Goal: Information Seeking & Learning: Learn about a topic

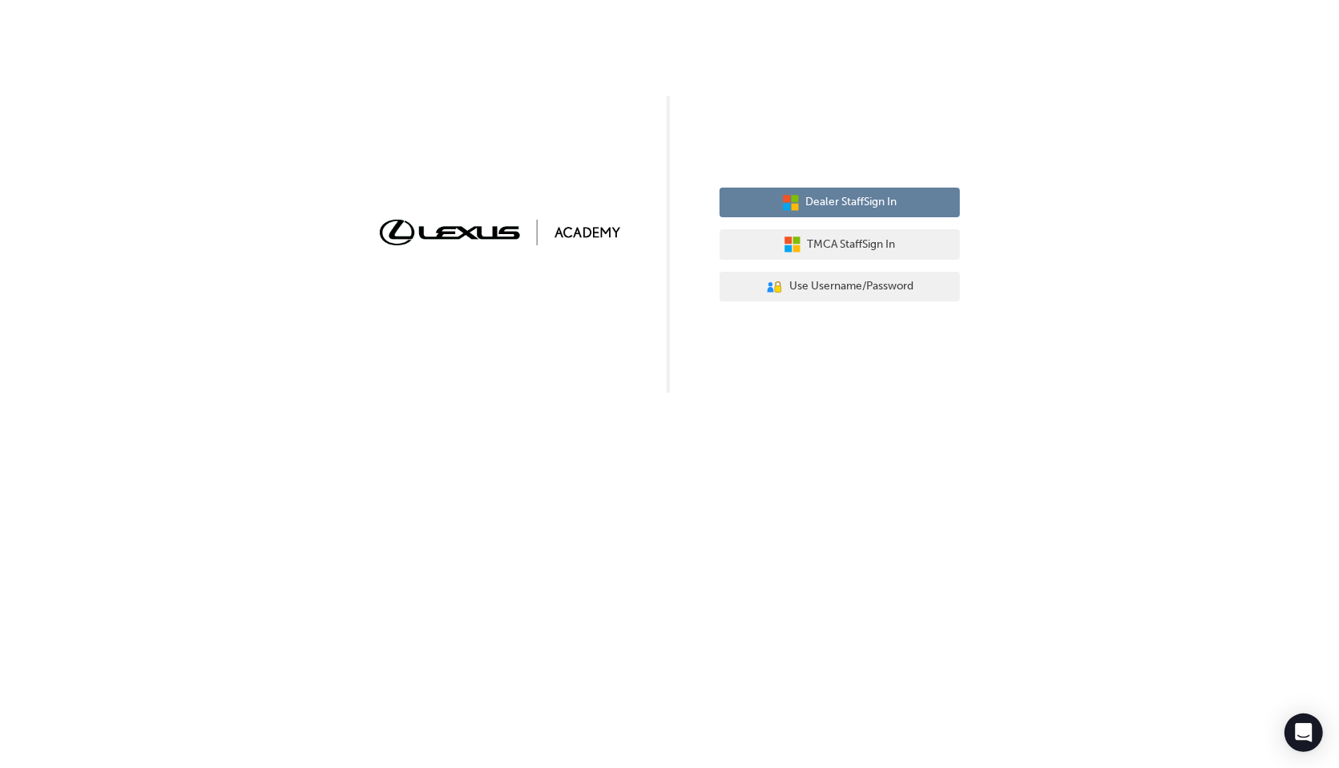
click at [816, 206] on span "Dealer Staff Sign In" at bounding box center [851, 202] width 91 height 18
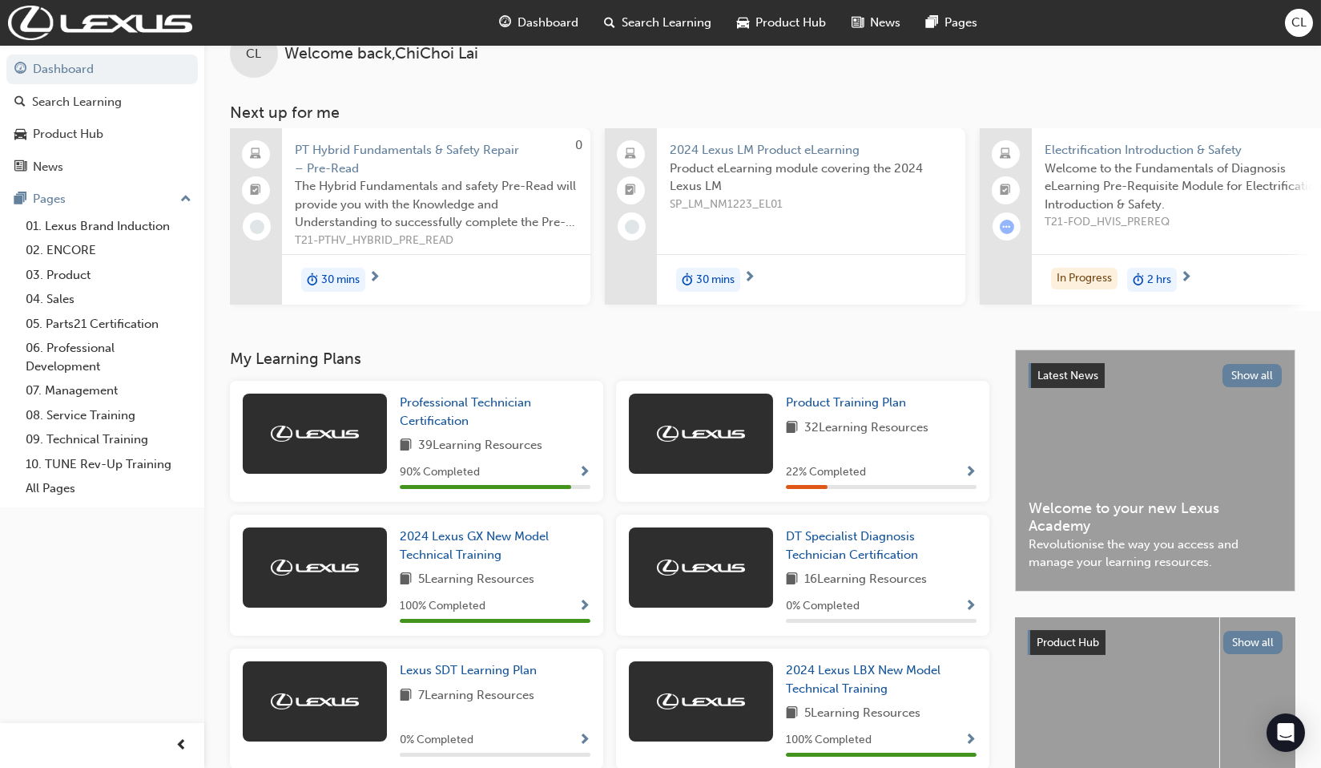
click at [347, 177] on span "The Hybrid Fundamentals and safety Pre-Read will provide you with the Knowledge…" at bounding box center [436, 204] width 283 height 54
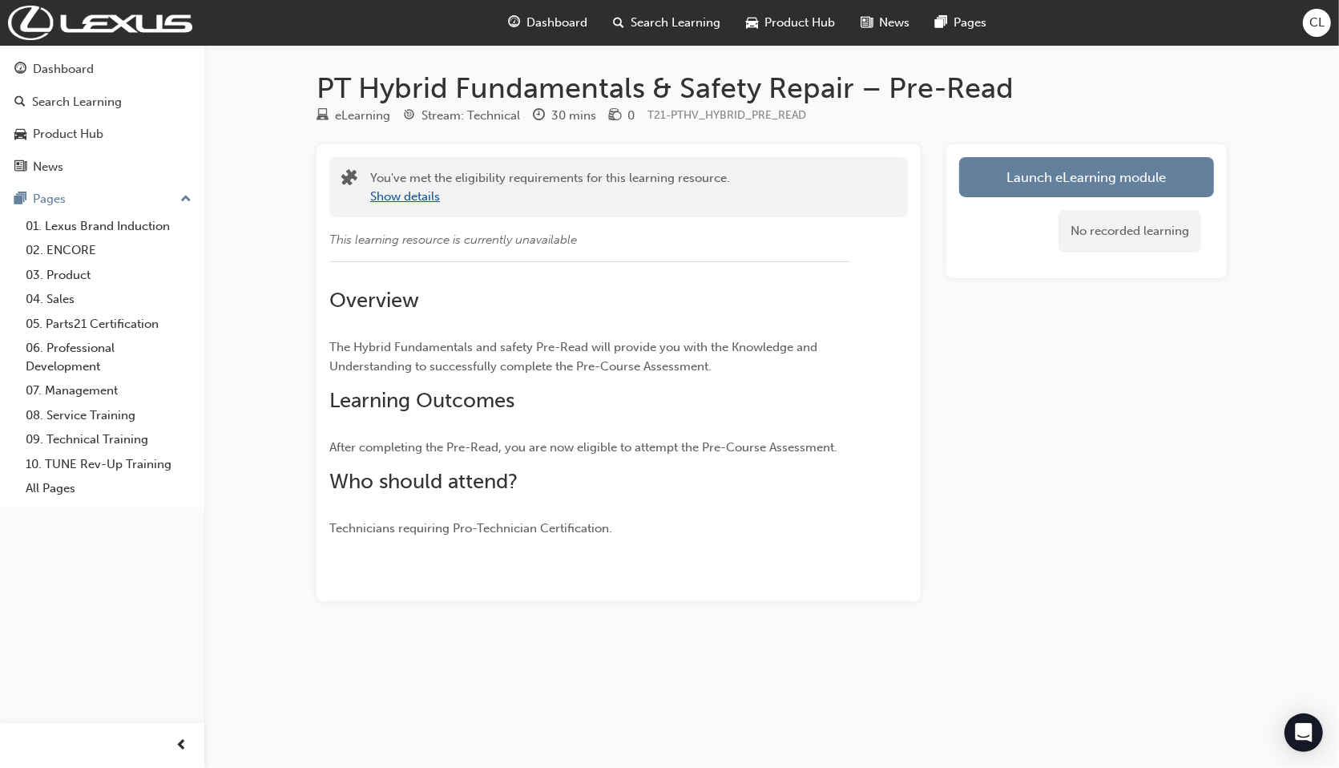
click at [426, 196] on button "Show details" at bounding box center [405, 196] width 70 height 18
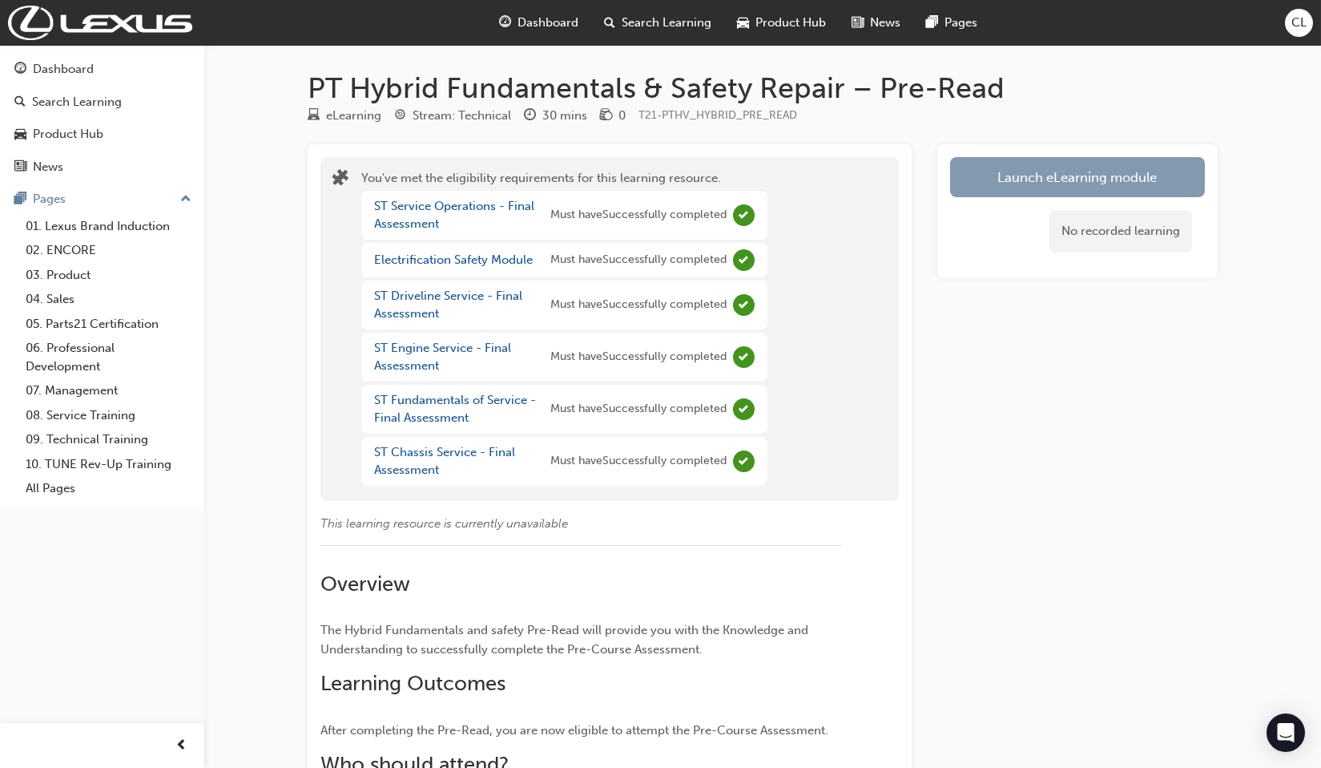
click at [1096, 180] on link "Launch eLearning module" at bounding box center [1077, 177] width 255 height 40
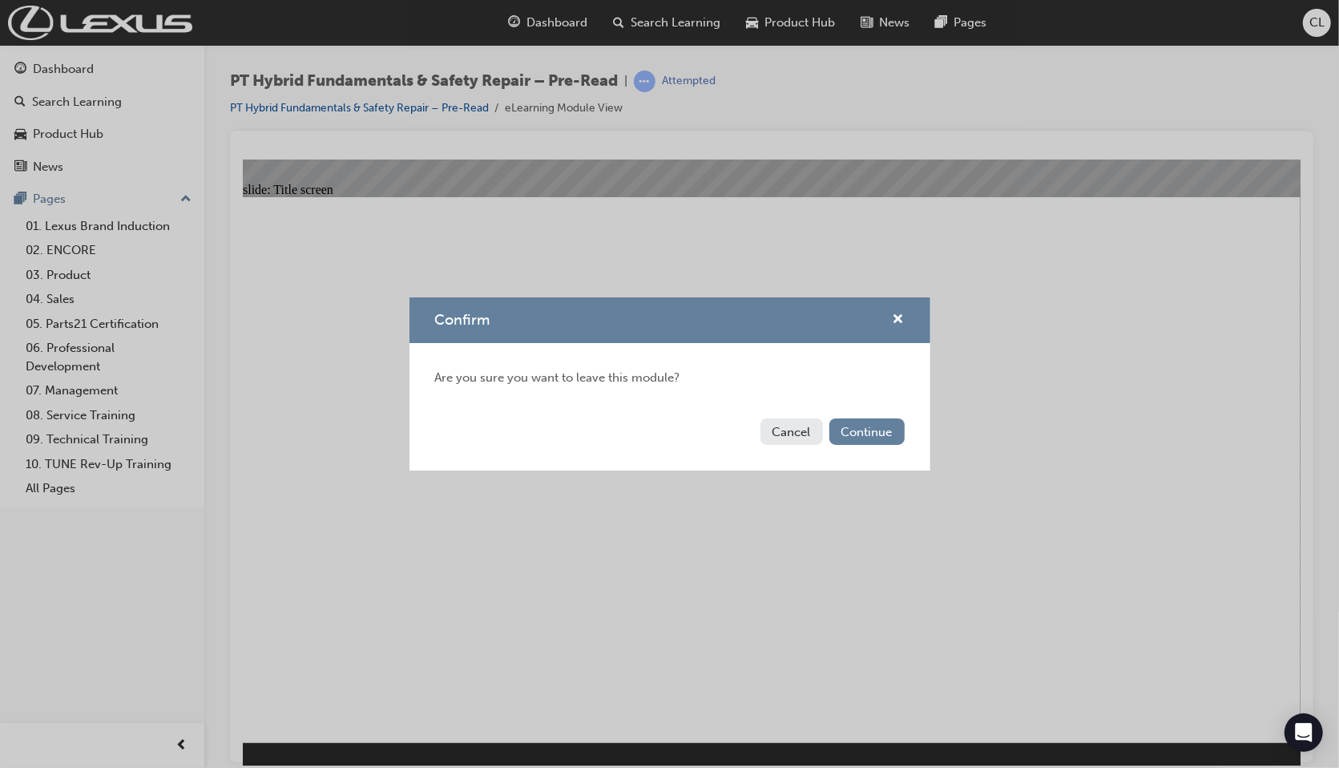
click at [803, 433] on button "Cancel" at bounding box center [791, 431] width 62 height 26
click at [845, 429] on button "Continue" at bounding box center [866, 431] width 75 height 26
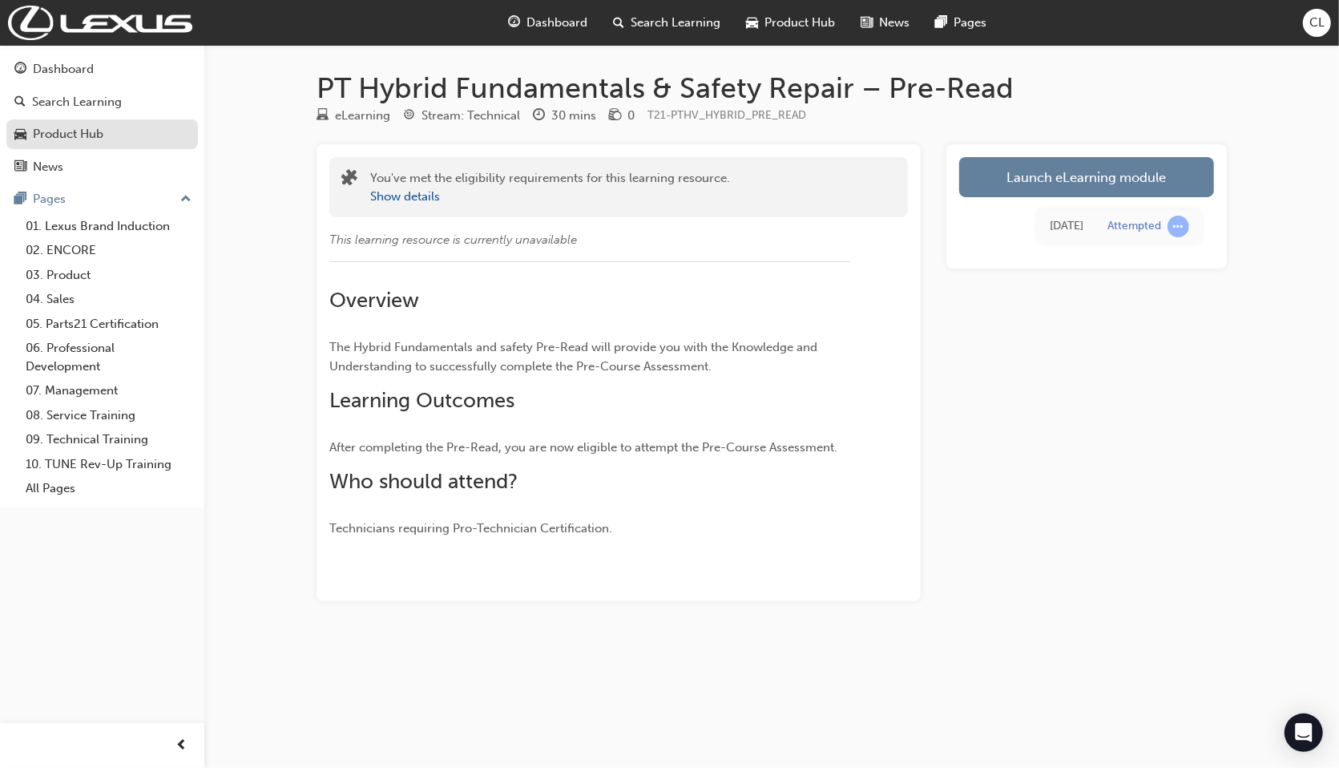
click at [98, 124] on div "Product Hub" at bounding box center [101, 134] width 175 height 20
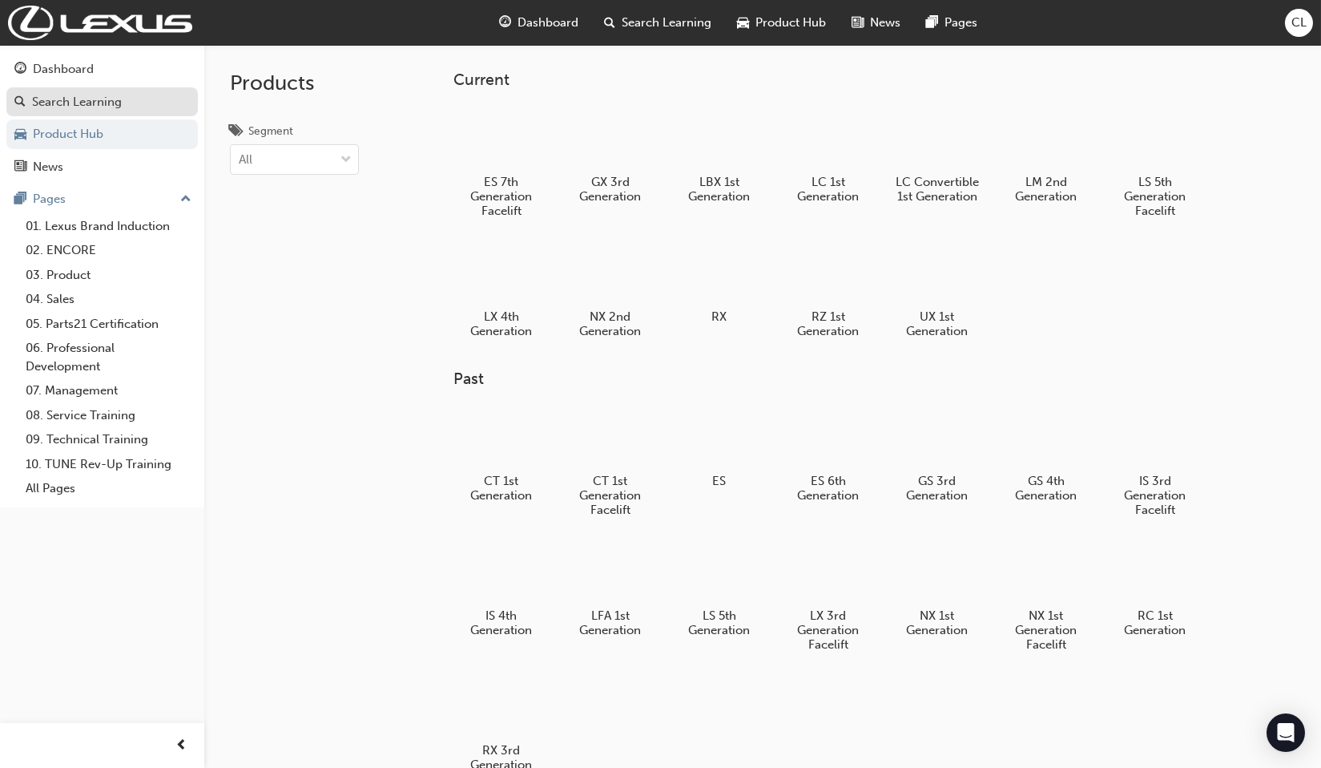
click at [118, 99] on div "Search Learning" at bounding box center [77, 102] width 90 height 18
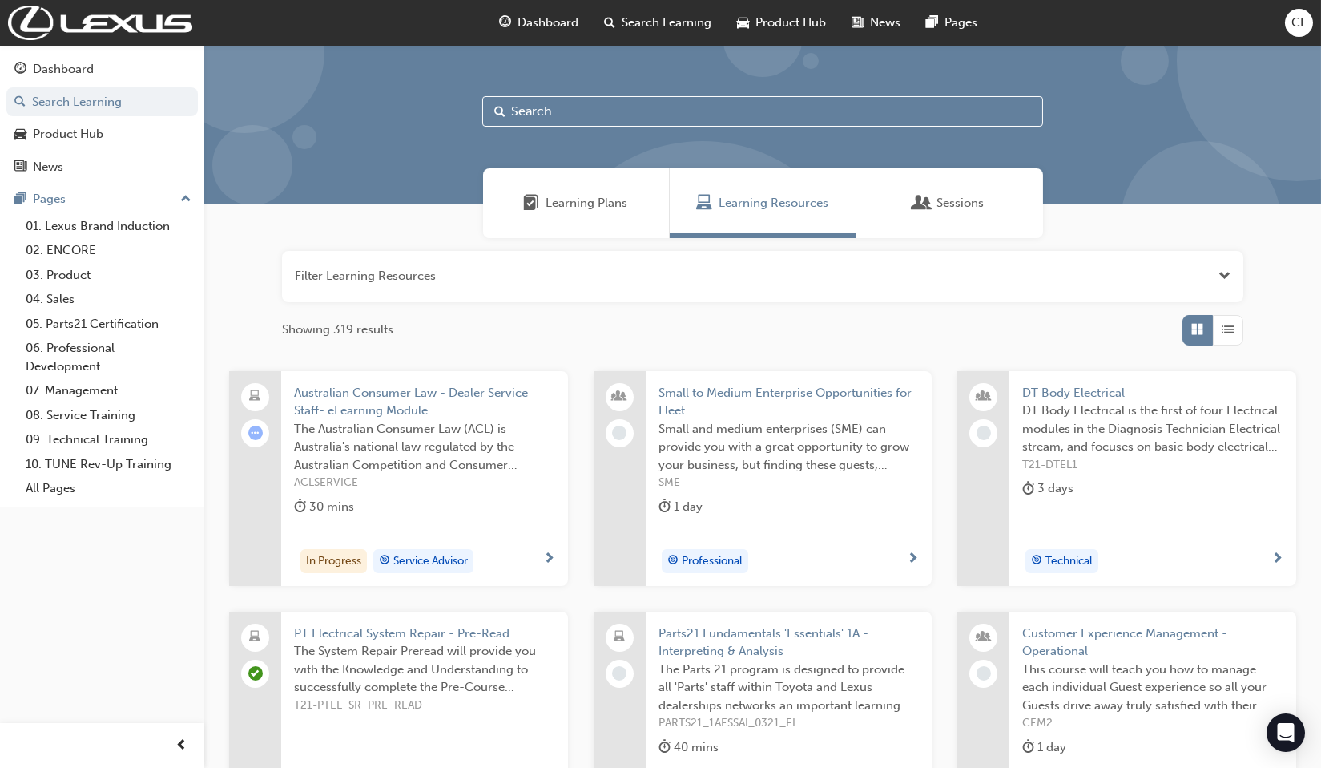
click at [565, 123] on input "text" at bounding box center [762, 111] width 561 height 30
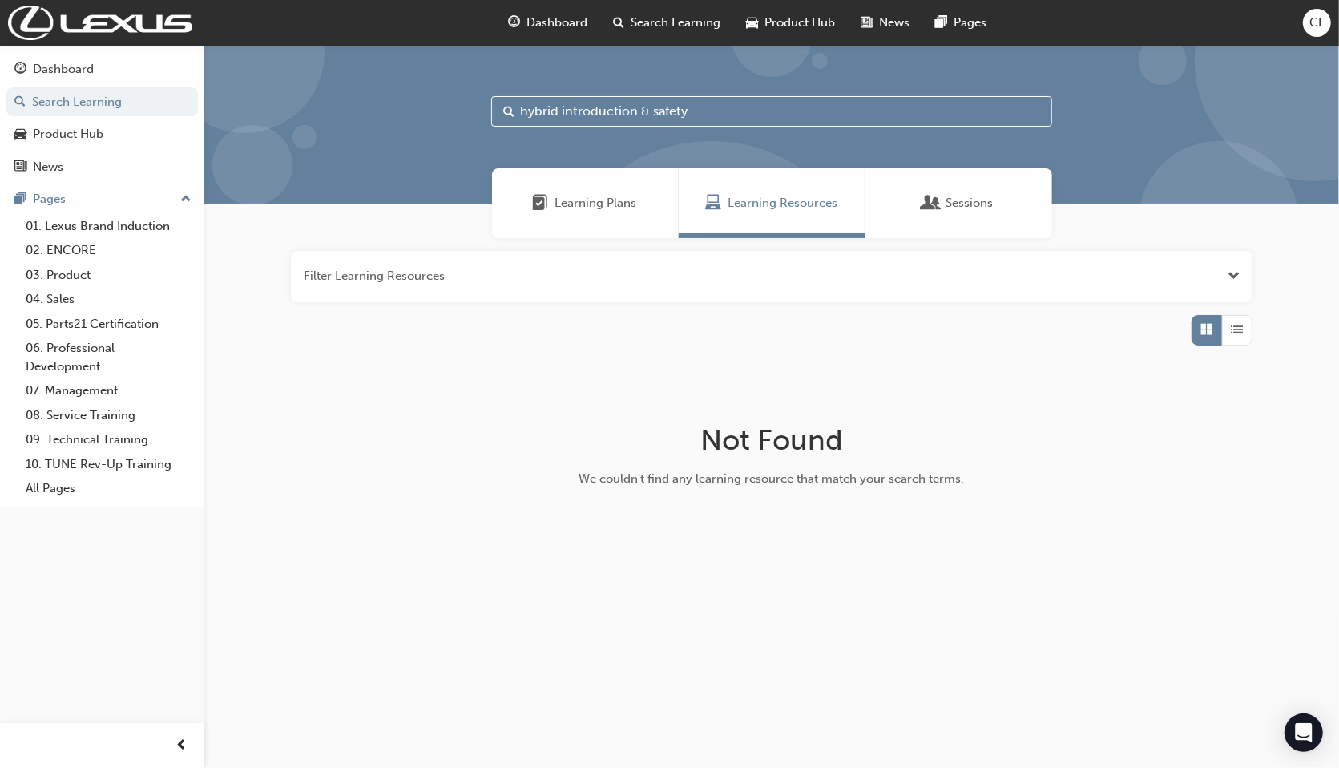
type input "hybrid introduction & safety"
click at [1224, 272] on button "button" at bounding box center [772, 276] width 962 height 51
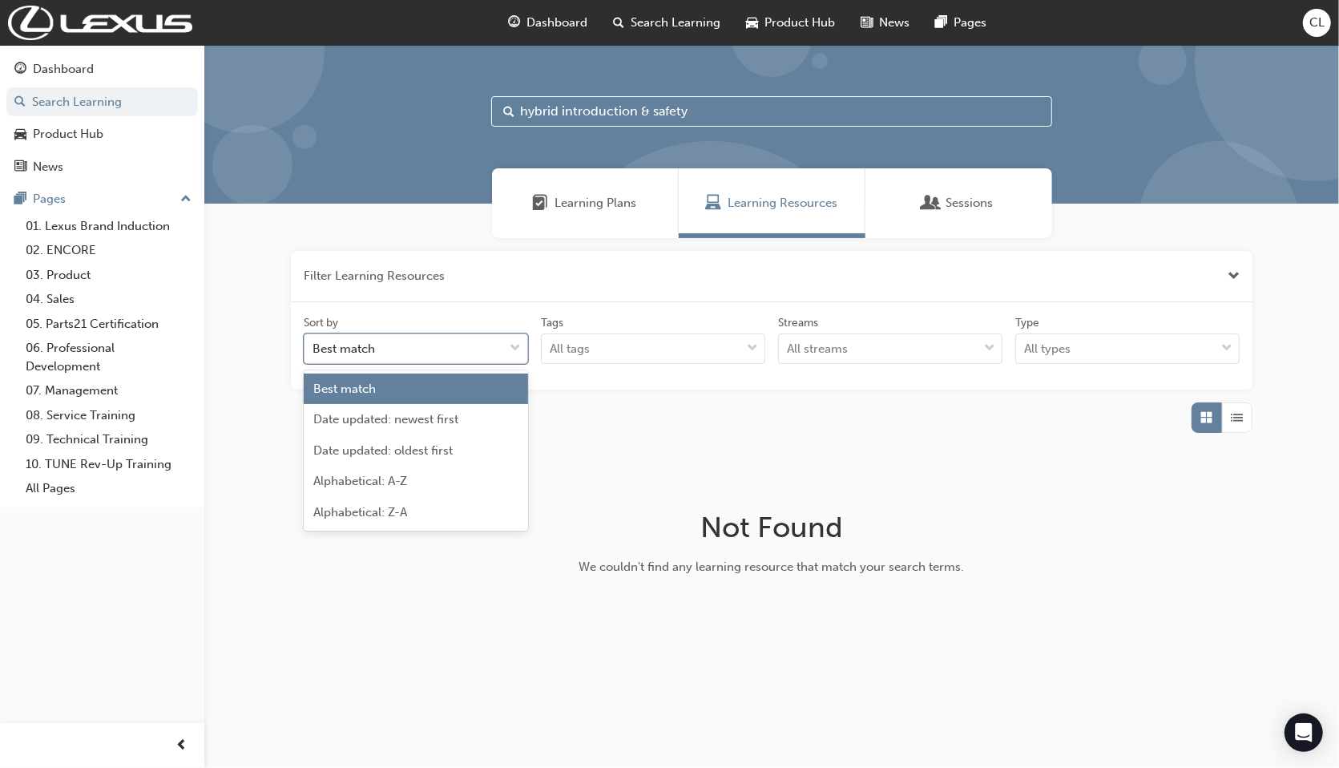
click at [512, 347] on span "down-icon" at bounding box center [515, 348] width 11 height 21
click at [314, 347] on input "Sort by option Best match focused, 1 of 5. 5 results available. Use Up and Down…" at bounding box center [313, 348] width 2 height 14
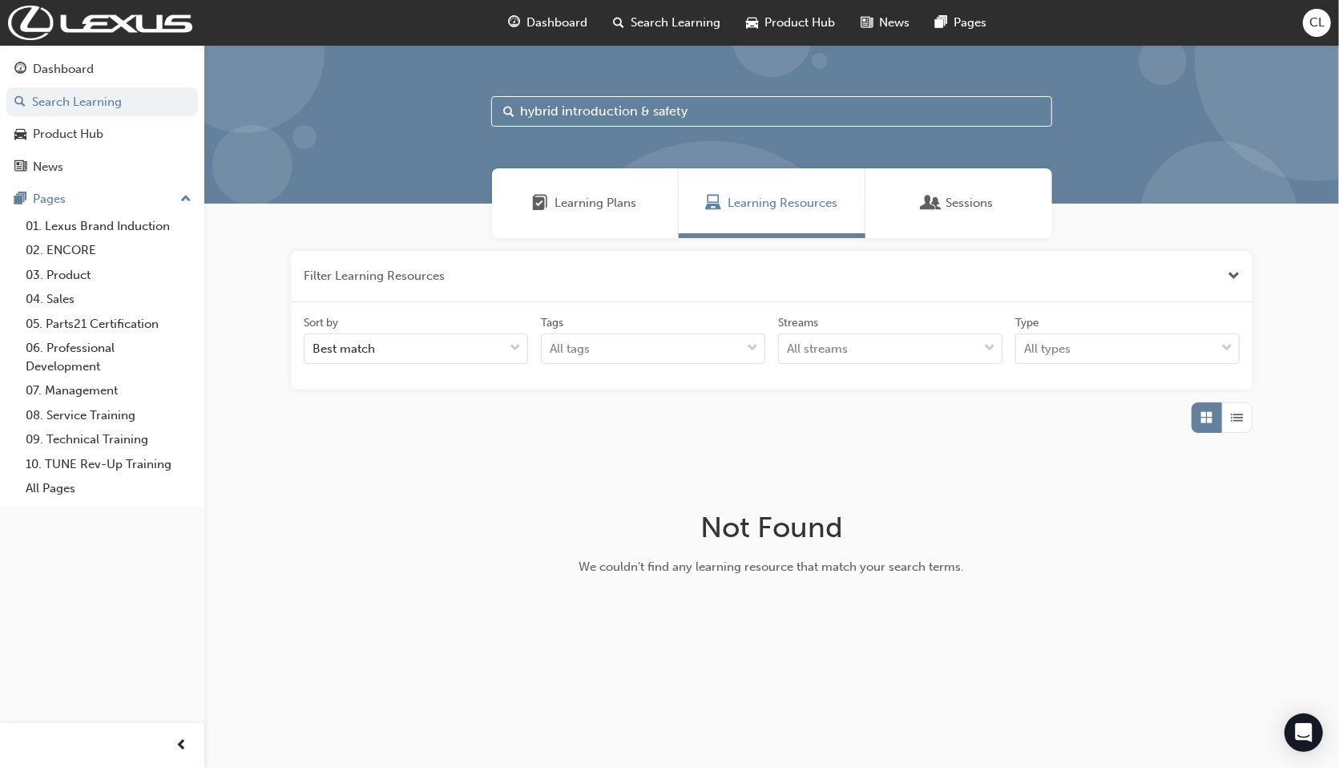
click at [468, 272] on button "button" at bounding box center [772, 276] width 962 height 51
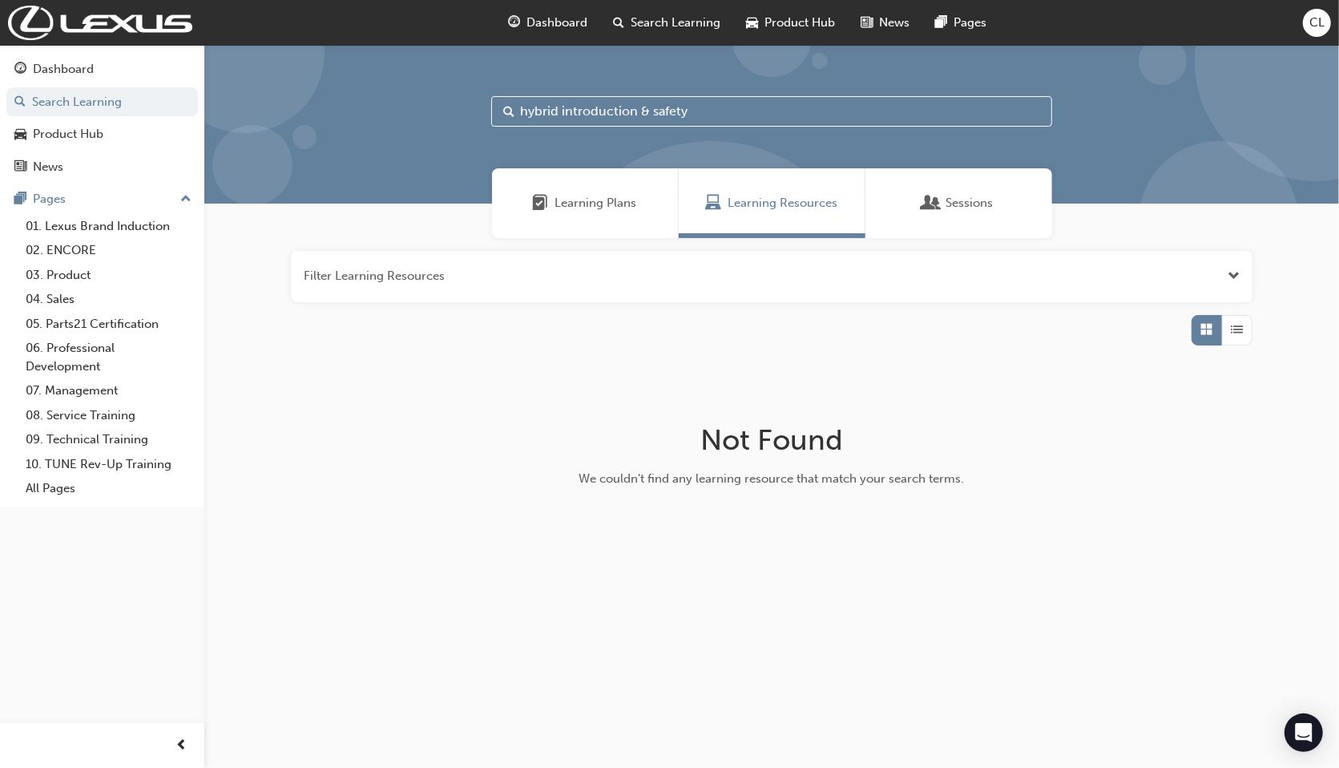
click at [450, 276] on button "button" at bounding box center [772, 276] width 962 height 51
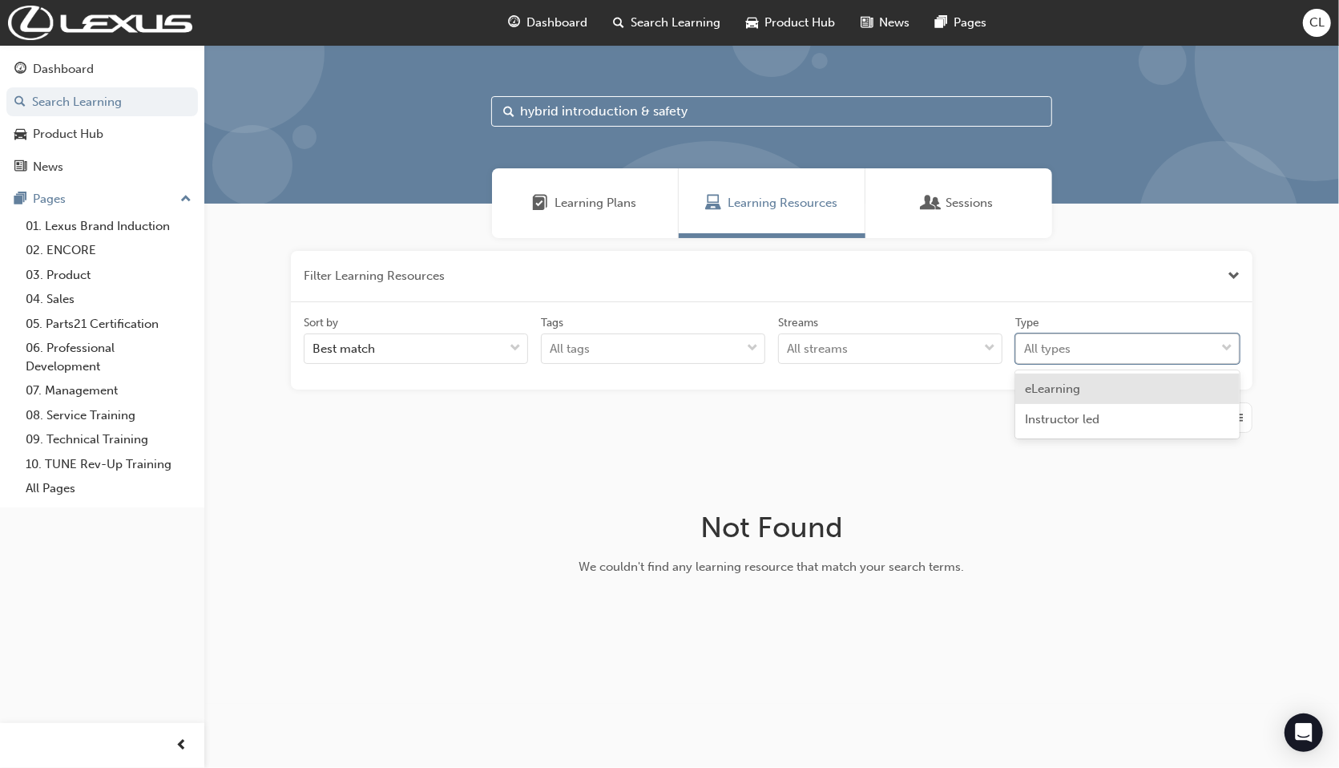
click at [1066, 348] on div "All types" at bounding box center [1047, 349] width 46 height 18
click at [1026, 348] on input "Type option eLearning focused, 1 of 2. 2 results available. Use Up and Down to …" at bounding box center [1025, 348] width 2 height 14
click at [1061, 382] on span "eLearning" at bounding box center [1052, 388] width 55 height 14
click at [696, 110] on input "hybrid introduction & safety" at bounding box center [771, 111] width 561 height 30
click at [673, 25] on span "Search Learning" at bounding box center [676, 23] width 90 height 18
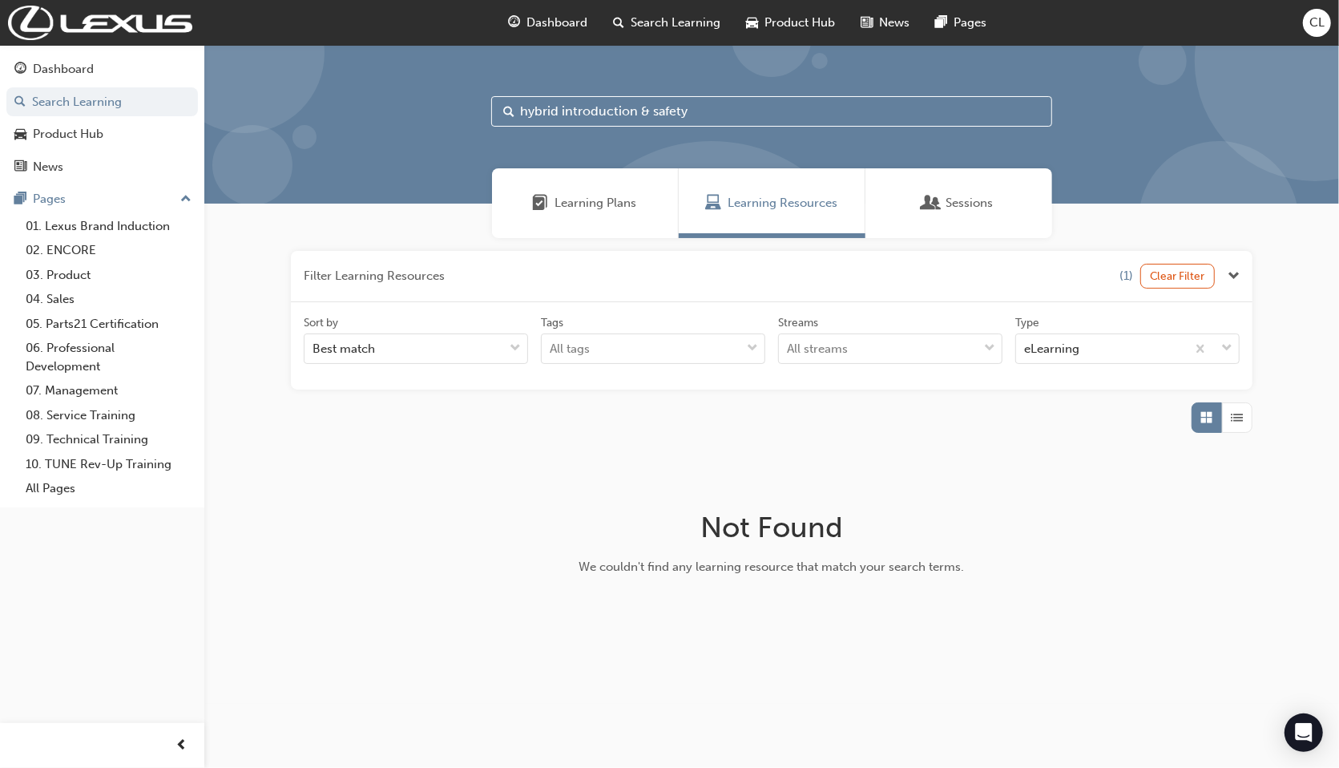
click at [659, 24] on span "Search Learning" at bounding box center [676, 23] width 90 height 18
click at [100, 135] on div "Product Hub" at bounding box center [68, 134] width 71 height 18
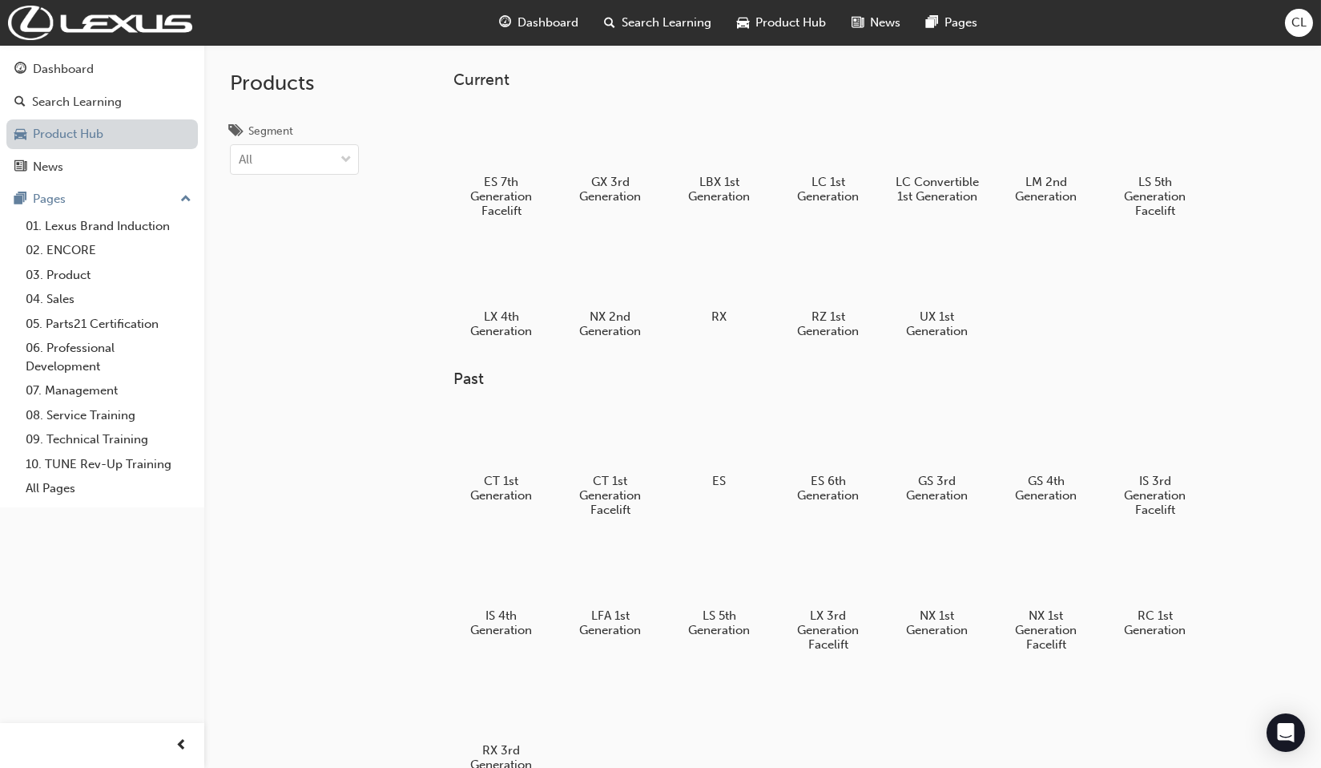
click at [100, 135] on link "Product Hub" at bounding box center [102, 134] width 192 height 30
click at [348, 158] on span "down-icon" at bounding box center [346, 160] width 11 height 21
click at [240, 158] on input "Segment option BEV focused, 1 of 6. 6 results available. Use Up and Down to cho…" at bounding box center [240, 159] width 2 height 14
click at [126, 167] on div "News" at bounding box center [101, 167] width 175 height 20
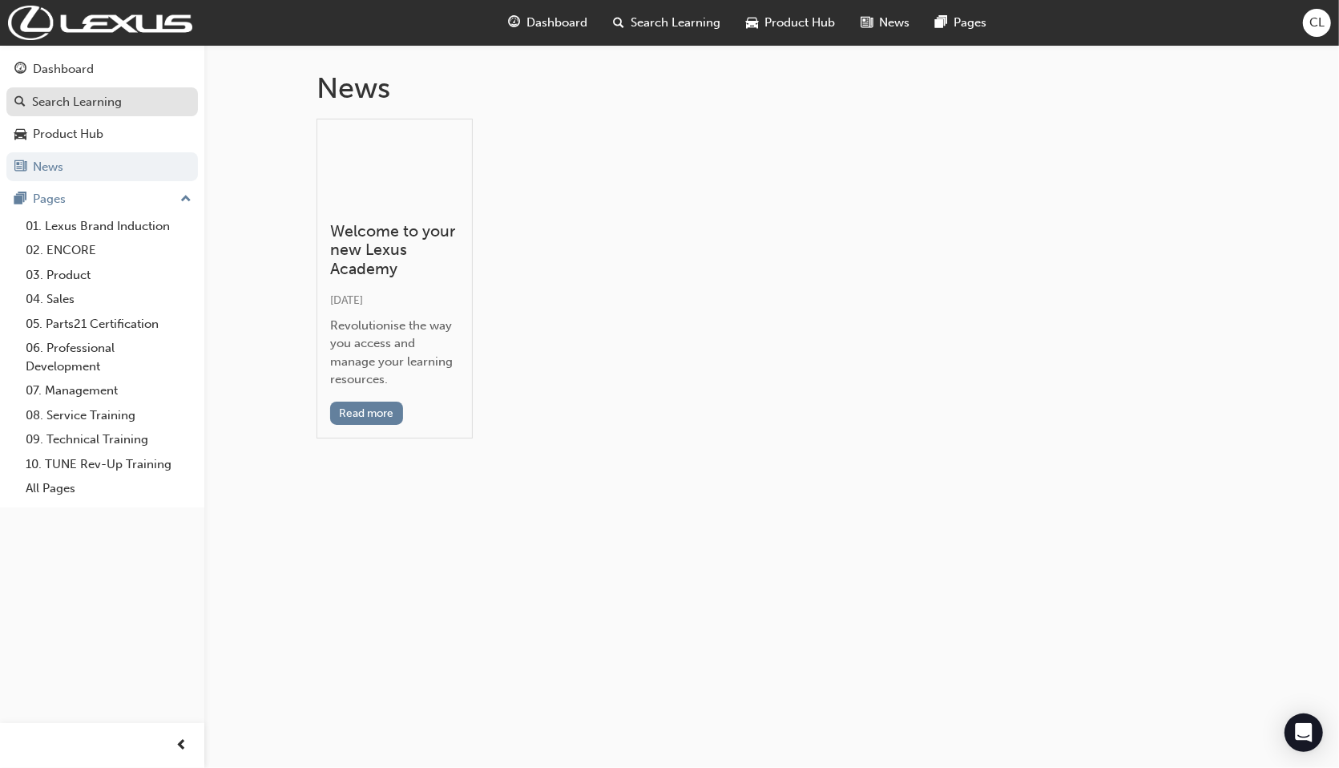
click at [103, 107] on div "Search Learning" at bounding box center [77, 102] width 90 height 18
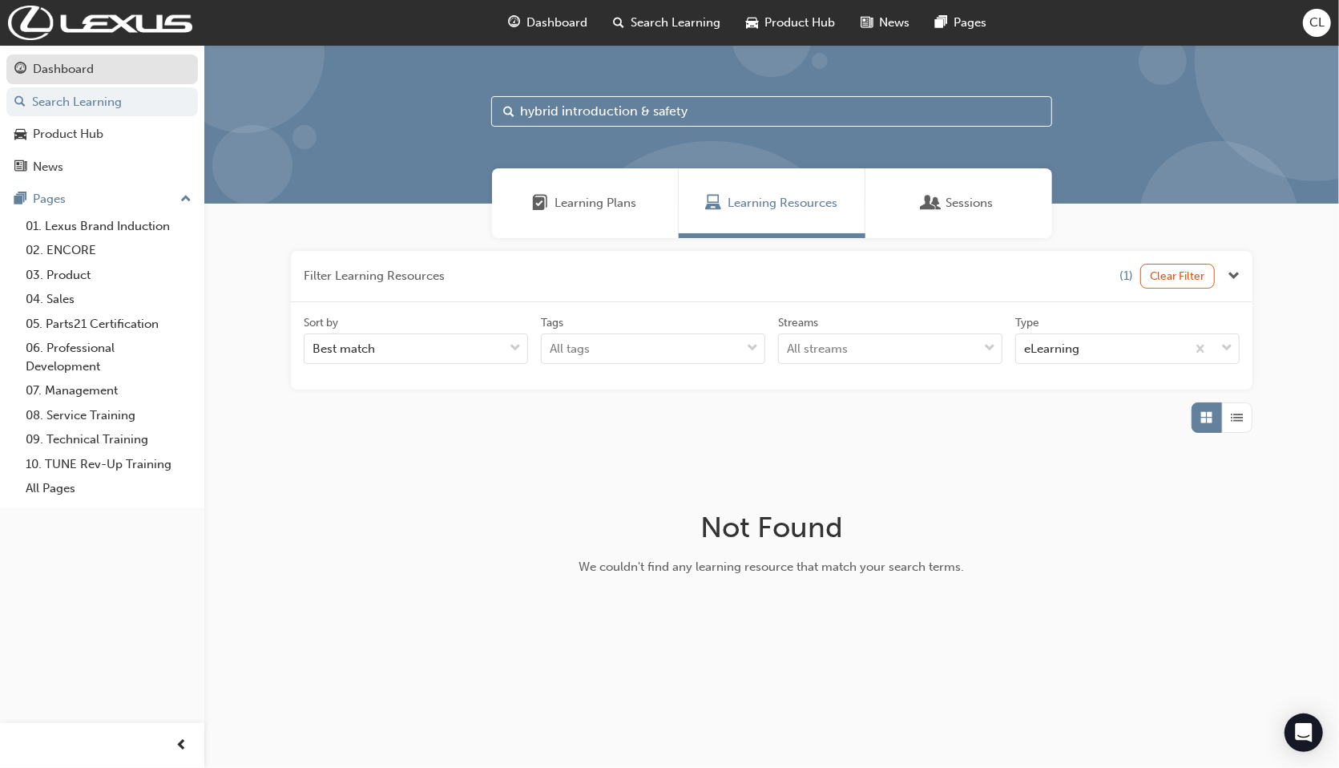
click at [101, 71] on div "Dashboard" at bounding box center [101, 69] width 175 height 20
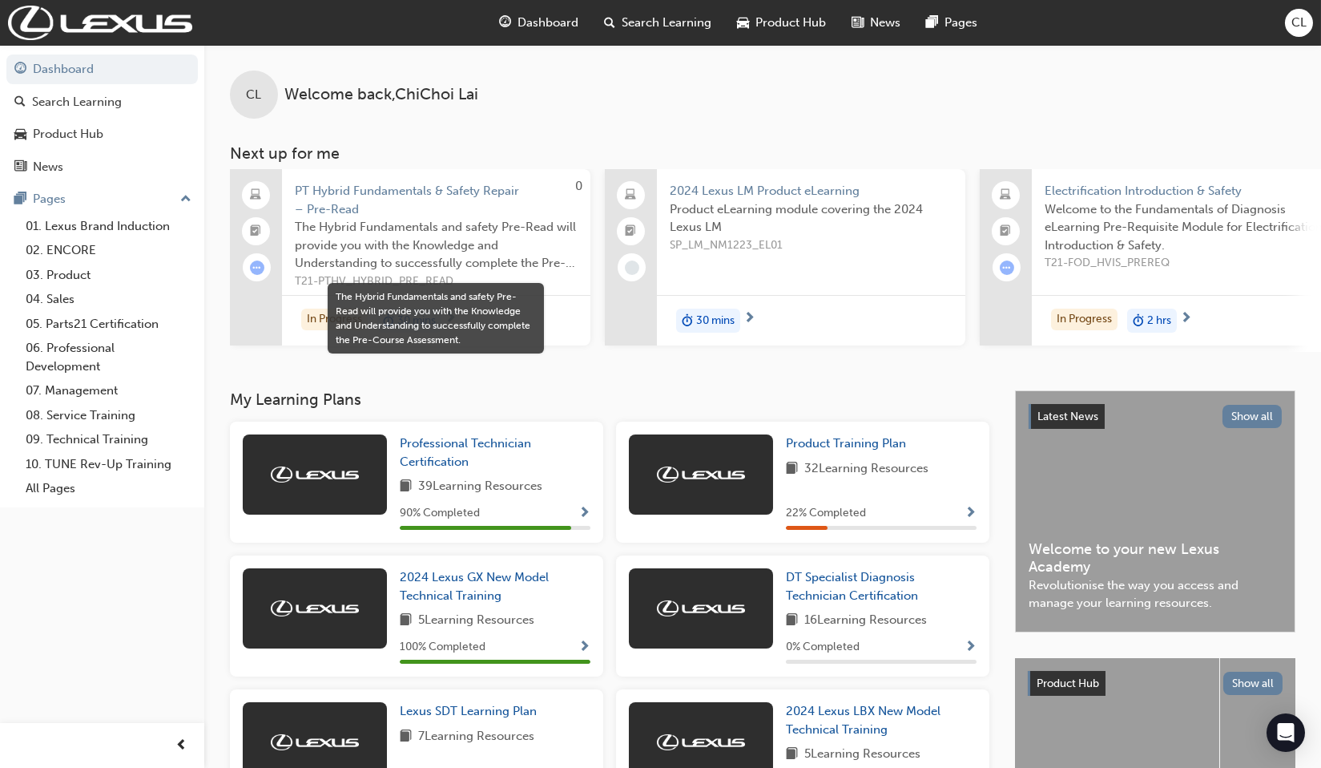
click at [535, 226] on span "The Hybrid Fundamentals and safety Pre-Read will provide you with the Knowledge…" at bounding box center [436, 245] width 283 height 54
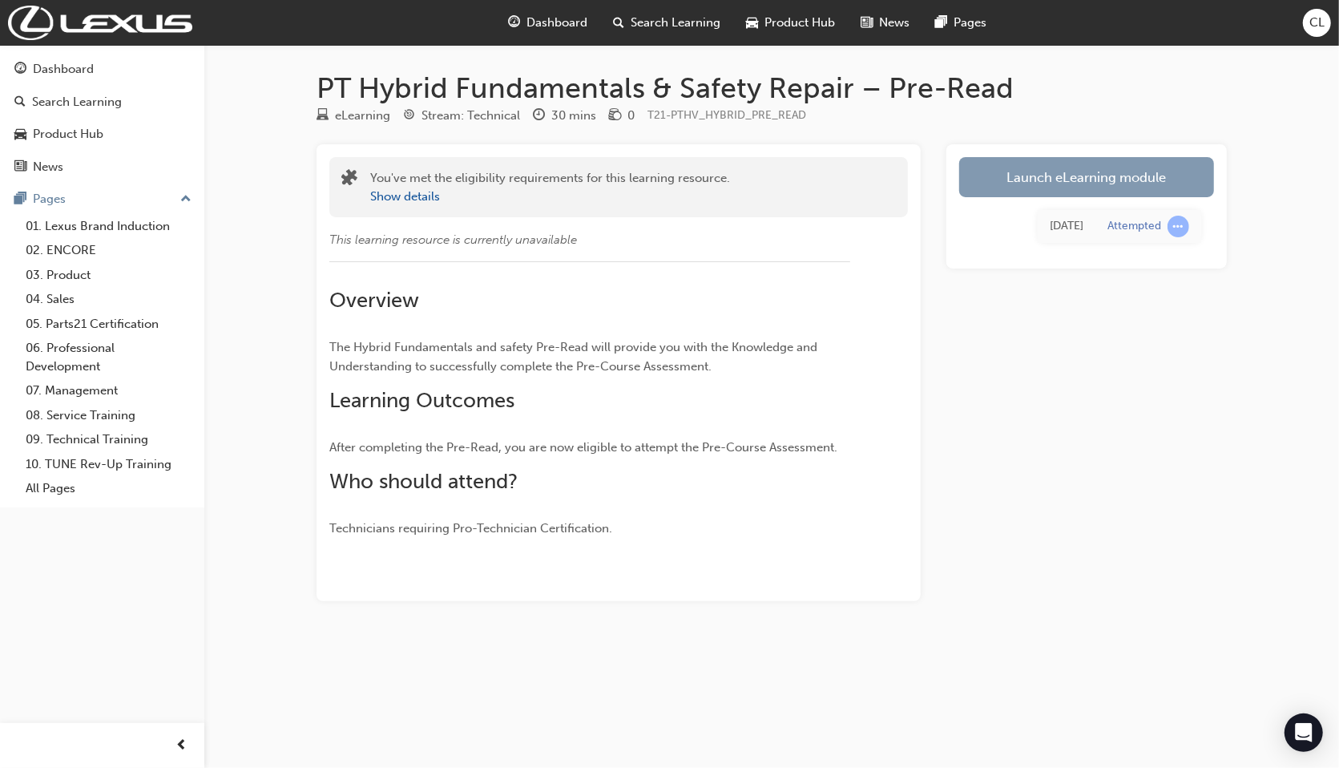
click at [1099, 179] on link "Launch eLearning module" at bounding box center [1086, 177] width 255 height 40
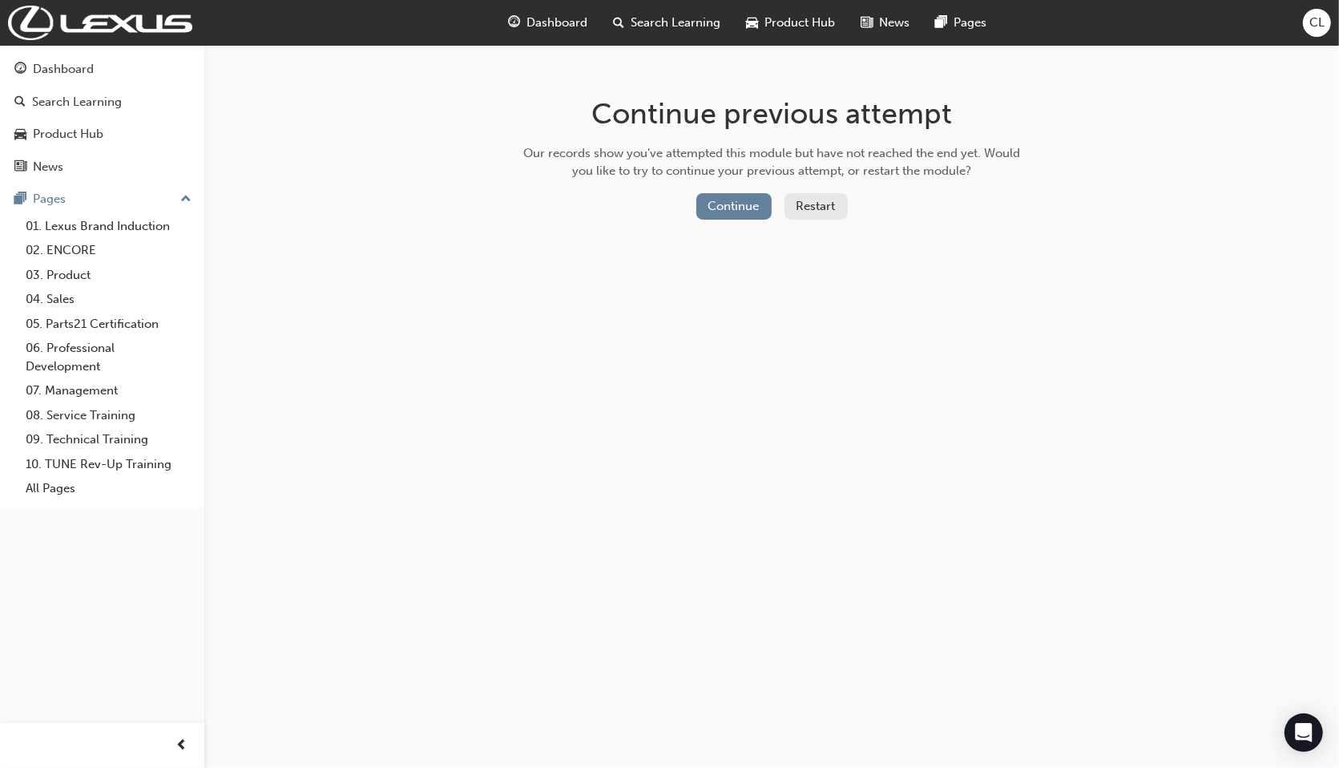
click at [797, 204] on button "Restart" at bounding box center [815, 206] width 63 height 26
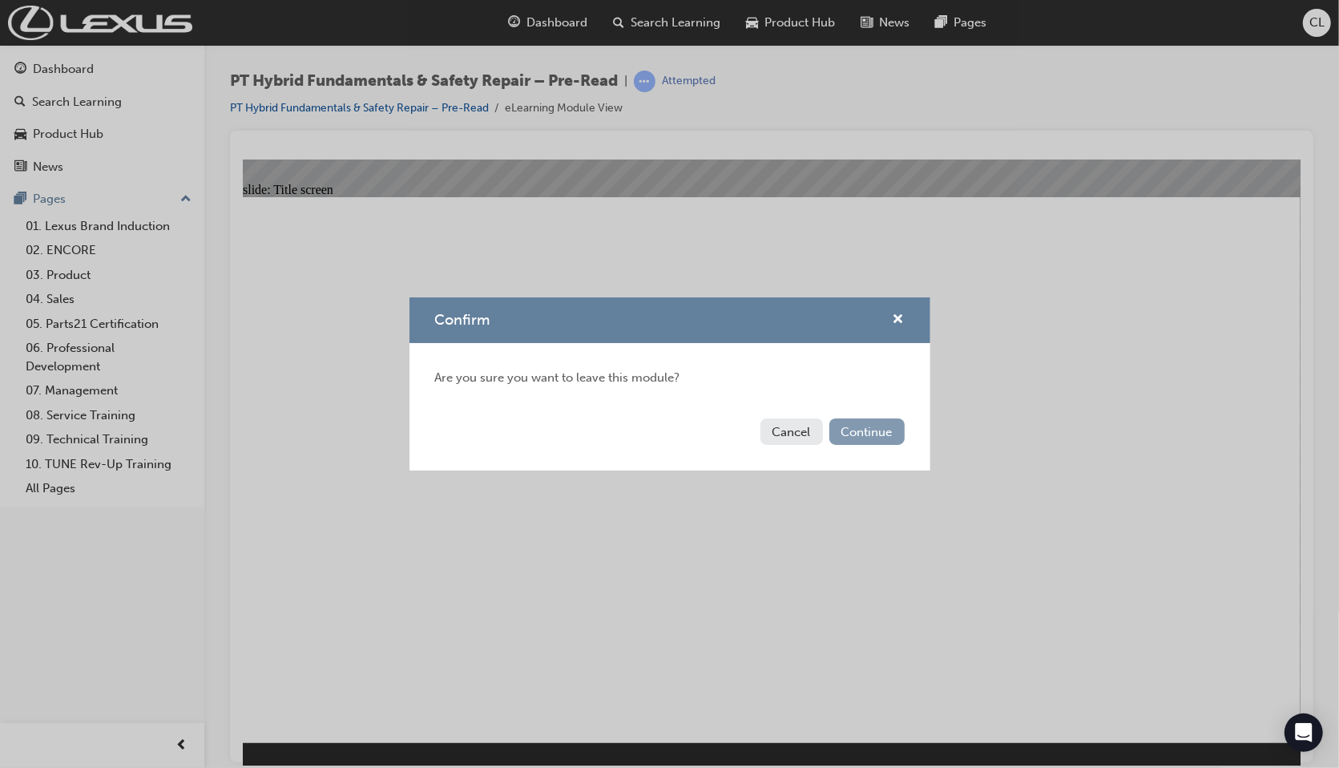
click at [889, 432] on button "Continue" at bounding box center [866, 431] width 75 height 26
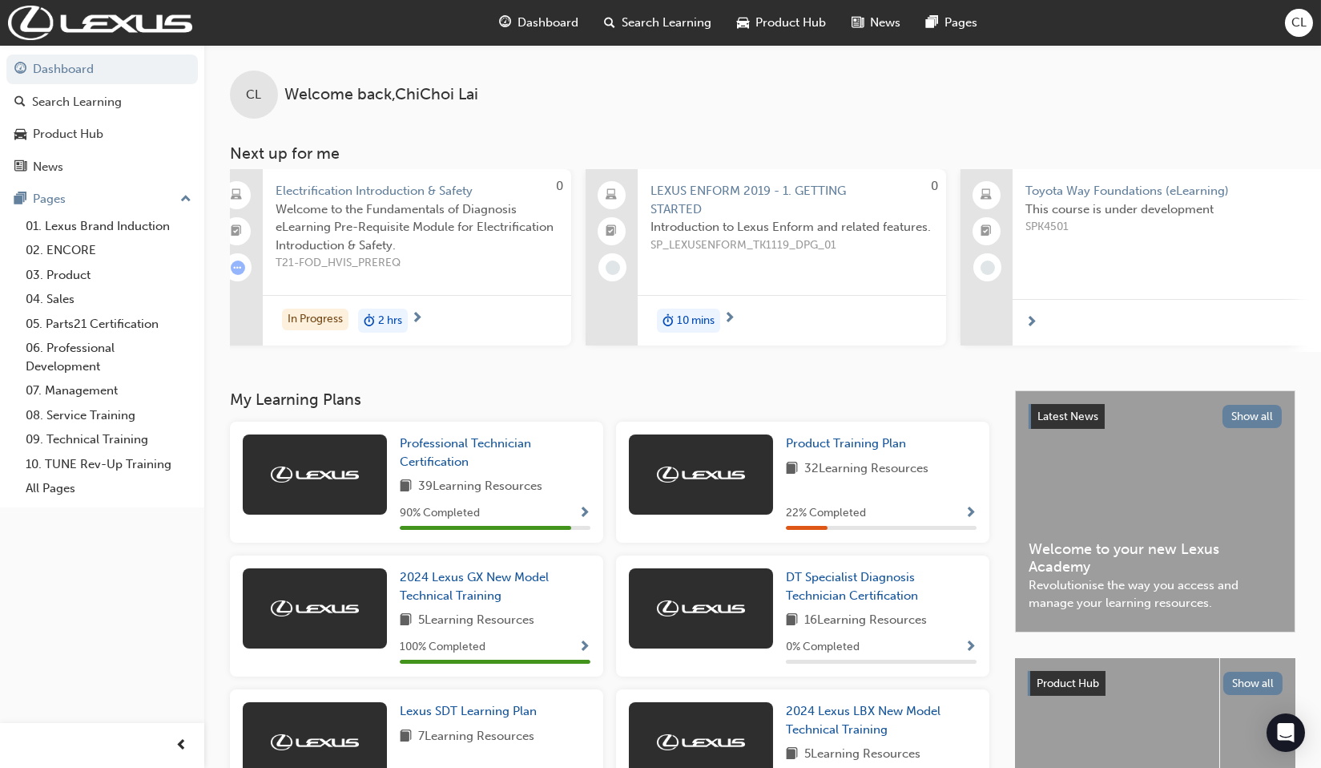
scroll to position [0, 1155]
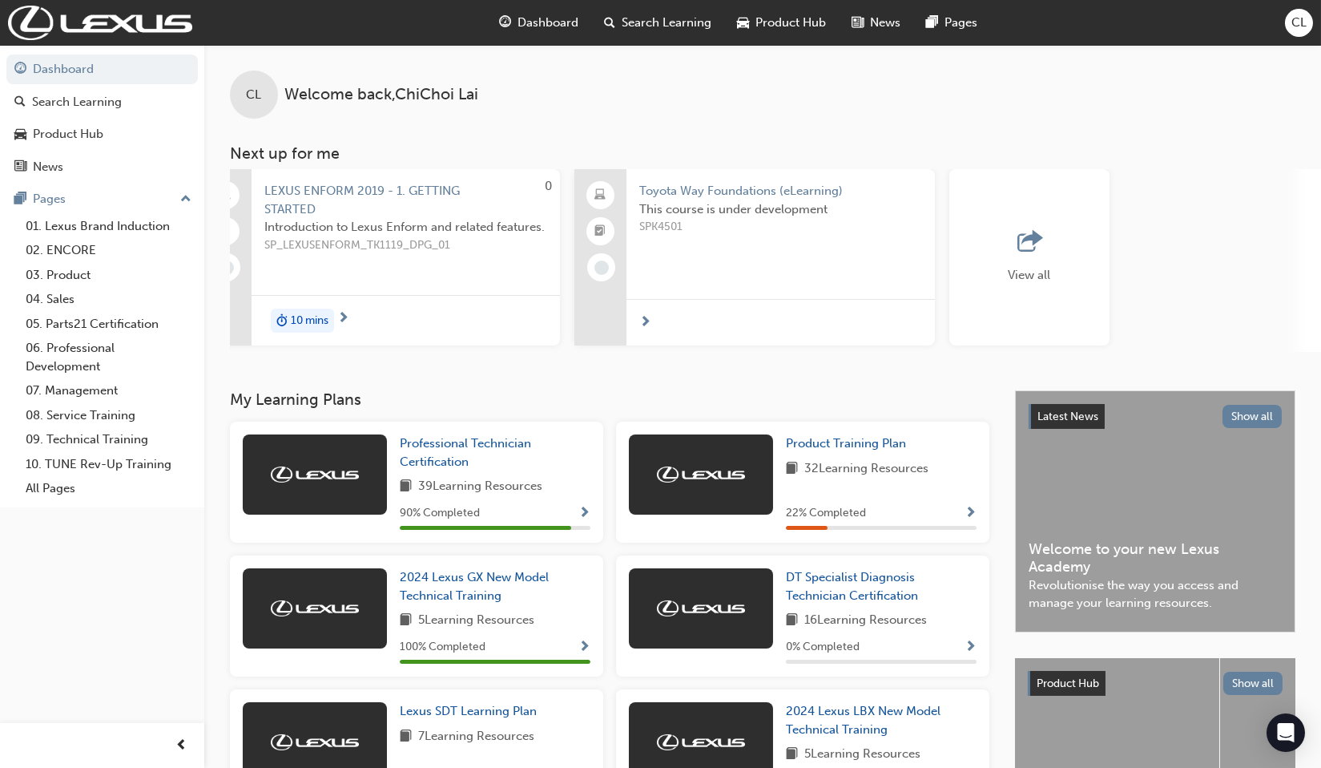
click at [1025, 257] on div "View all" at bounding box center [1030, 257] width 42 height 53
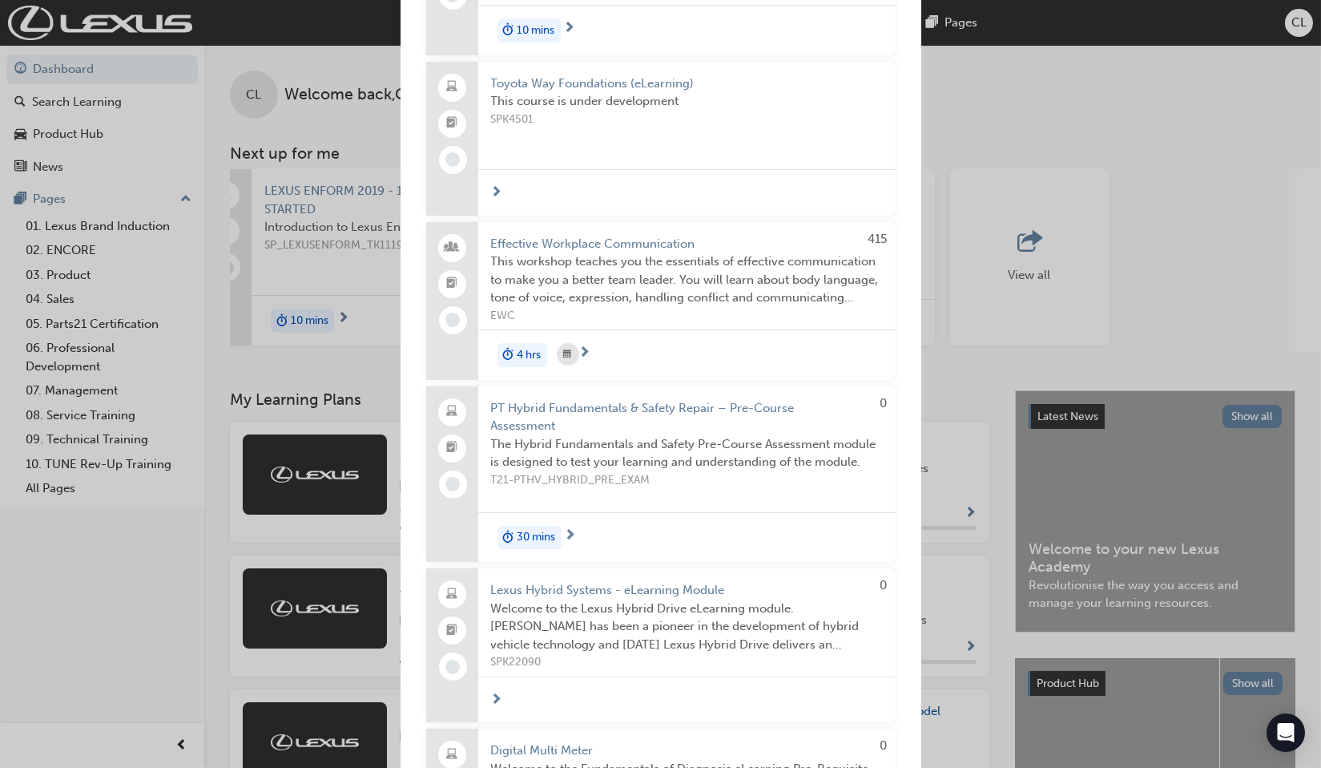
scroll to position [0, 0]
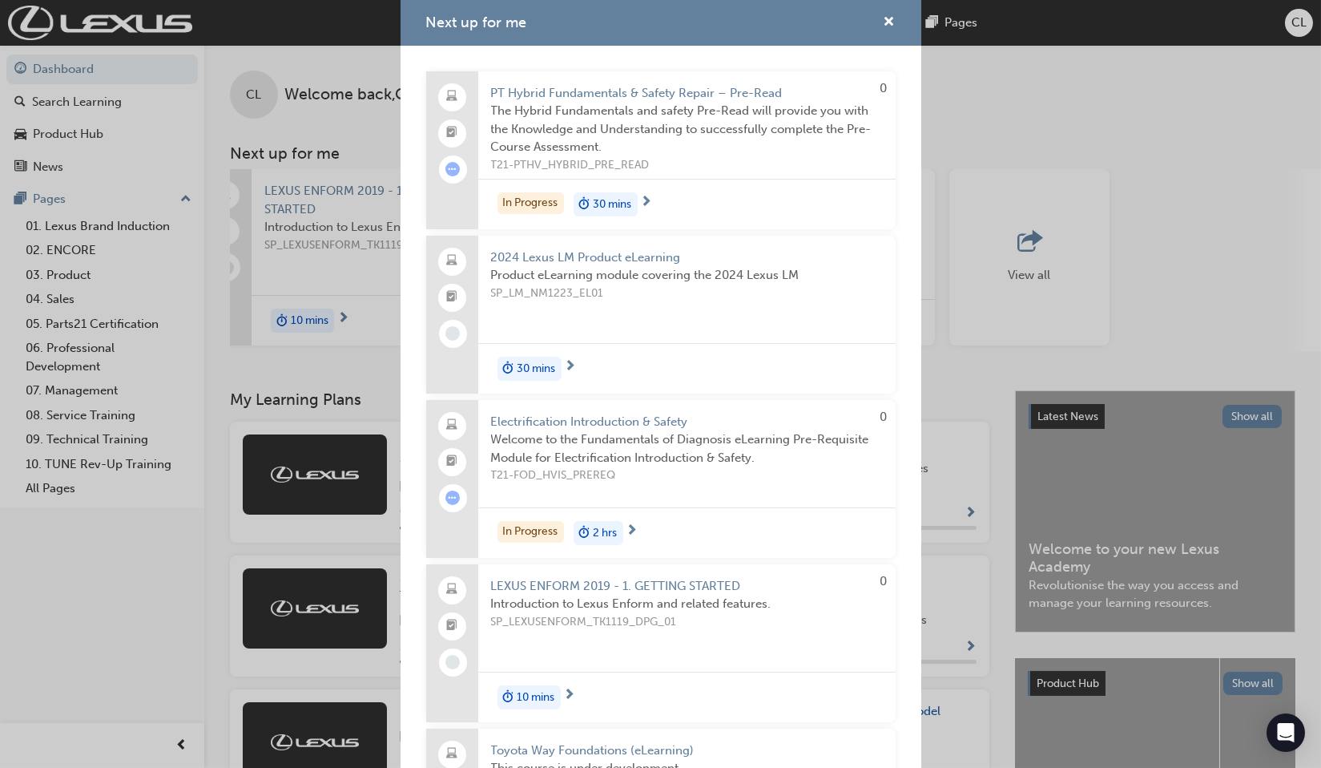
click at [873, 34] on div "Next up for me" at bounding box center [661, 23] width 521 height 46
click at [884, 21] on span "cross-icon" at bounding box center [890, 23] width 12 height 14
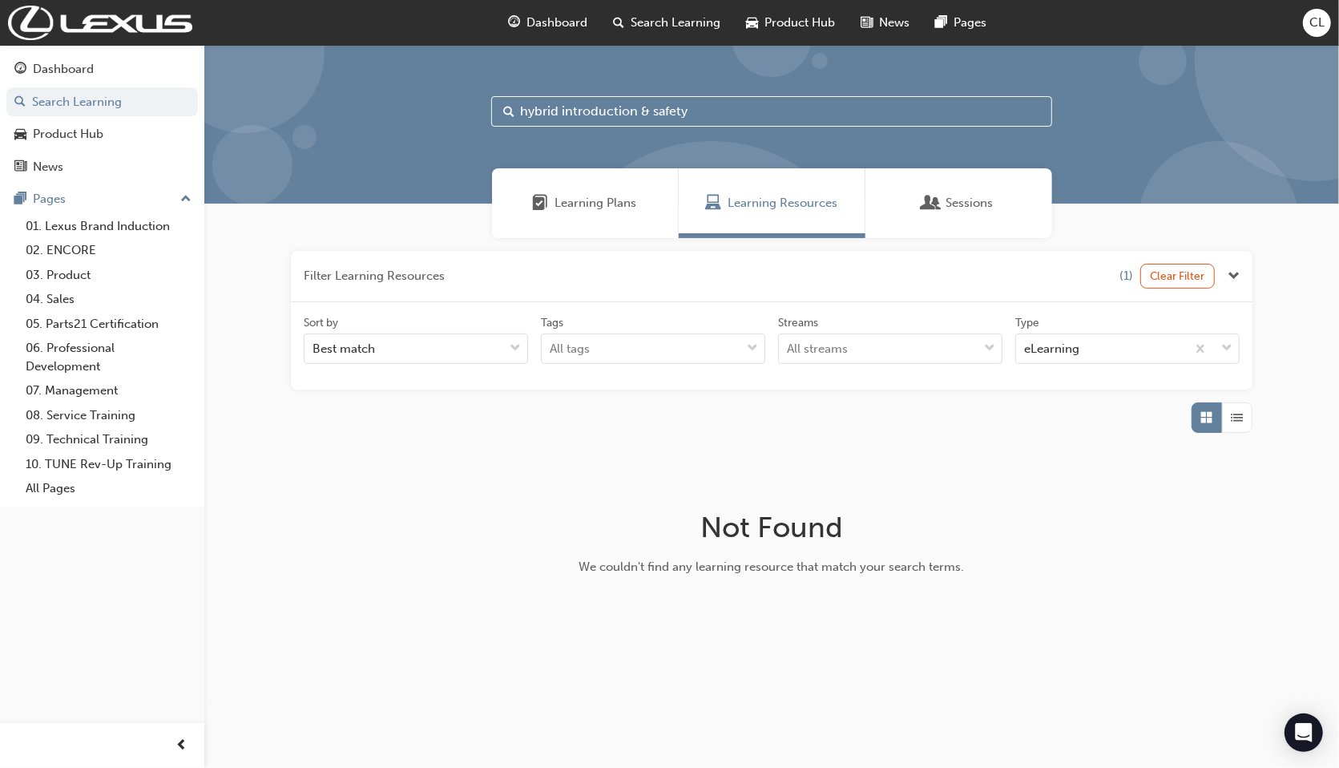
drag, startPoint x: 696, startPoint y: 111, endPoint x: 390, endPoint y: 90, distance: 306.8
click at [390, 90] on div "hybrid introduction & safety" at bounding box center [771, 124] width 1135 height 159
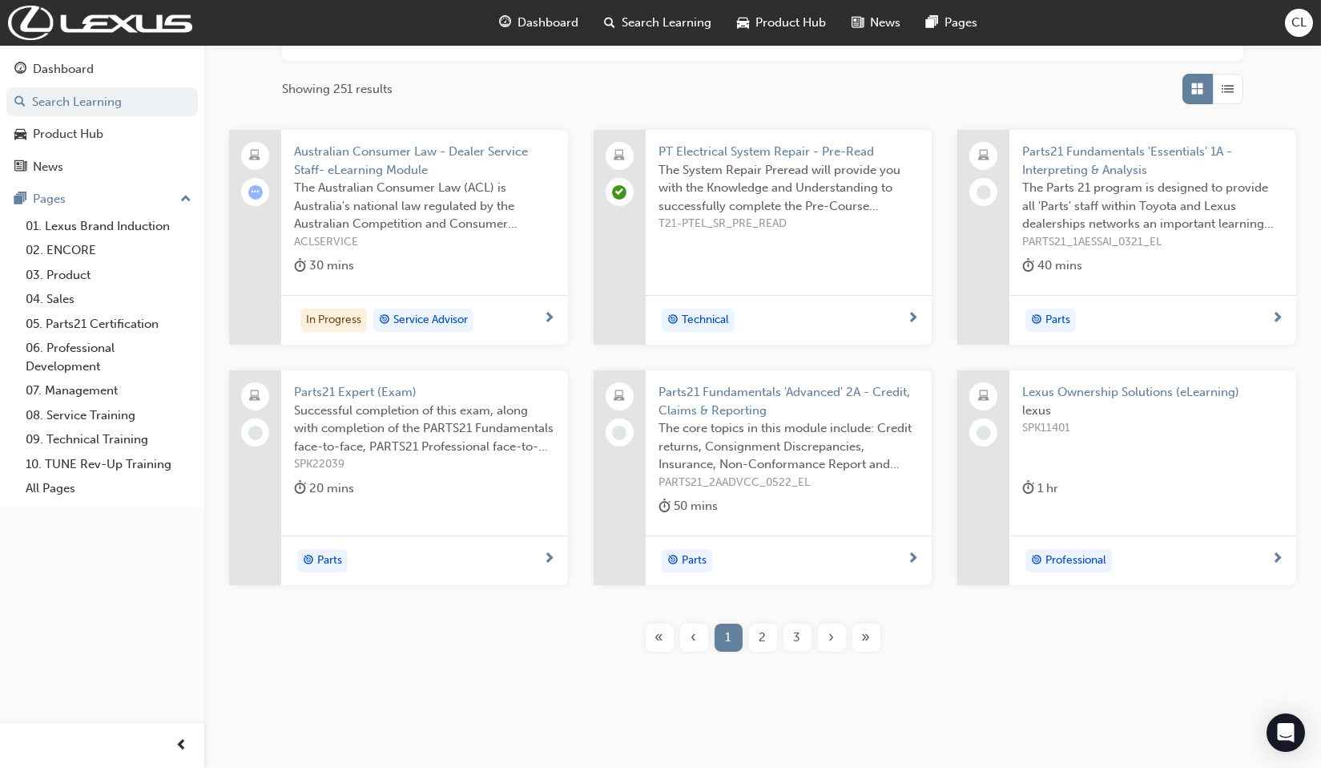
scroll to position [333, 0]
click at [761, 628] on span "2" at bounding box center [763, 633] width 7 height 18
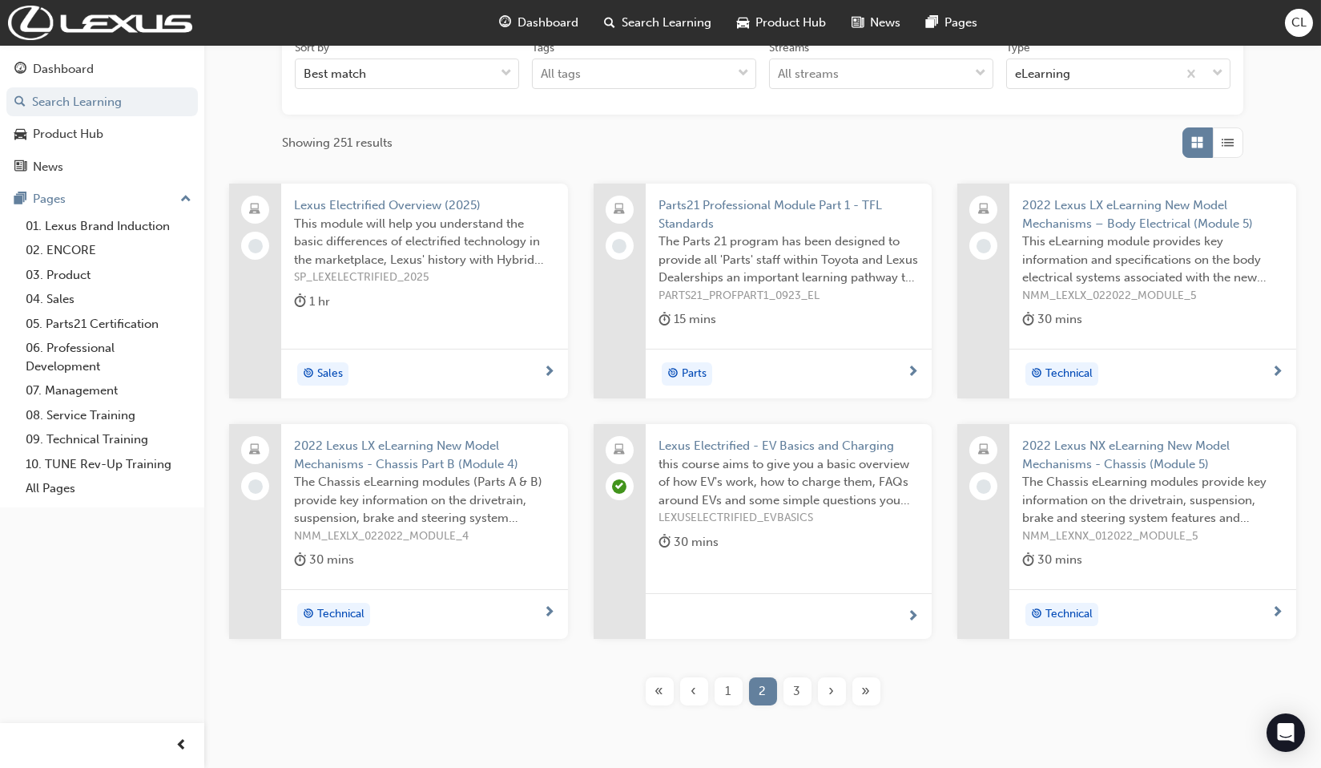
scroll to position [276, 0]
click at [800, 682] on div "3" at bounding box center [798, 690] width 28 height 28
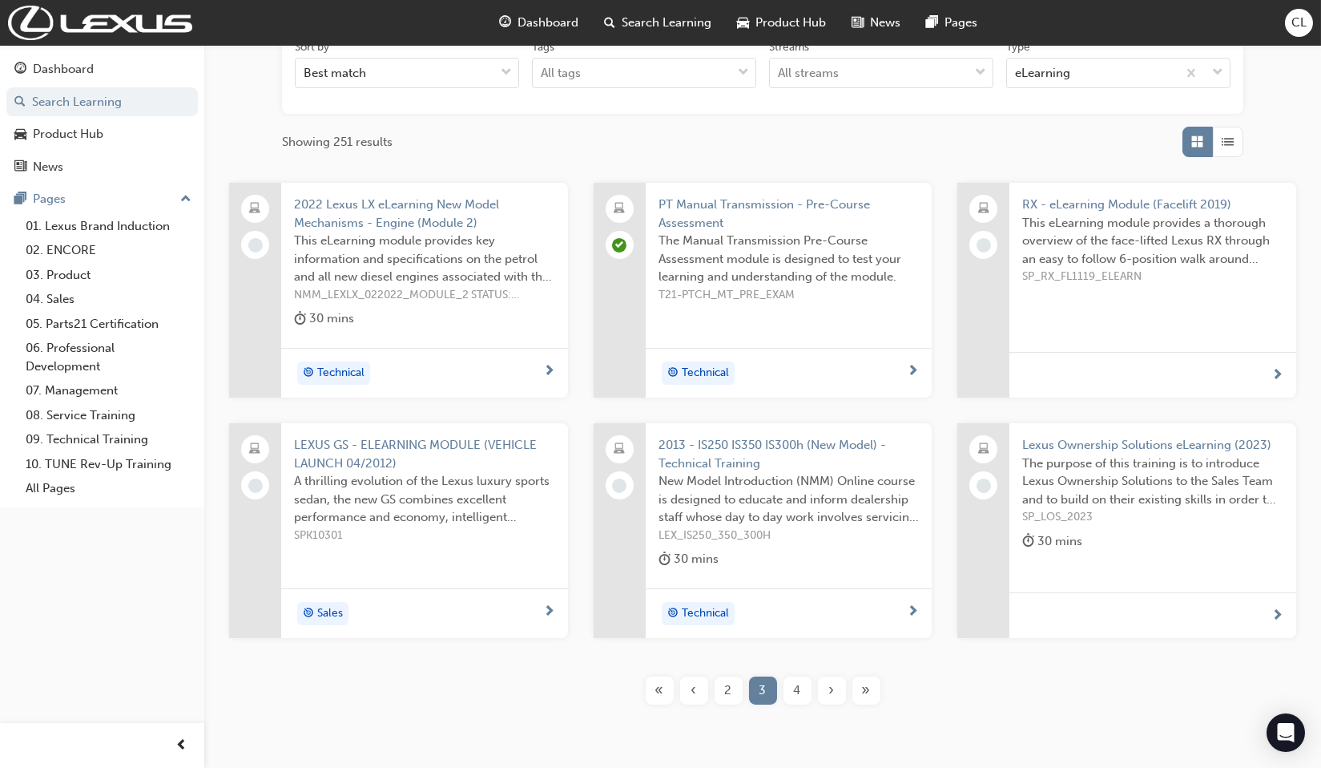
click at [800, 683] on div "4" at bounding box center [798, 690] width 28 height 28
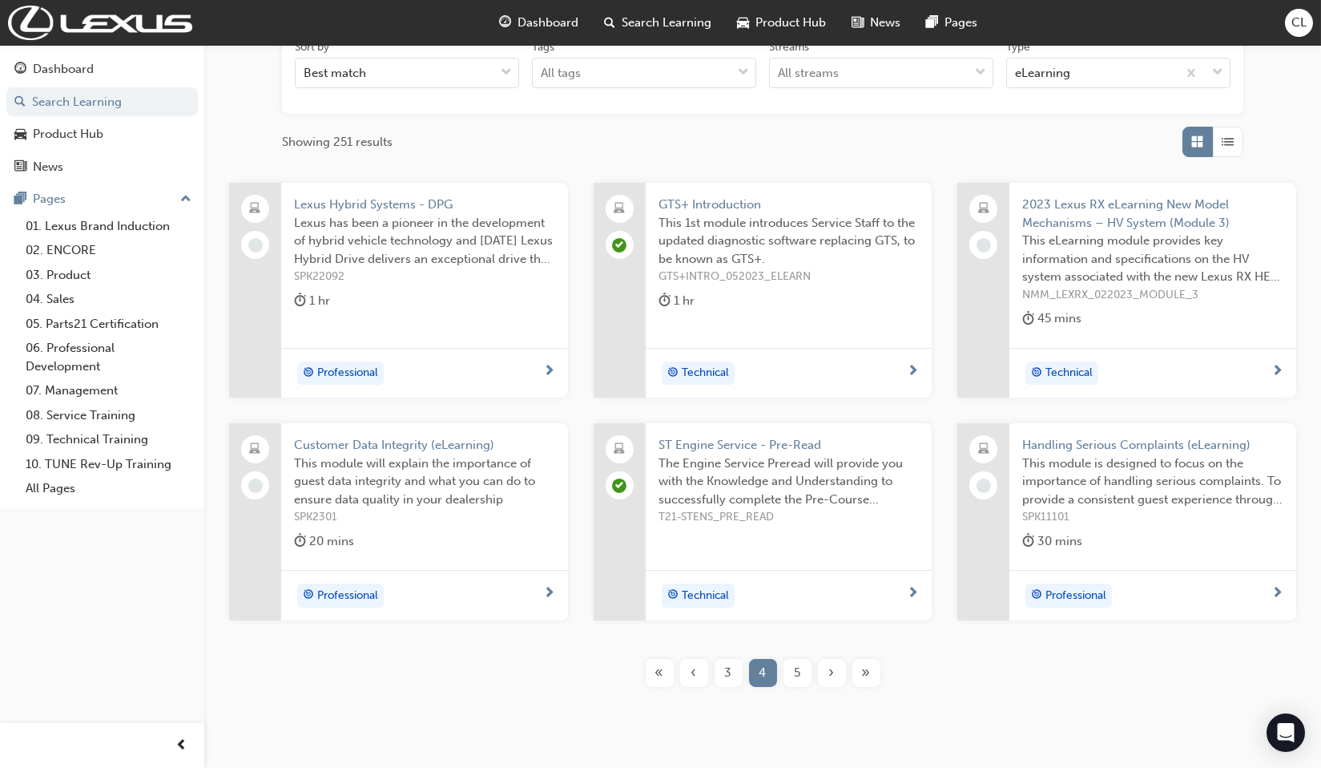
click at [798, 672] on span "5" at bounding box center [797, 672] width 6 height 18
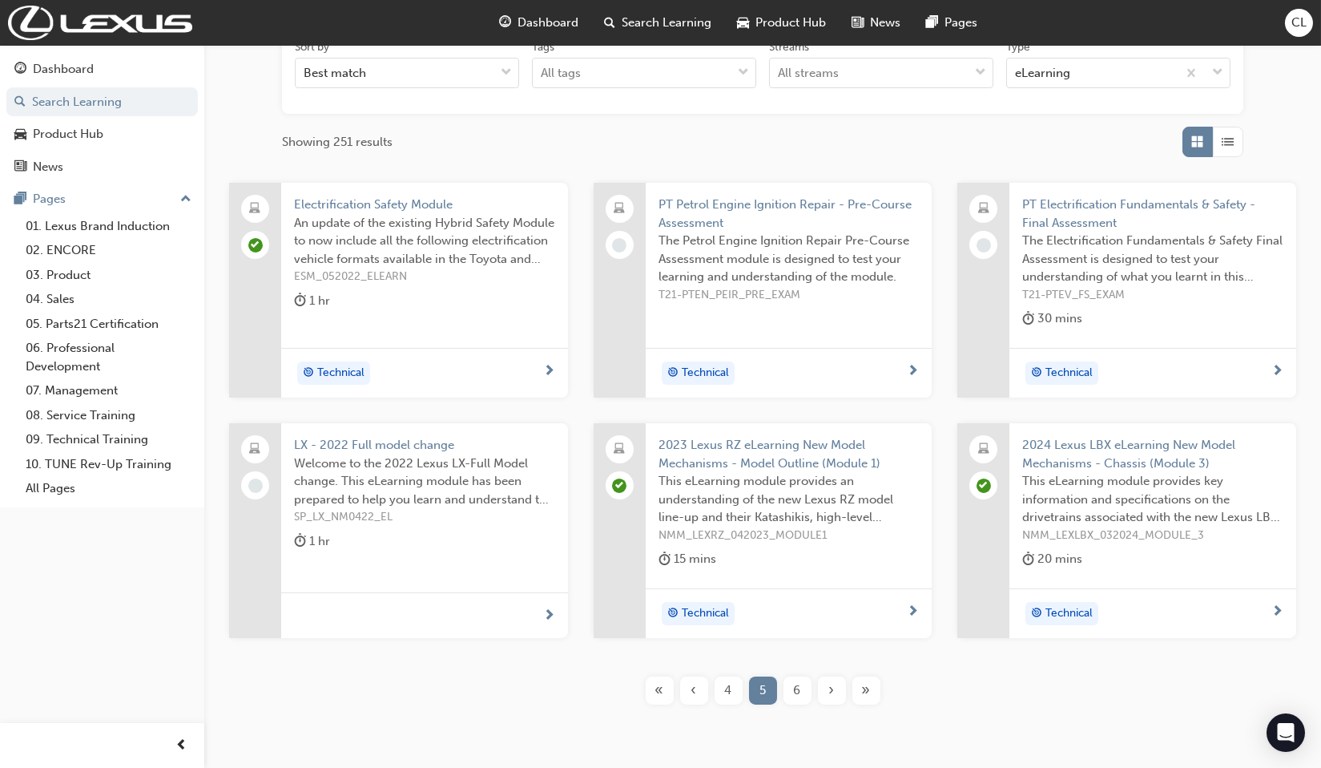
click at [798, 686] on span "6" at bounding box center [797, 690] width 7 height 18
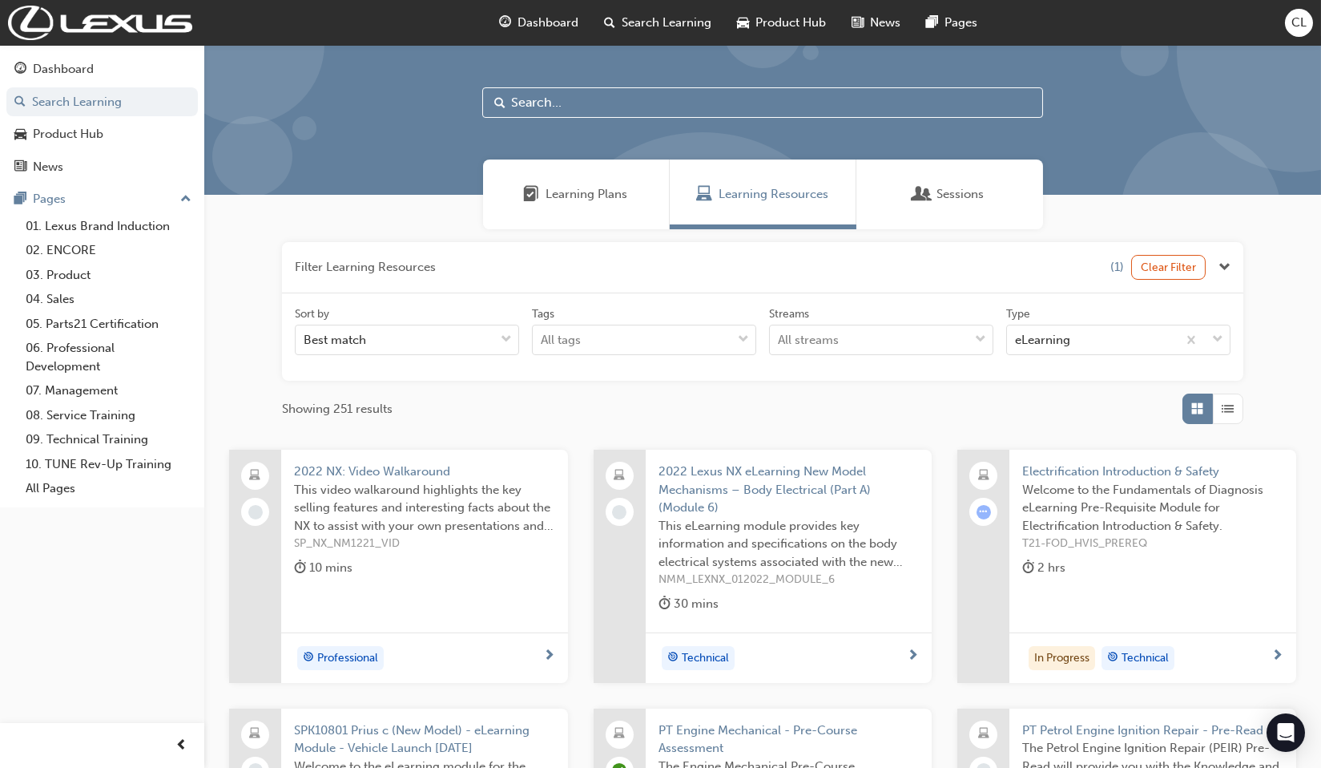
scroll to position [8, 0]
click at [550, 107] on input "text" at bounding box center [762, 103] width 561 height 30
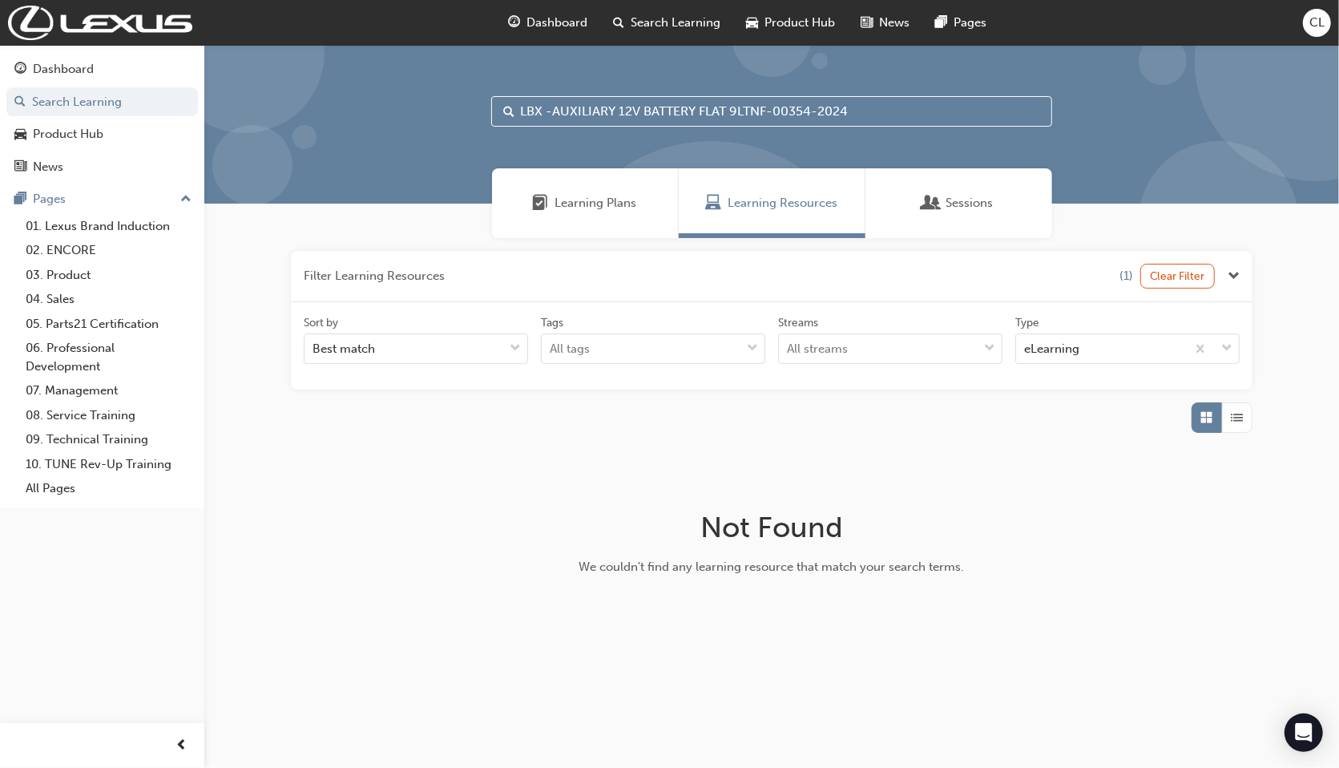
click at [729, 107] on input "LBX -AUXILIARY 12V BATTERY FLAT 9LTNF-00354-2024" at bounding box center [771, 111] width 561 height 30
click at [849, 108] on input "LBX -AUXILIARY 12V BATTERY FLAT(LTNF-00354-2024" at bounding box center [771, 111] width 561 height 30
type input "LBX -AUXILIARY 12V BATTERY FLAT(LTNF-00354-2024)"
click at [509, 110] on span "Search" at bounding box center [508, 112] width 11 height 18
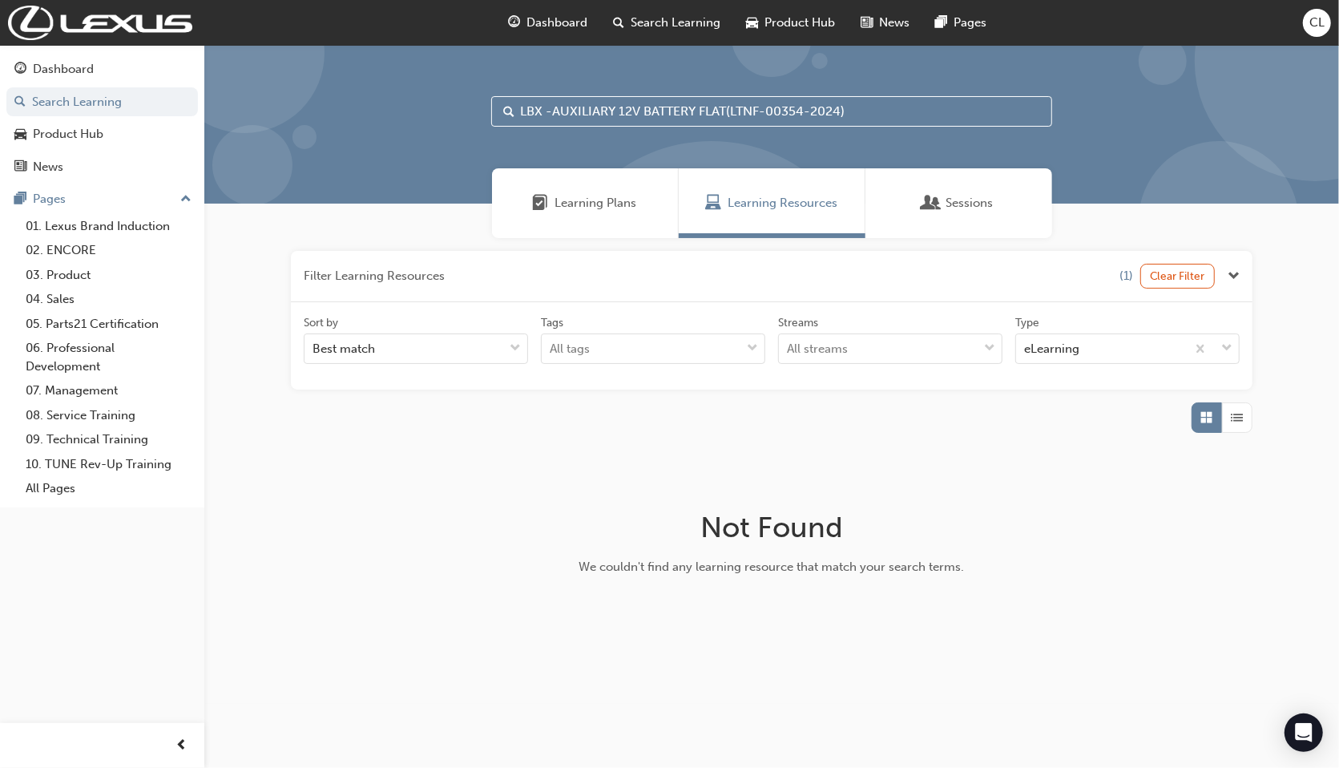
click at [509, 110] on span "Search" at bounding box center [508, 112] width 11 height 18
click at [115, 276] on link "03. Product" at bounding box center [108, 275] width 179 height 25
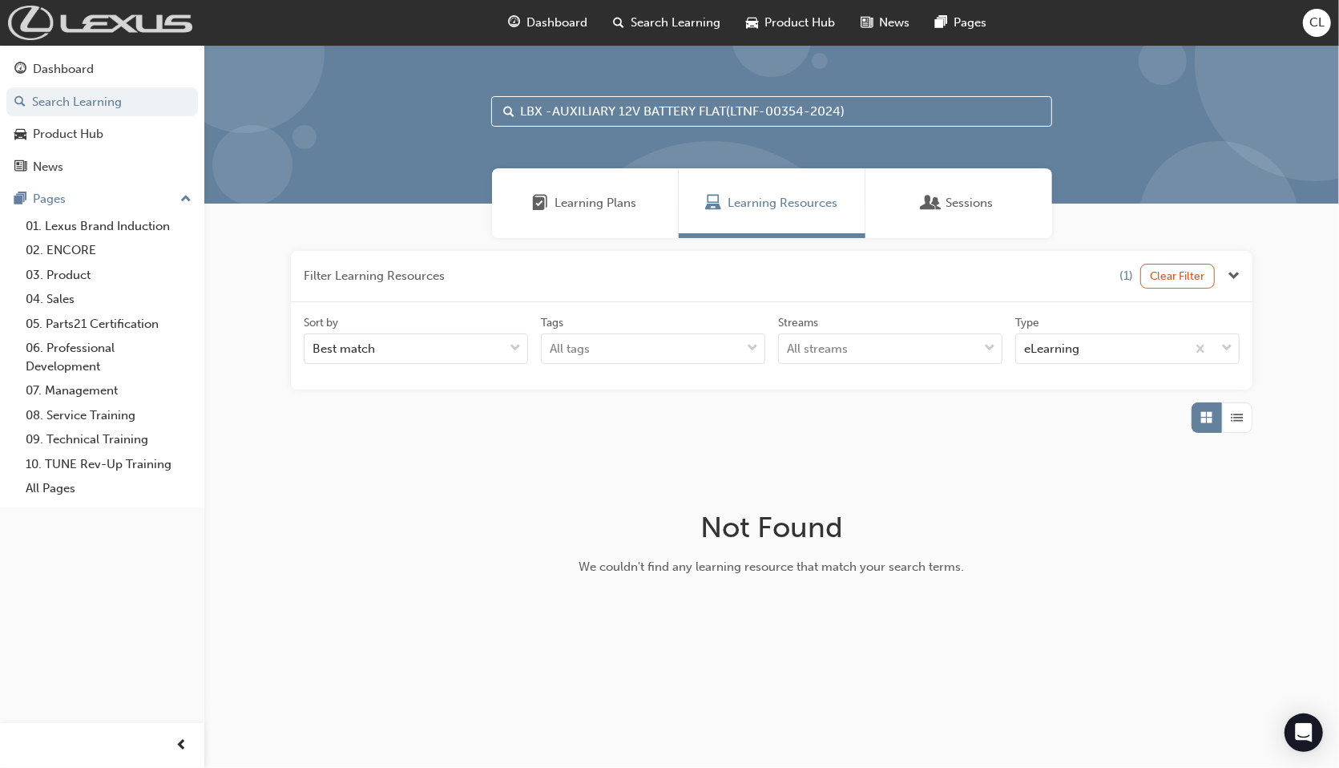
click at [34, 22] on img at bounding box center [100, 23] width 184 height 34
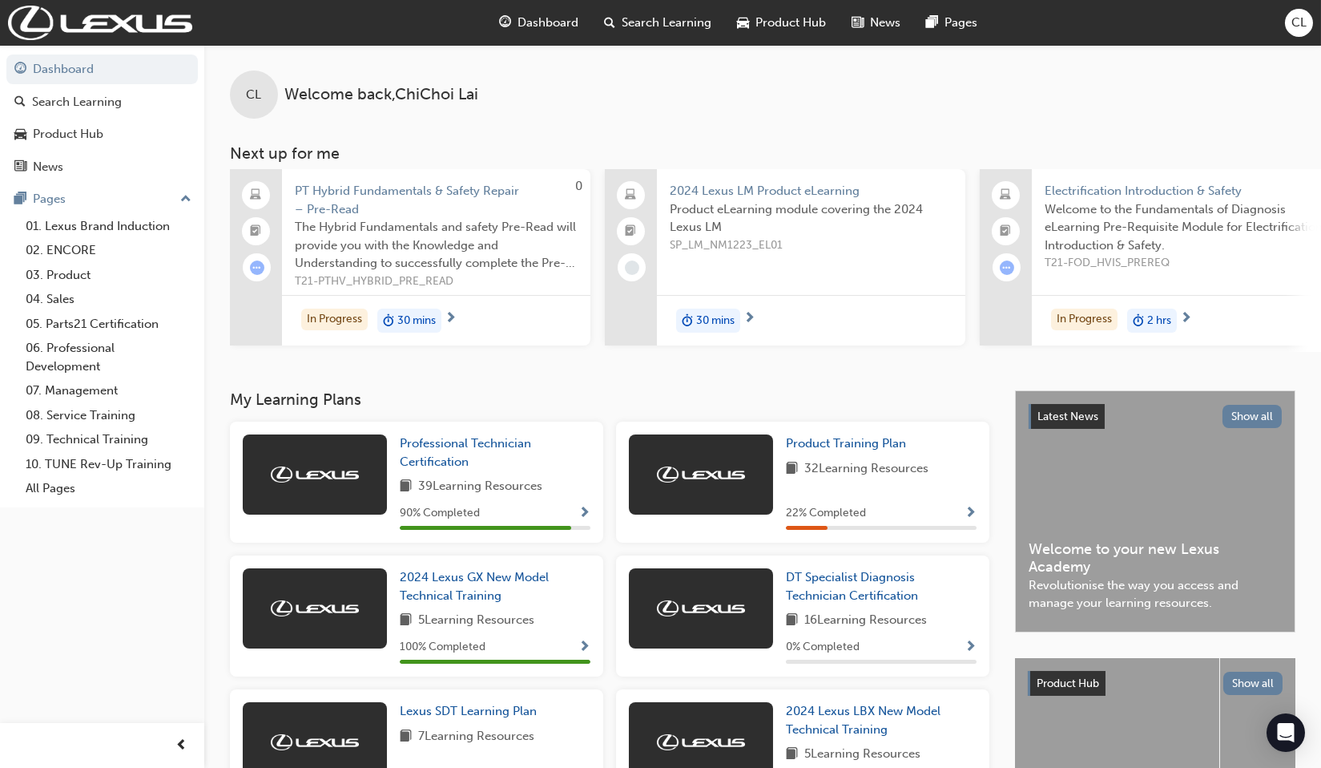
click at [1297, 26] on span "CL" at bounding box center [1299, 23] width 15 height 18
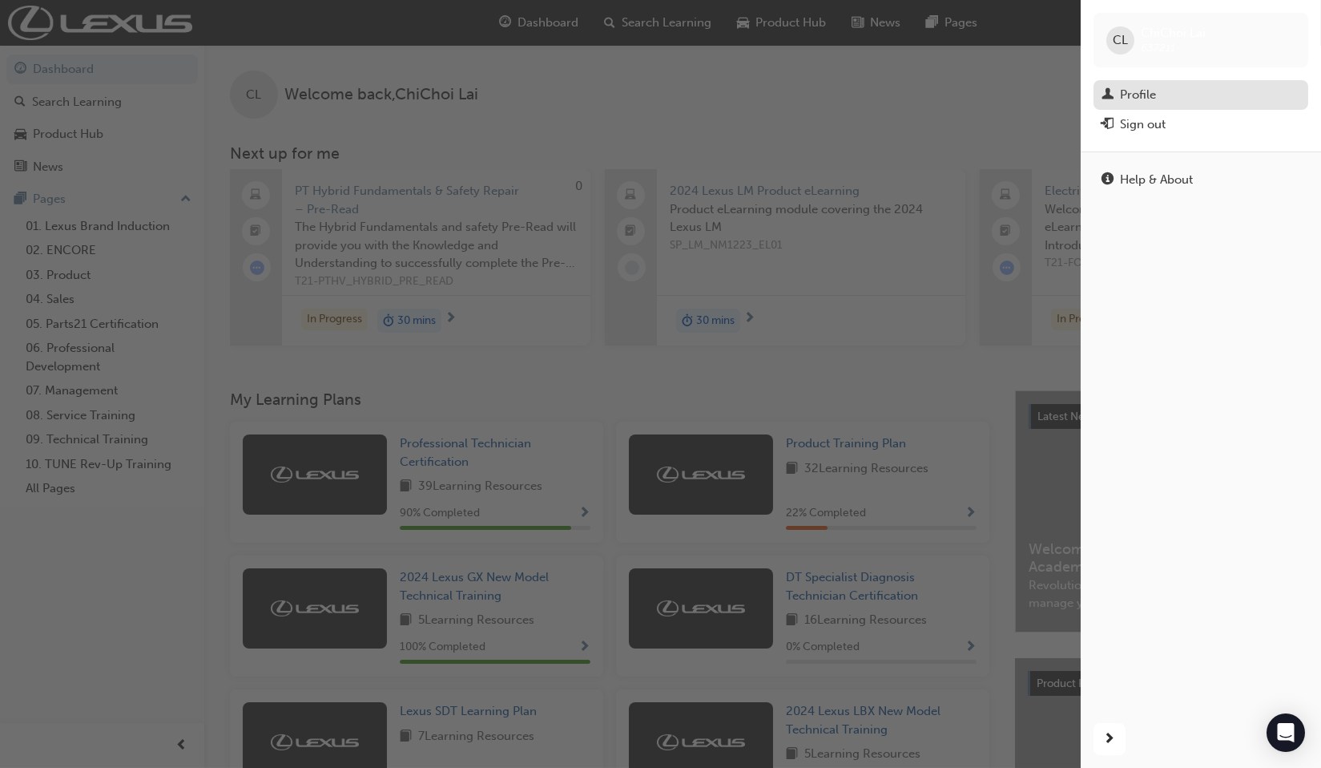
click at [1159, 93] on div "Profile" at bounding box center [1201, 95] width 199 height 20
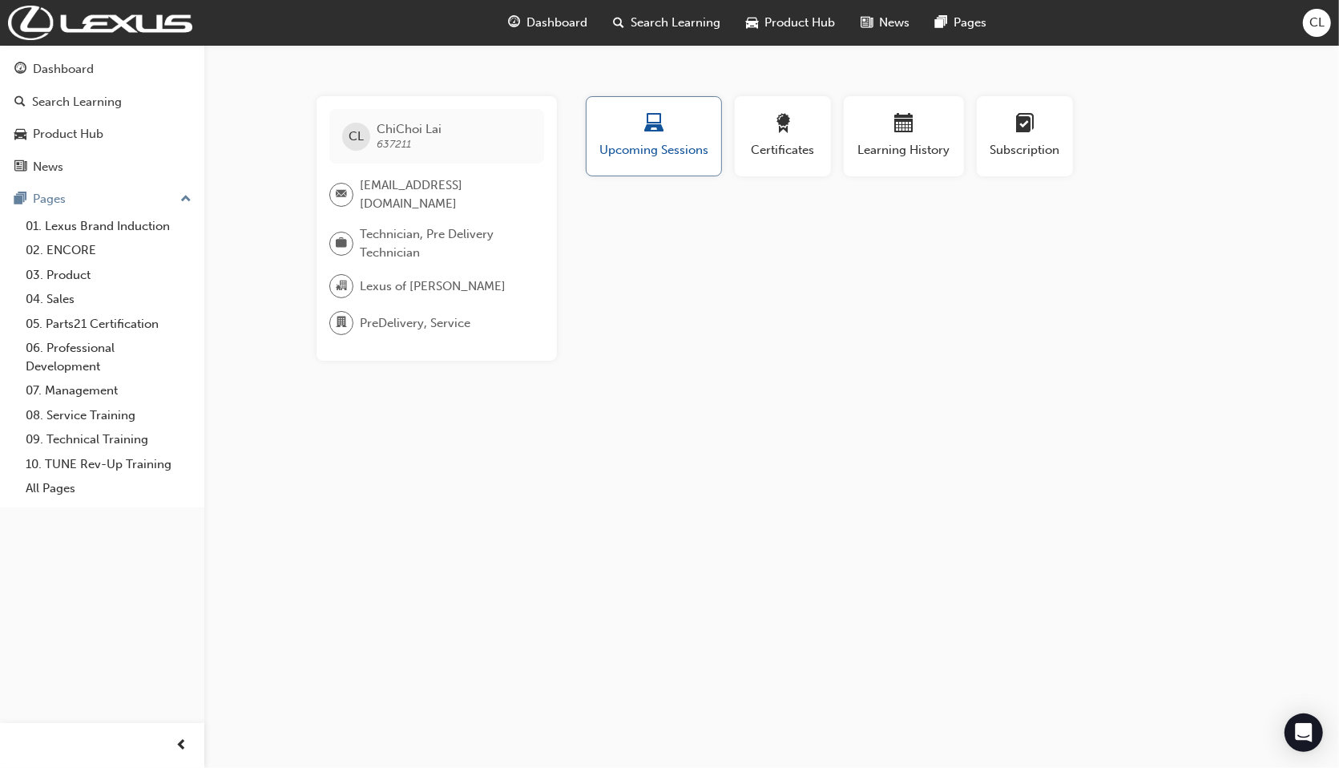
click at [674, 145] on span "Upcoming Sessions" at bounding box center [654, 150] width 111 height 18
click at [876, 149] on span "Learning History" at bounding box center [904, 150] width 96 height 18
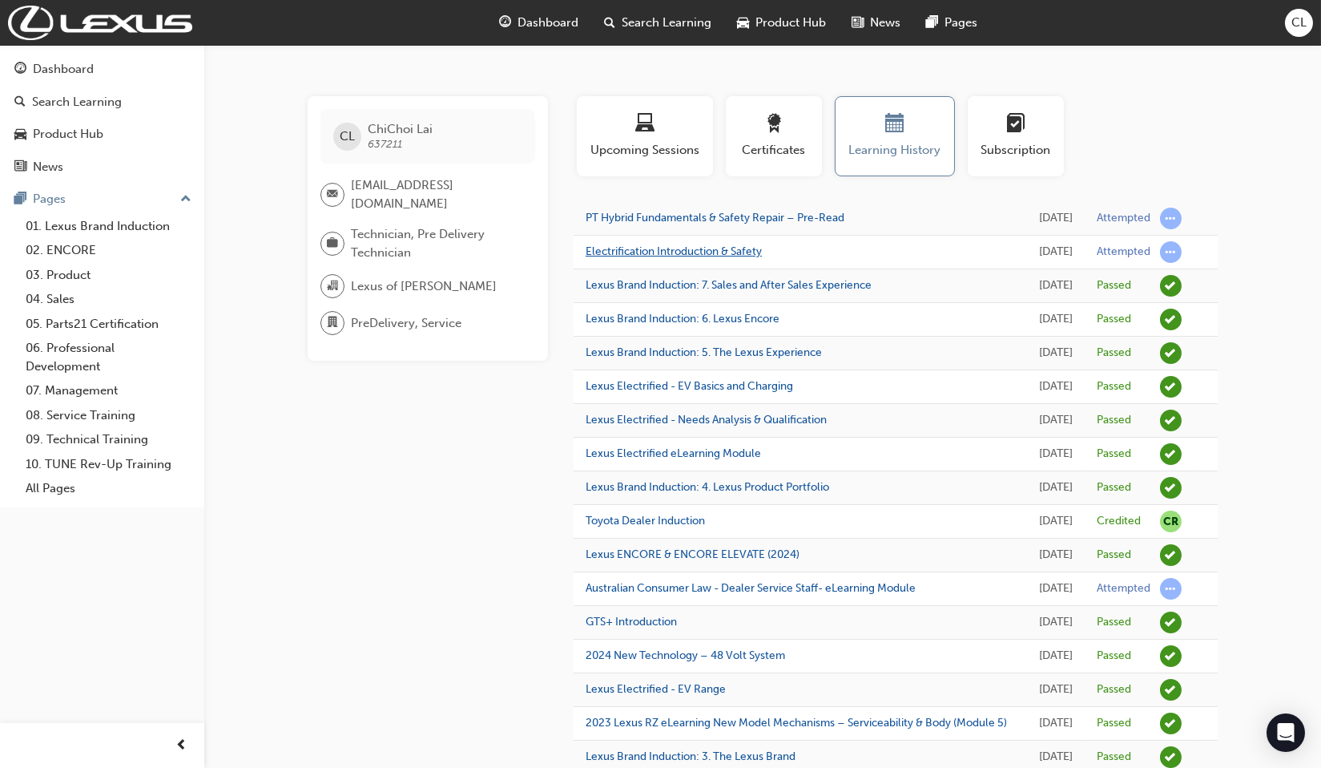
click at [691, 256] on link "Electrification Introduction & Safety" at bounding box center [674, 251] width 176 height 14
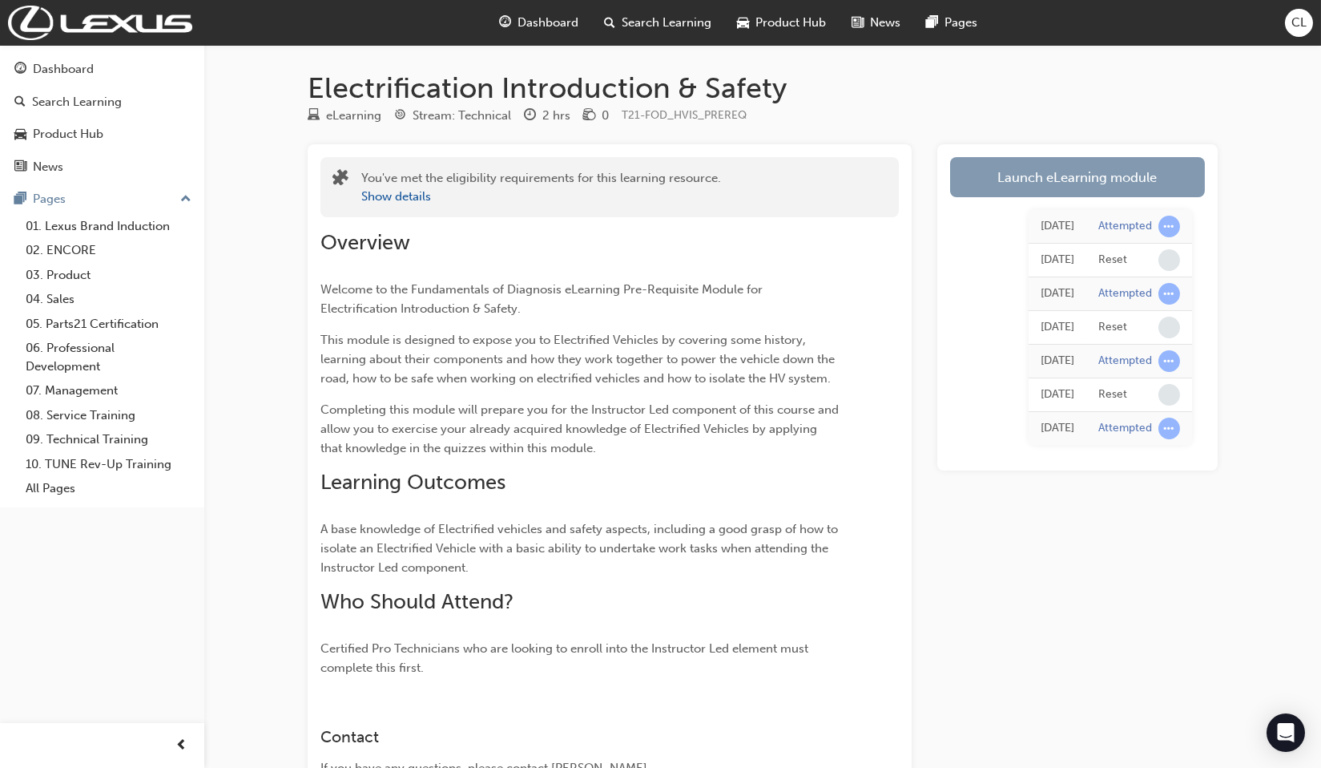
click at [1074, 179] on link "Launch eLearning module" at bounding box center [1077, 177] width 255 height 40
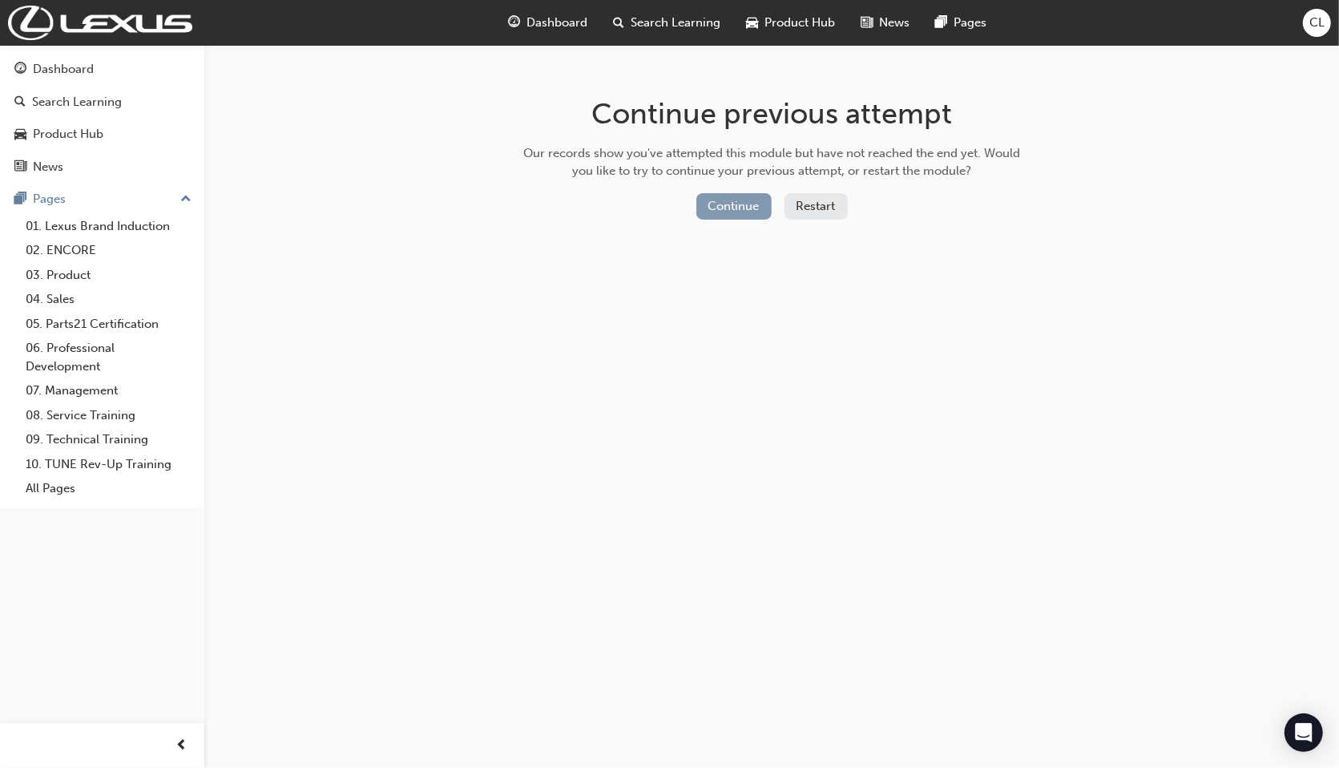
click at [729, 200] on button "Continue" at bounding box center [733, 206] width 75 height 26
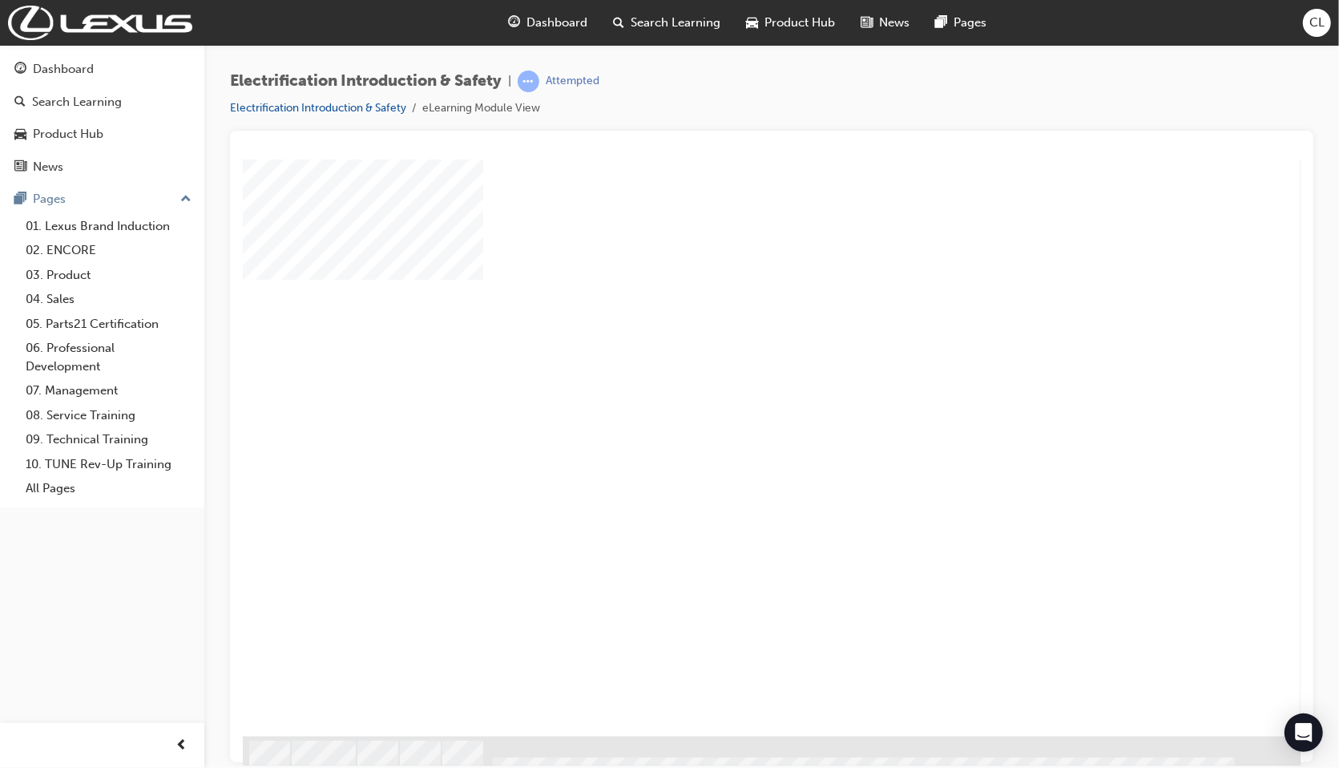
scroll to position [24, 0]
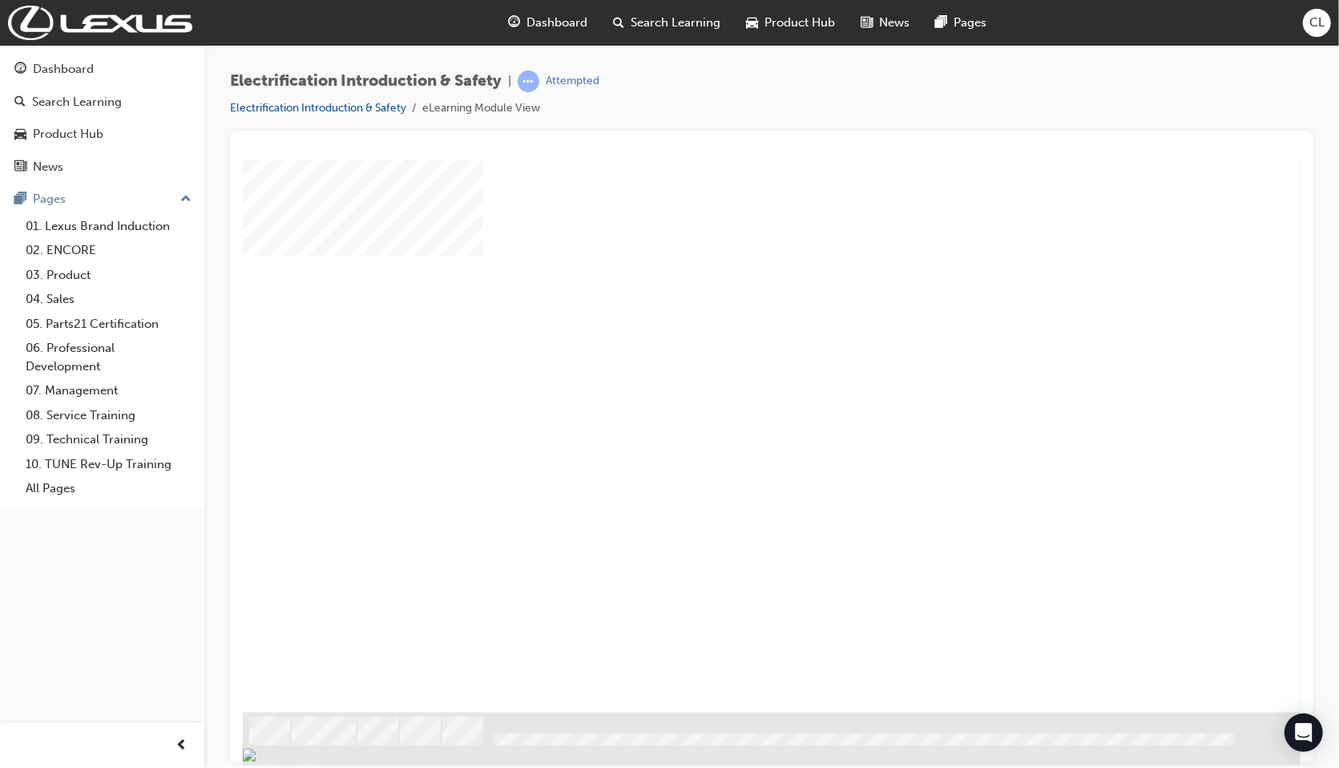
click at [724, 377] on div "play" at bounding box center [724, 377] width 0 height 0
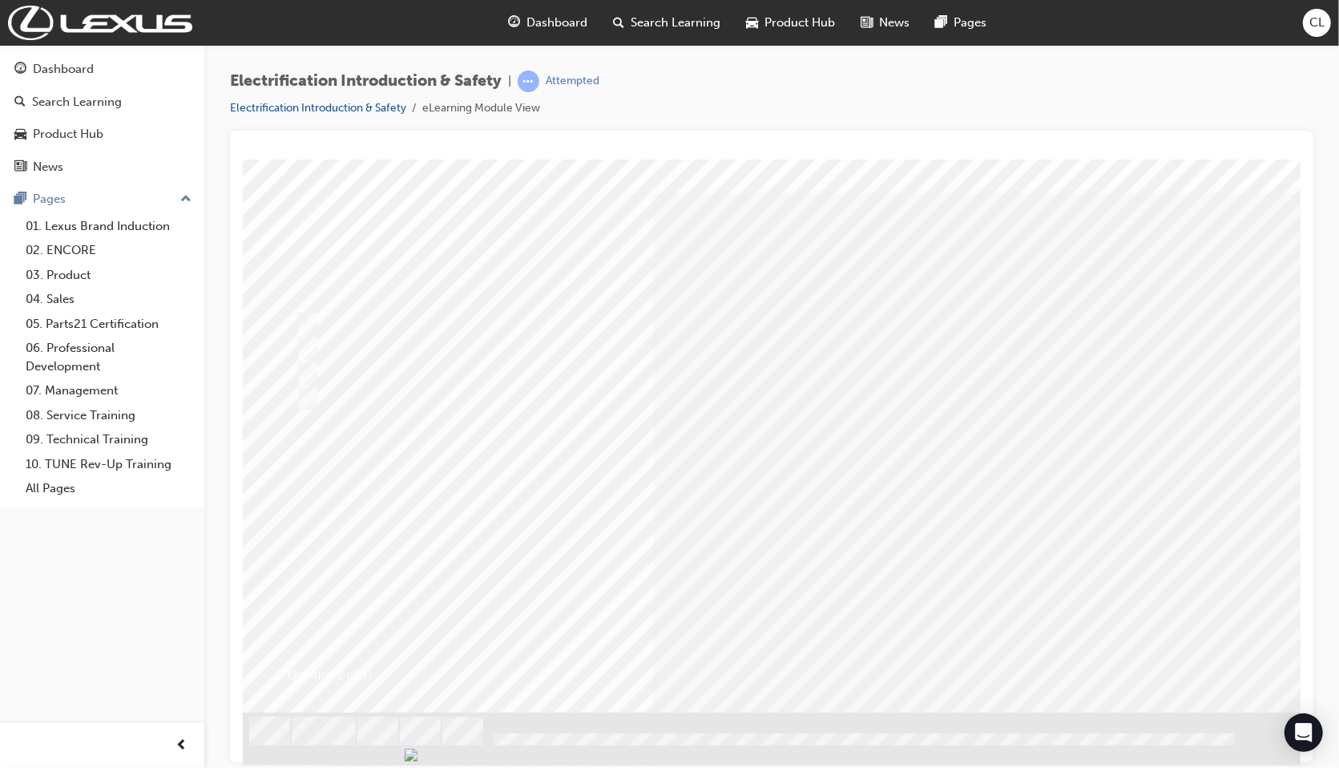
scroll to position [0, 0]
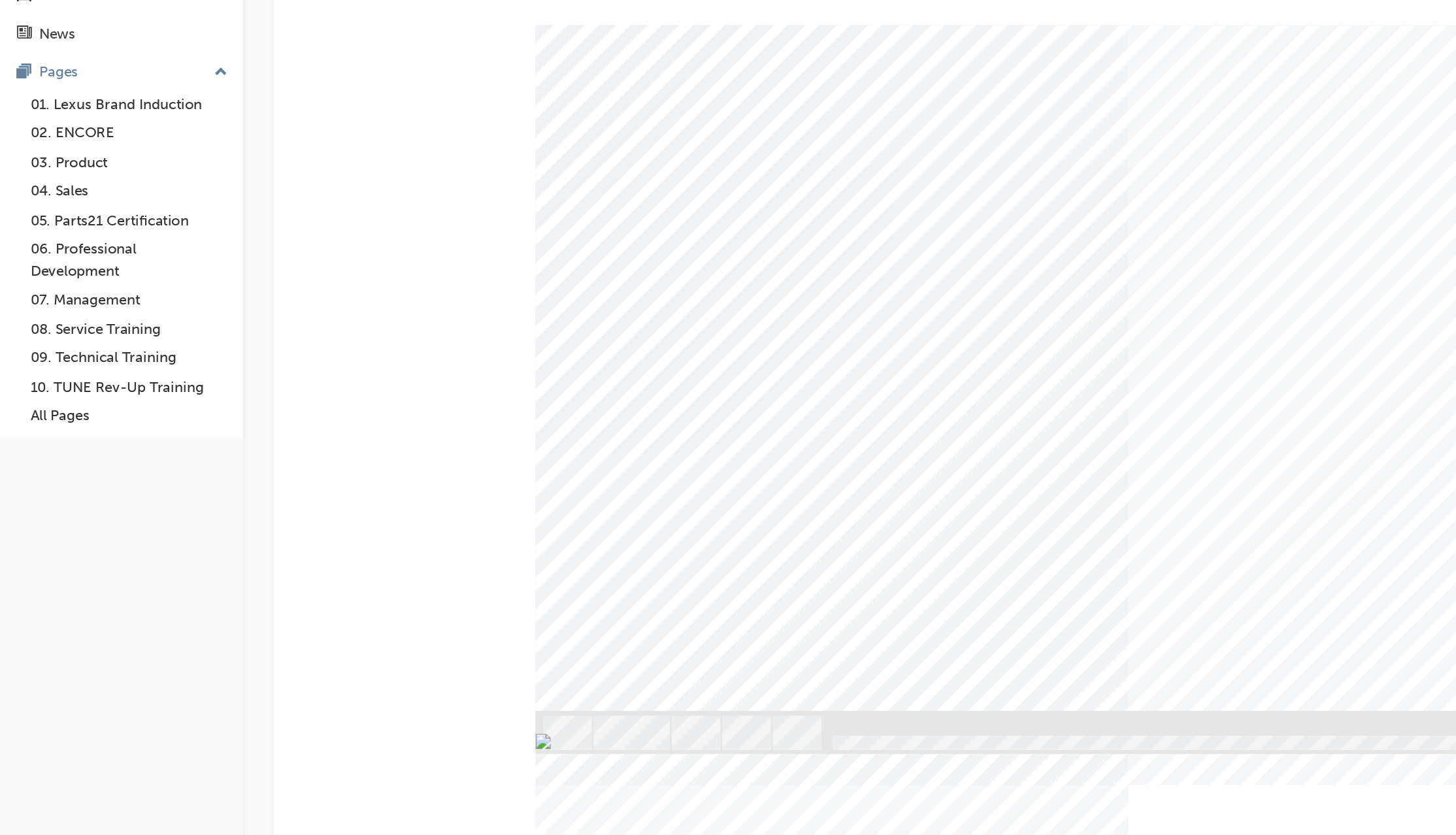
drag, startPoint x: 757, startPoint y: 514, endPoint x: 449, endPoint y: 513, distance: 308.0
click at [449, 29] on div at bounding box center [901, 29] width 1216 height 0
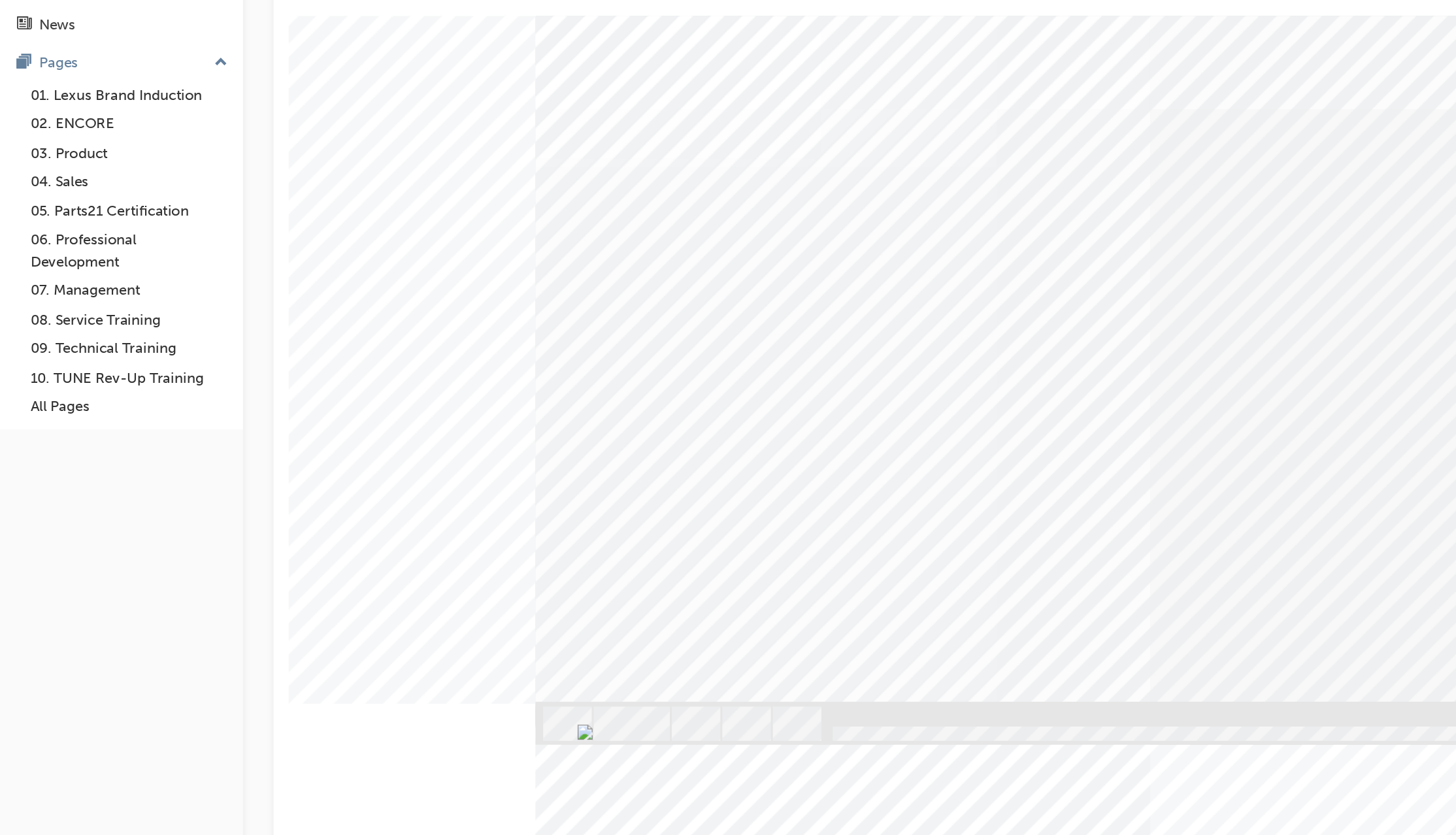
click at [402, 20] on div at bounding box center [901, 20] width 1216 height 0
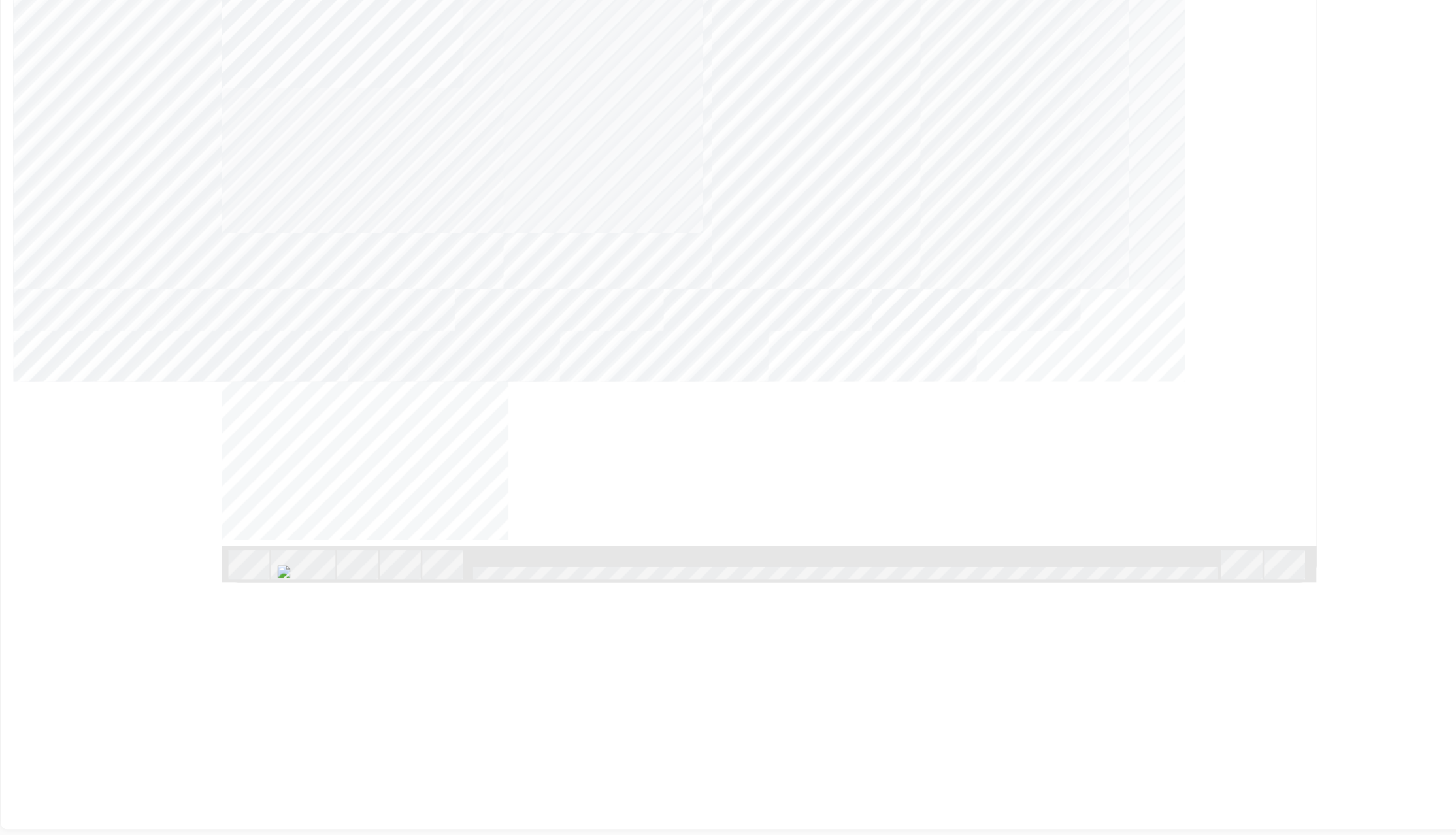
click at [265, 461] on div "NEXT Trigger this button to go to the next slide" at bounding box center [223, 472] width 82 height 24
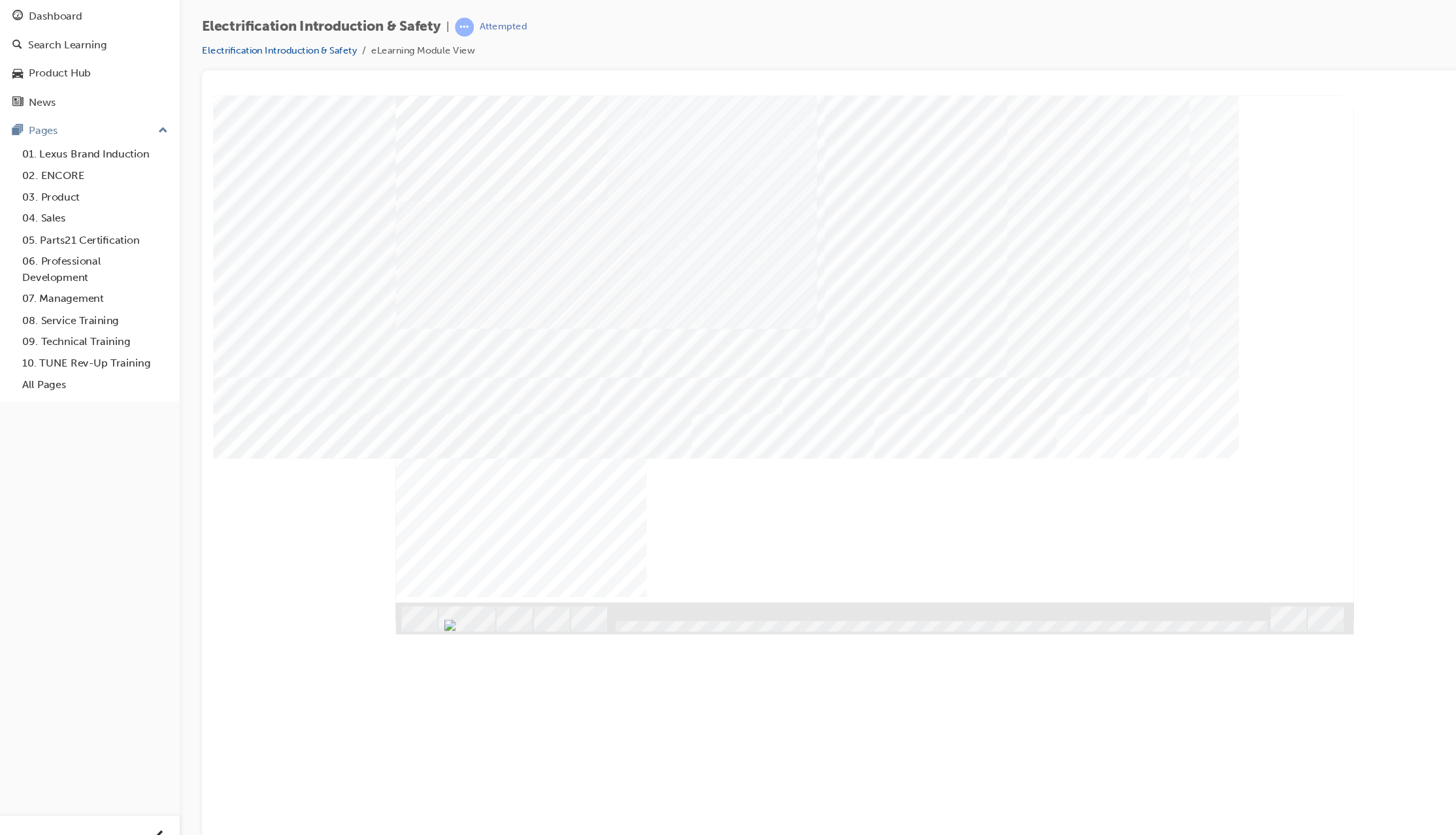
click at [465, 590] on div "NEXT Trigger this button to go to the next slide" at bounding box center [423, 601] width 82 height 24
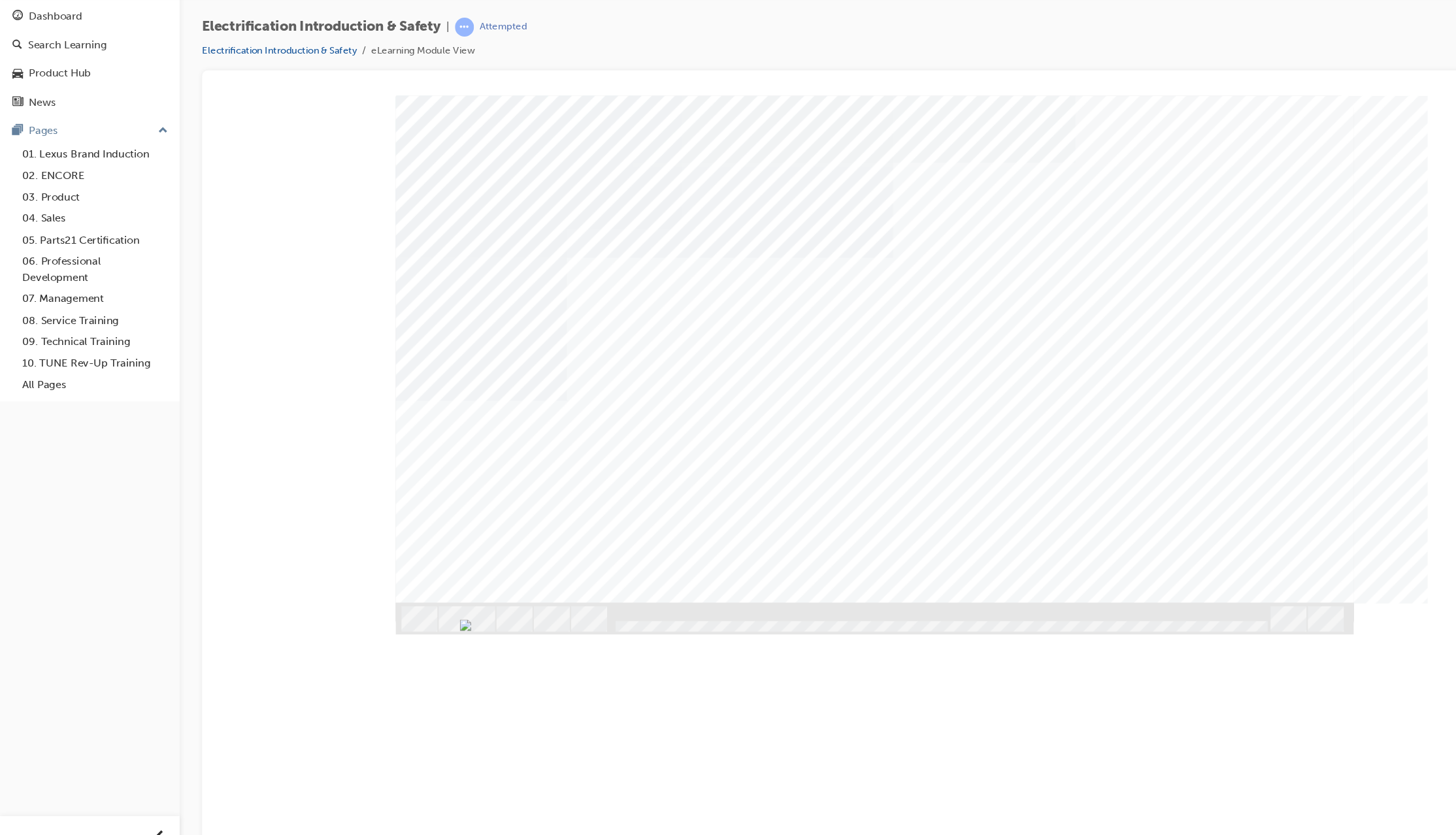
click at [529, 613] on div "Image" at bounding box center [492, 665] width 219 height 104
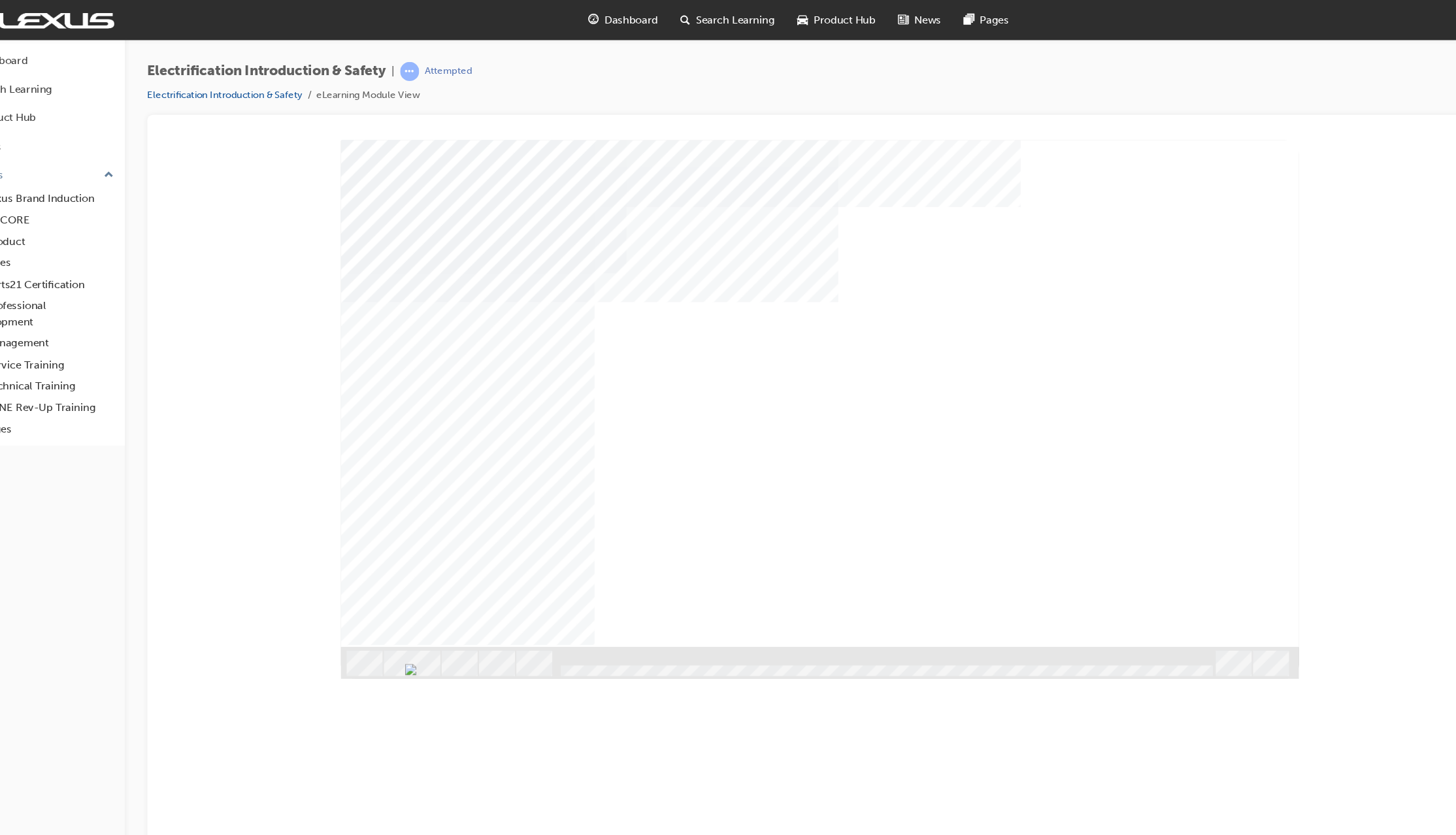
click at [985, 228] on div "Play" at bounding box center [985, 228] width 383 height 0
click at [1091, 228] on div "Full Screen" at bounding box center [985, 228] width 383 height 0
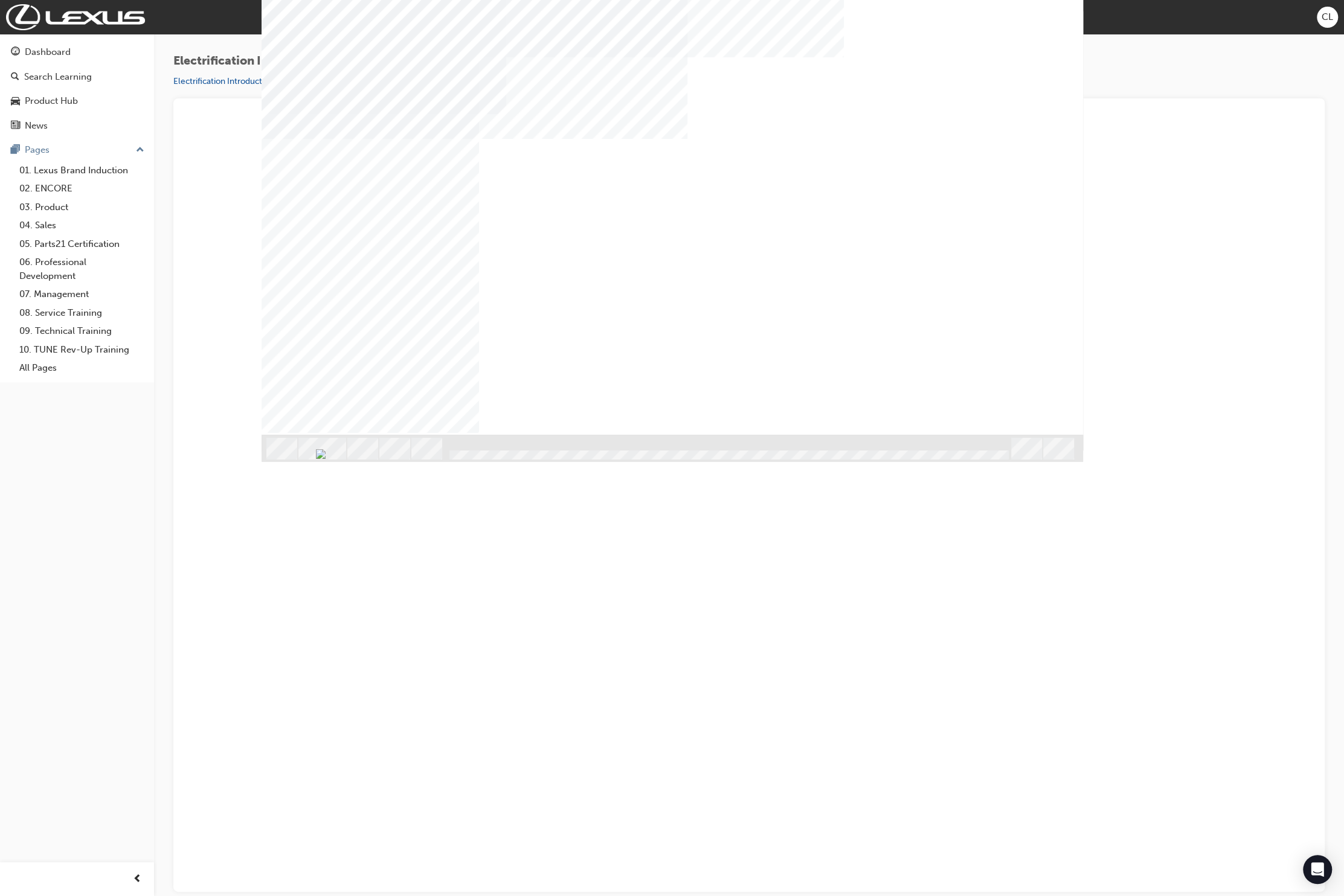
click at [1009, 282] on video "multistate" at bounding box center [868, 182] width 354 height 200
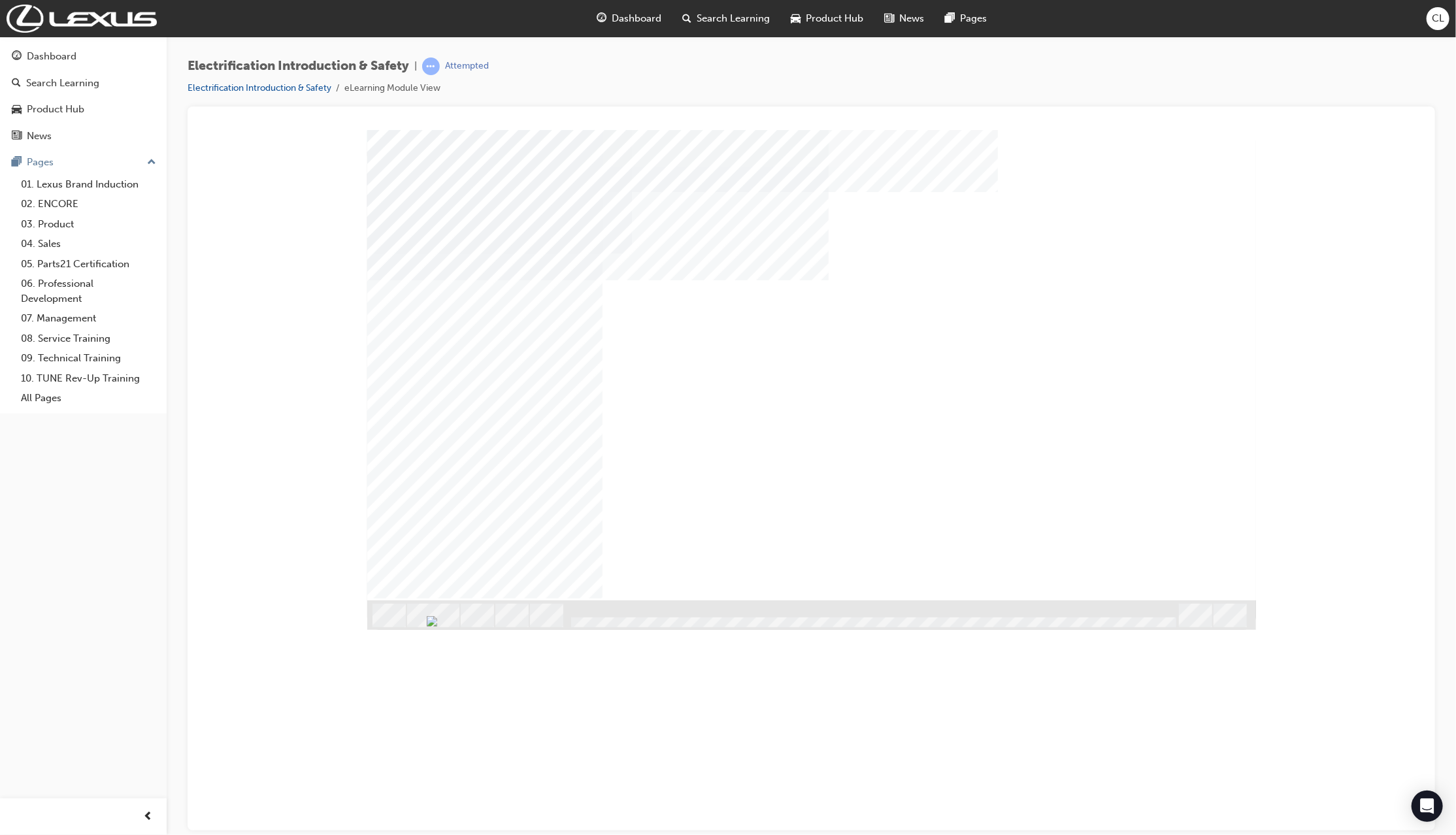
click at [1022, 219] on div "Play" at bounding box center [1024, 219] width 383 height 0
click at [1091, 219] on div "Full Screen" at bounding box center [1024, 219] width 383 height 0
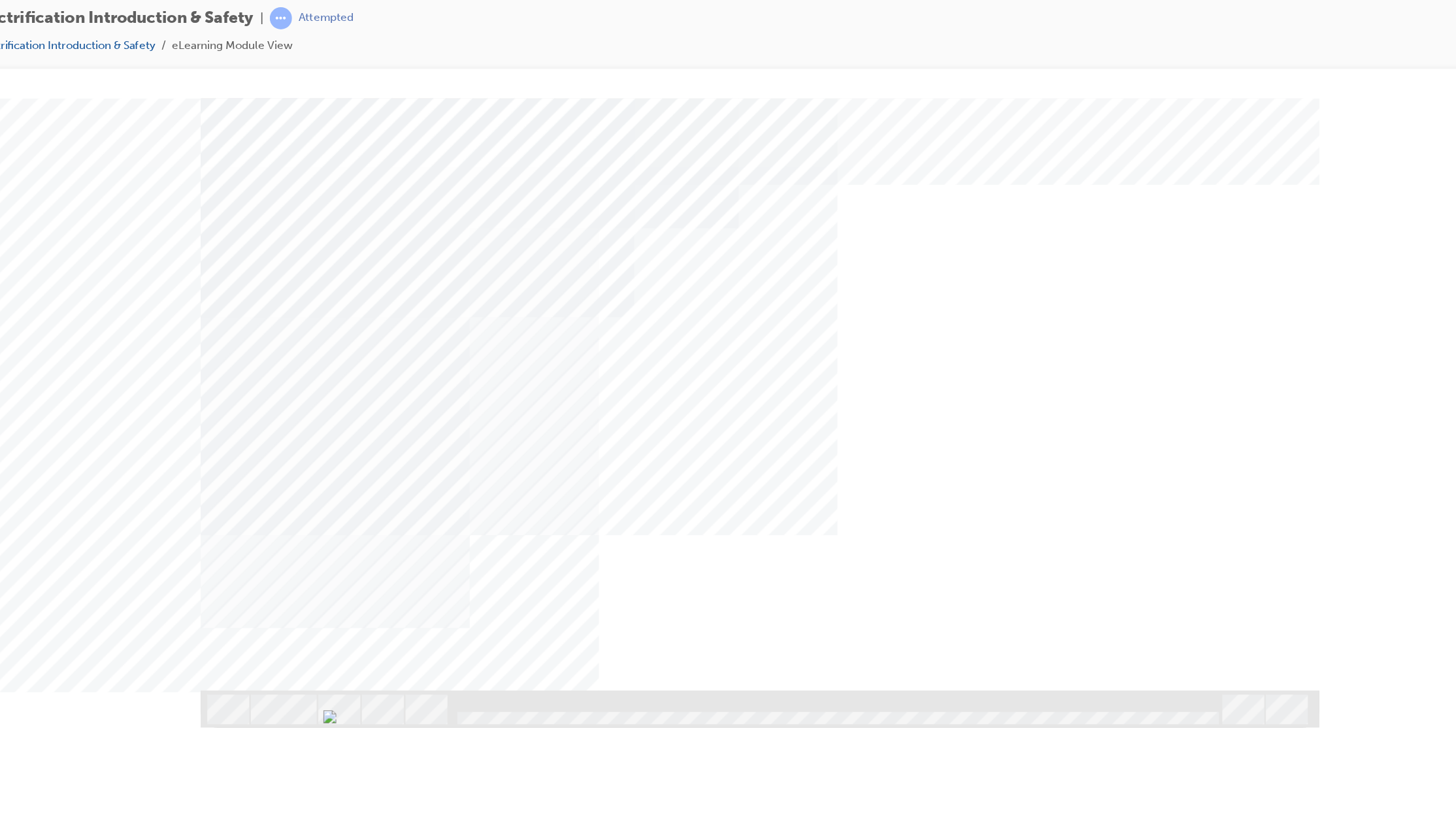
click at [240, 592] on div "NEXT Trigger this button to go to the next slide" at bounding box center [198, 603] width 82 height 24
click at [183, 592] on div "NEXT Trigger this button to go to the next slide" at bounding box center [141, 603] width 82 height 24
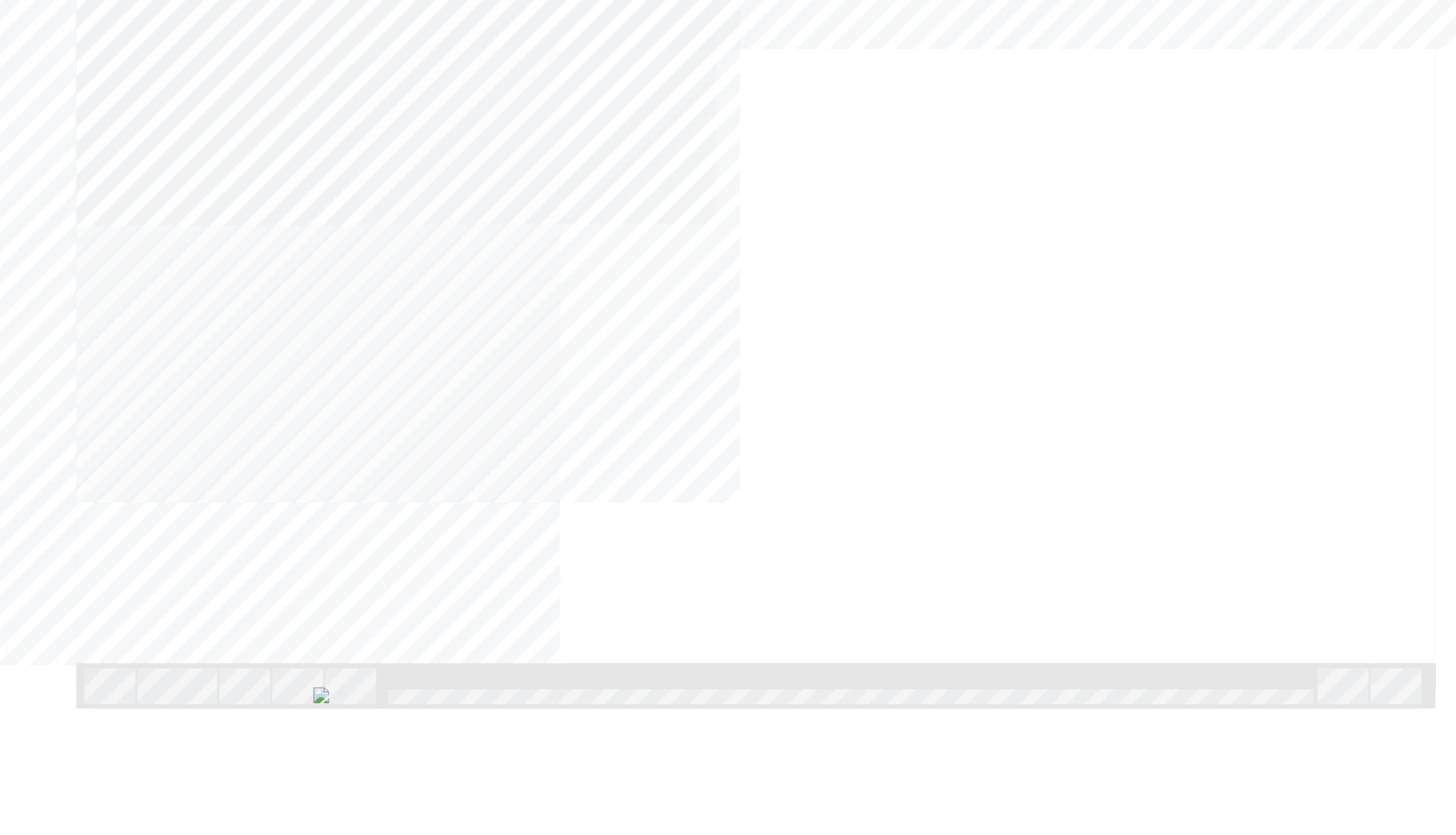
click at [69, 523] on div "NEXT Trigger this button to go to the next slide" at bounding box center [28, 534] width 82 height 24
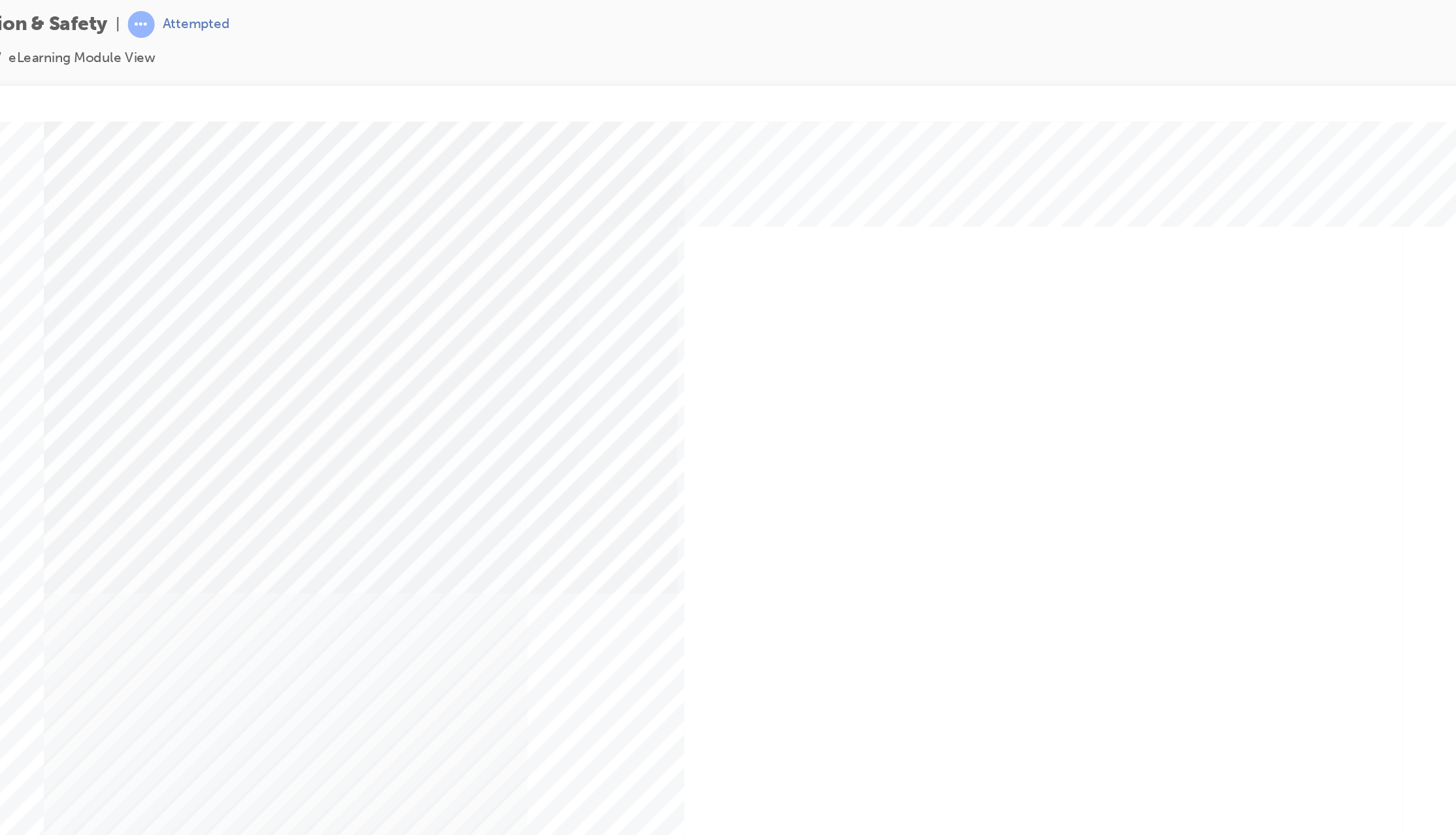
click at [304, 625] on div "Image" at bounding box center [129, 806] width 350 height 262
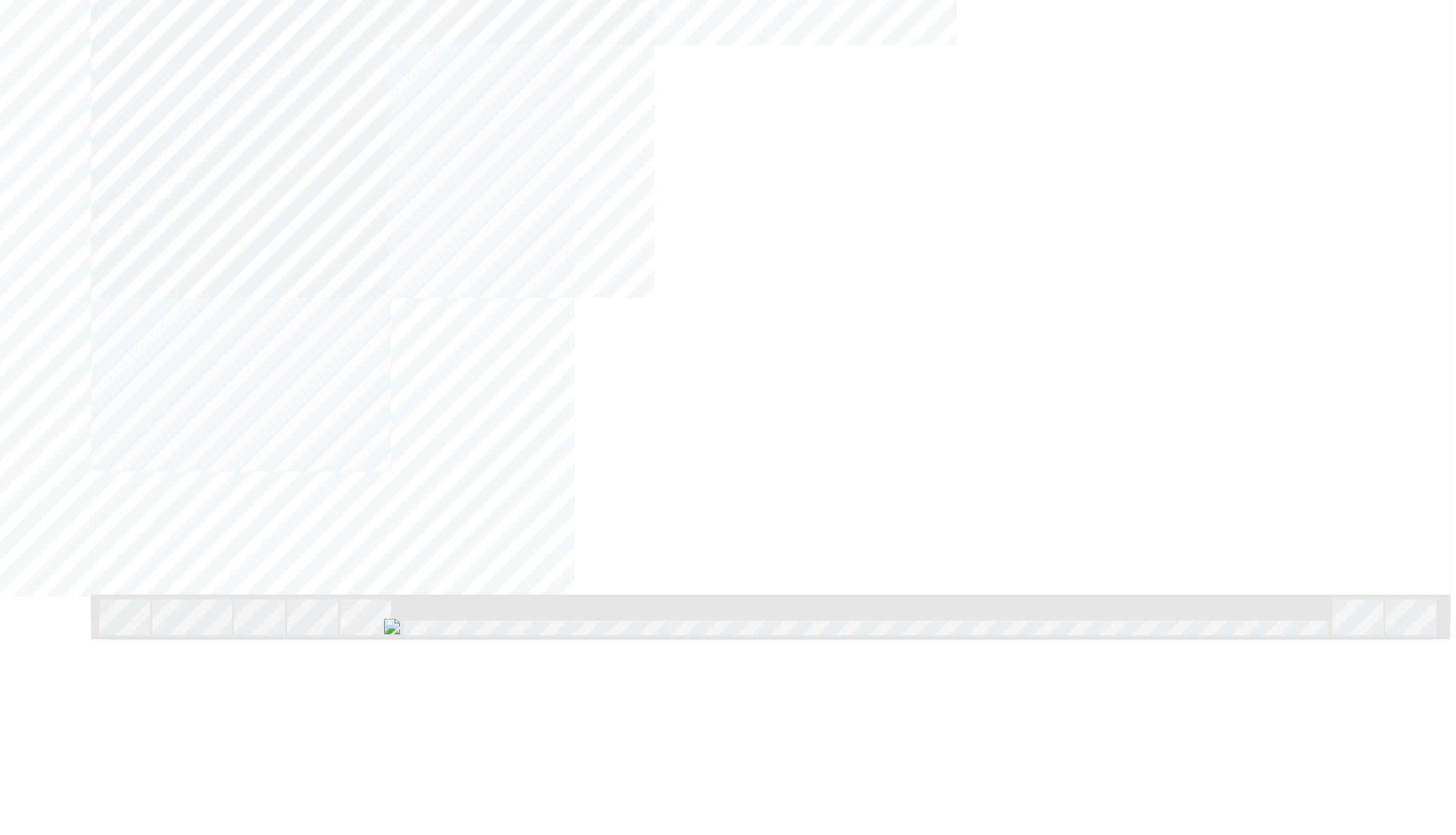
click at [84, 454] on div "NEXT Trigger this button to go to the next slide" at bounding box center [42, 466] width 82 height 24
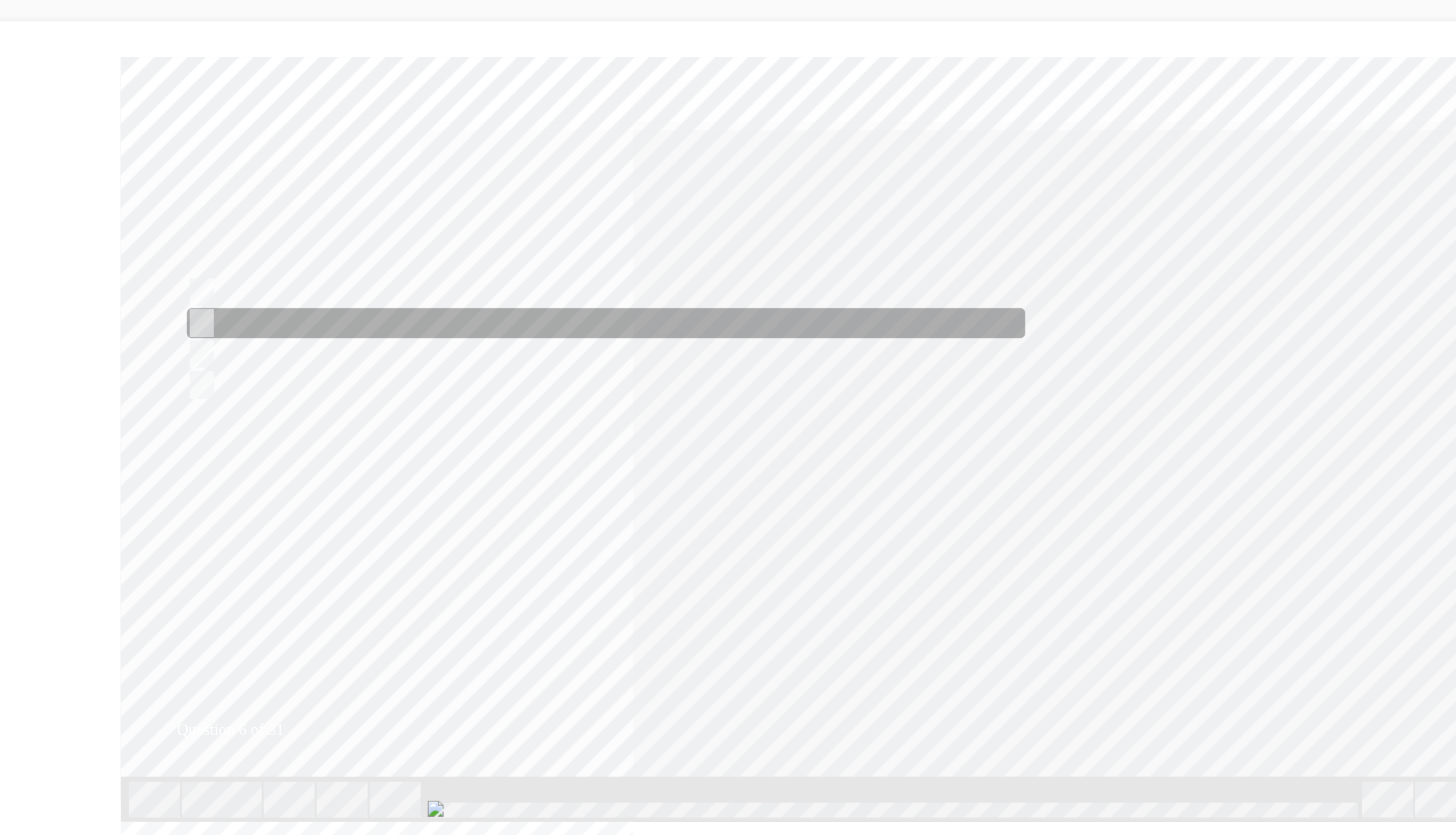
click at [84, 228] on input "CO2 type extinguisher" at bounding box center [82, 232] width 15 height 15
radio input "true"
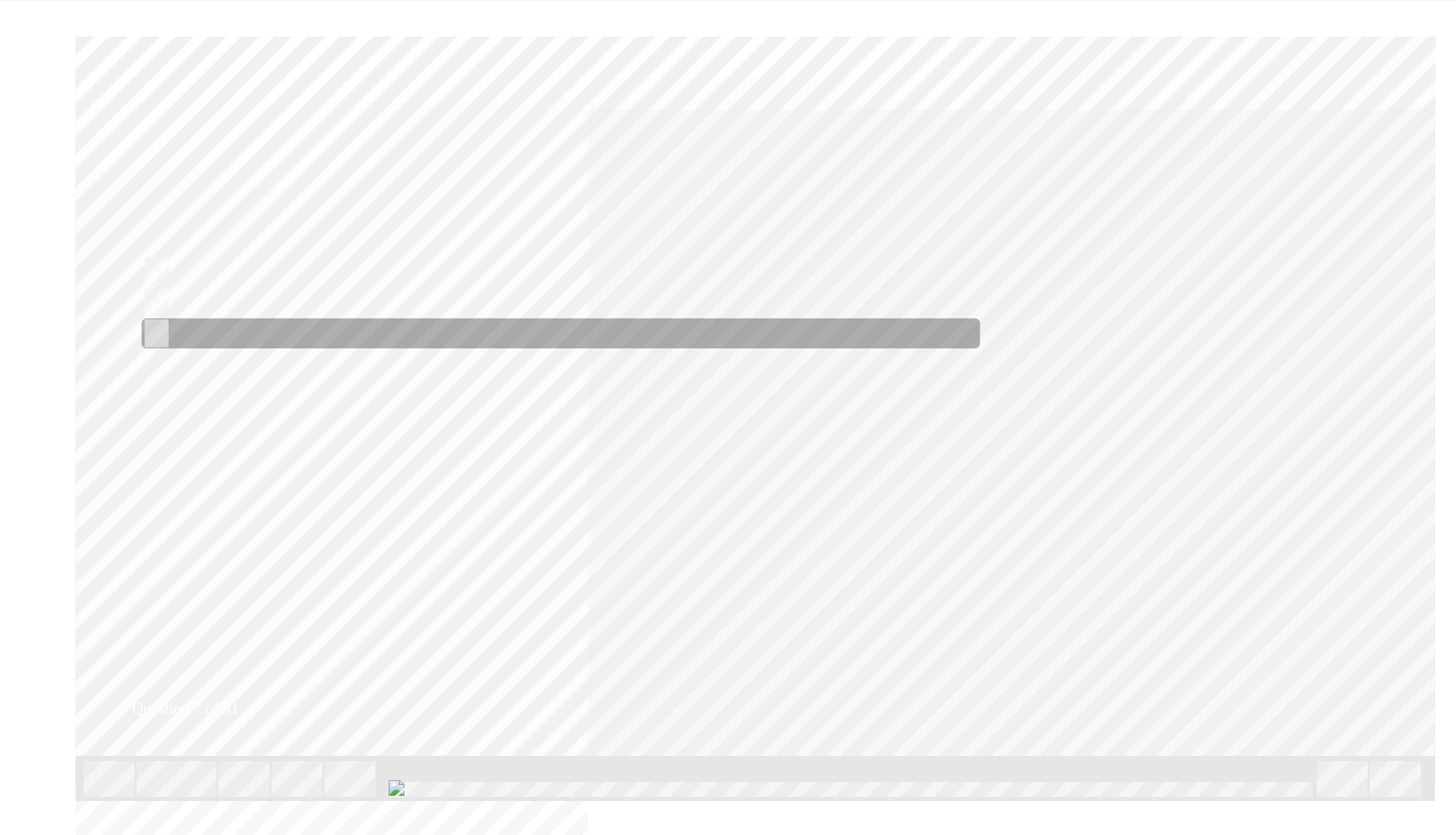
click at [40, 226] on input "Litmus paper, Boric Acid, Gloves, Goggles" at bounding box center [37, 231] width 15 height 15
radio input "true"
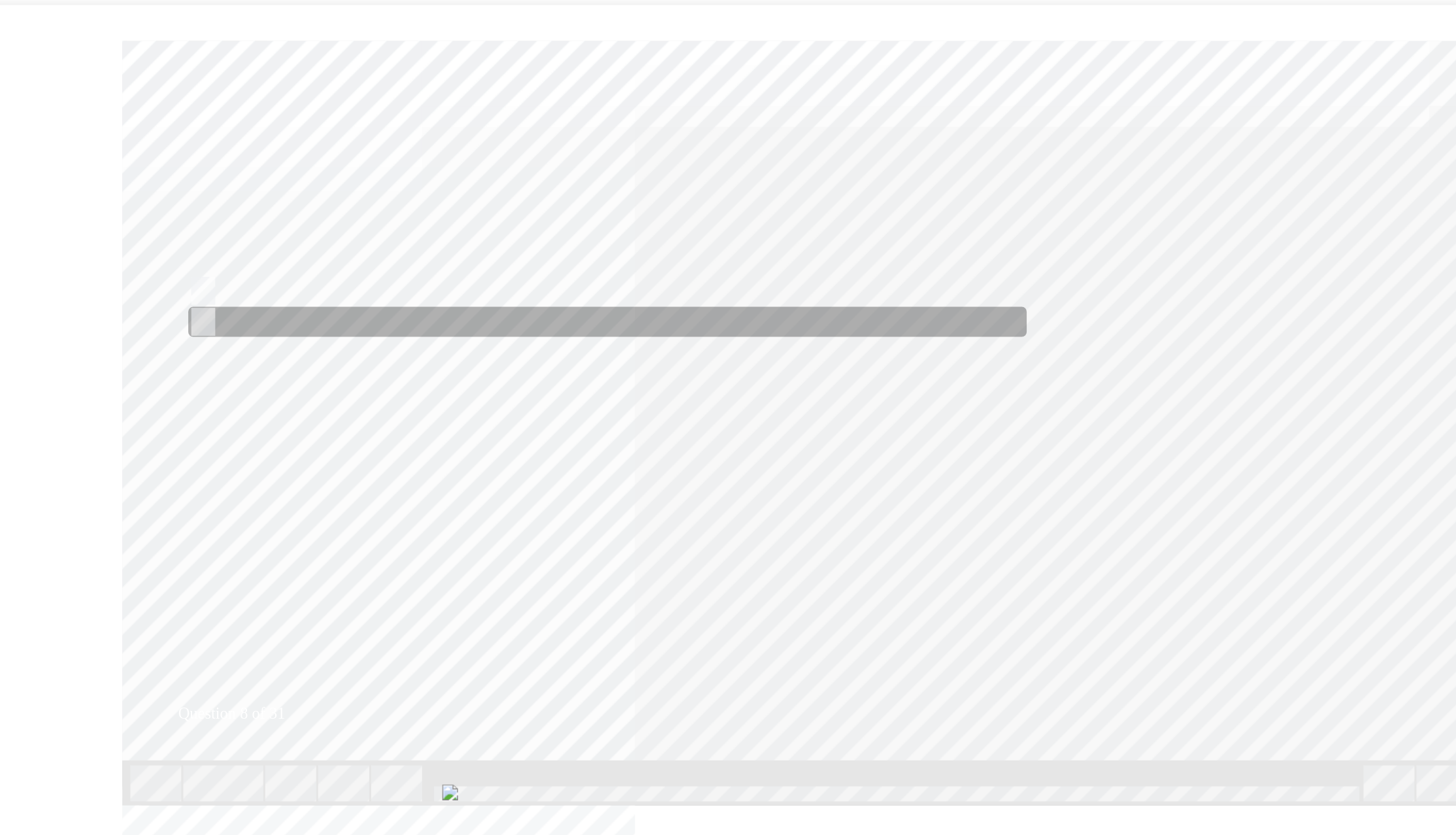
click at [85, 221] on input "False" at bounding box center [84, 225] width 15 height 15
radio input "true"
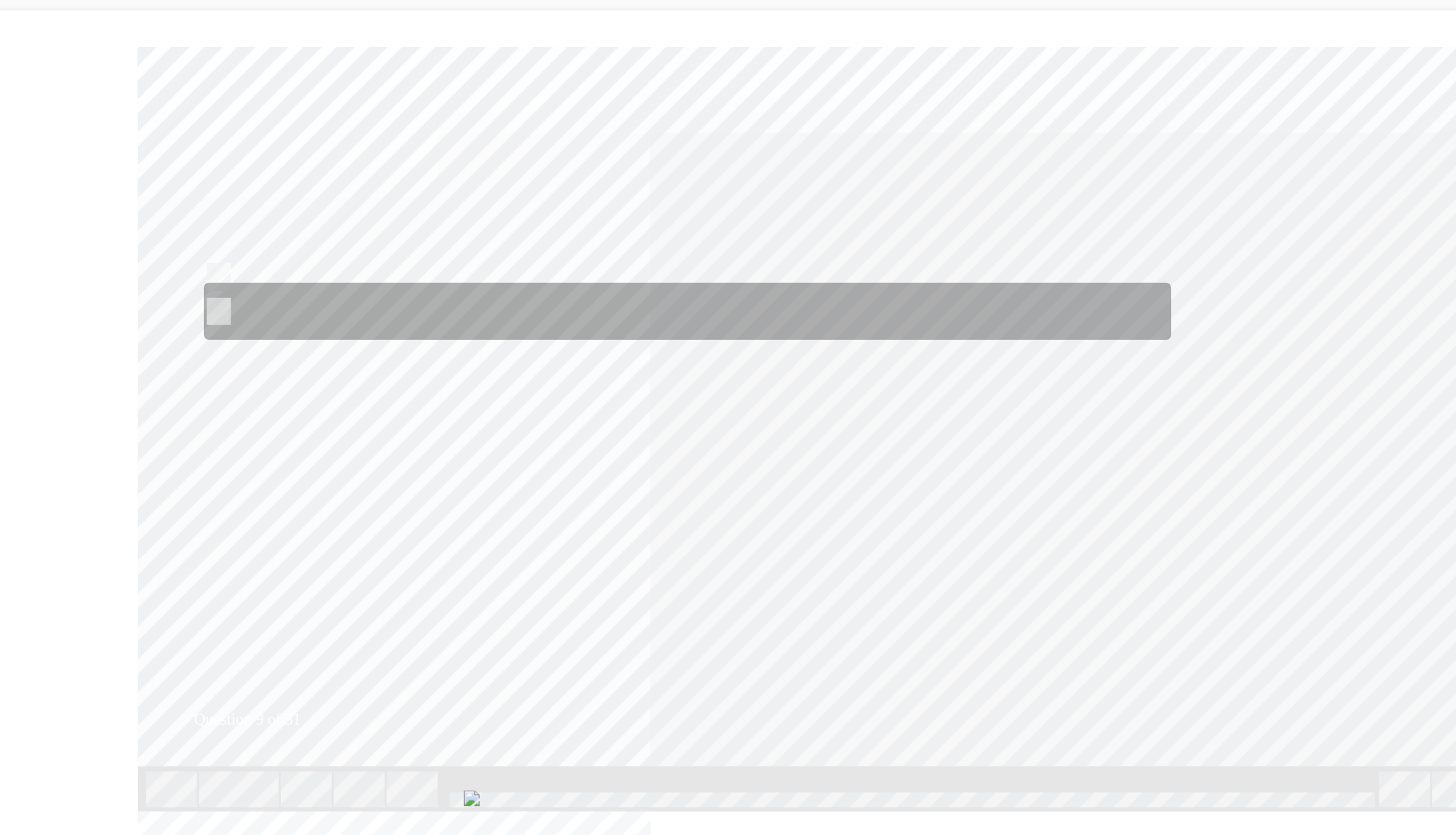
click at [101, 219] on input "Dissolve 800 grams of powdered boric acid into a clean vessel containing 20 lit…" at bounding box center [99, 220] width 15 height 15
radio input "true"
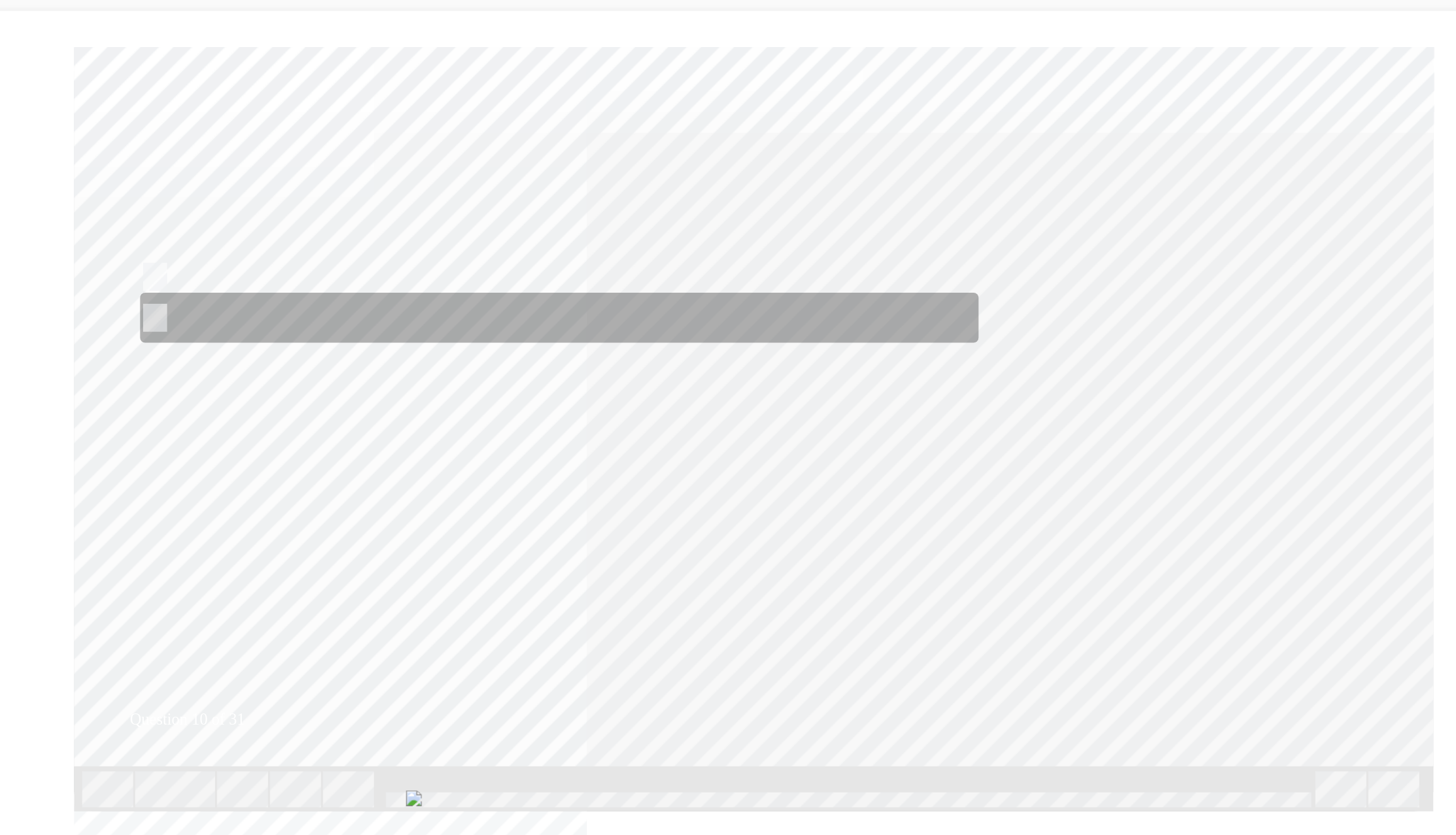
click at [42, 221] on input "False" at bounding box center [35, 224] width 15 height 15
radio input "true"
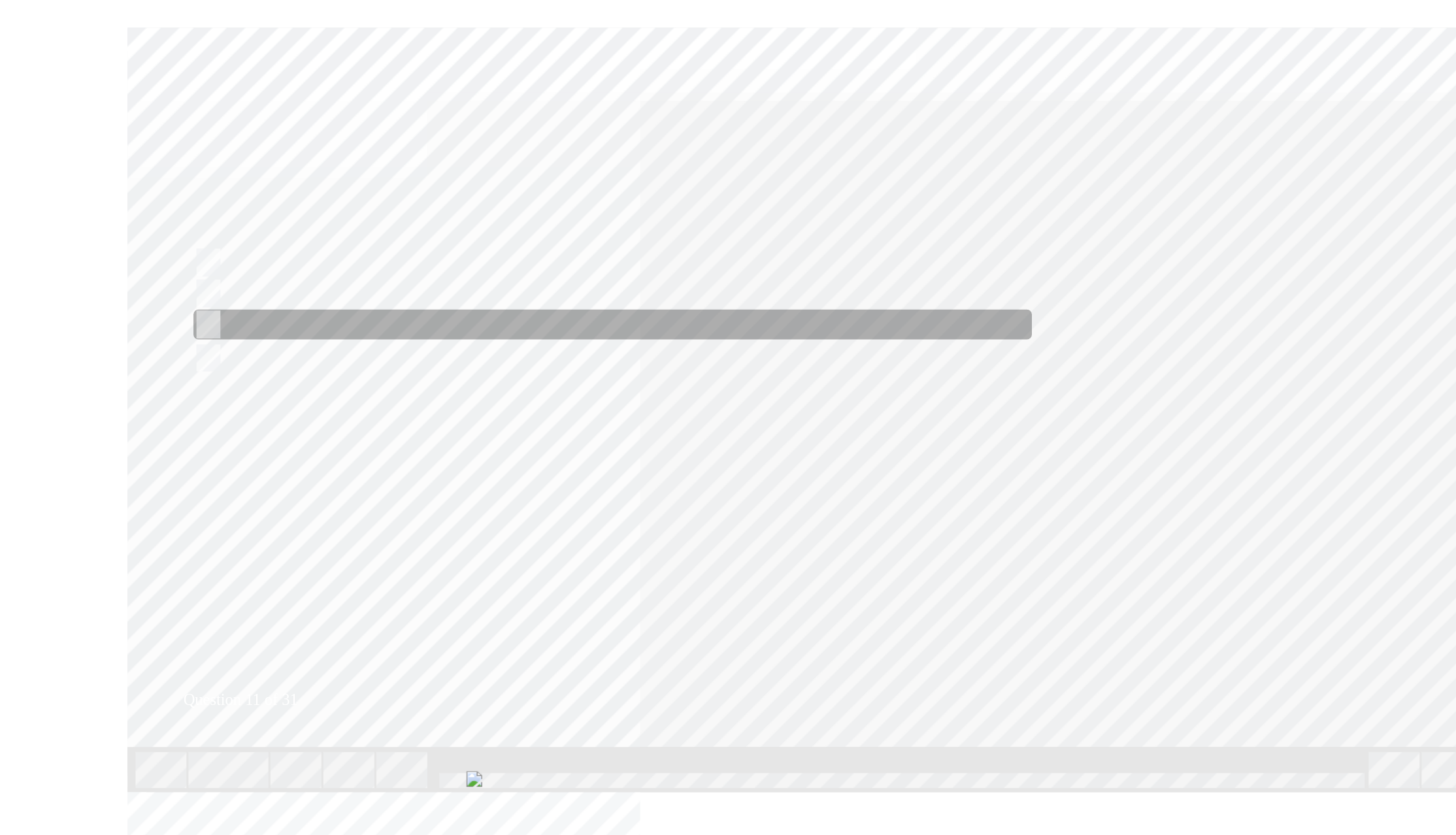
click at [95, 219] on input "Parts Department" at bounding box center [89, 222] width 15 height 15
radio input "true"
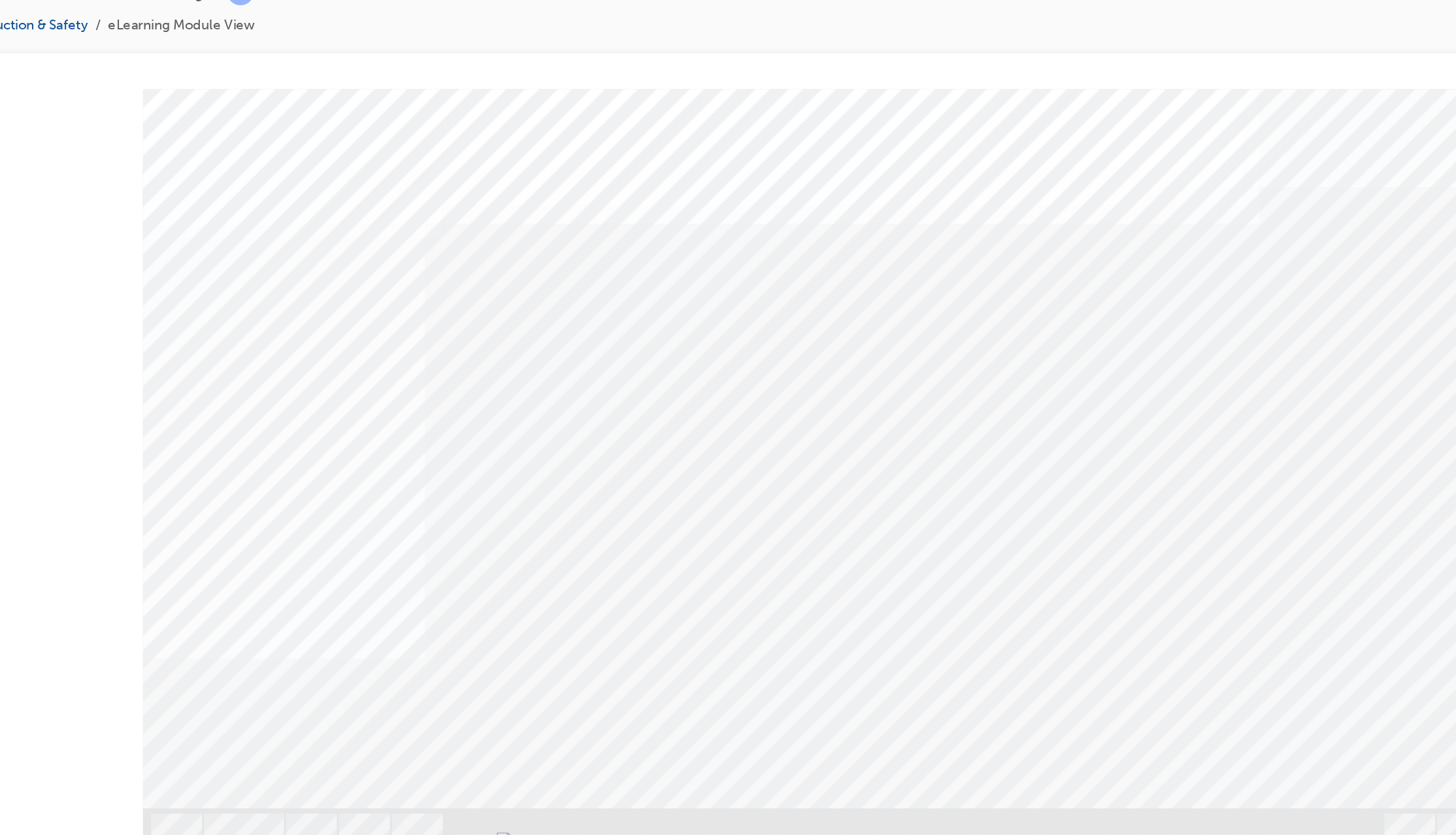
drag, startPoint x: 823, startPoint y: 319, endPoint x: 873, endPoint y: 207, distance: 122.7
click at [873, 582] on div "Image" at bounding box center [502, 817] width 896 height 471
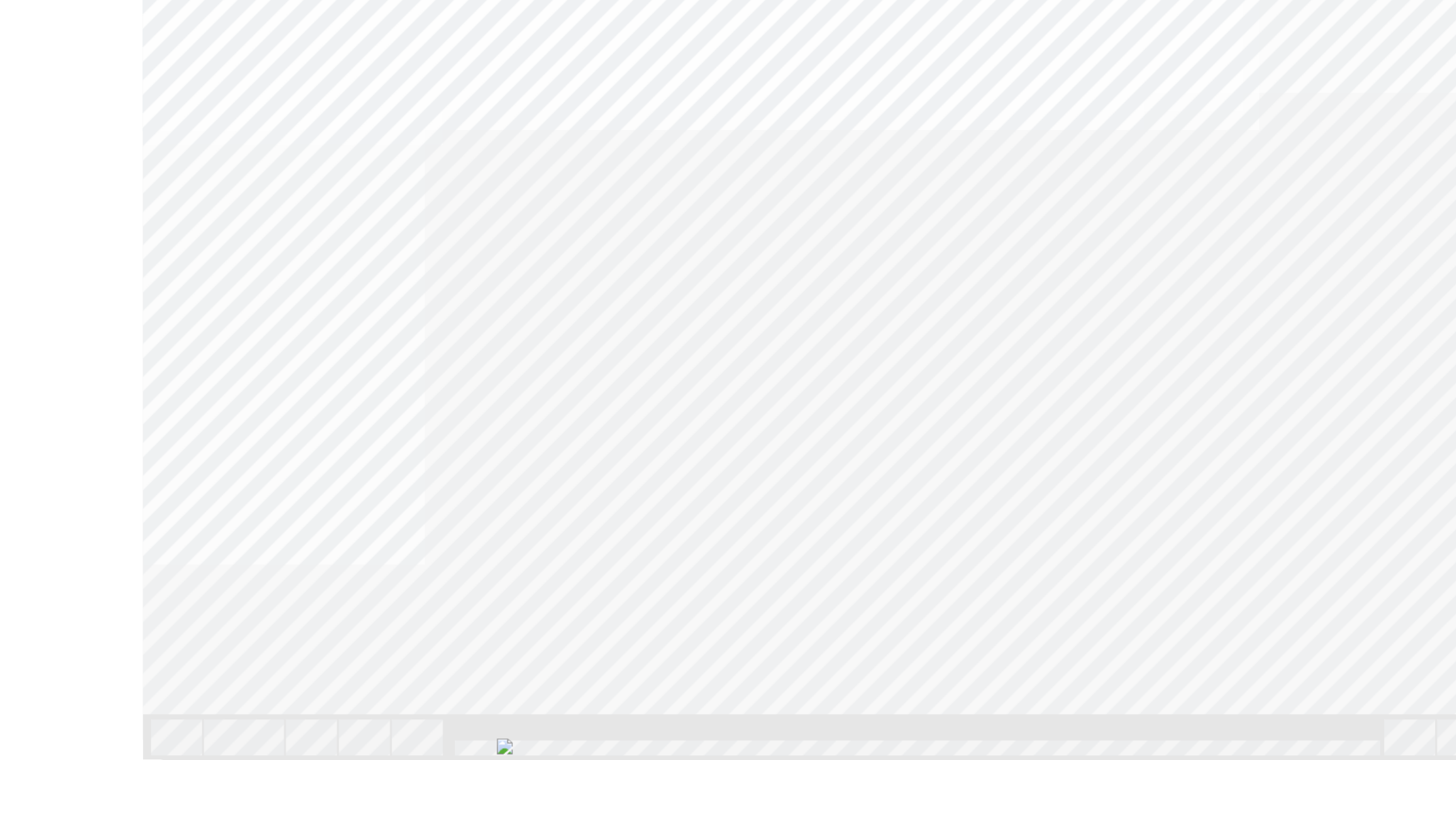
drag, startPoint x: 836, startPoint y: 429, endPoint x: 857, endPoint y: 427, distance: 21.1
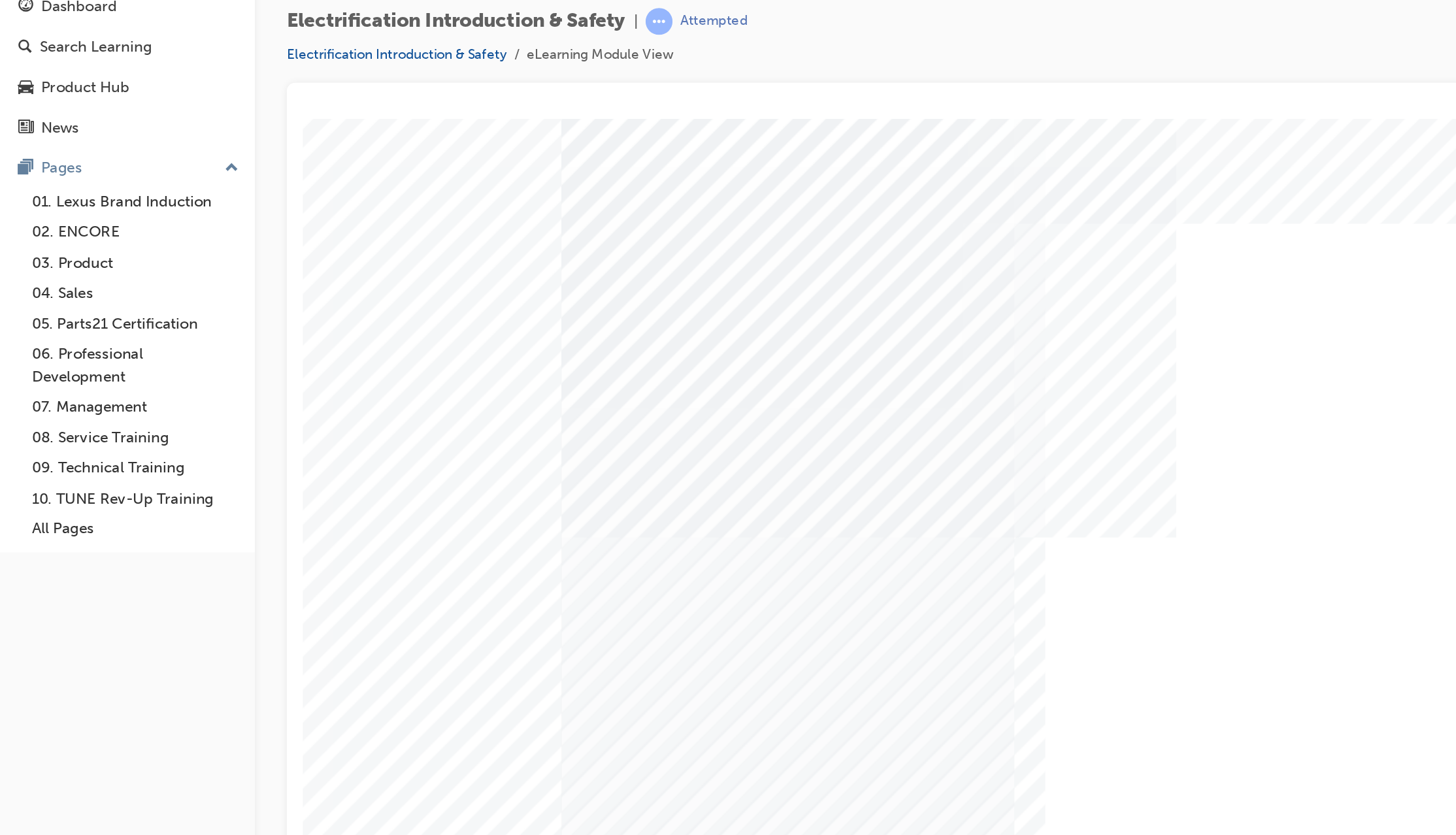
drag, startPoint x: 656, startPoint y: 426, endPoint x: 686, endPoint y: 425, distance: 30.0
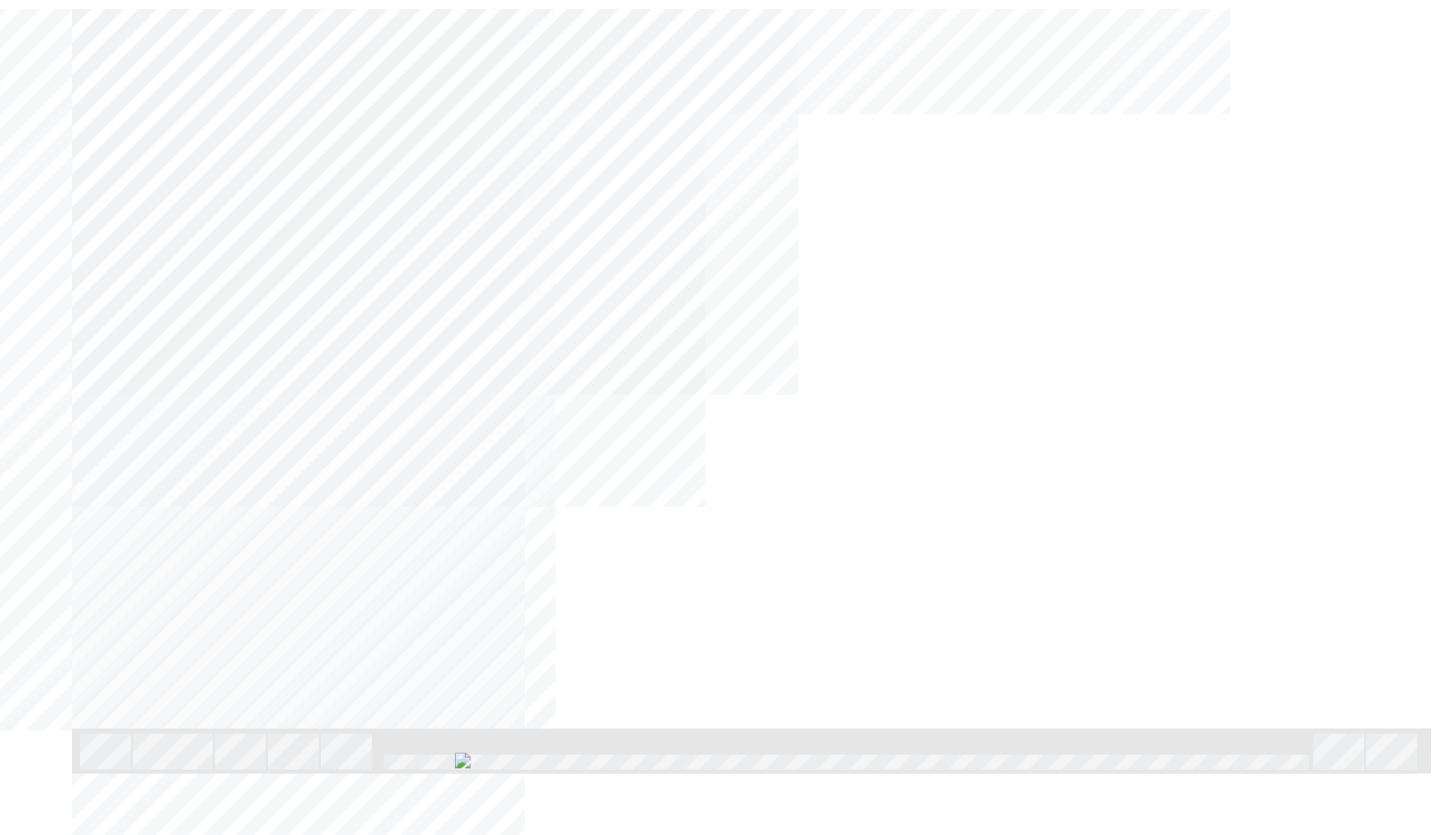
click at [65, 502] on div "NEXT Trigger this button to go to the next slide" at bounding box center [24, 514] width 82 height 24
click at [169, 625] on div "Hybrid vehicles also utilise a 12-Volt auxiliary battery to supply power to all…" at bounding box center [188, 842] width 414 height 325
click at [63, 502] on div "NEXT Trigger this button to go to the next slide" at bounding box center [21, 514] width 82 height 24
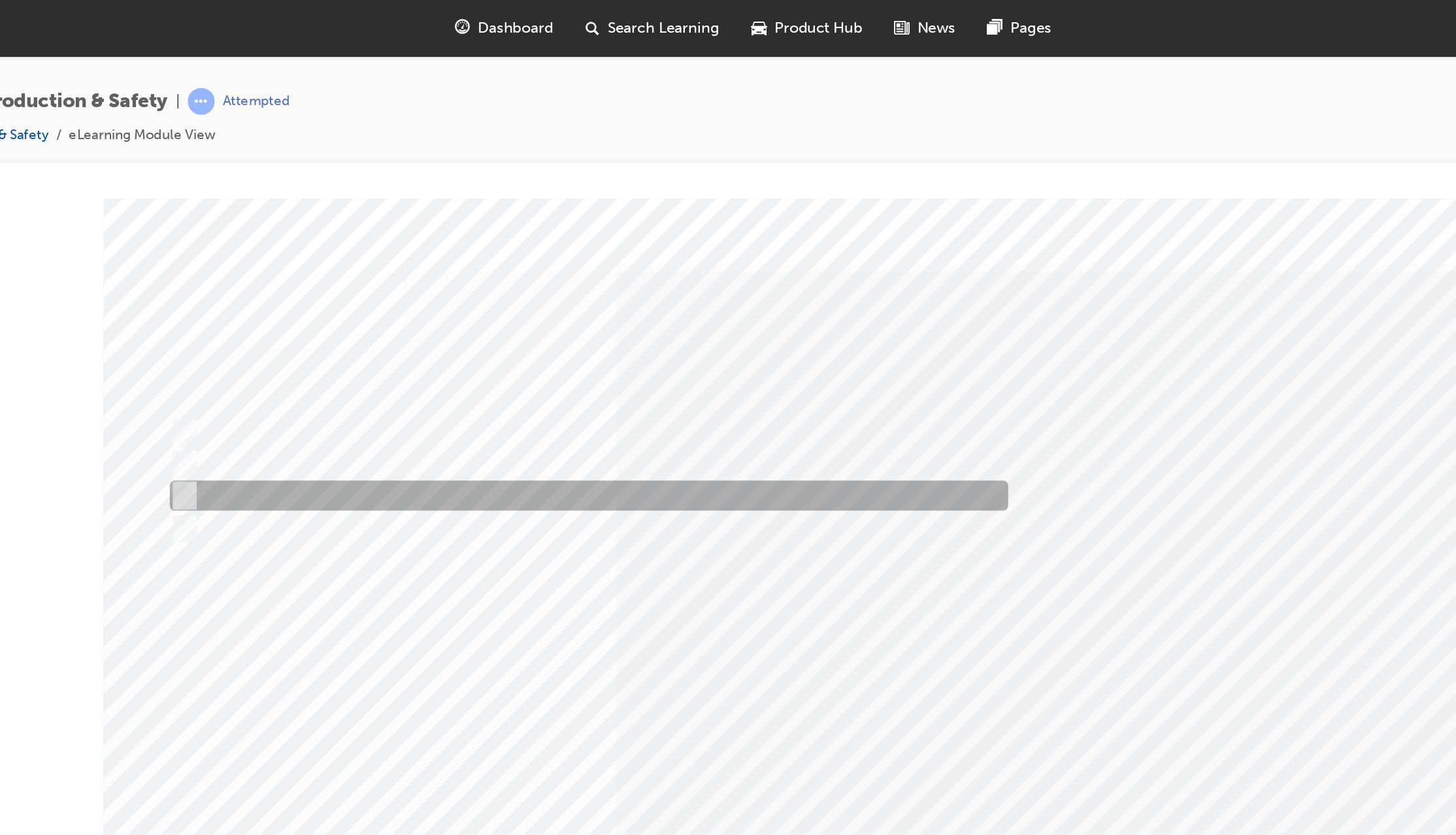
click at [66, 391] on input "Insulated tools to prevent arcing" at bounding box center [65, 393] width 15 height 15
radio input "true"
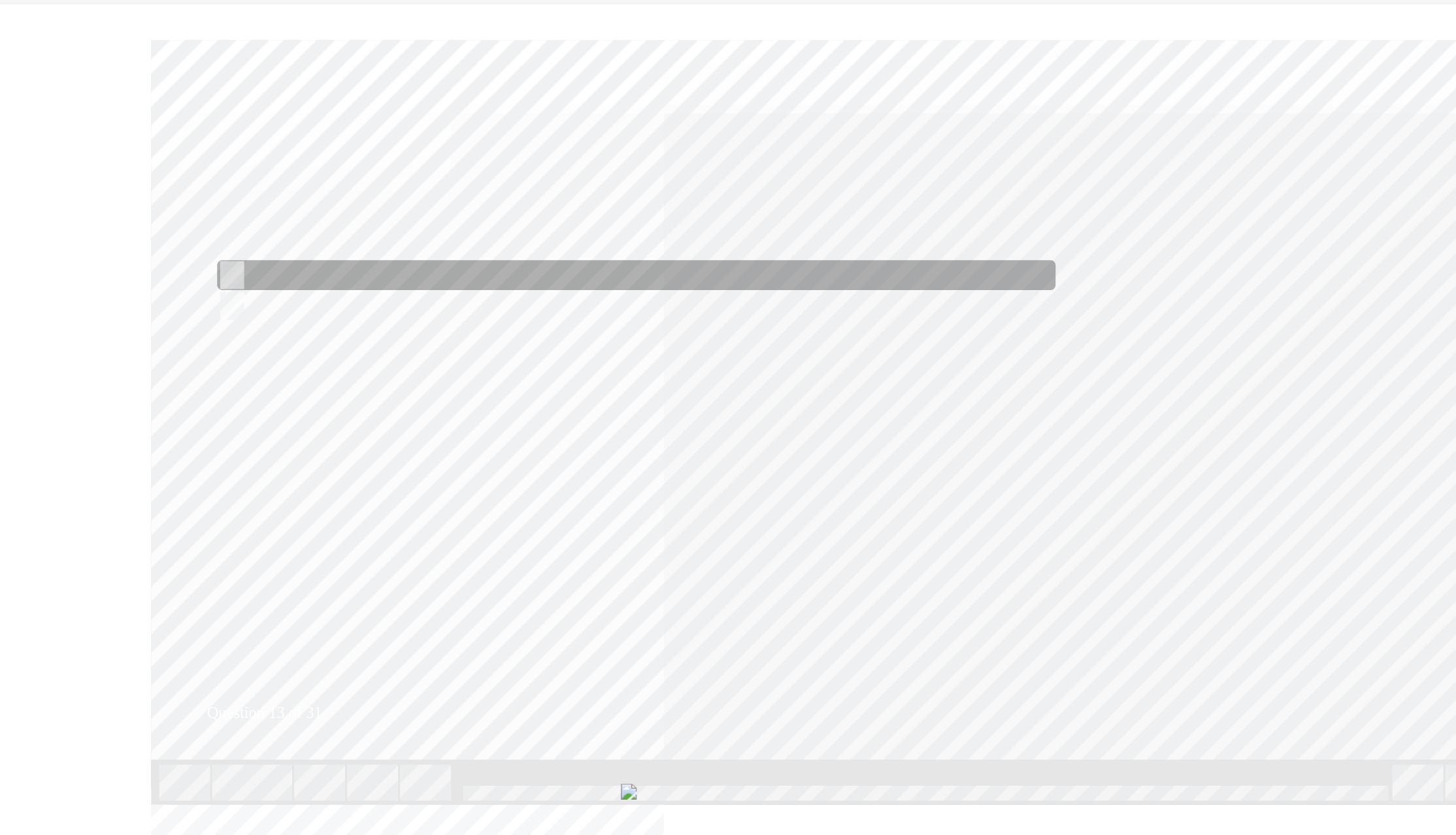
click at [117, 189] on input "True" at bounding box center [113, 193] width 15 height 15
radio input "true"
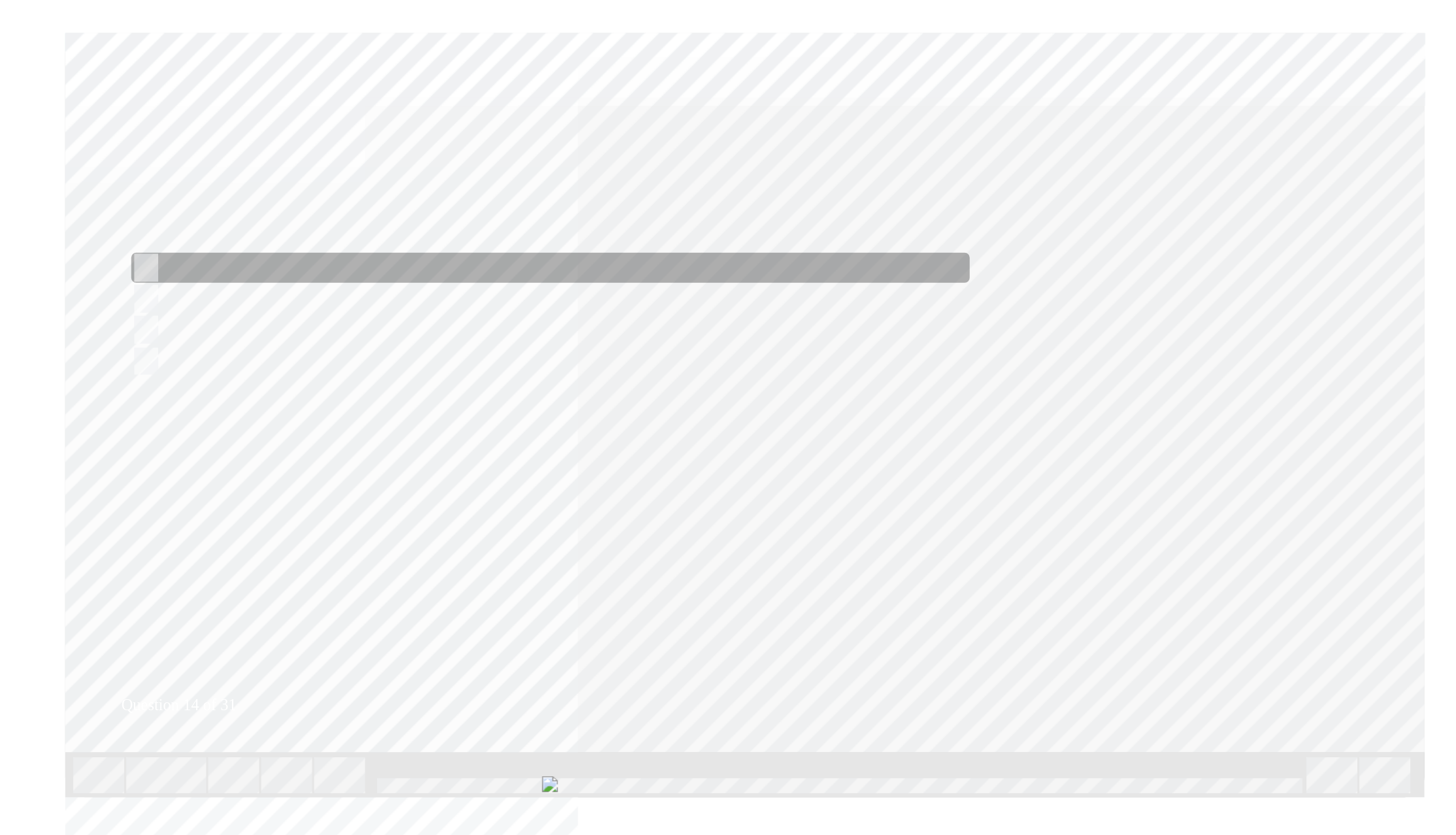
click at [30, 183] on input "3yrs/100,000km" at bounding box center [26, 187] width 15 height 15
radio input "true"
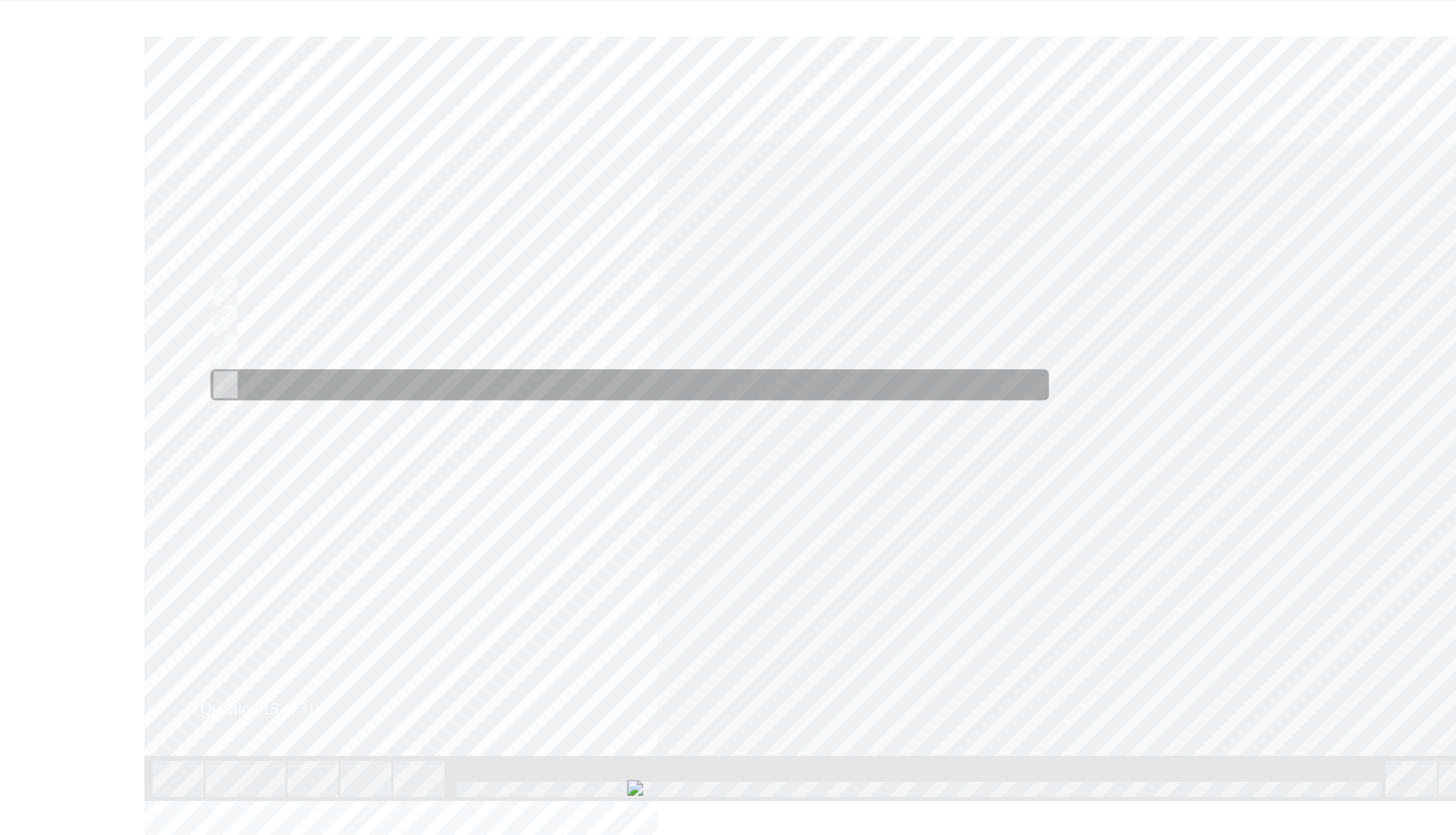
click at [107, 261] on input "Bulletins or Toyota website" at bounding box center [105, 265] width 15 height 15
checkbox input "true"
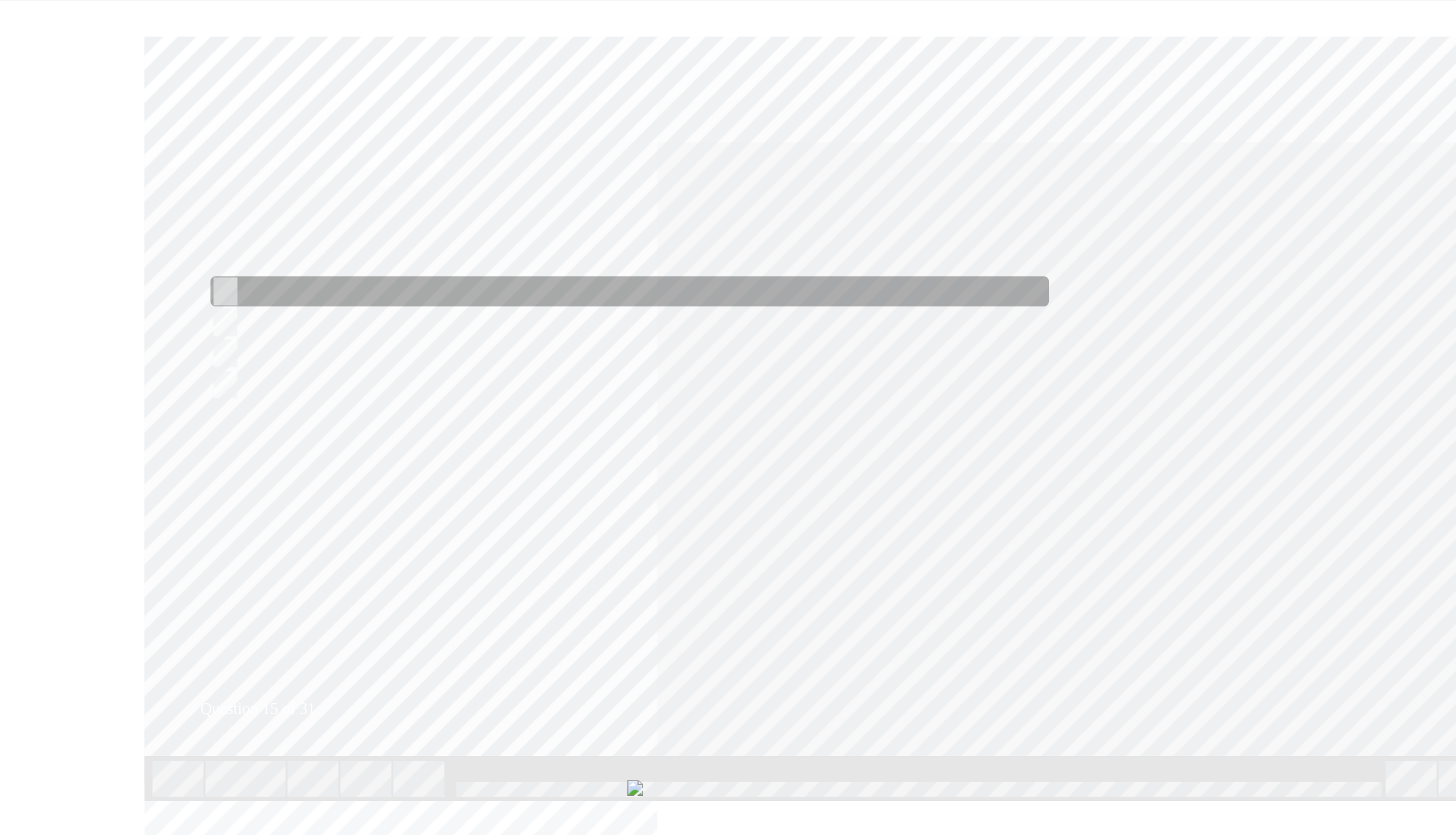
click at [108, 194] on div at bounding box center [370, 203] width 548 height 20
checkbox input "true"
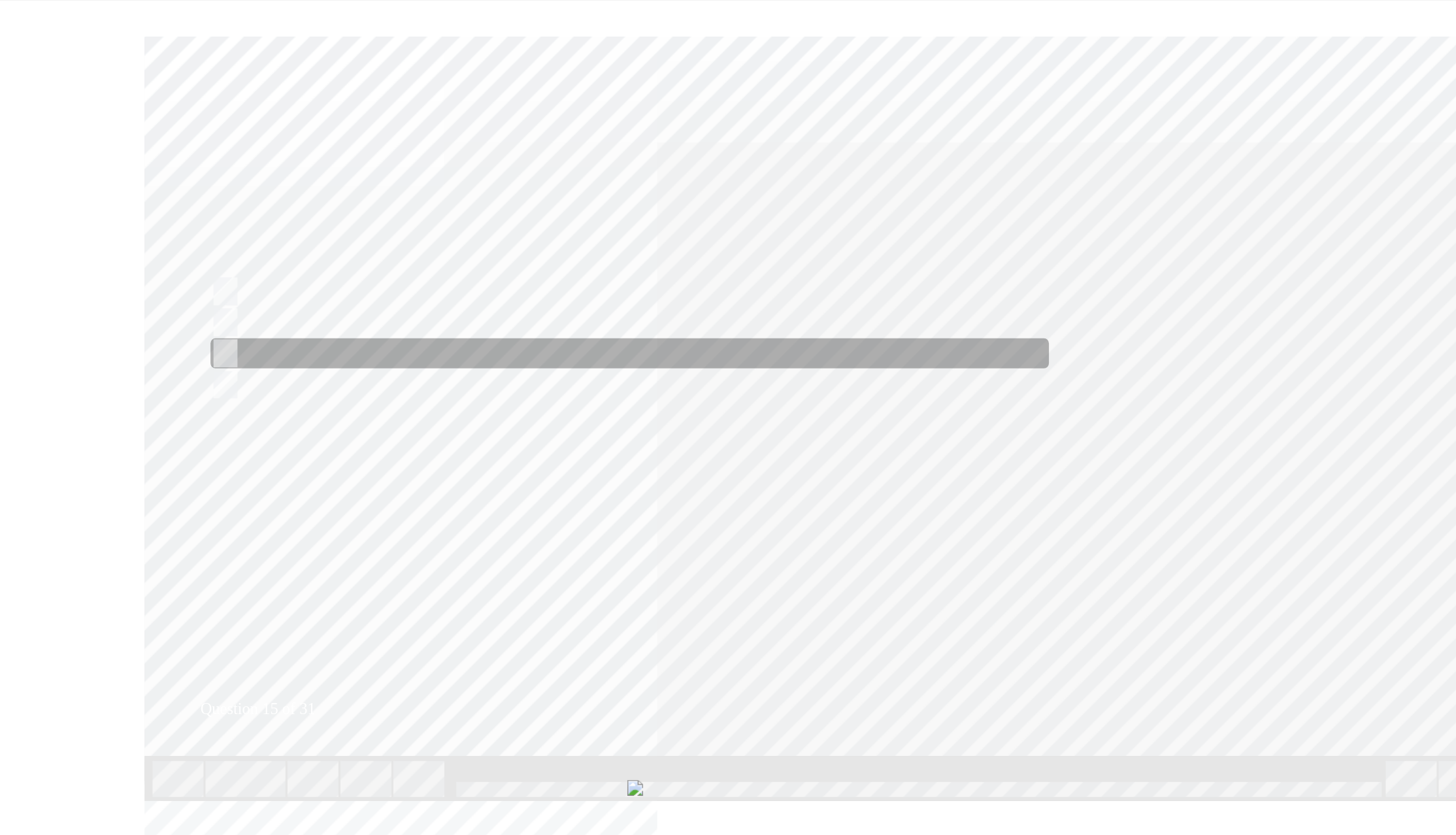
click at [107, 238] on input "Warranty controls those things" at bounding box center [105, 244] width 15 height 15
checkbox input "true"
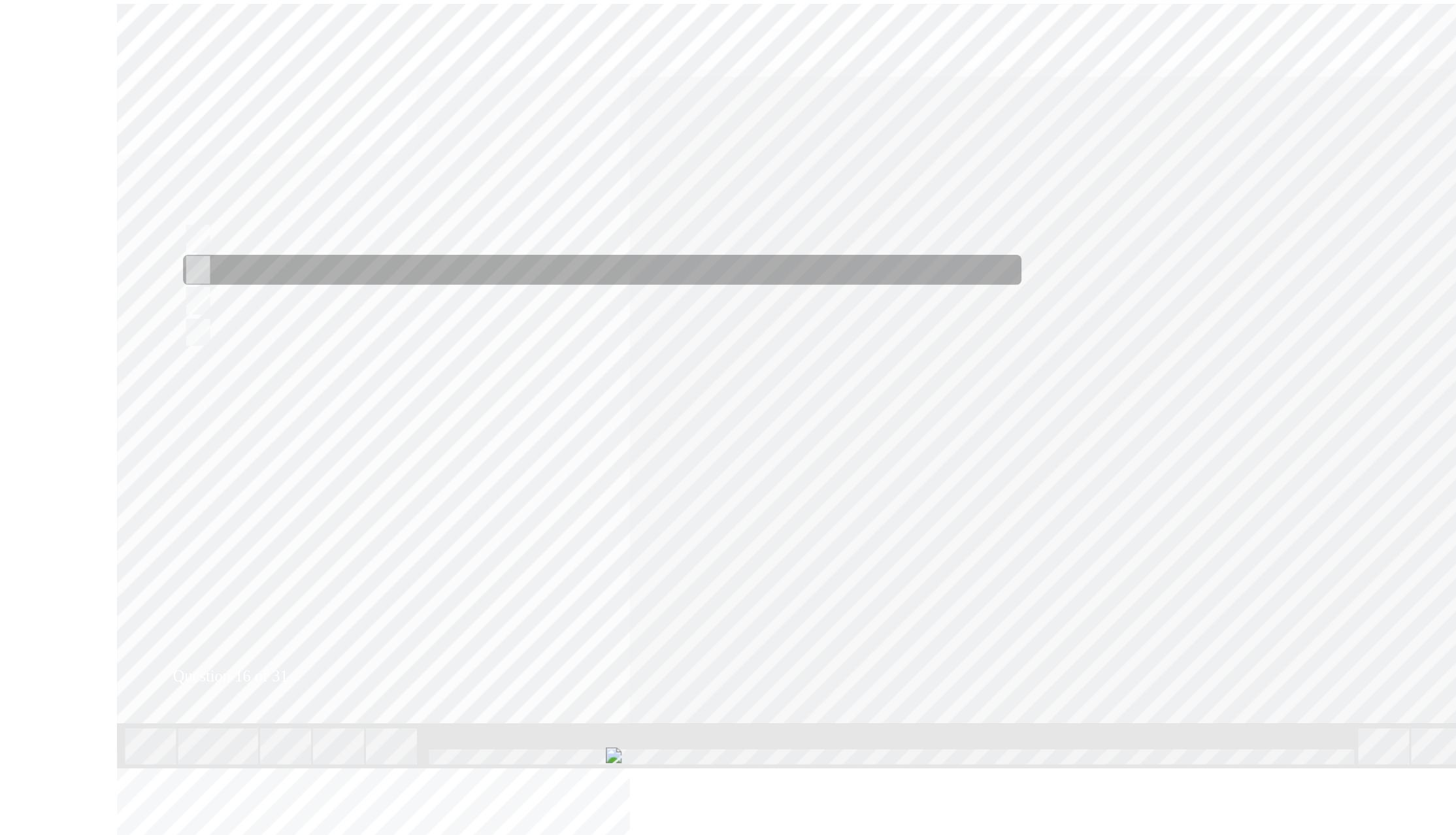
click at [78, 175] on input "Remove the Service Plug and tape the plug hole with non-conductive tape." at bounding box center [78, 178] width 15 height 15
radio input "true"
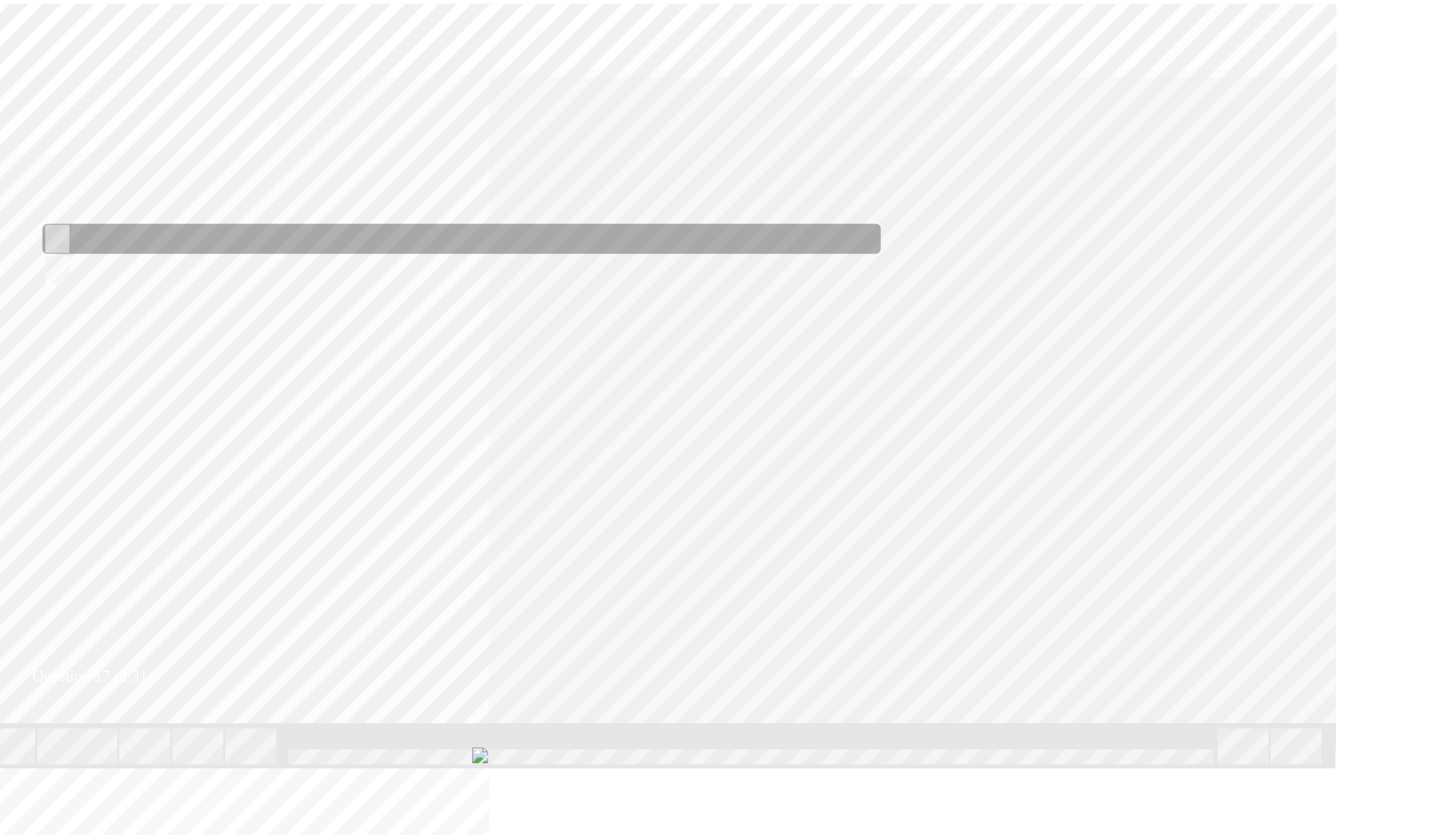
radio input "true"
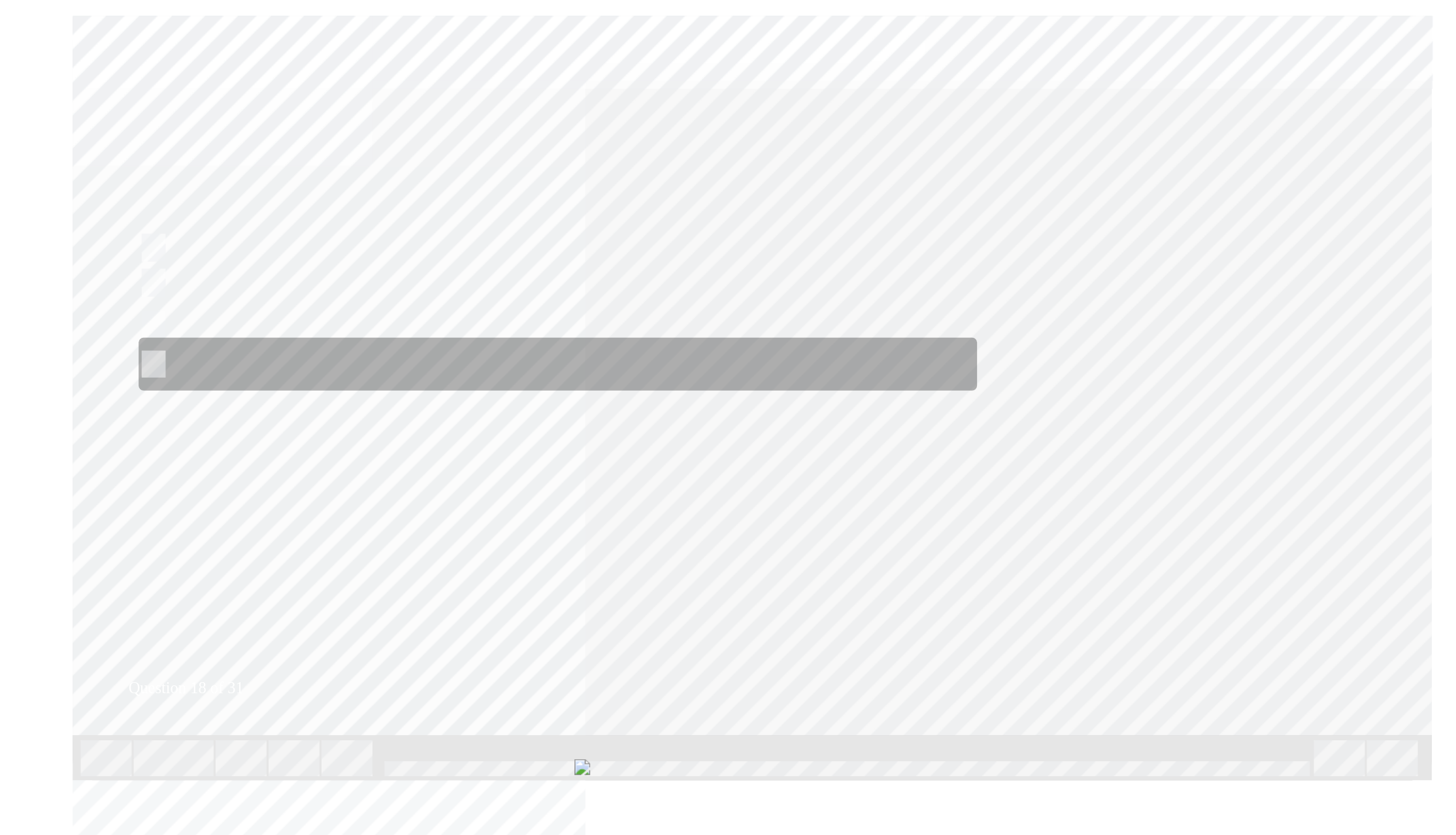
click at [38, 238] on input "Damage to the DC/DC converter or Vehicle may arise and gasses may become trappe…" at bounding box center [34, 244] width 15 height 15
radio input "true"
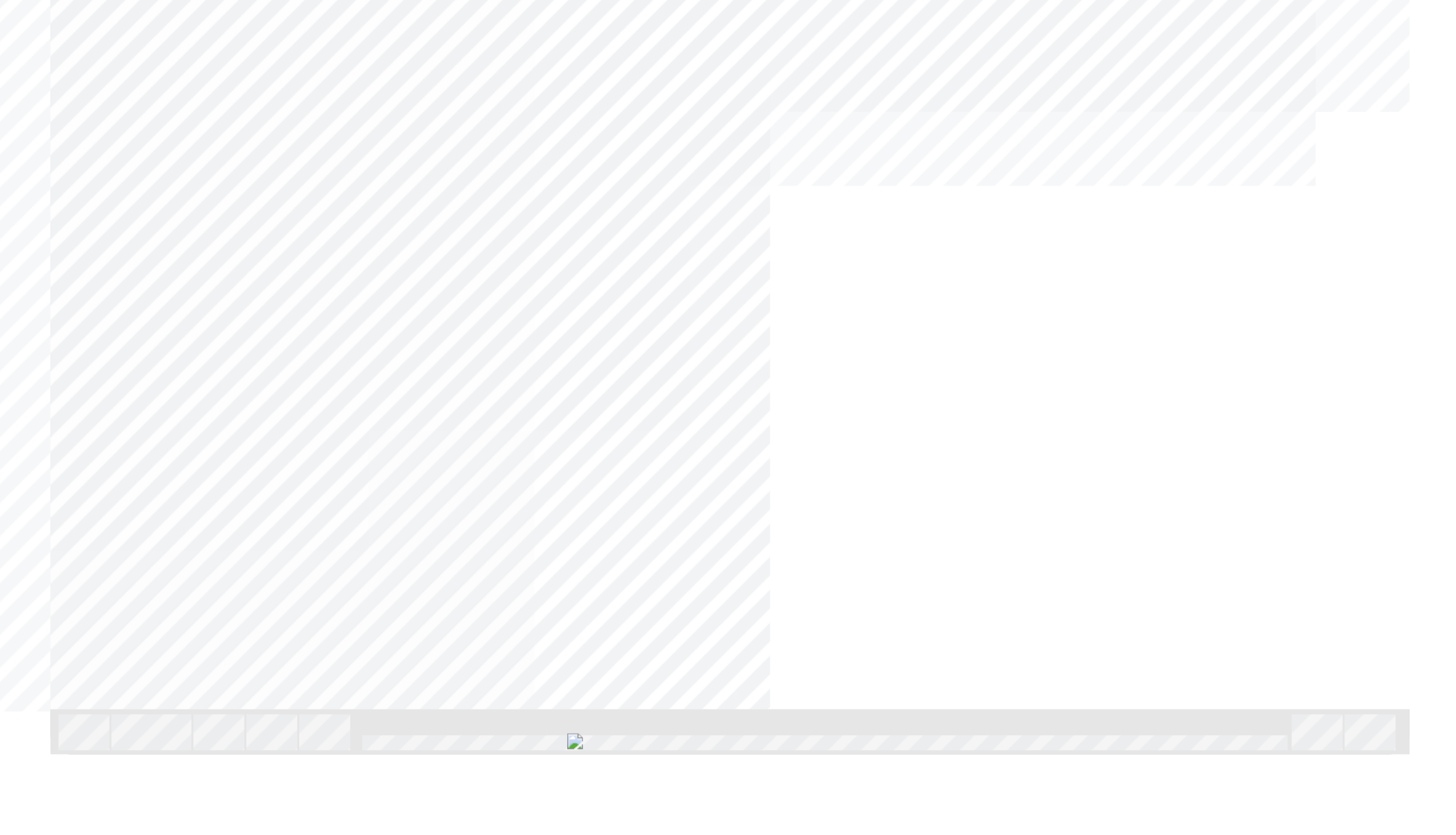
click at [432, 545] on div "Image" at bounding box center [197, 780] width 471 height 471
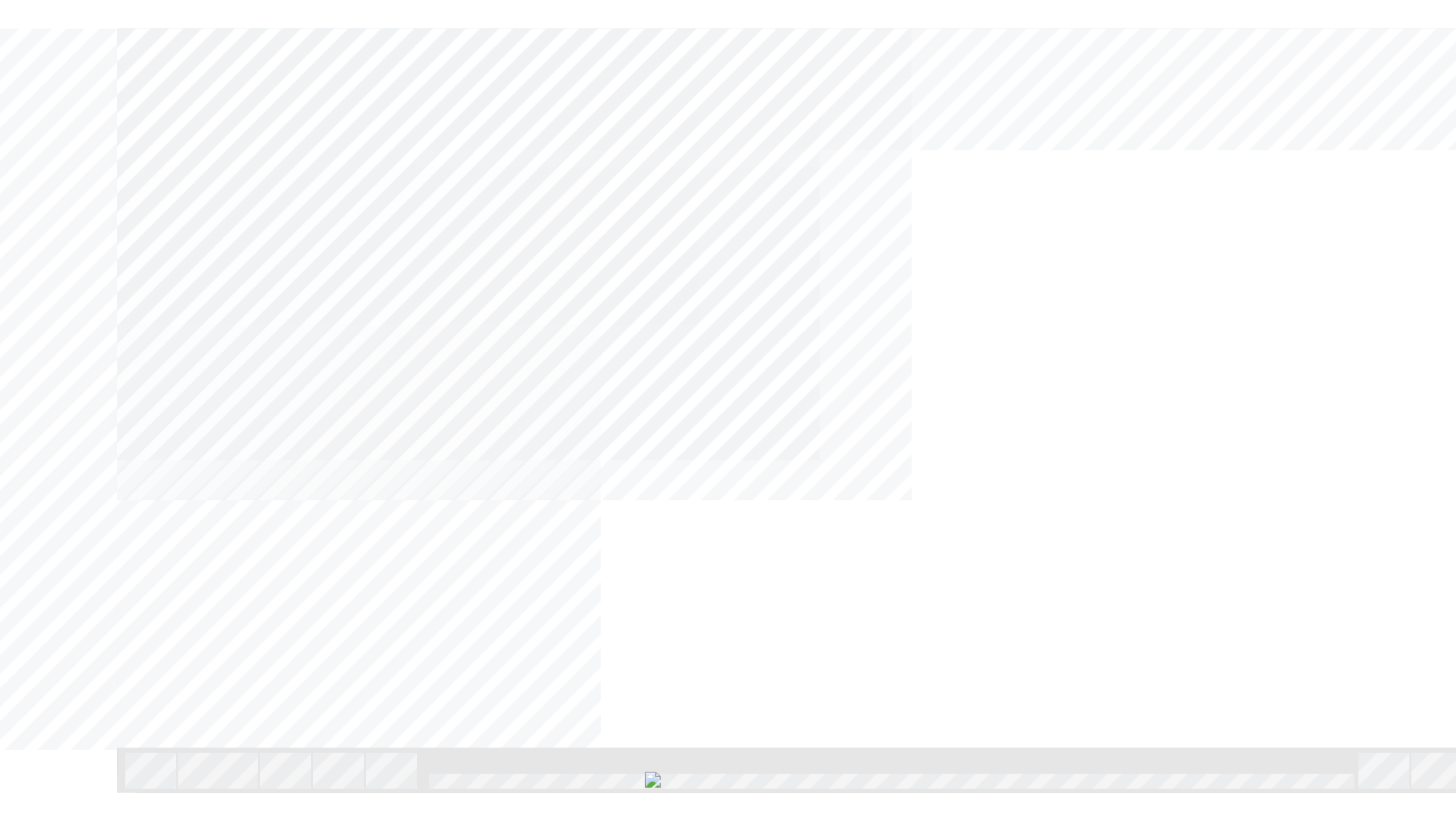
click at [724, 625] on div "High Voltage Components" at bounding box center [472, 669] width 889 height 80
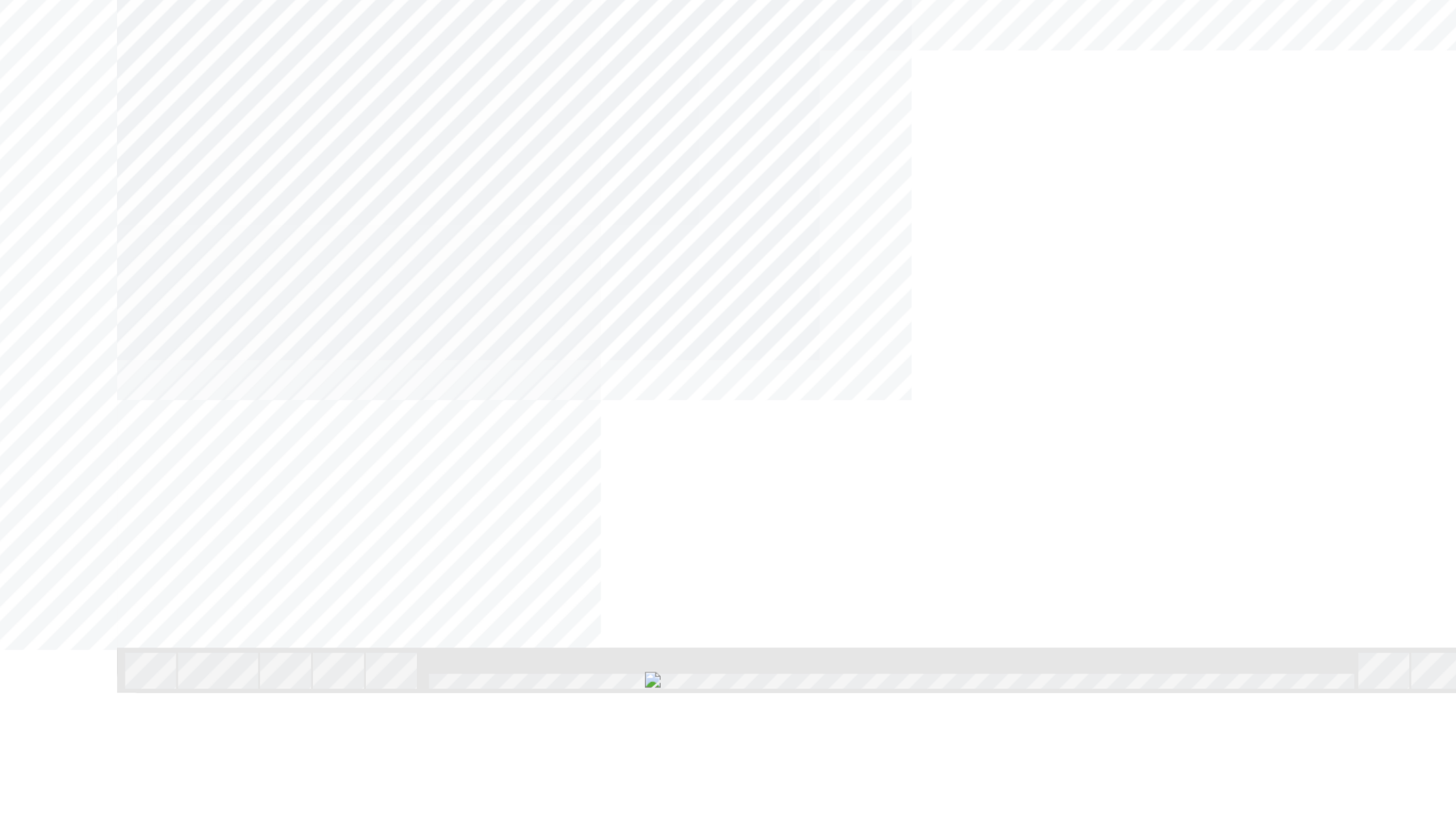
click at [44, 507] on div "NEXT Trigger this button to go to the next slide" at bounding box center [2, 519] width 82 height 24
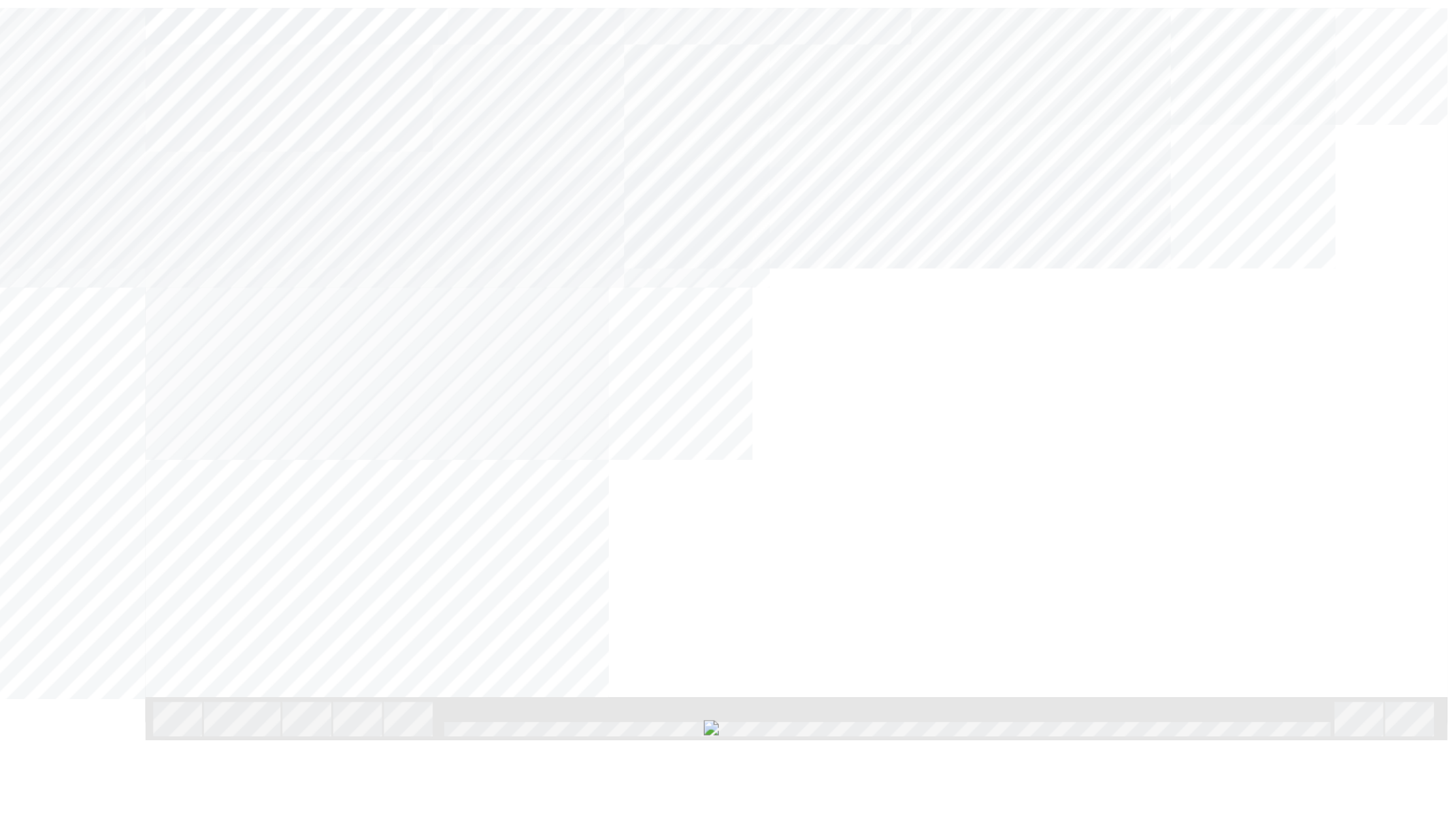
click at [149, 586] on div "NEXT Trigger this button to go to the next slide" at bounding box center [108, 598] width 82 height 24
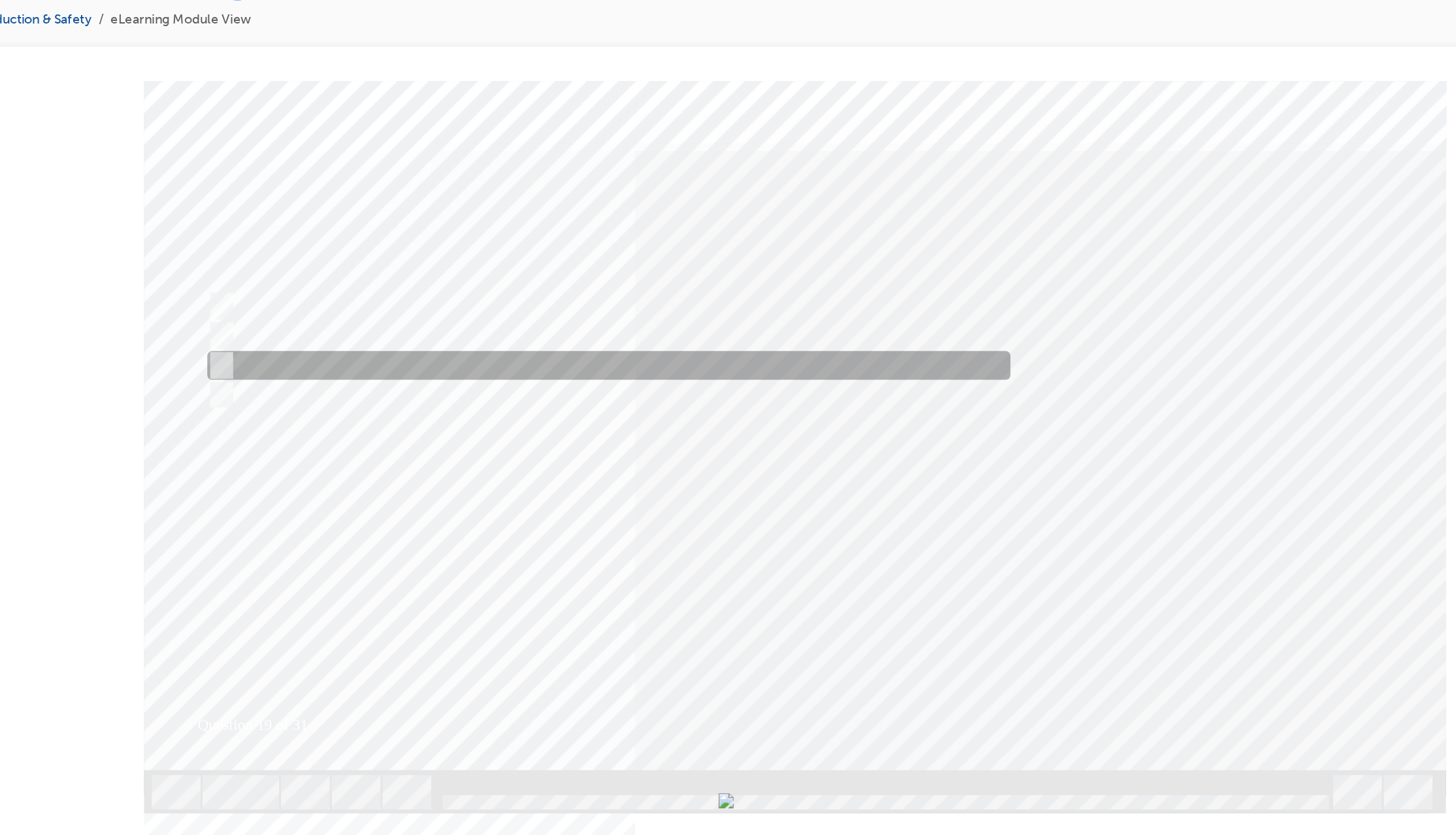
click at [298, 281] on div at bounding box center [380, 275] width 548 height 20
radio input "true"
click at [298, 281] on div at bounding box center [380, 275] width 548 height 20
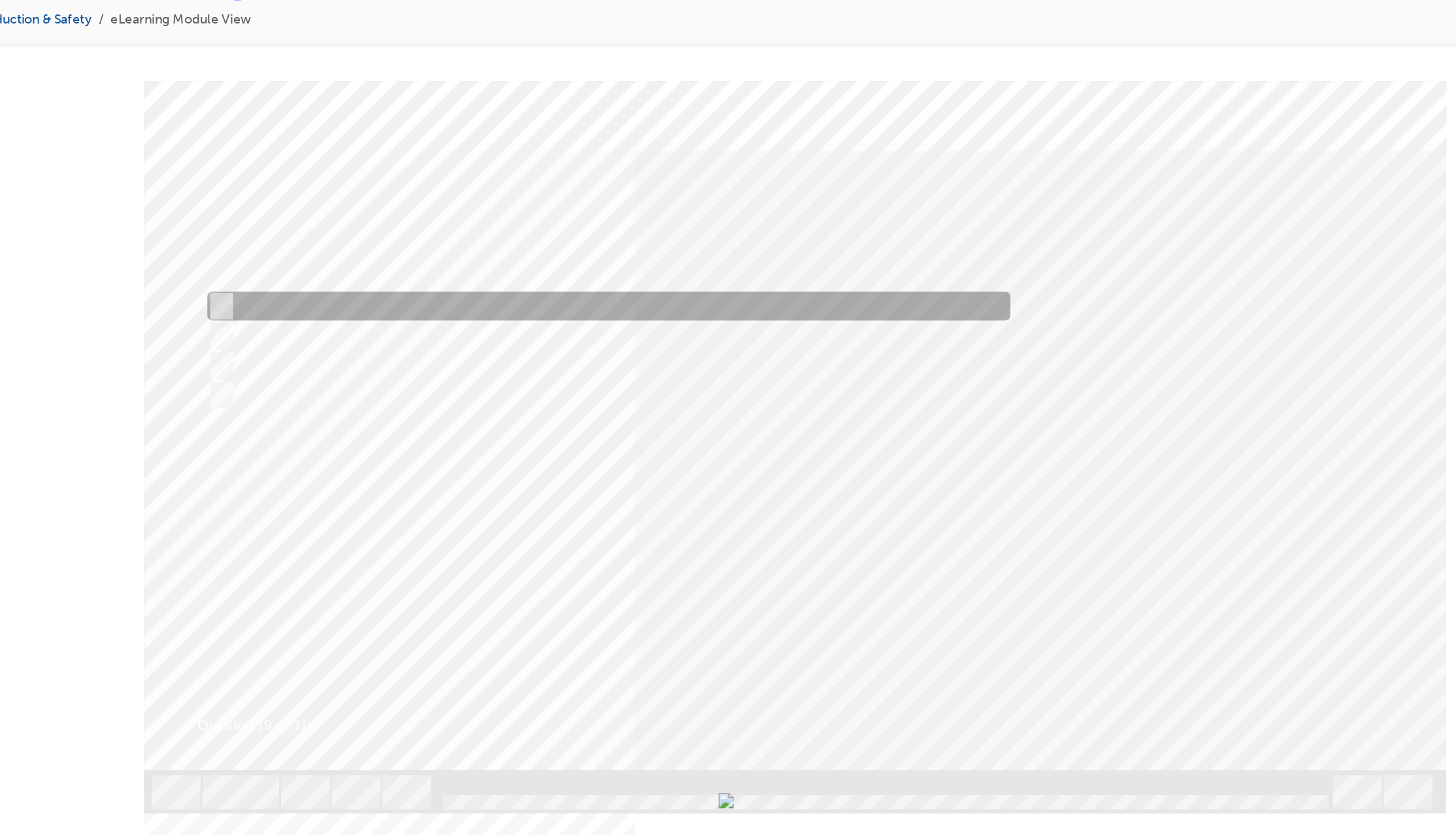
click at [117, 233] on input "Shut down the system." at bounding box center [117, 235] width 15 height 15
radio input "true"
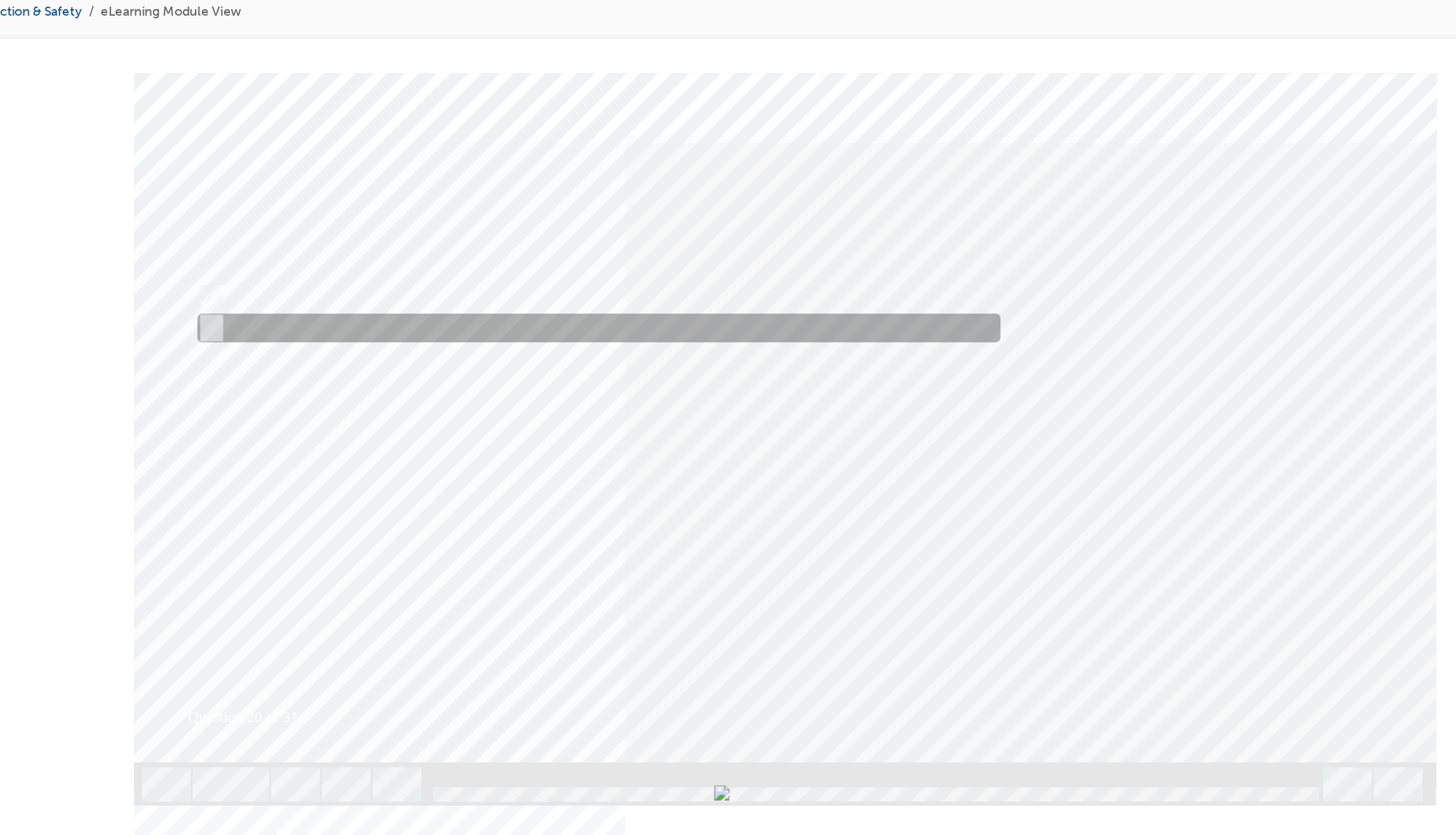
click at [108, 243] on input "False" at bounding box center [106, 247] width 15 height 15
radio input "true"
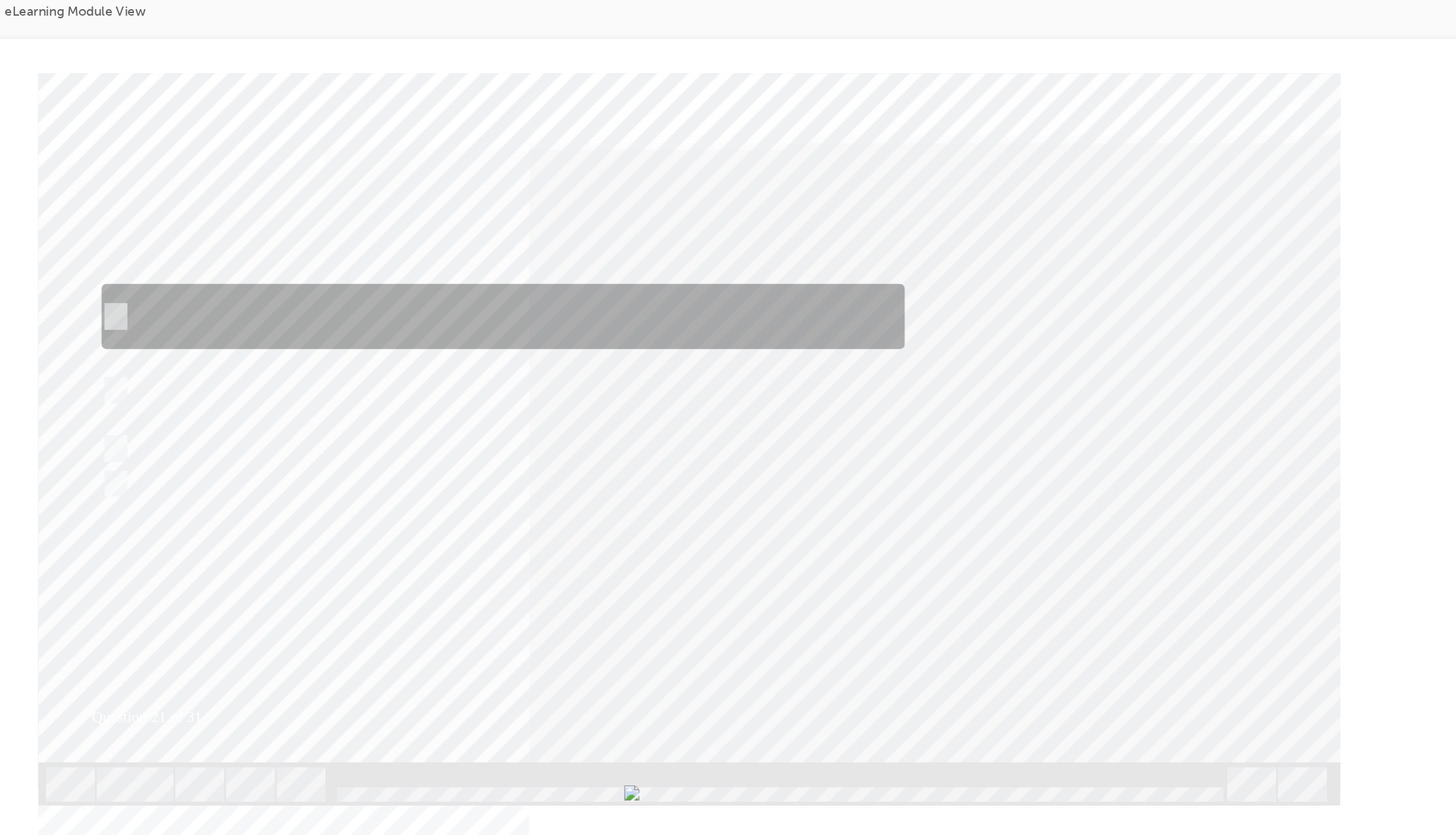
click at [12, 236] on input "MG1 is considered a Generator to provide power to MG2 and also start the Petrol…" at bounding box center [11, 239] width 15 height 15
radio input "true"
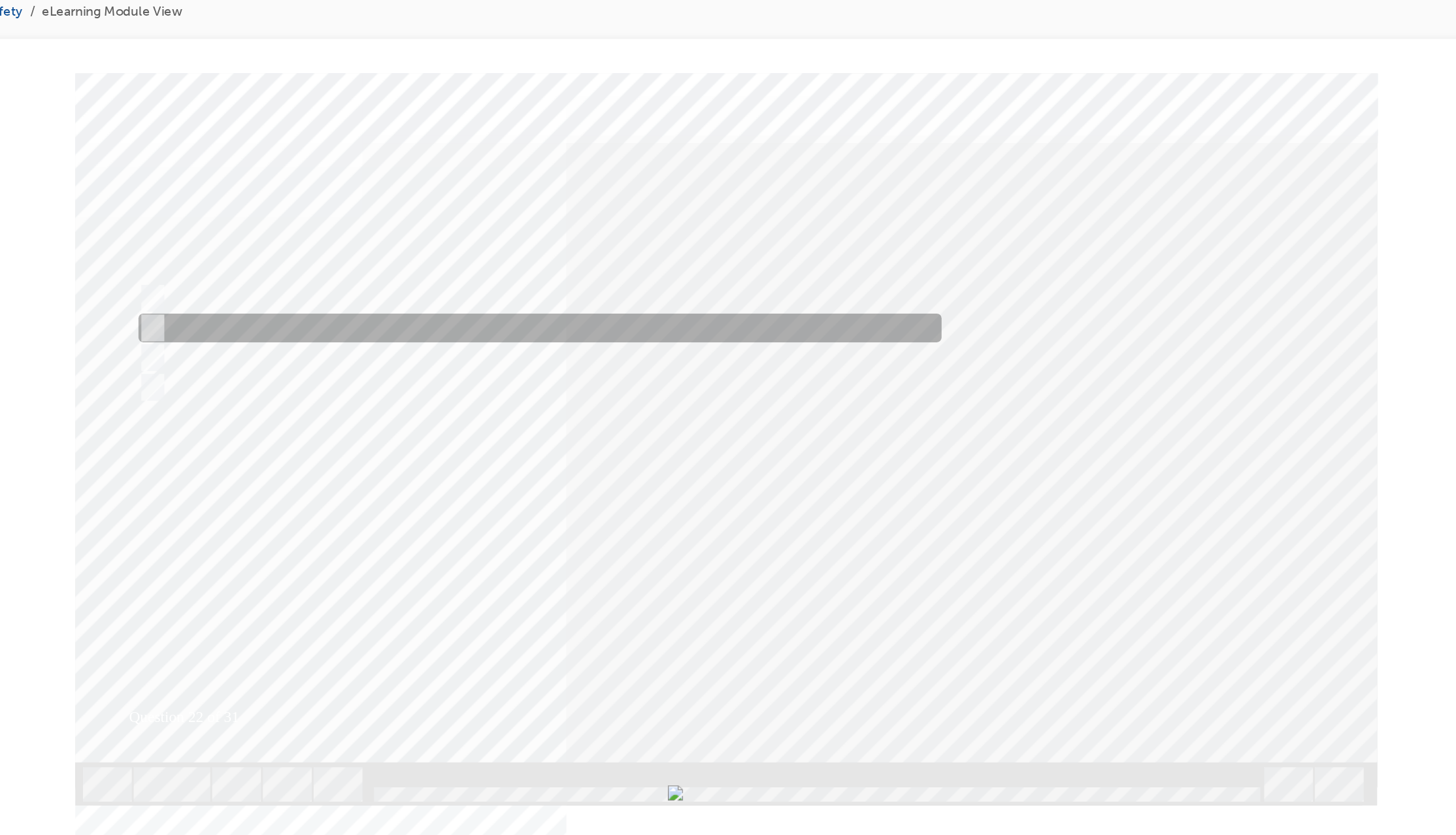
click at [51, 242] on input "It is the MG which drives the rear wheels in an AWD" at bounding box center [47, 247] width 15 height 15
radio input "true"
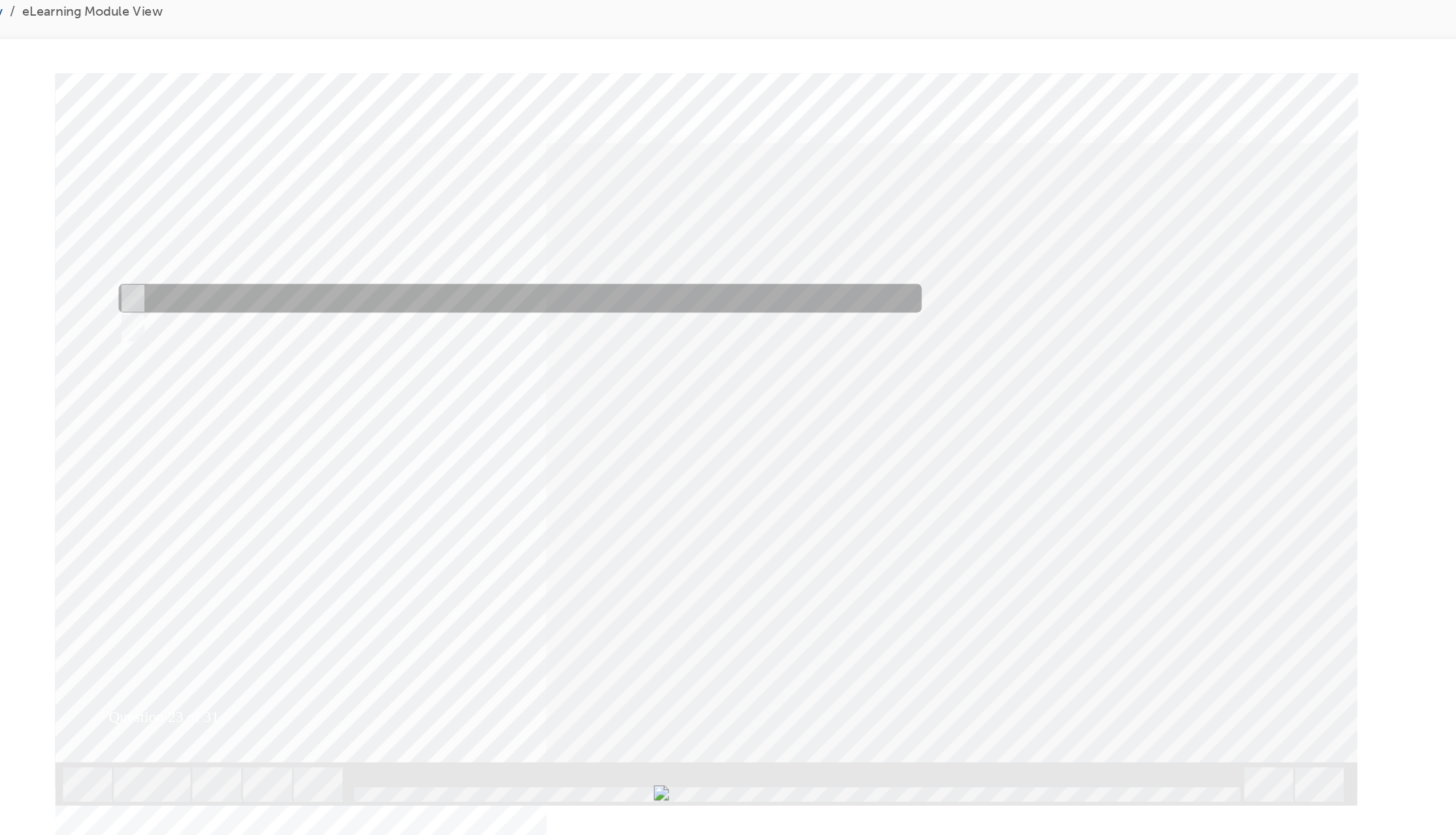
click at [31, 226] on input "True" at bounding box center [28, 227] width 15 height 15
radio input "true"
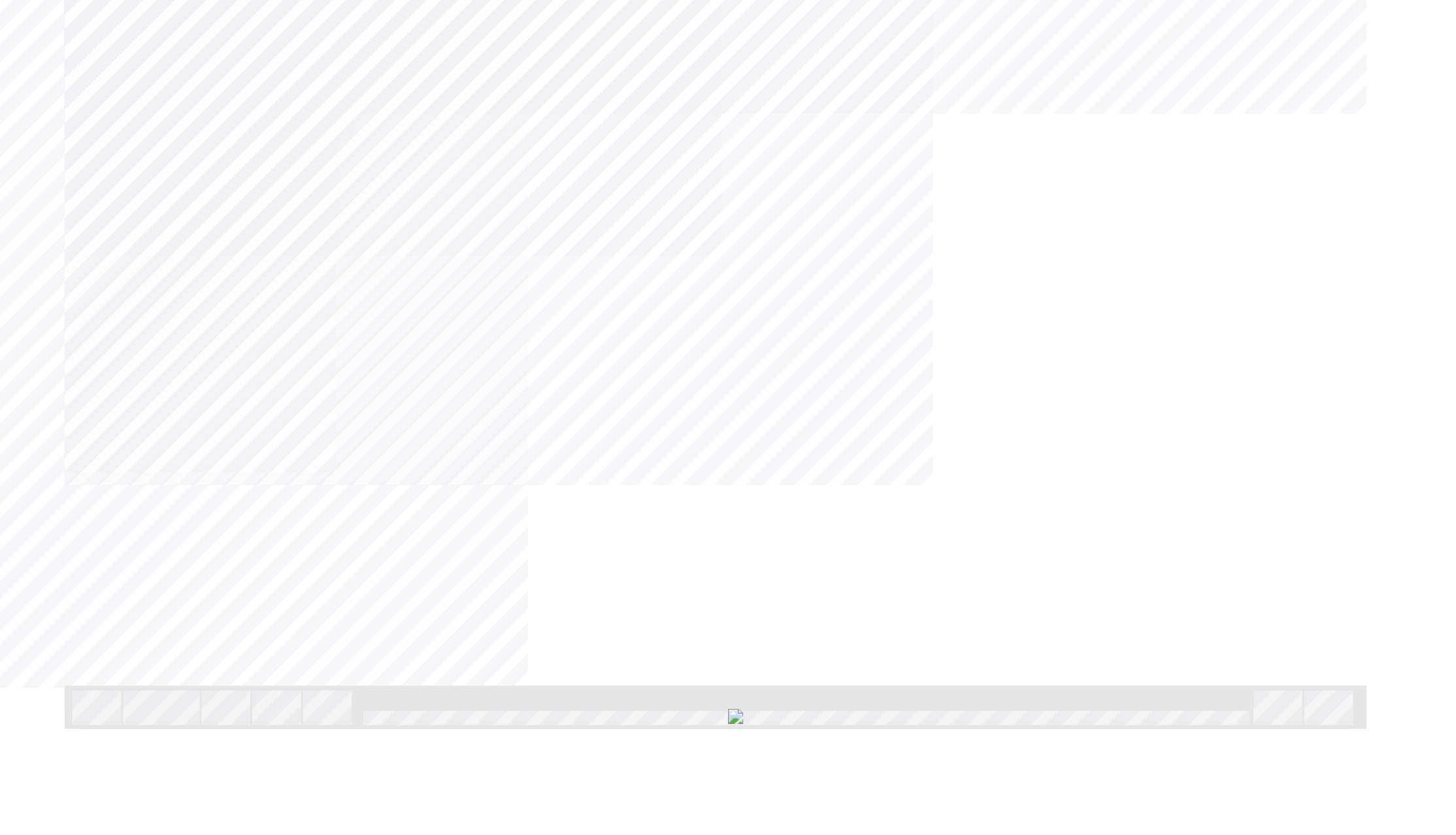
click at [69, 576] on div "NEXT Trigger this button to go to the next slide" at bounding box center [27, 587] width 82 height 24
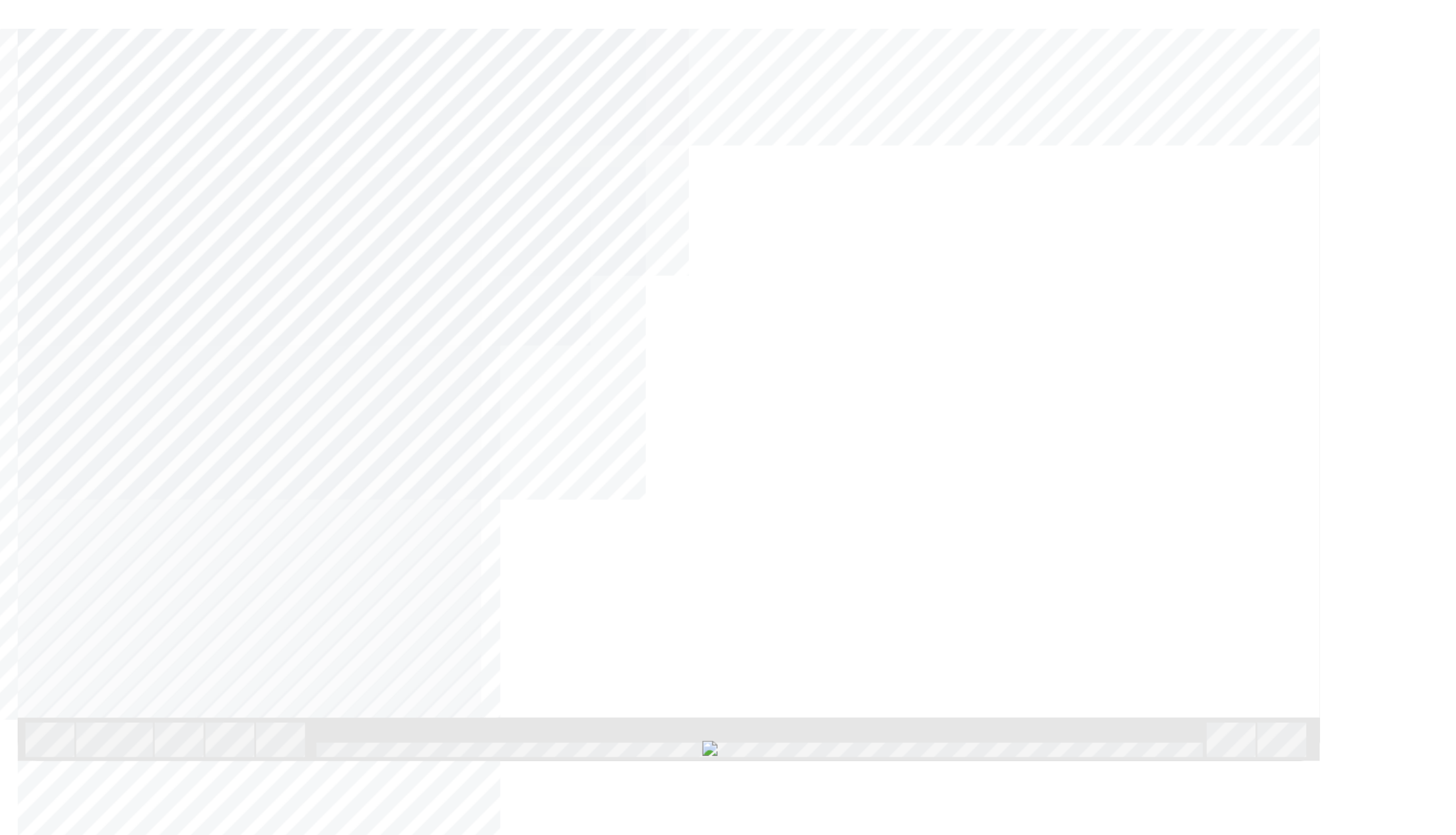
click at [86, 607] on div "NEXT Trigger this button to go to the next slide" at bounding box center [44, 618] width 82 height 24
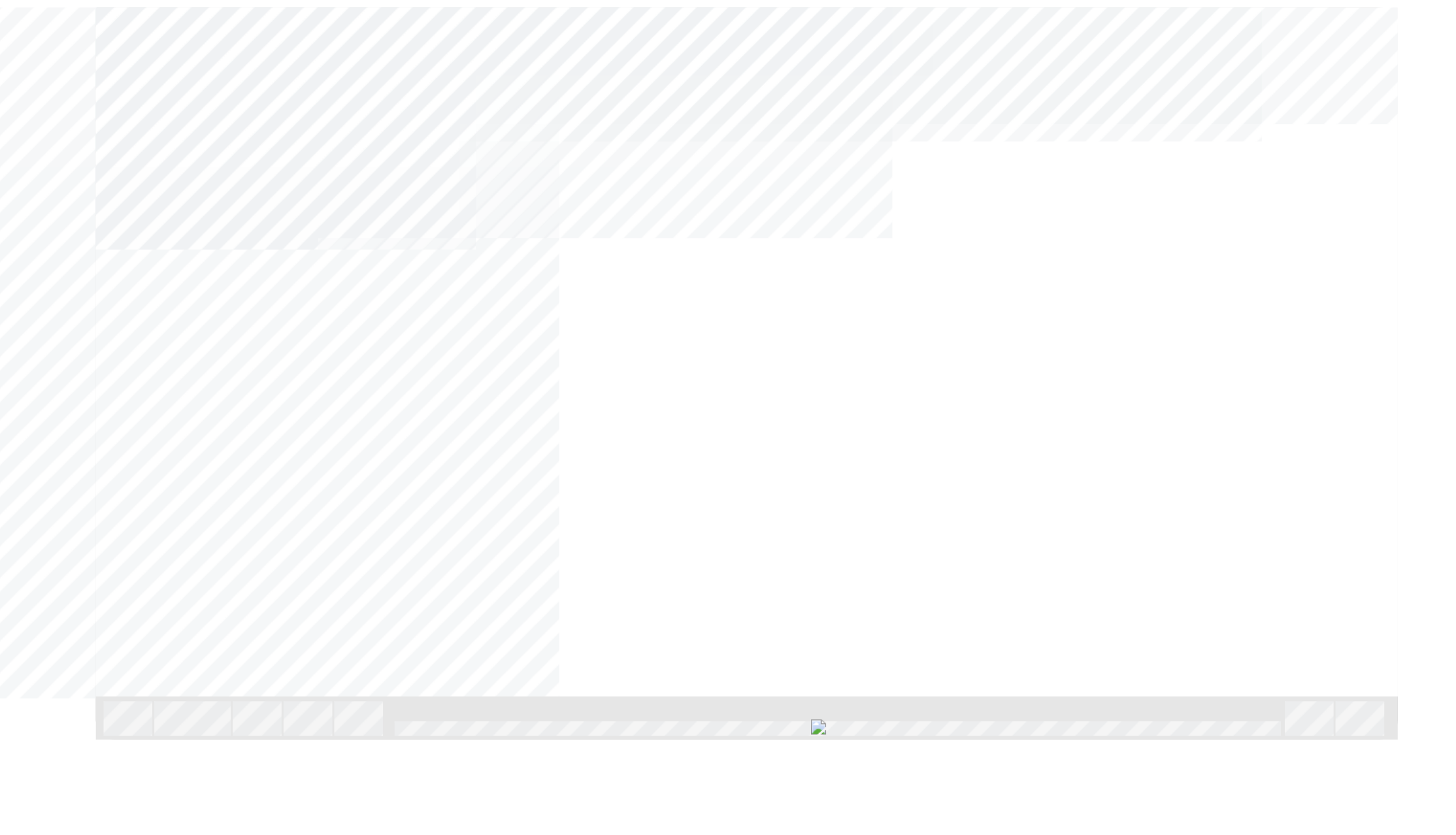
click at [100, 585] on div "NEXT Trigger this button to go to the next slide" at bounding box center [59, 597] width 82 height 24
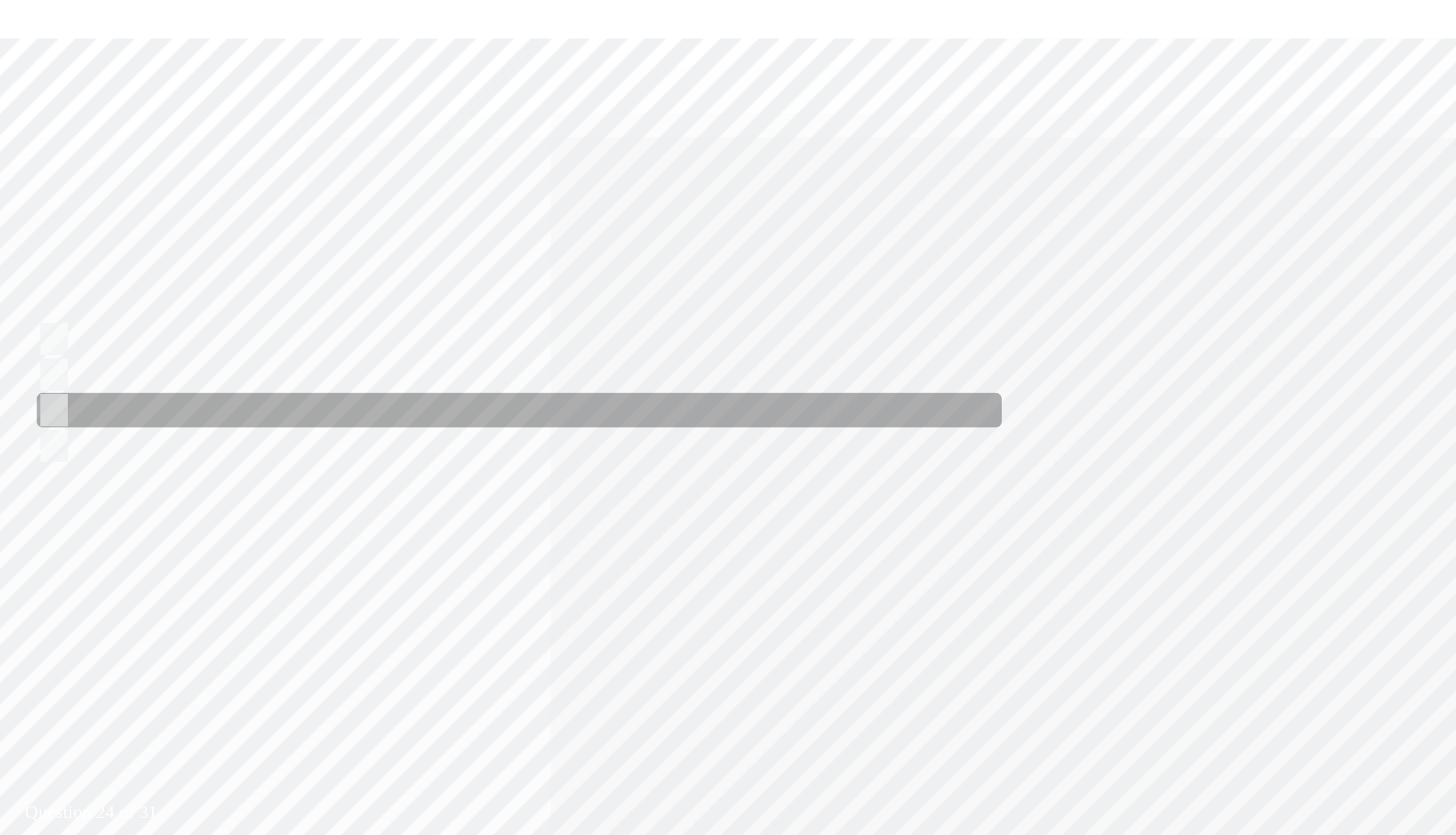
radio input "true"
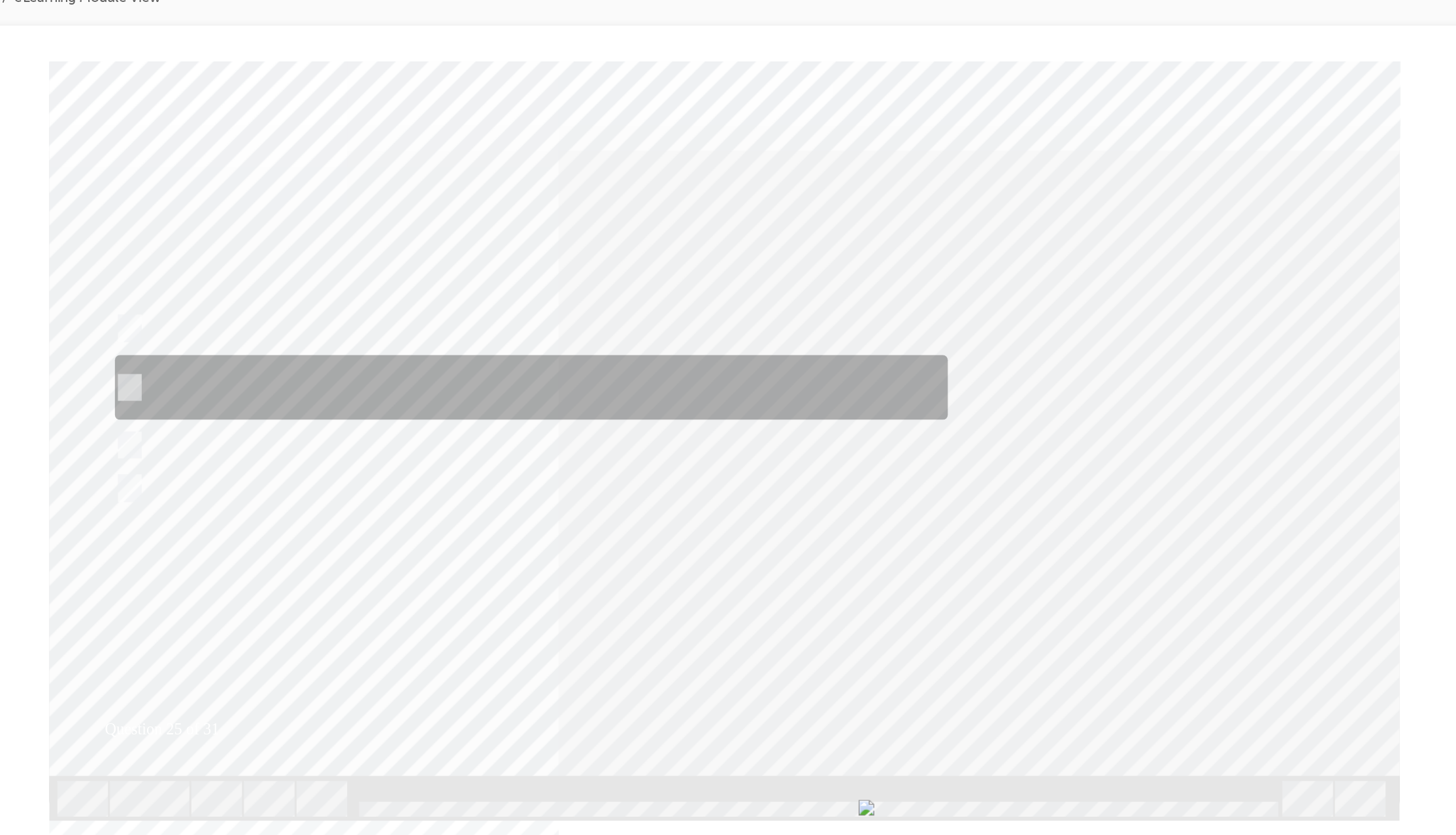
click at [15, 272] on input "Place a HV caution sign on the roof and disconnect the Auxiliary battery -ve, r…" at bounding box center [12, 276] width 15 height 15
radio input "true"
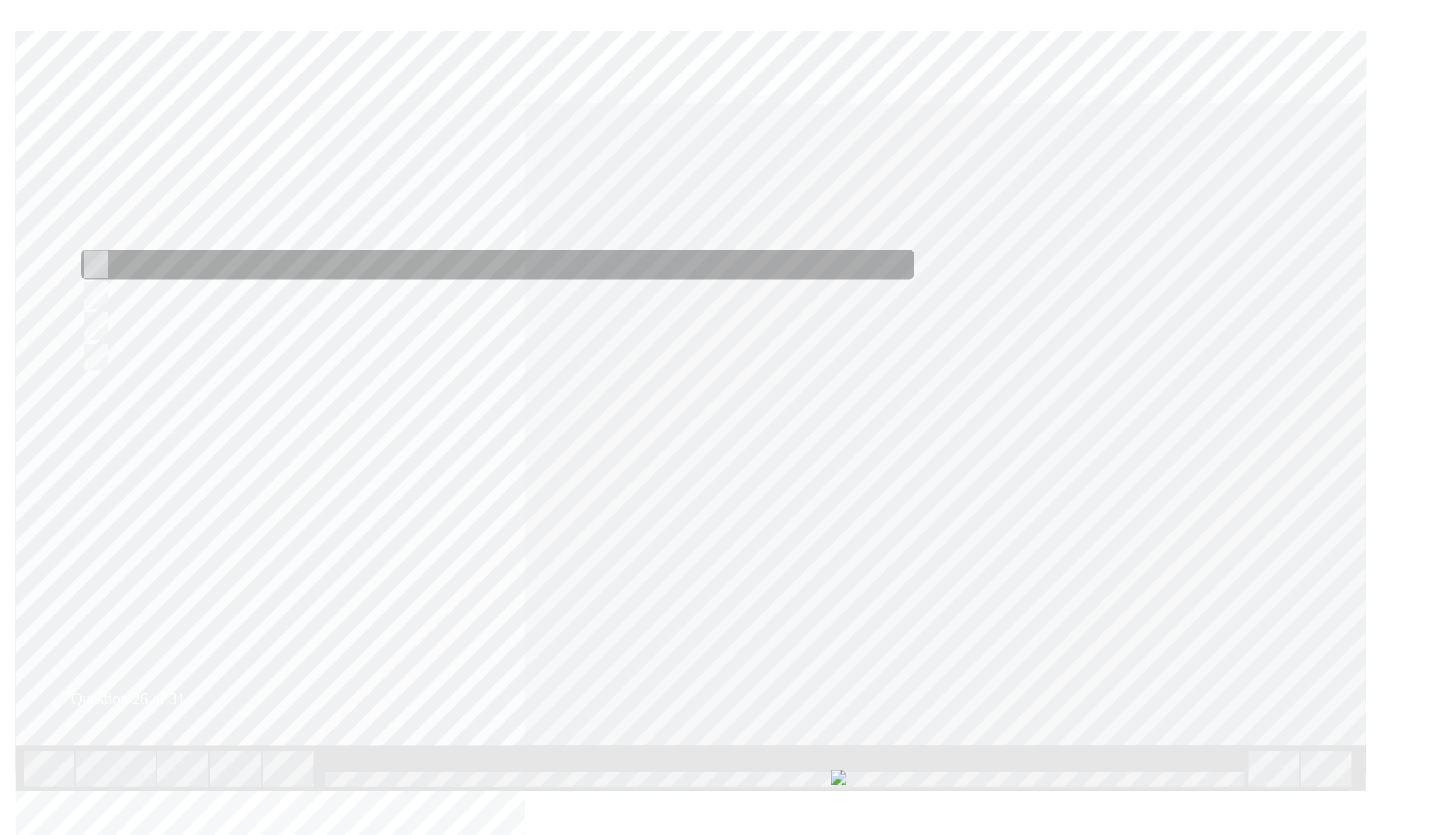
radio input "true"
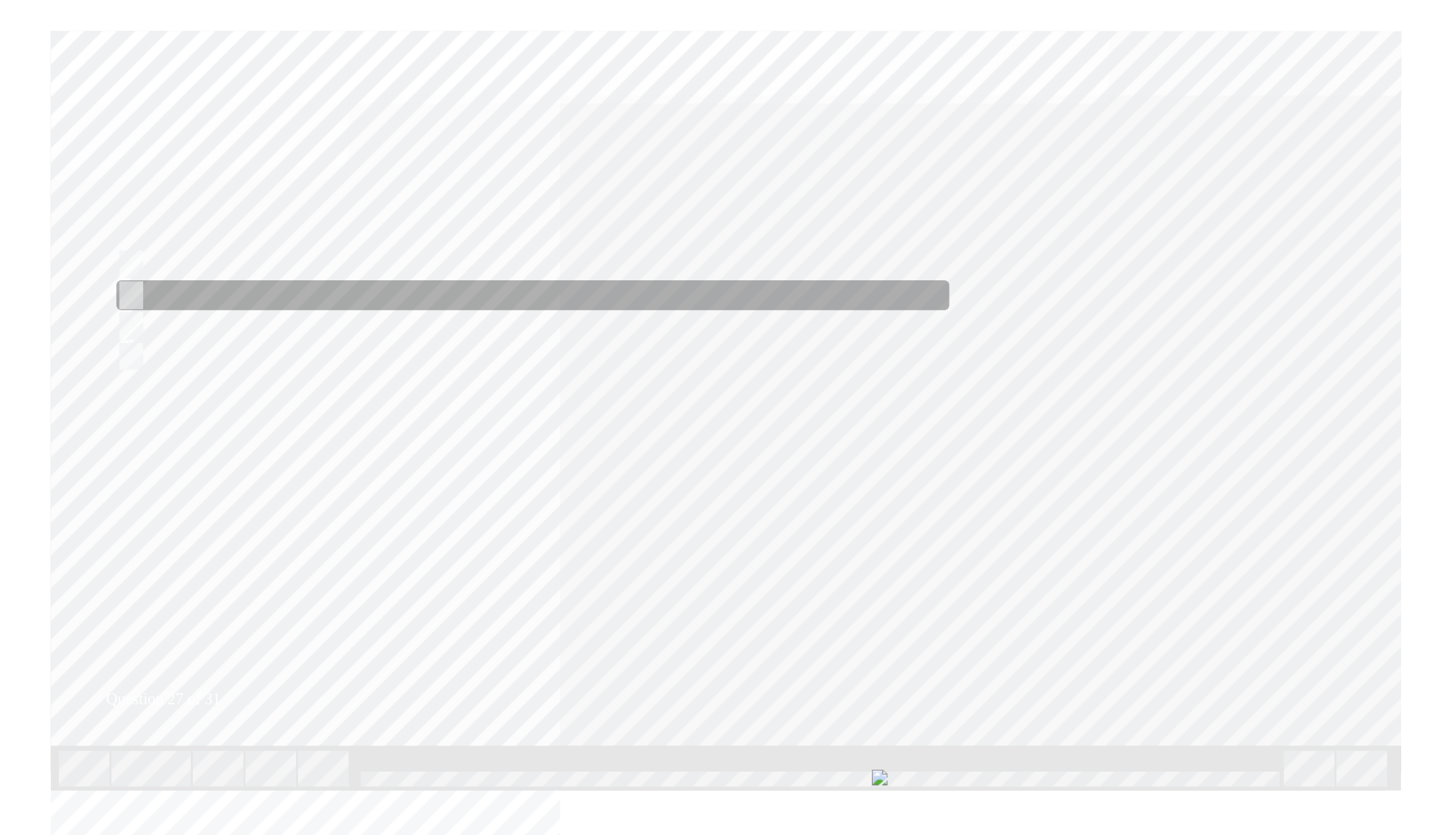
click at [102, 202] on div at bounding box center [277, 205] width 548 height 20
radio input "true"
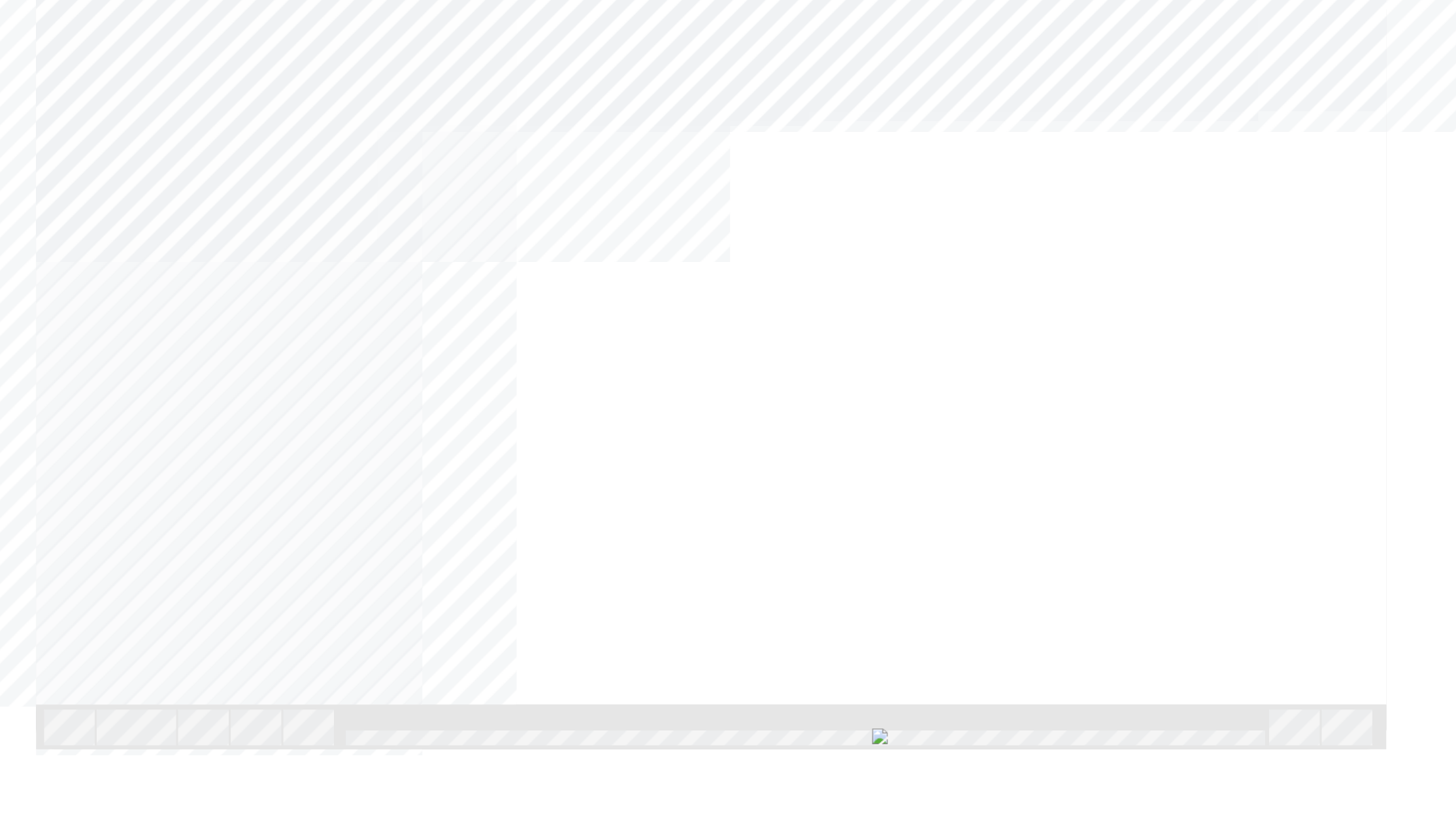
click at [130, 625] on div "grip" at bounding box center [39, 804] width 182 height 160
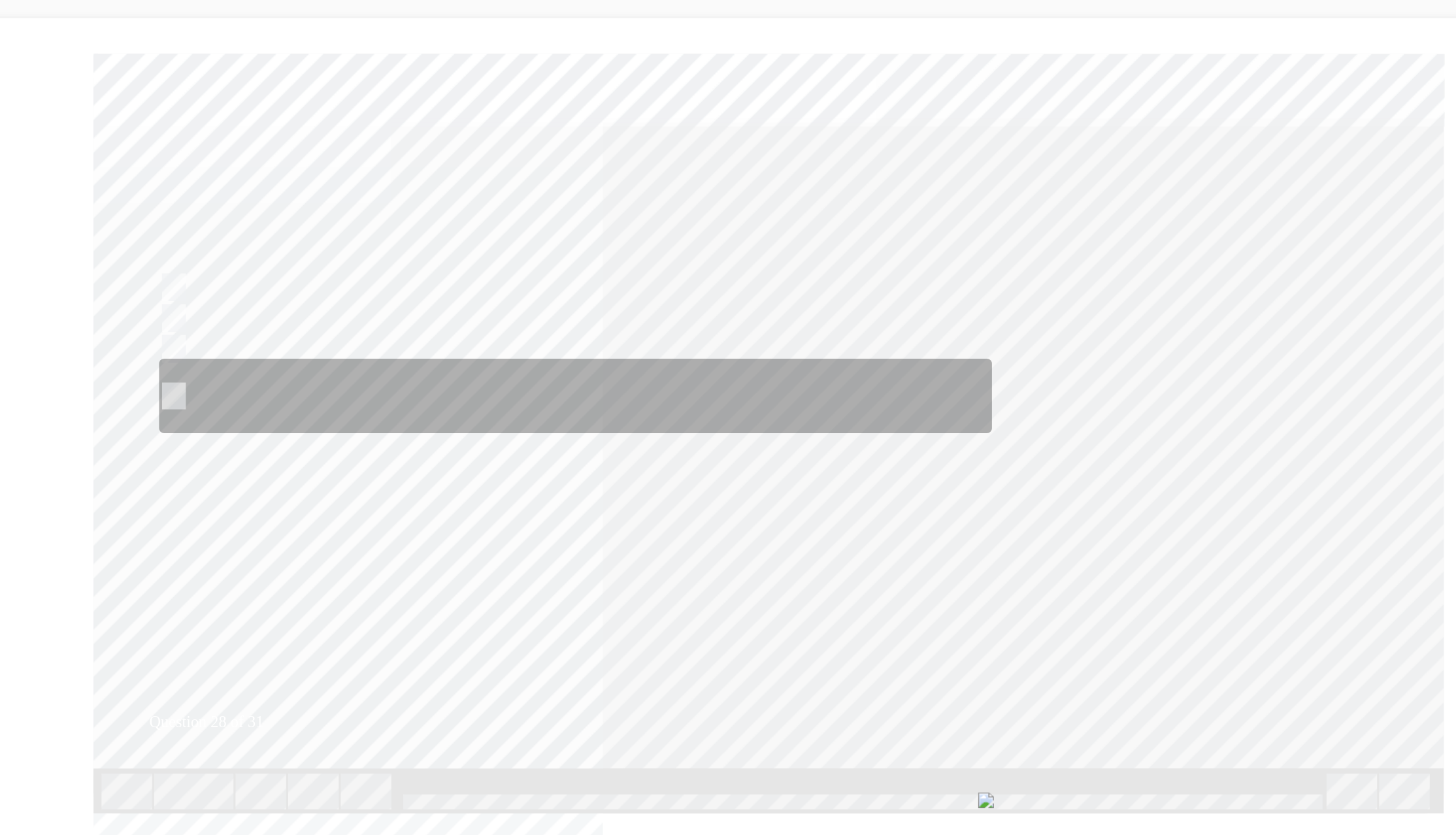
click at [61, 279] on input "Keep the removed service plug in your pocket to prevent other technicians from …" at bounding box center [56, 279] width 15 height 15
radio input "true"
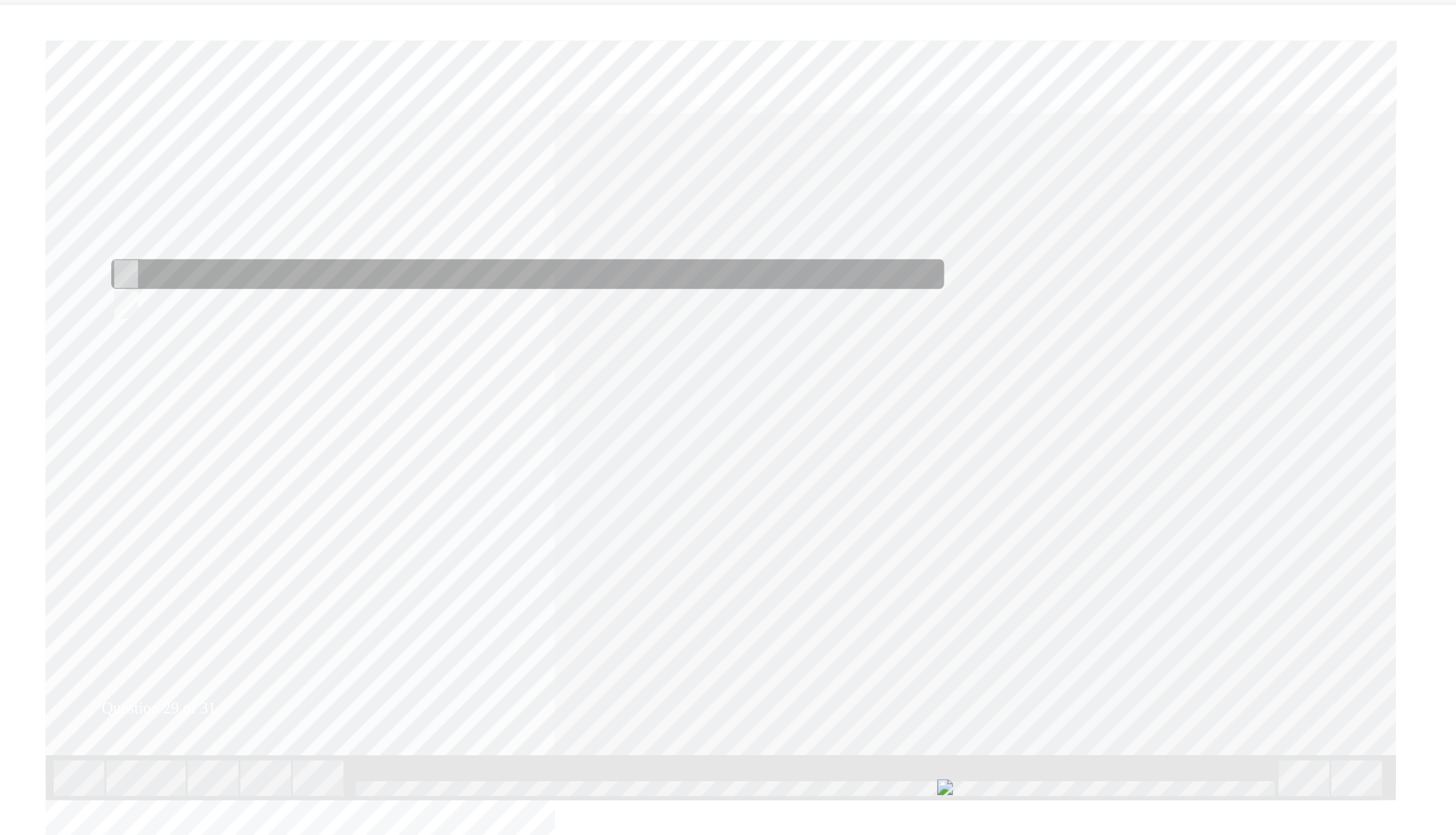
click at [13, 188] on input "True" at bounding box center [9, 194] width 15 height 15
radio input "true"
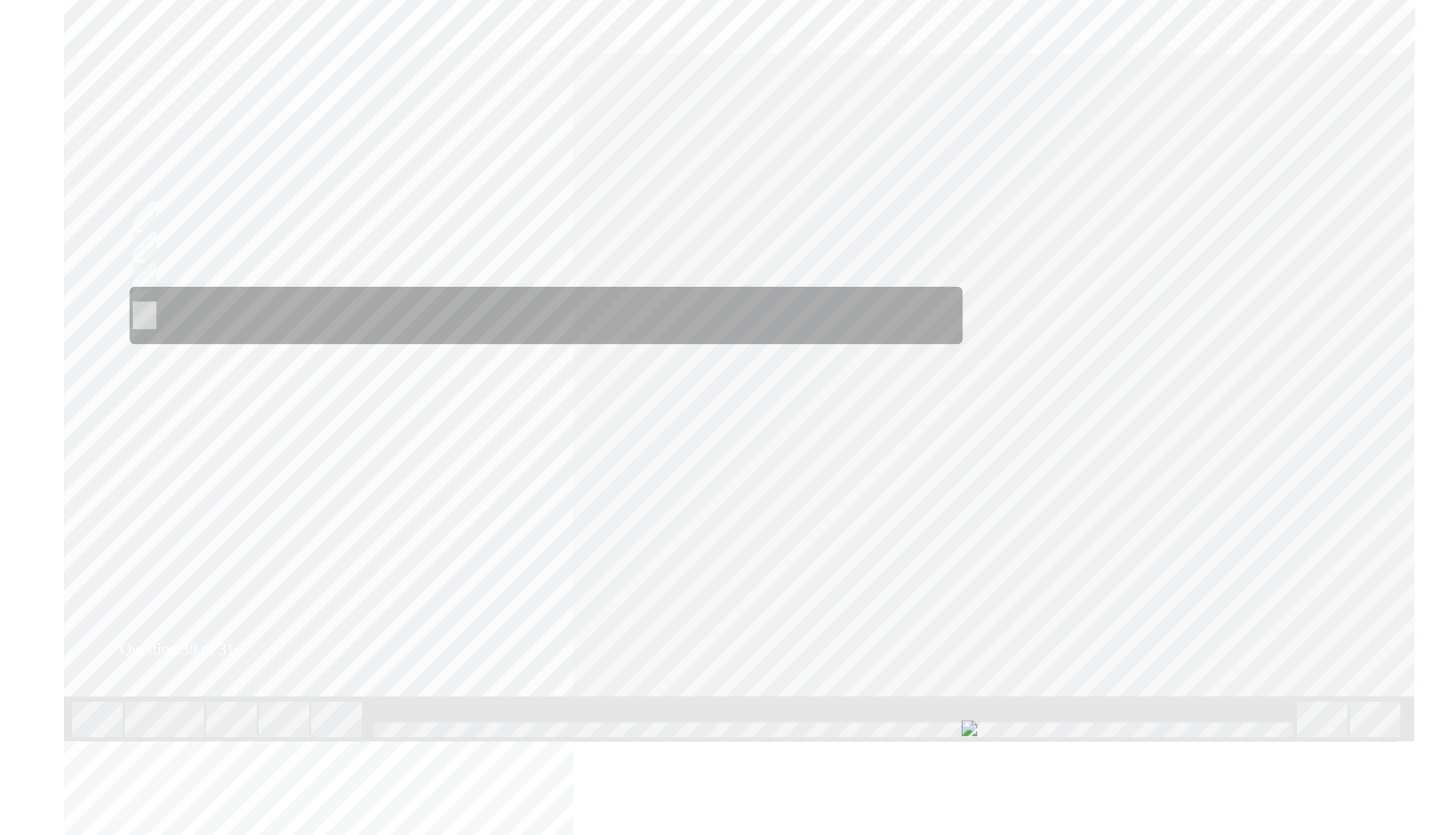
click at [29, 201] on input "Cause the MGs to operate, generating voltage. If the vehicle is damaged/malfunc…" at bounding box center [27, 202] width 15 height 15
radio input "true"
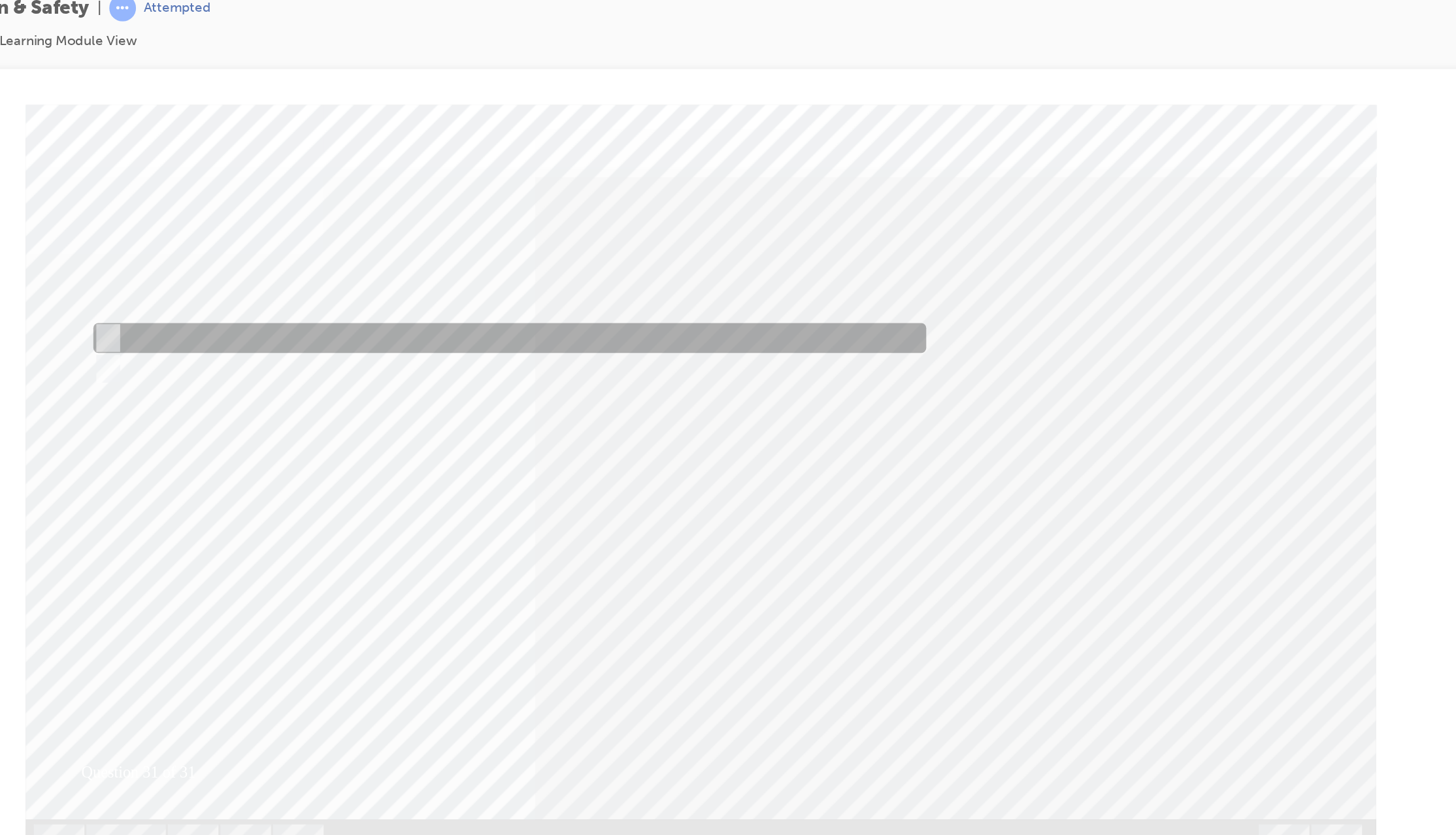
radio input "true"
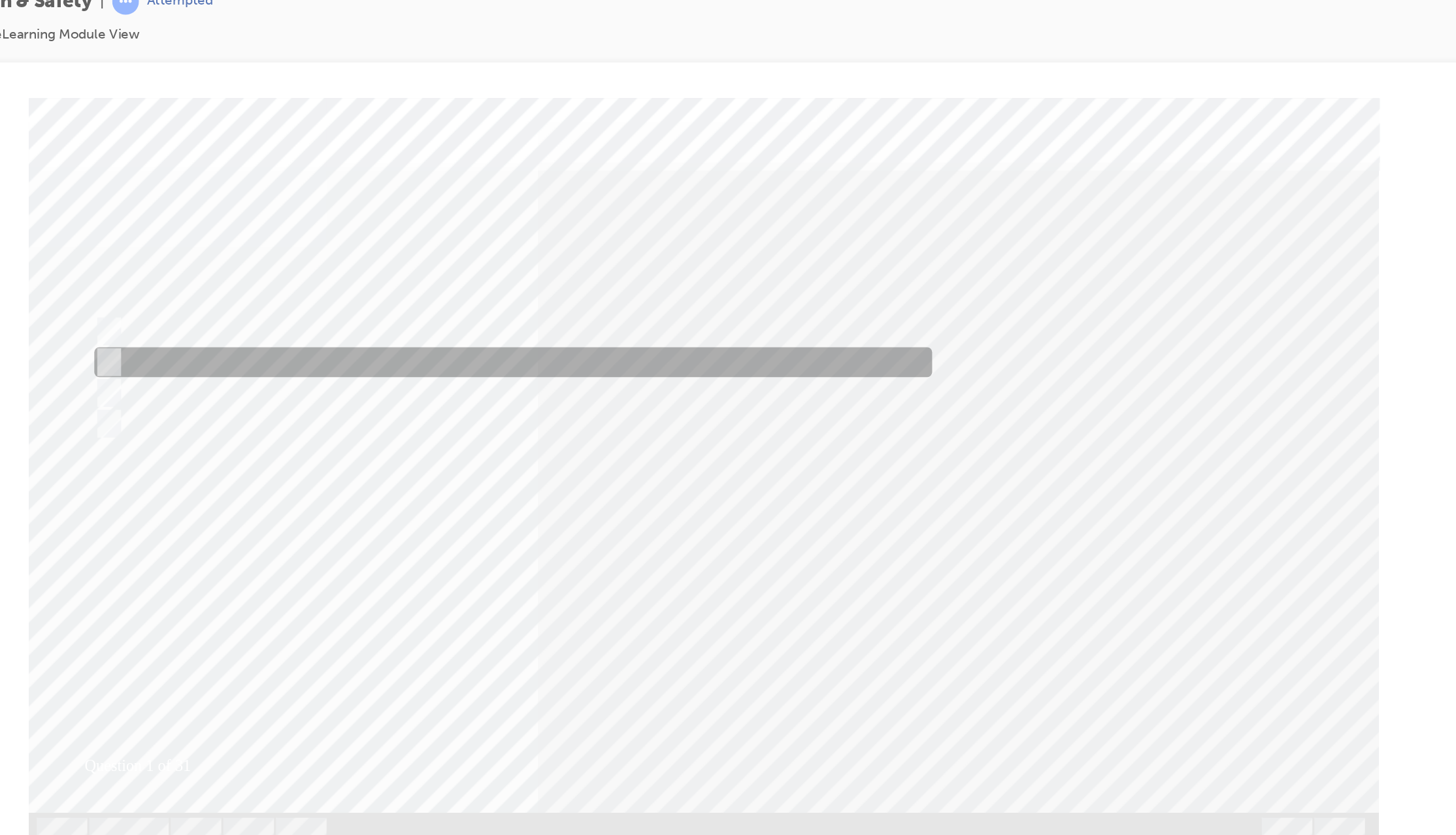
radio input "true"
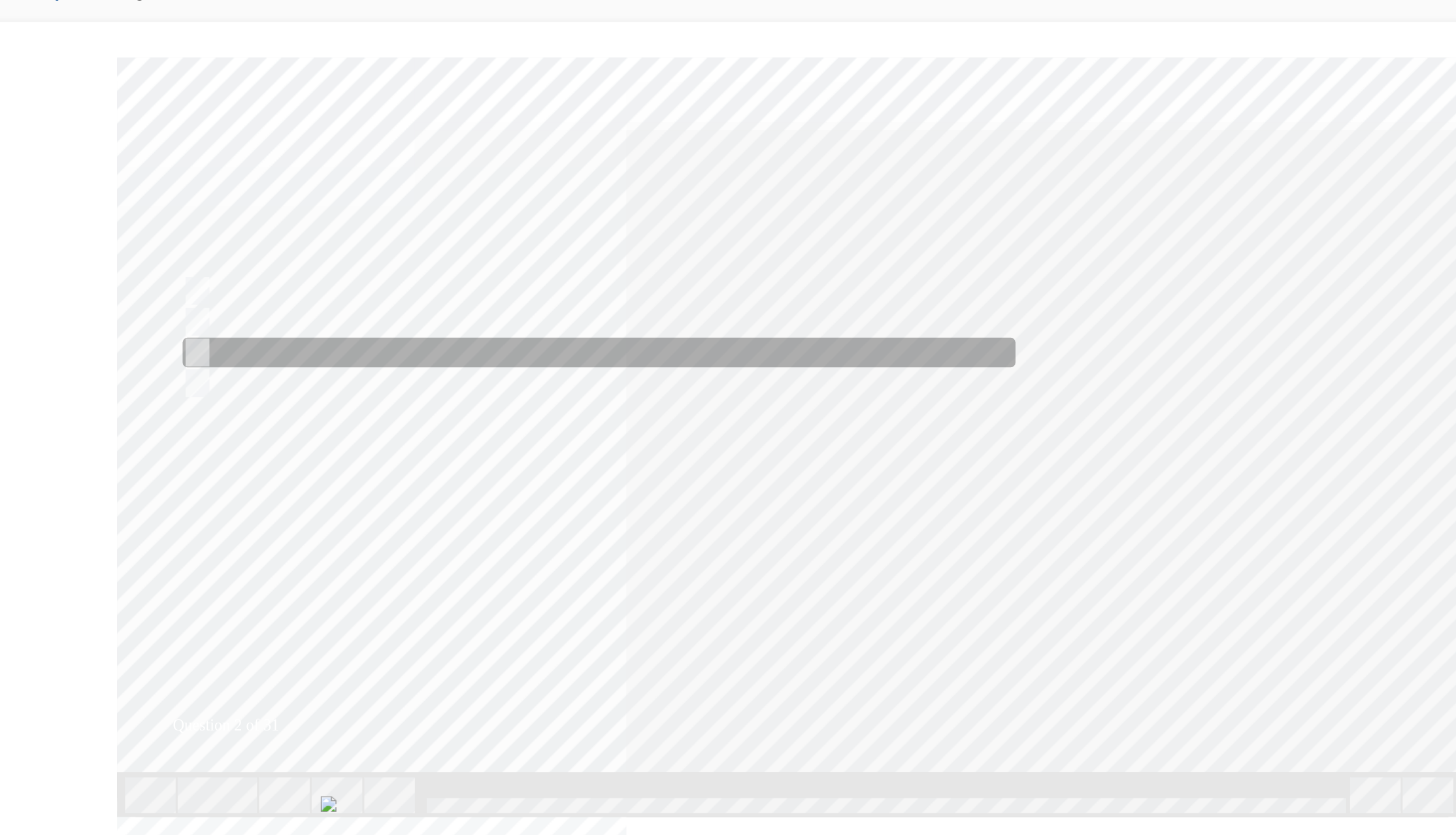
click at [81, 245] on input "Orange" at bounding box center [80, 252] width 15 height 15
radio input "true"
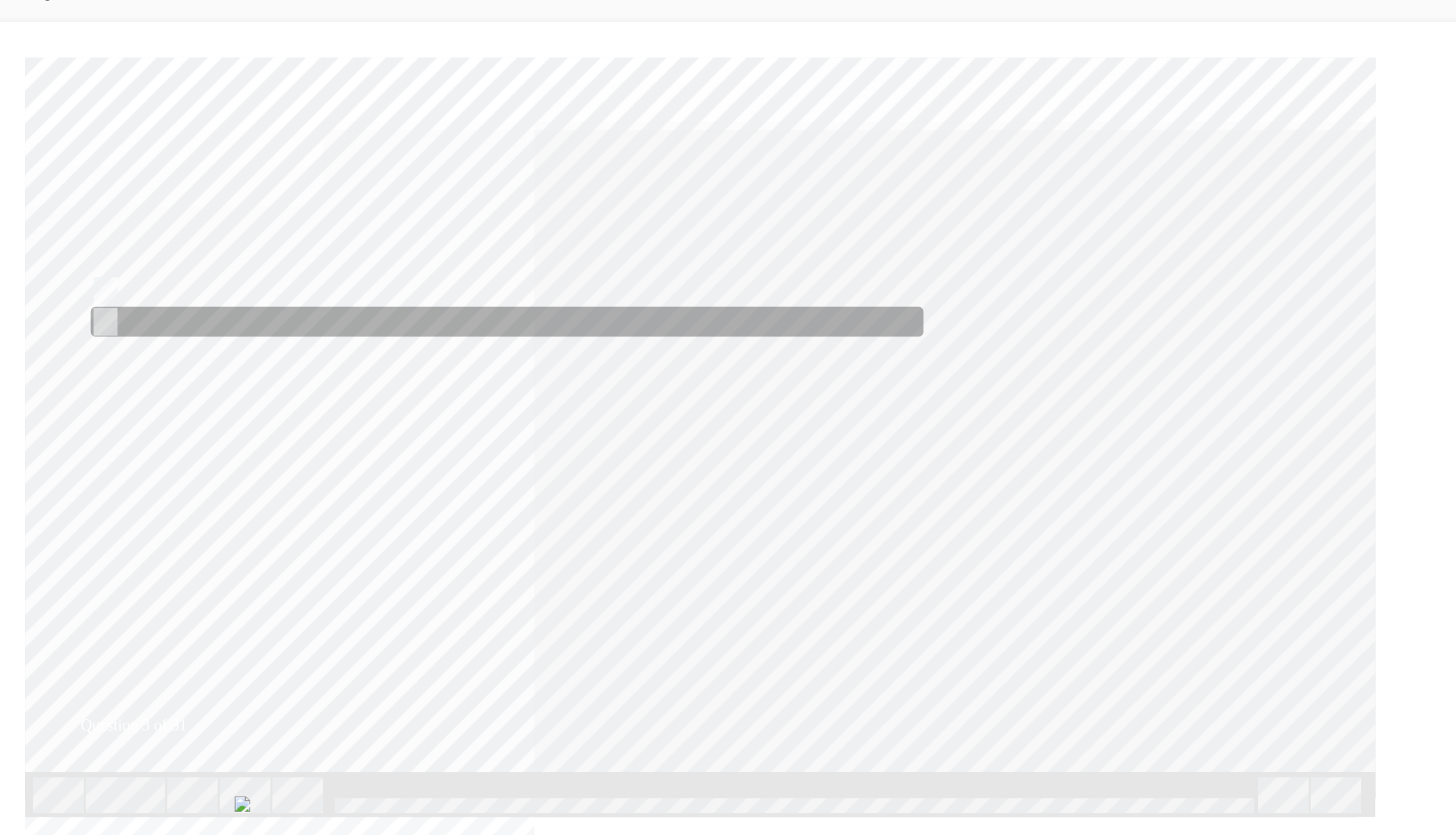
radio input "true"
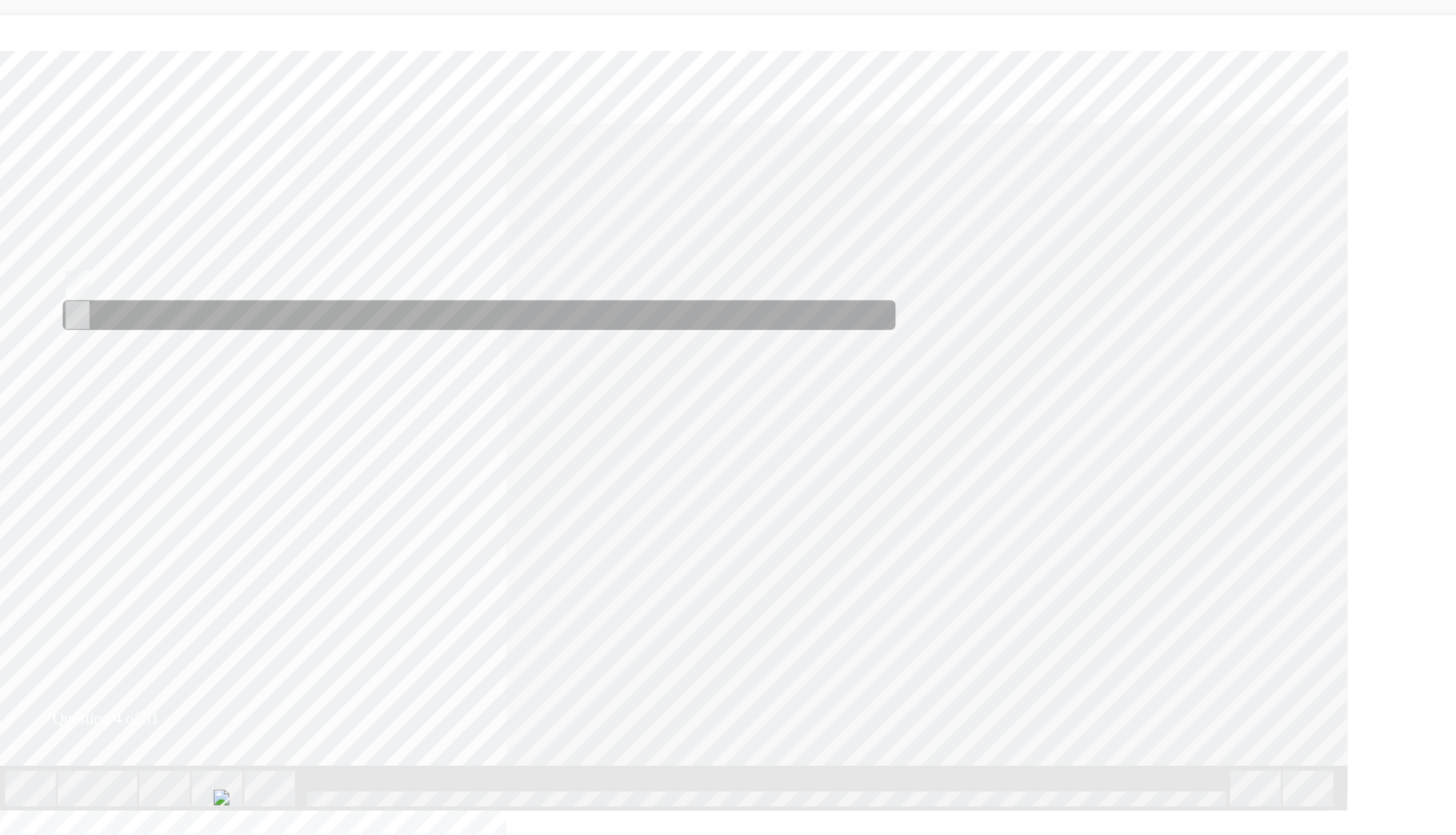
radio input "true"
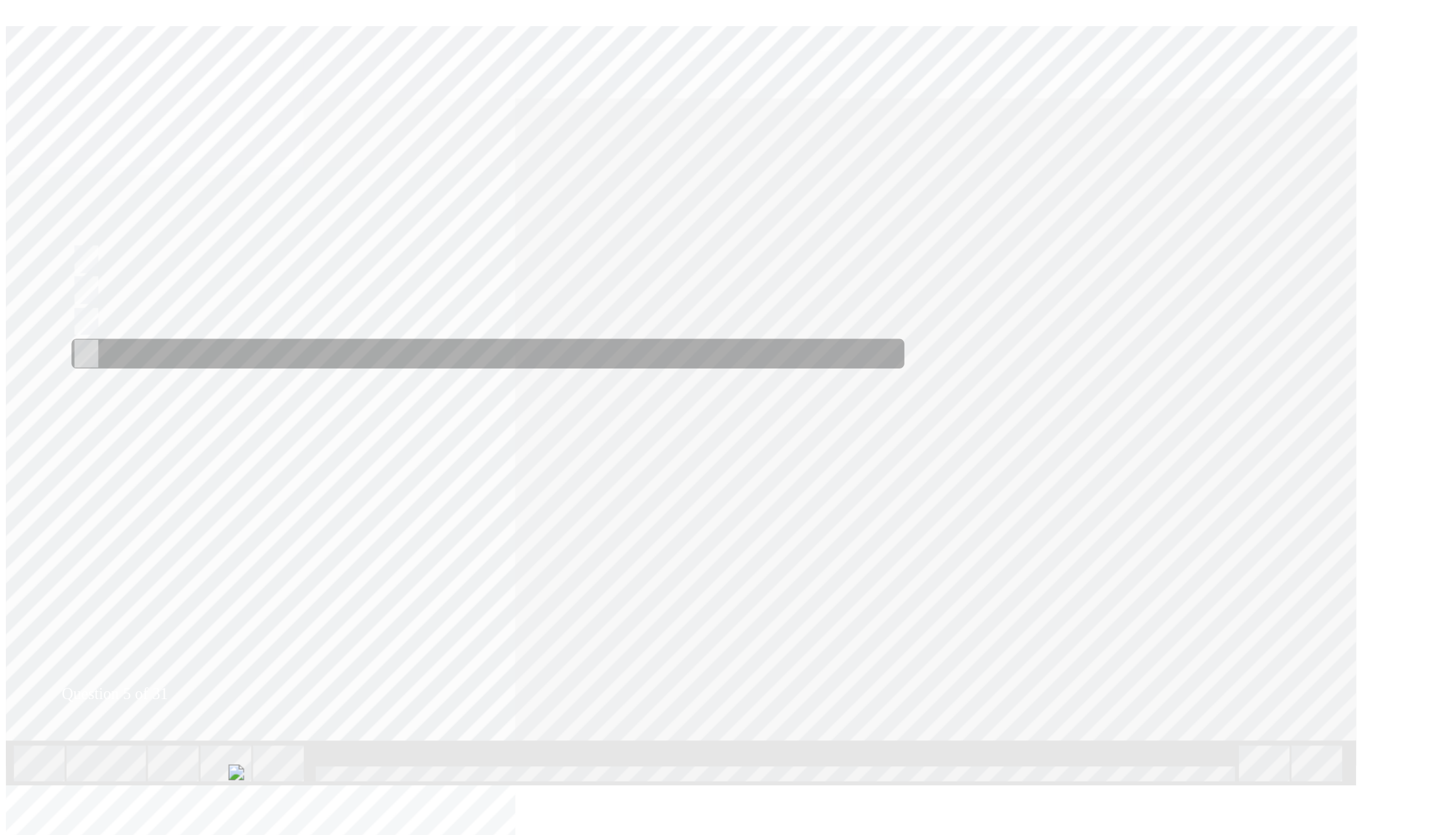
checkbox input "true"
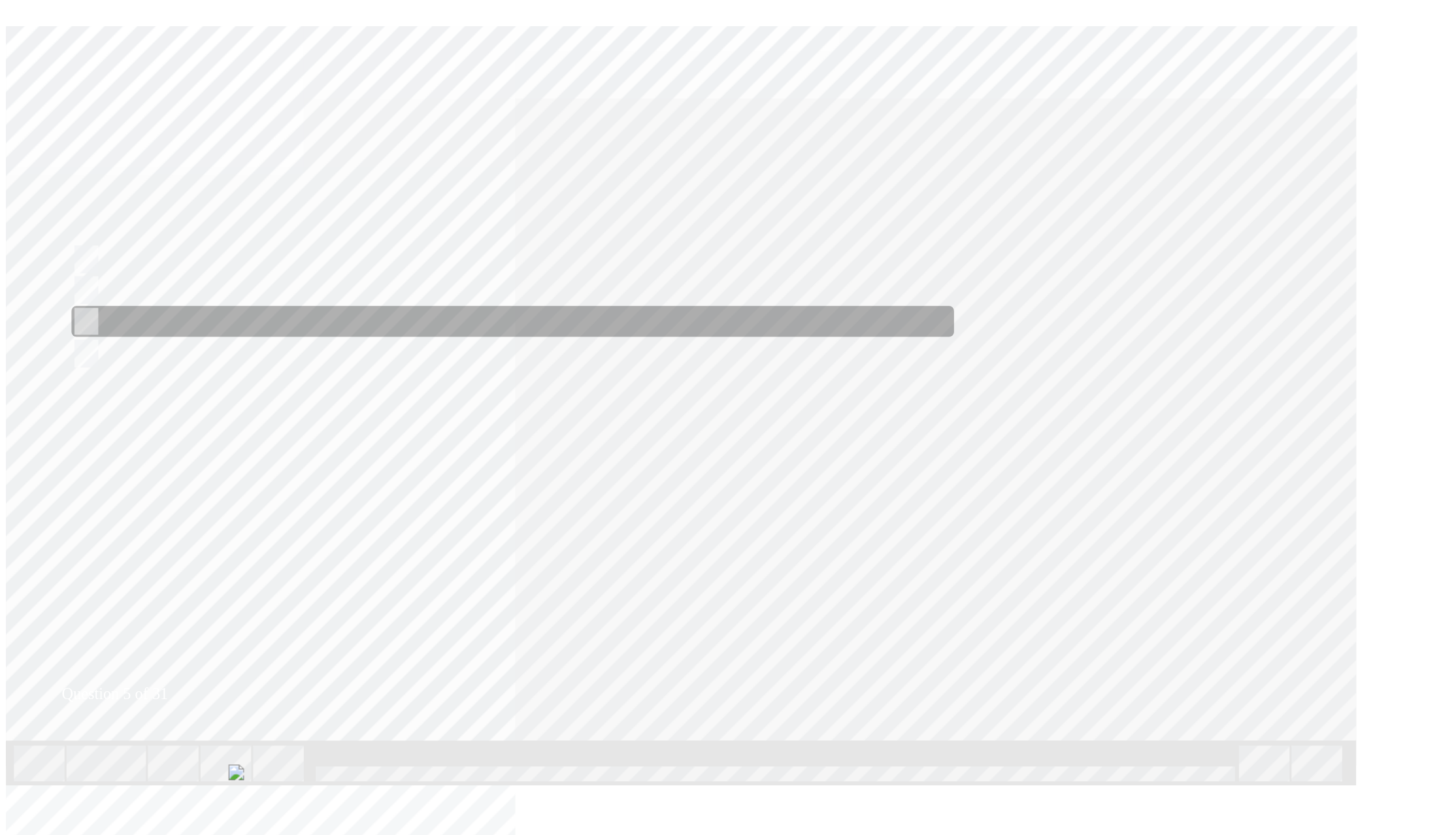
checkbox input "true"
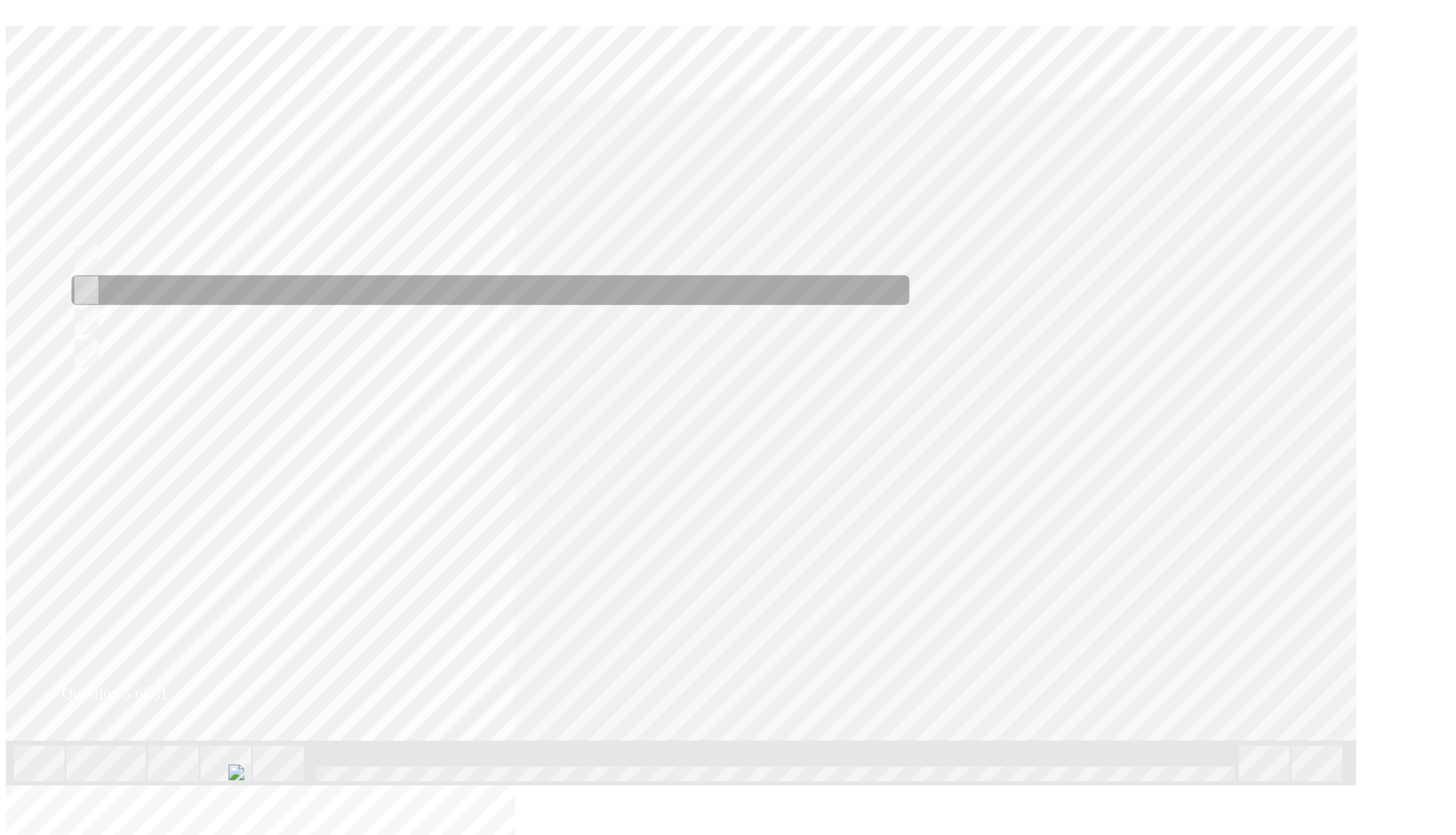
checkbox input "true"
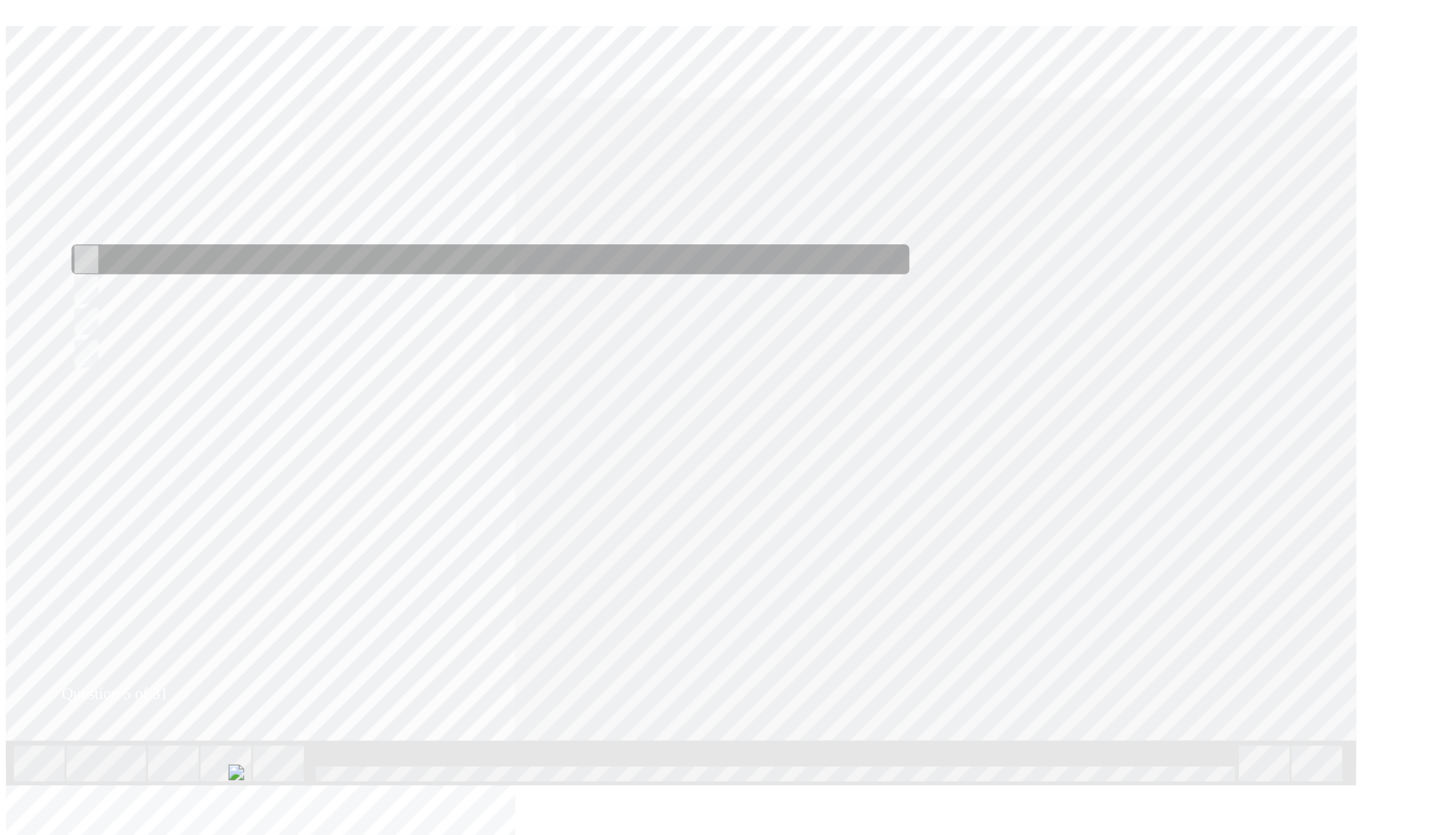
checkbox input "true"
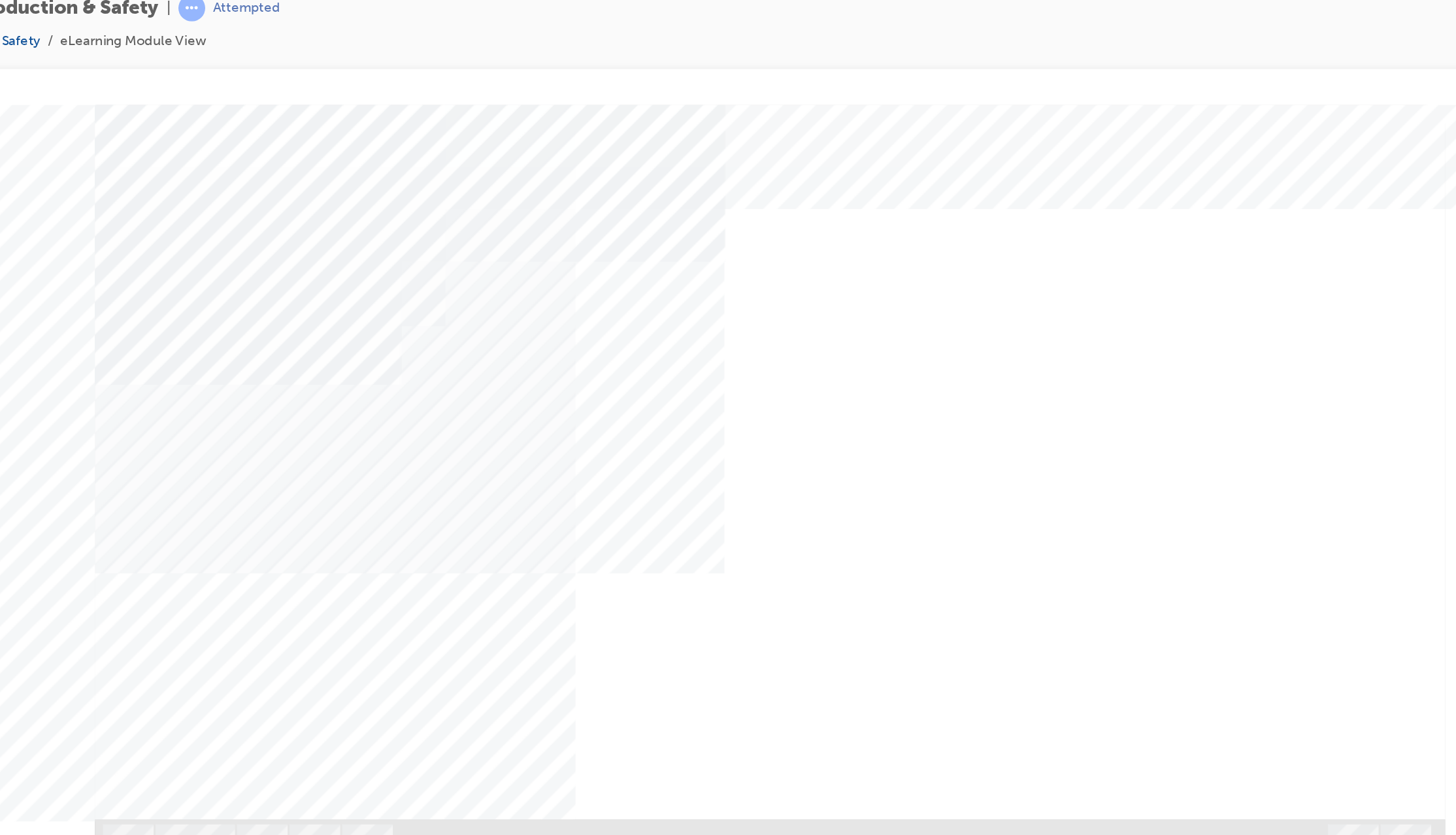
click at [90, 598] on div "NEXT Trigger this button to go to the next slide" at bounding box center [48, 609] width 82 height 24
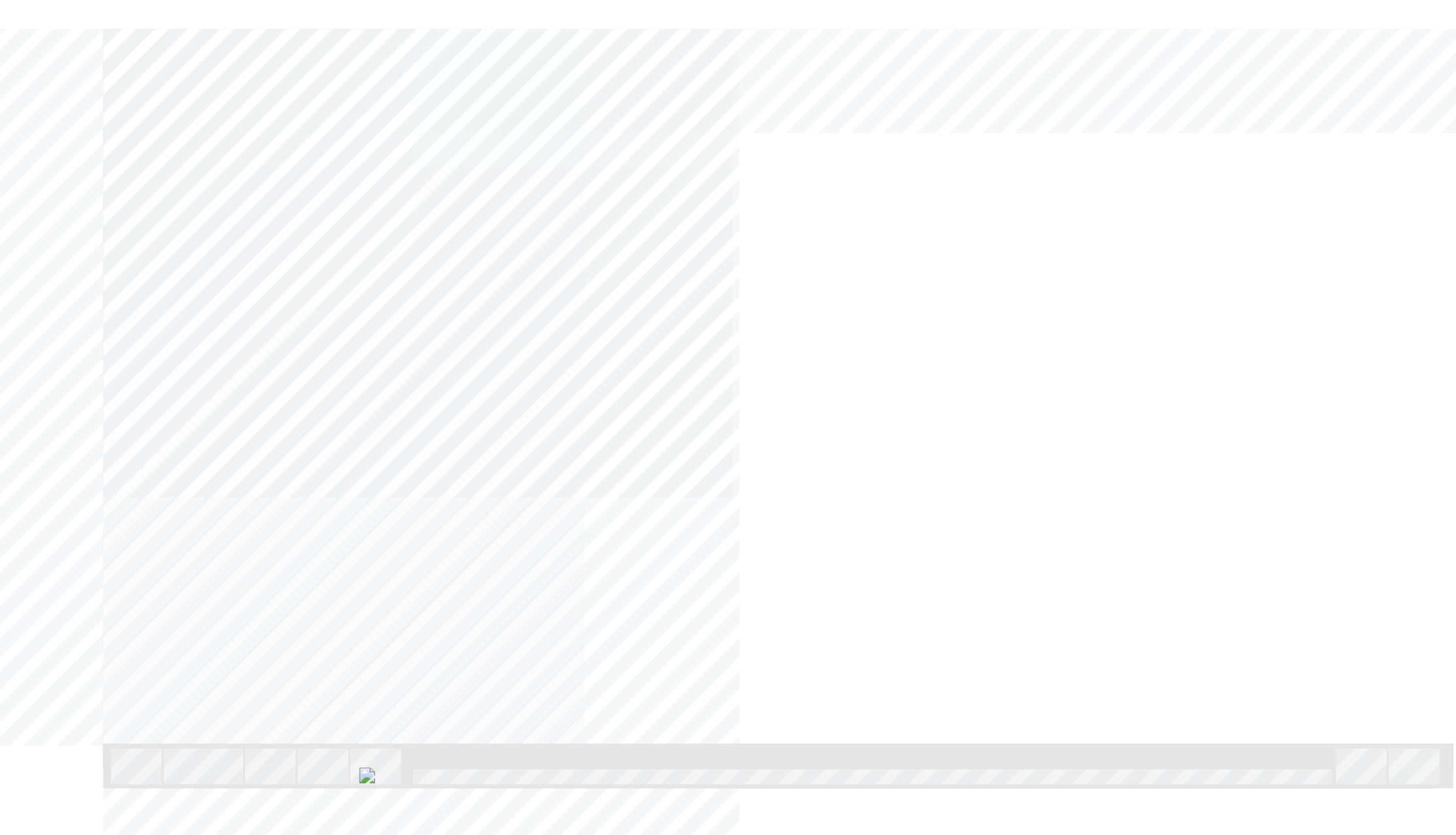
click at [98, 522] on div "NEXT Trigger this button to go to the next slide" at bounding box center [56, 533] width 82 height 24
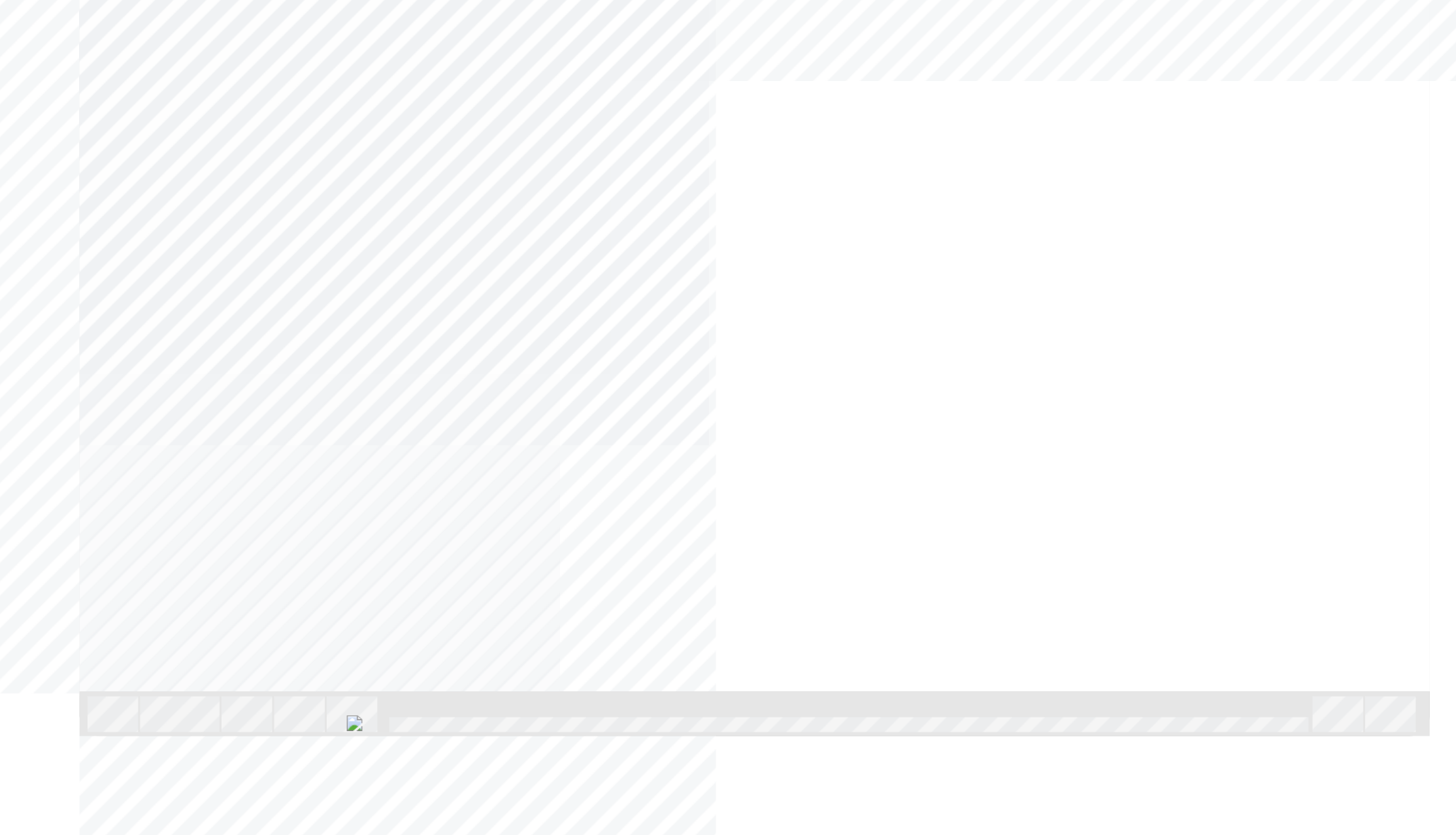
click at [342, 532] on div "Image" at bounding box center [166, 662] width 350 height 262
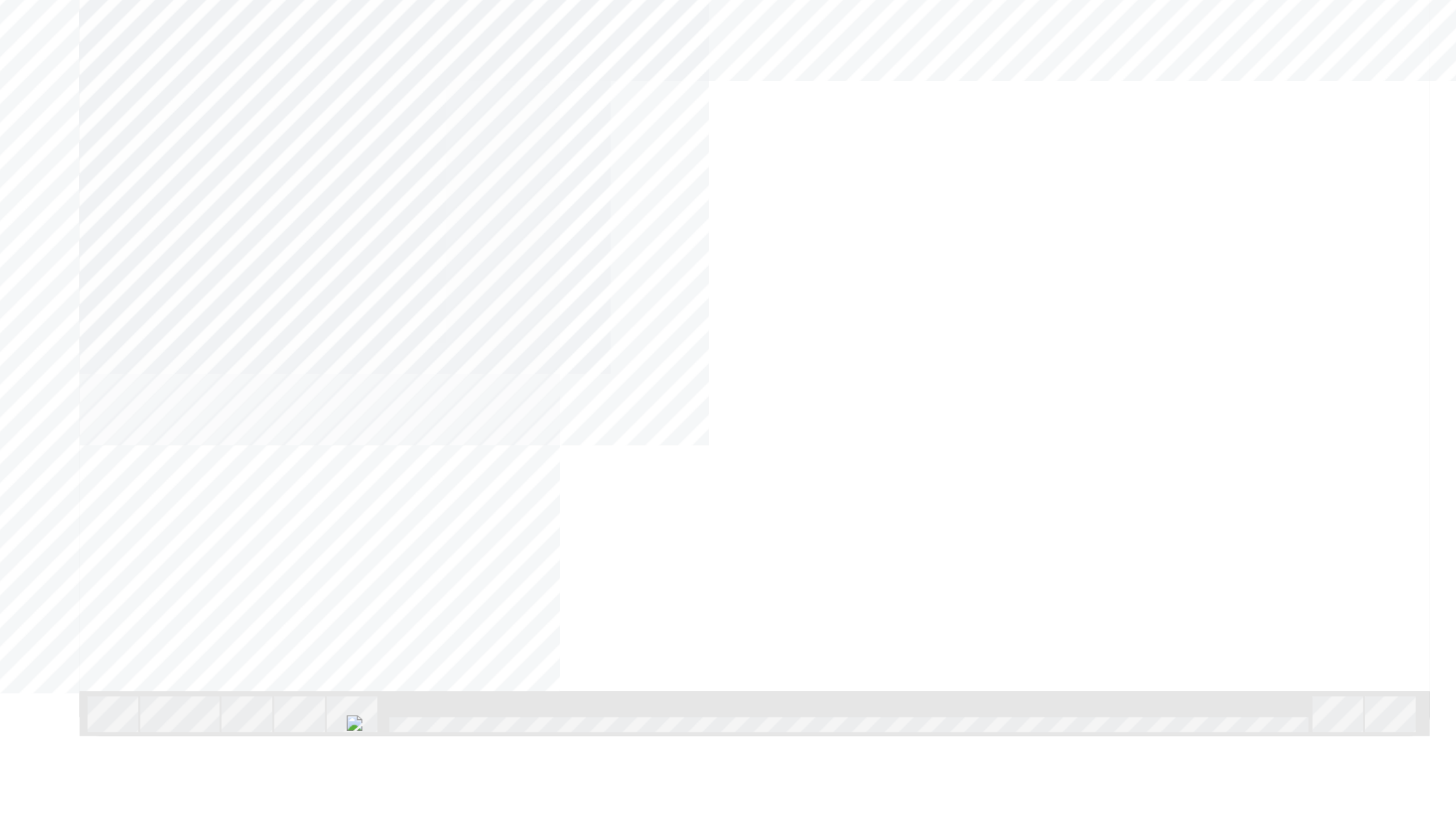
click at [74, 793] on div "NEXT Trigger this button to go to the next slide" at bounding box center [33, 805] width 82 height 24
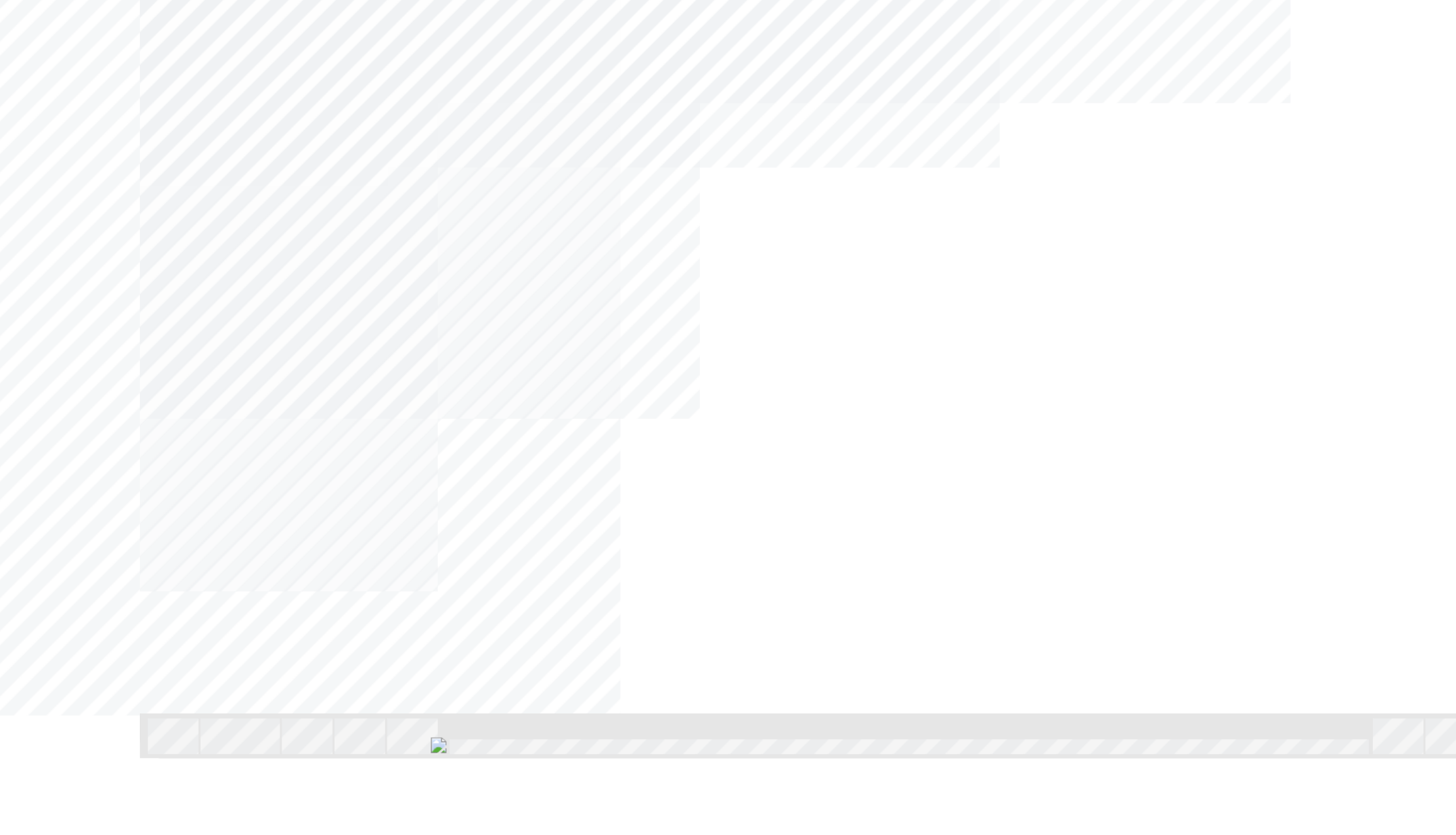
click at [135, 554] on div "BACK Trigger this button to go to the previous slide" at bounding box center [93, 565] width 82 height 24
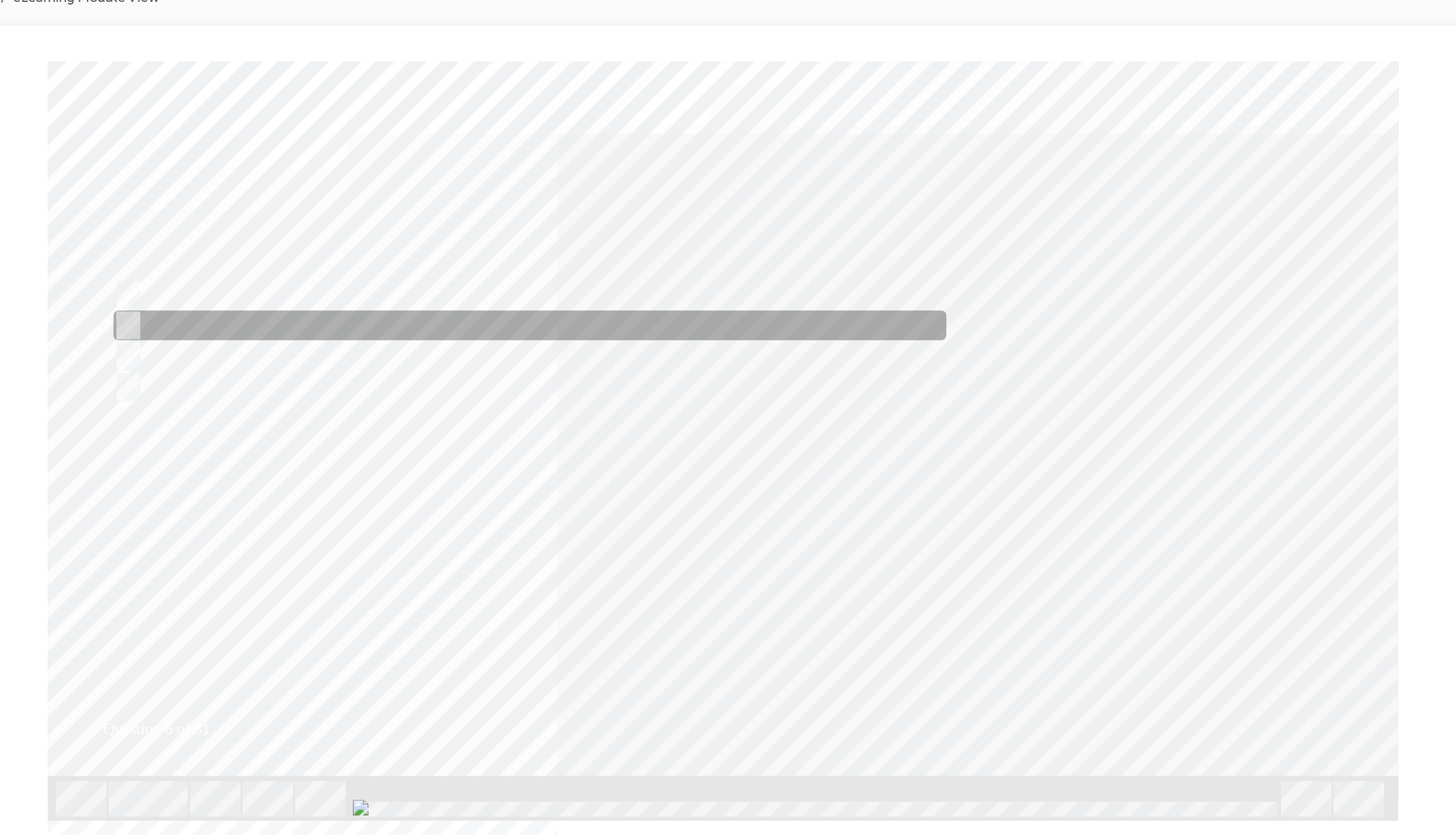
click at [9, 232] on input "CO2 type extinguisher" at bounding box center [11, 236] width 15 height 15
radio input "true"
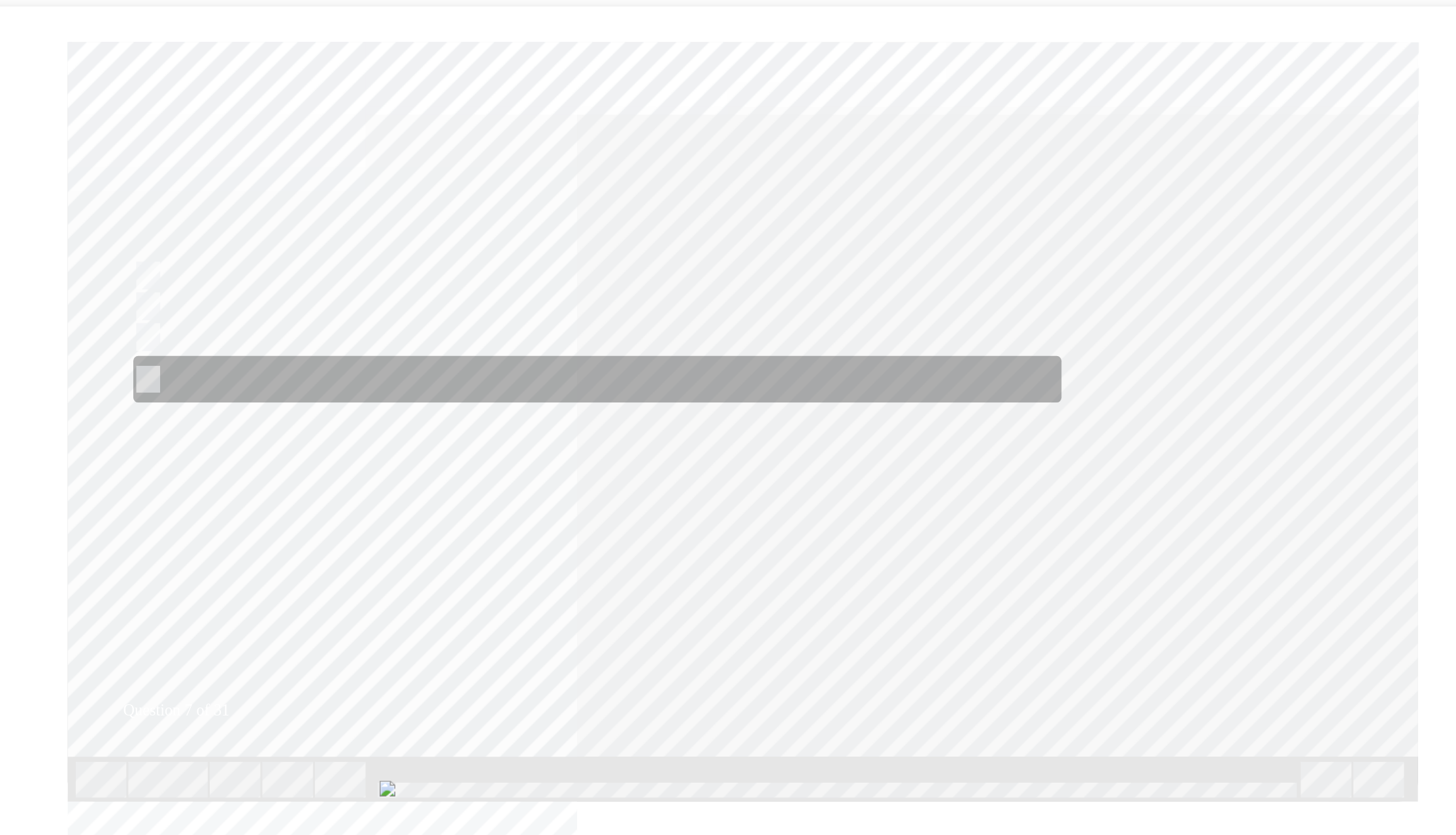
click at [29, 262] on input "Alkaline Resistant Goggles & Gloves, Non-Ground Boots, 5000 volt insulated Rubb…" at bounding box center [31, 264] width 15 height 15
radio input "true"
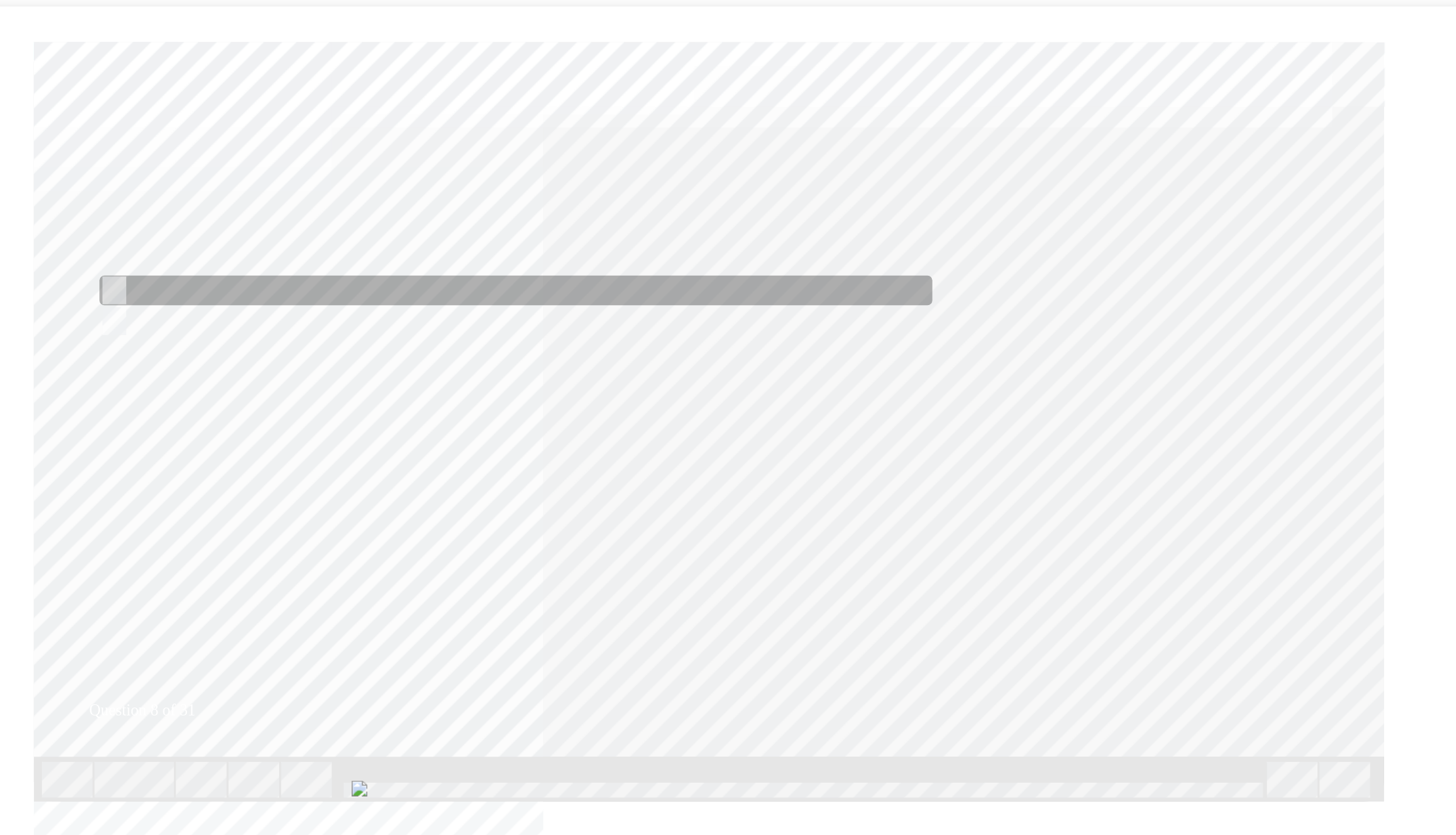
radio input "true"
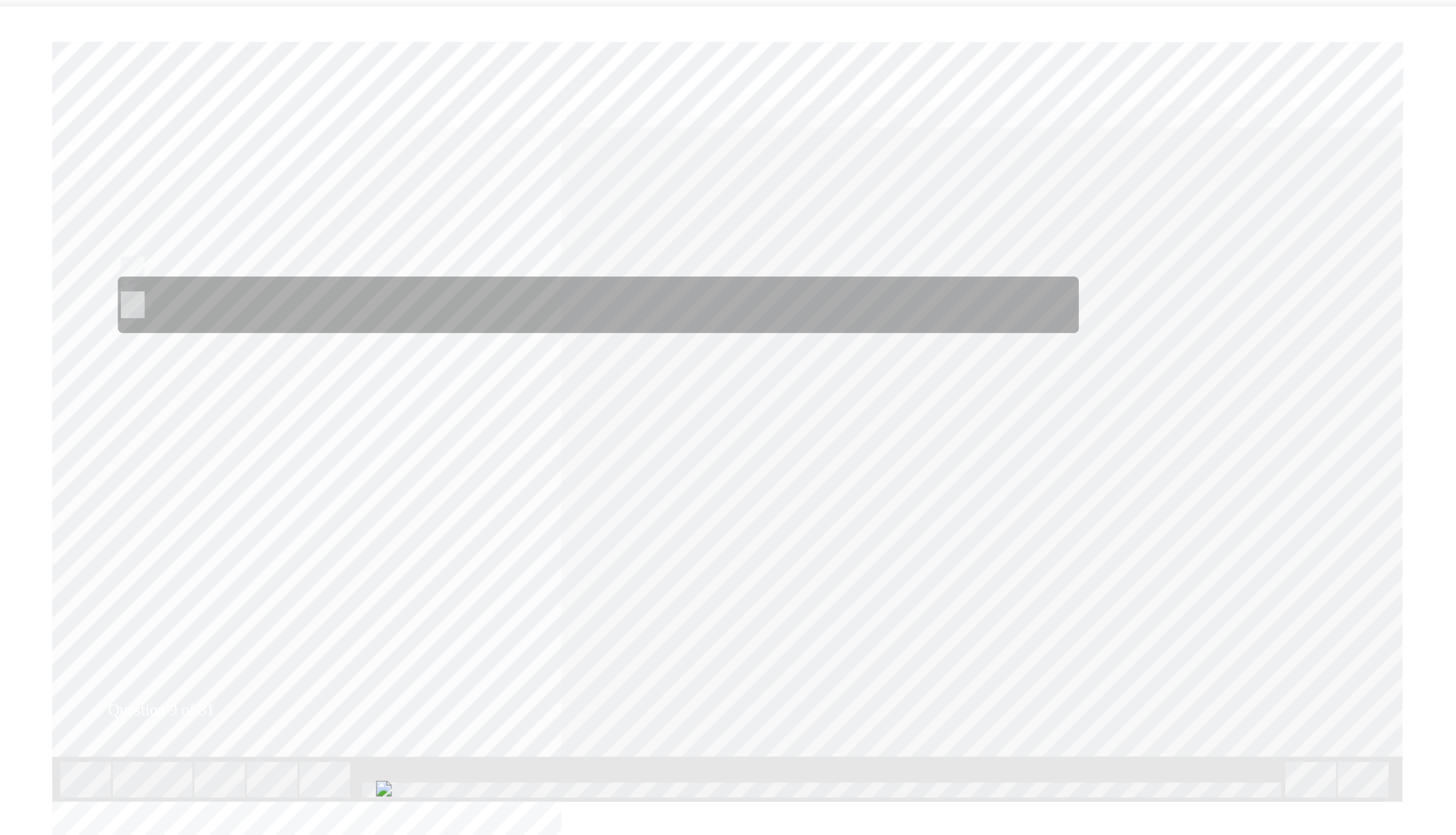
click at [15, 211] on input "Dissolve 800 grams of powdered boric acid into a clean vessel containing 20 lit…" at bounding box center [15, 215] width 15 height 15
radio input "true"
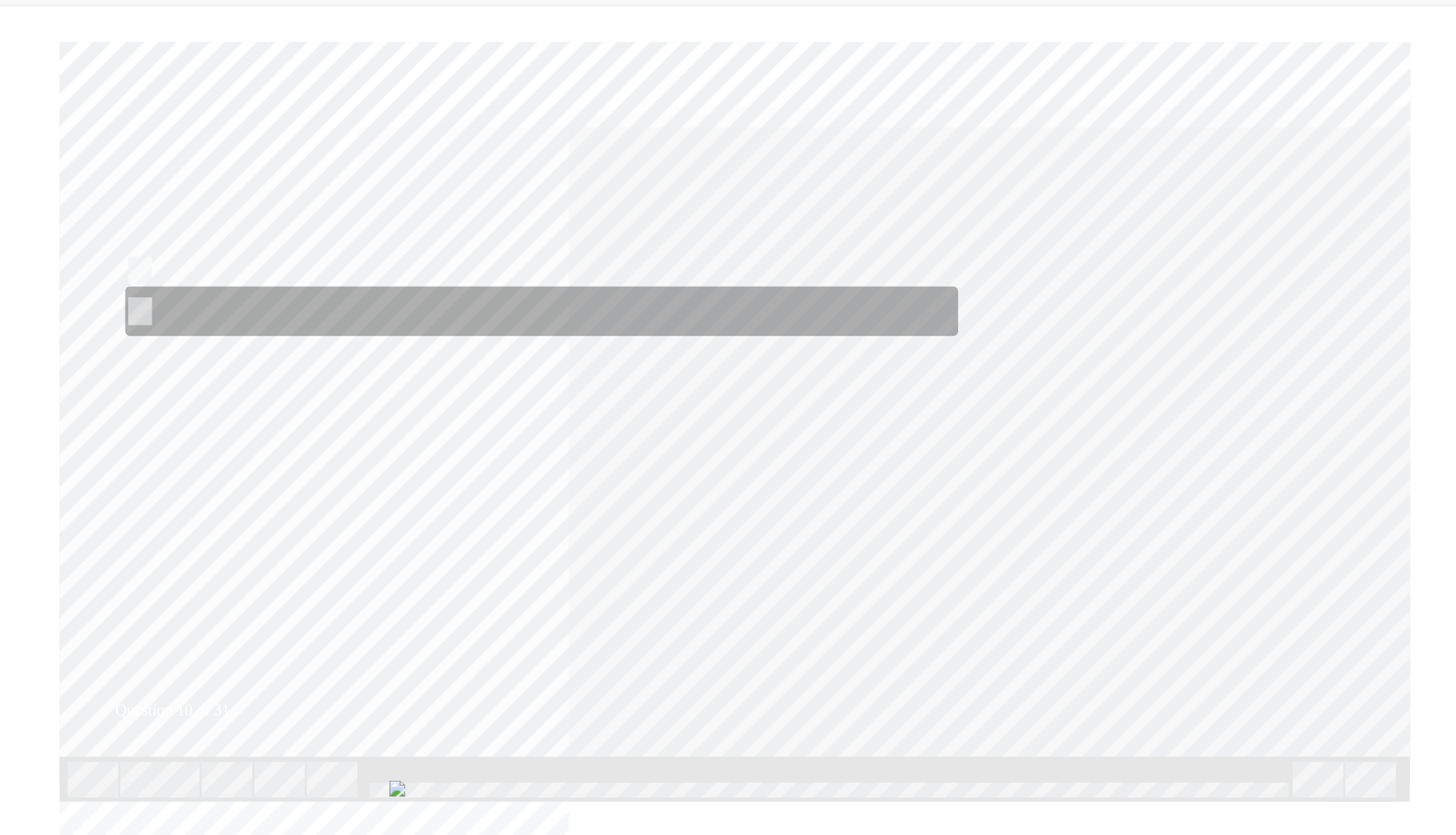
click at [24, 214] on input "False" at bounding box center [22, 219] width 15 height 15
radio input "true"
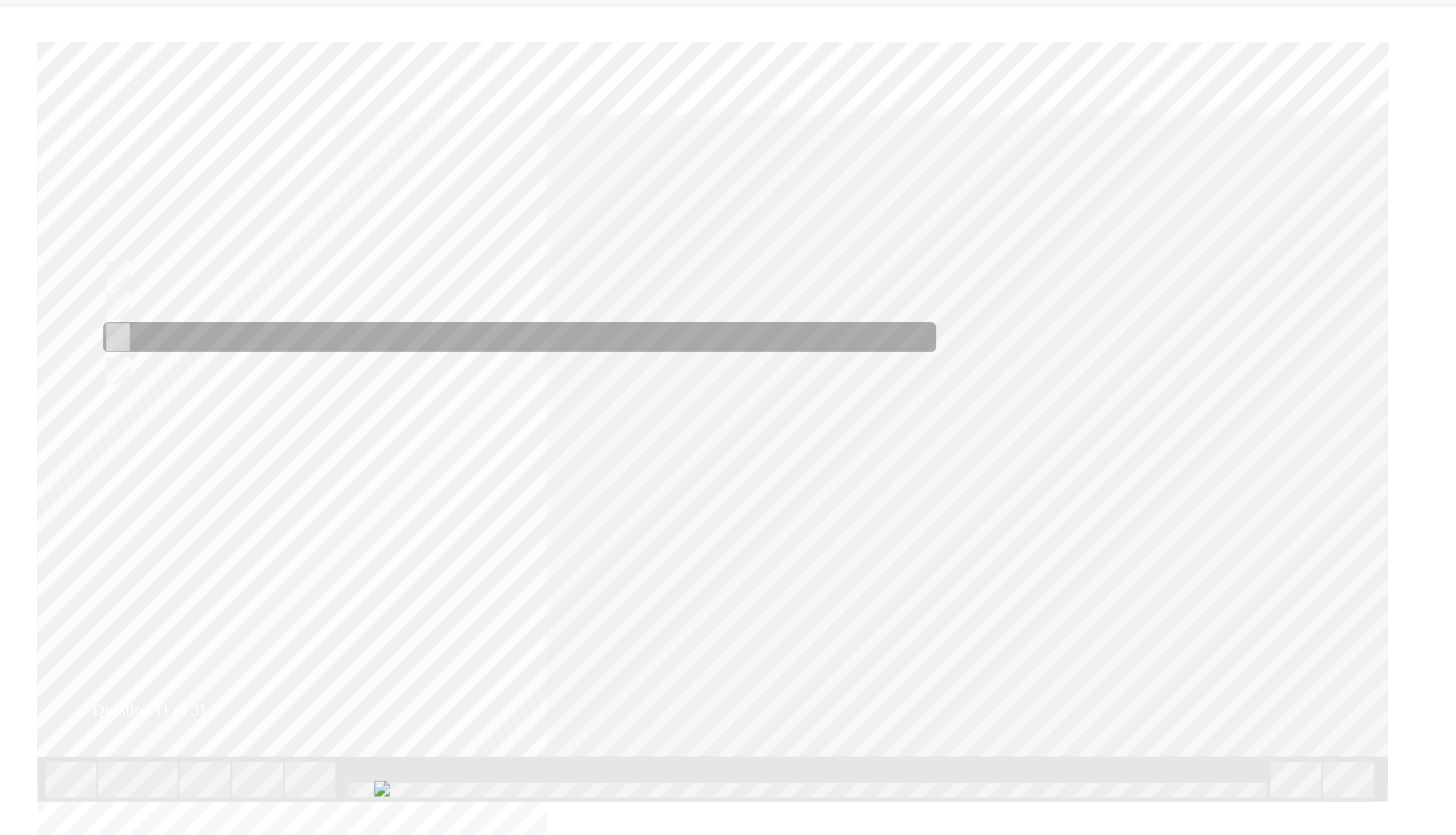
click at [1, 228] on input "Parts Department" at bounding box center [1, 236] width 15 height 15
radio input "true"
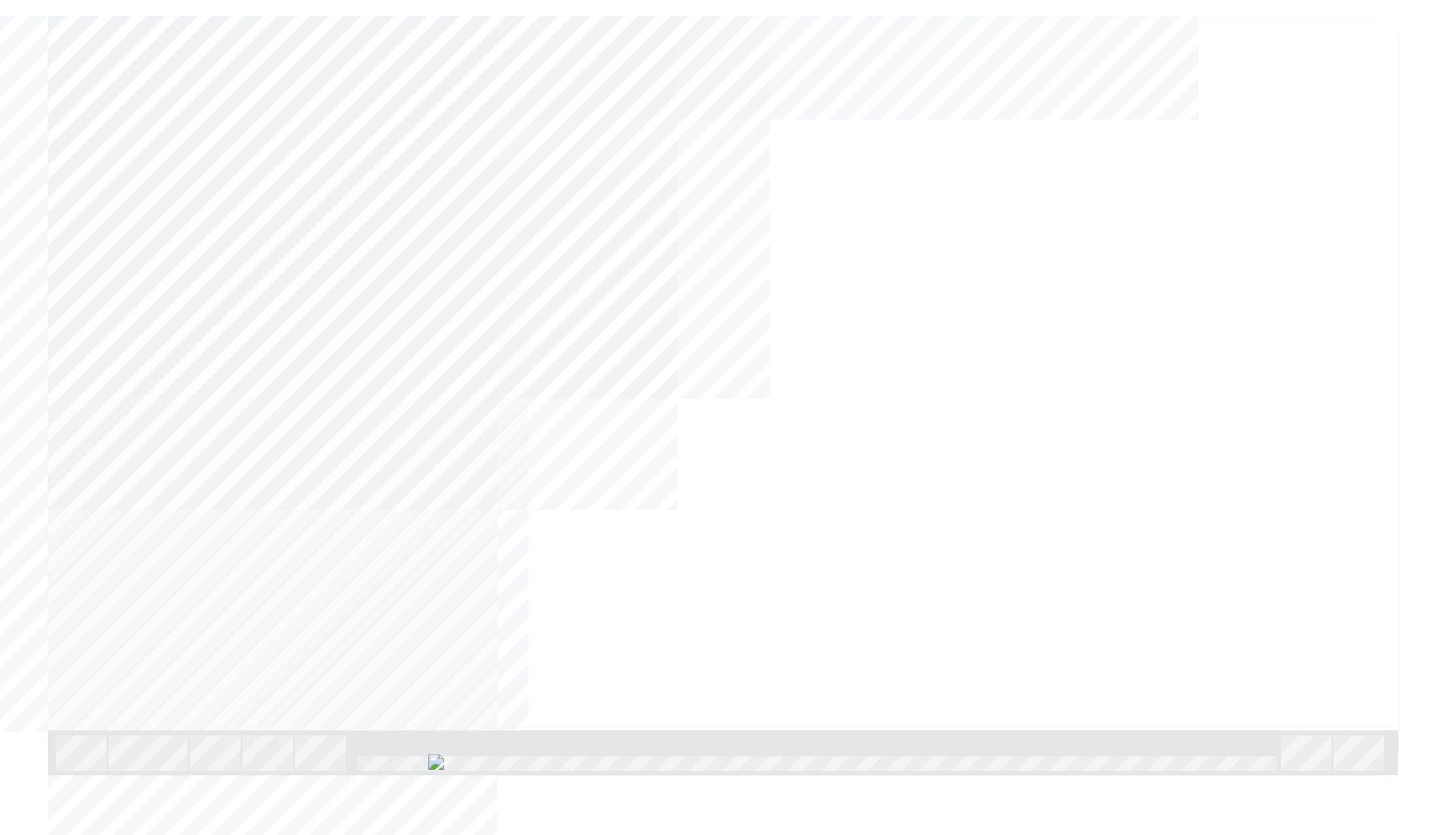
click at [42, 509] on div "NEXT Trigger this button to go to the next slide" at bounding box center [1, 520] width 82 height 24
click at [82, 509] on div "NEXT Trigger this button to go to the next slide" at bounding box center [41, 520] width 82 height 24
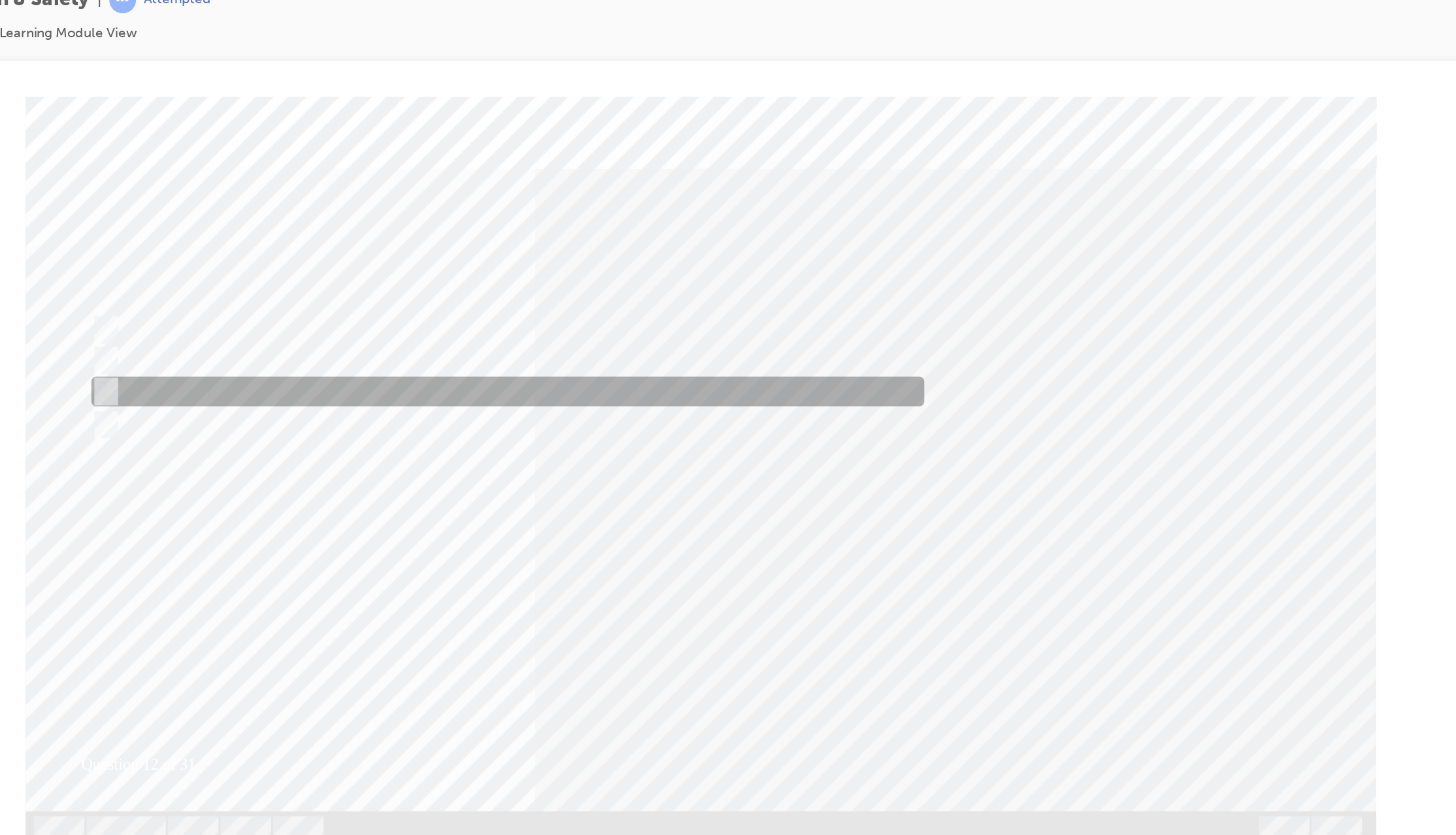
radio input "true"
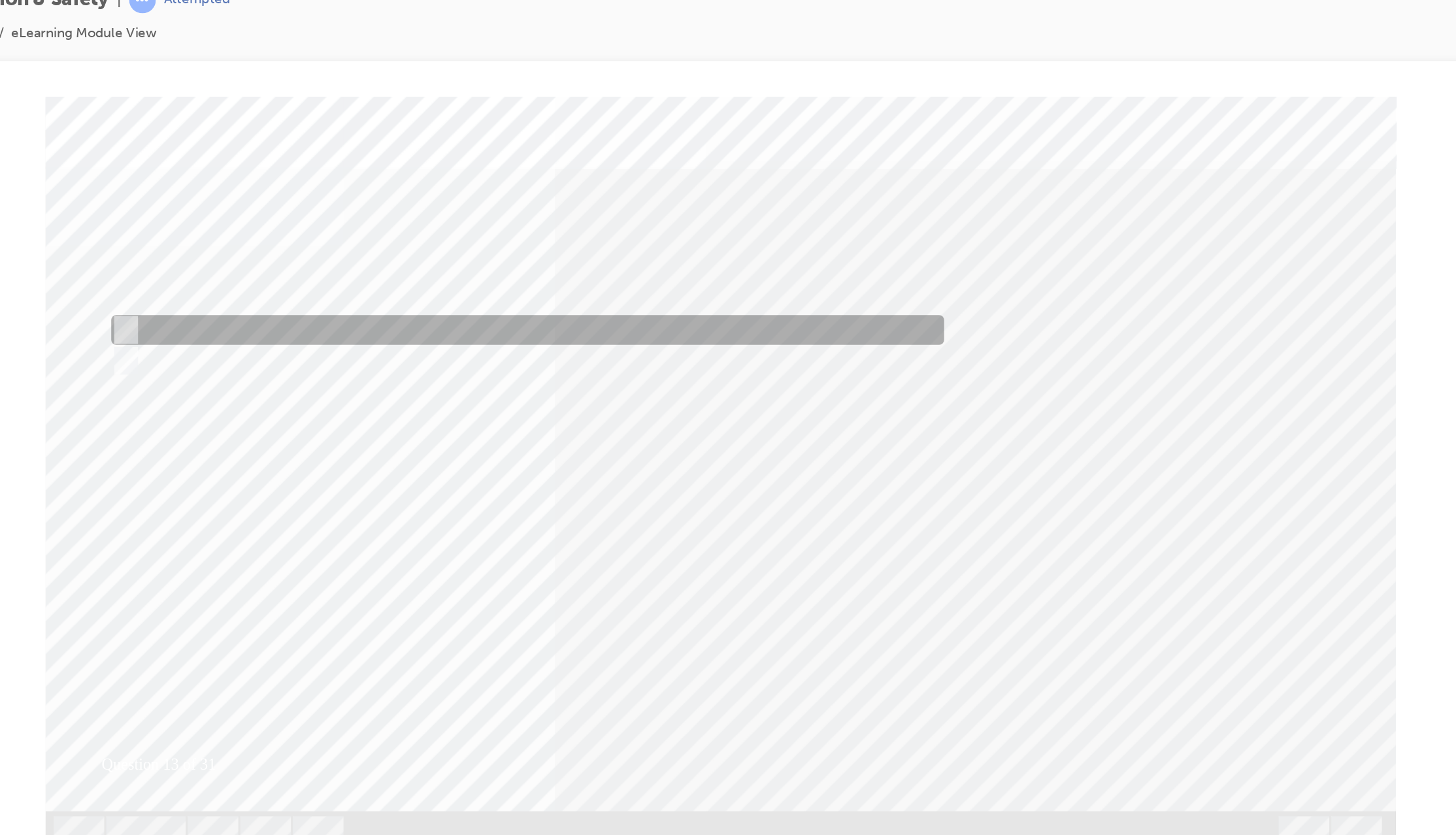
click at [13, 245] on input "True" at bounding box center [9, 250] width 15 height 15
radio input "true"
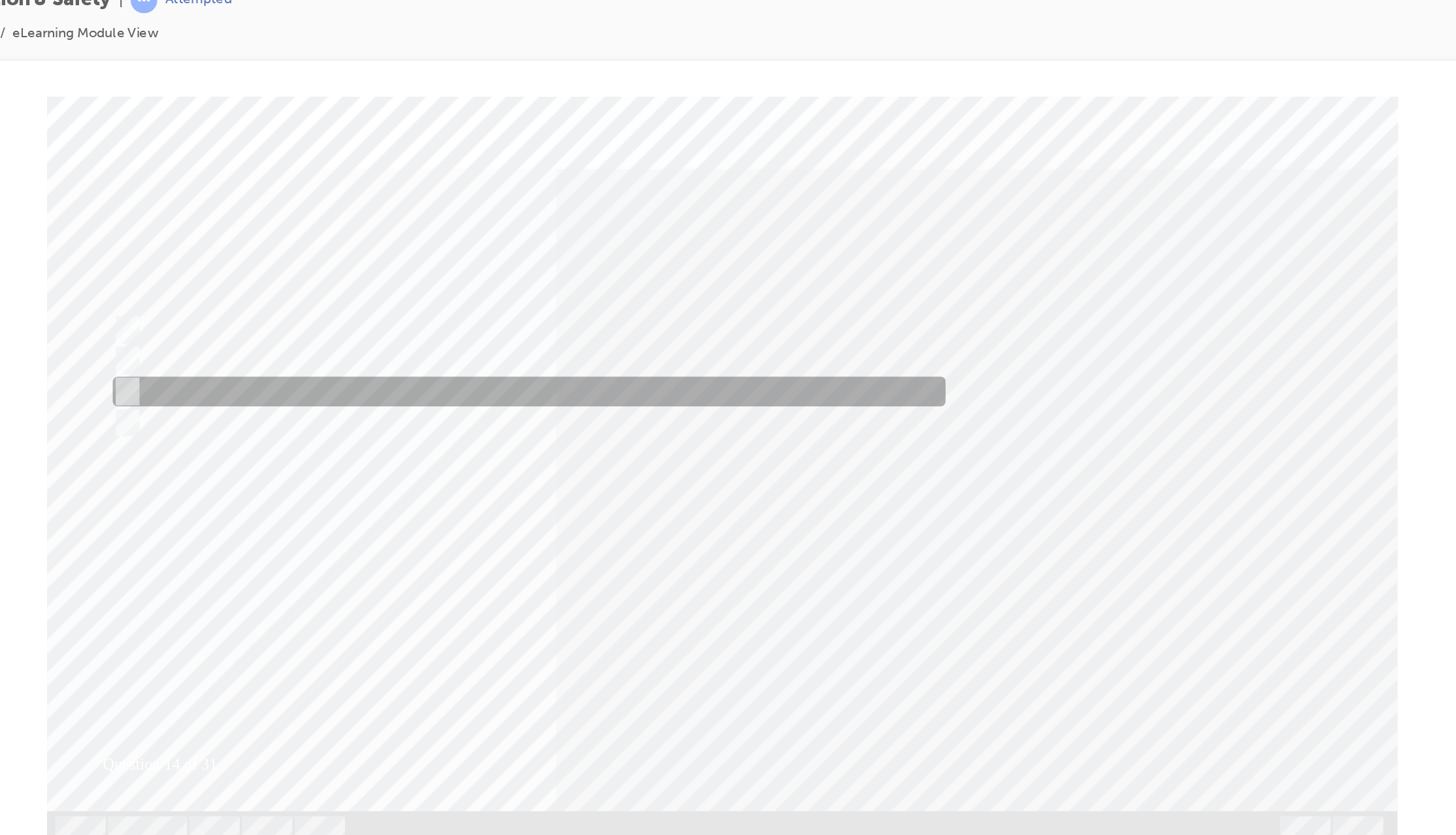
click at [14, 287] on input "8yrs/160,000km" at bounding box center [10, 291] width 15 height 15
radio input "true"
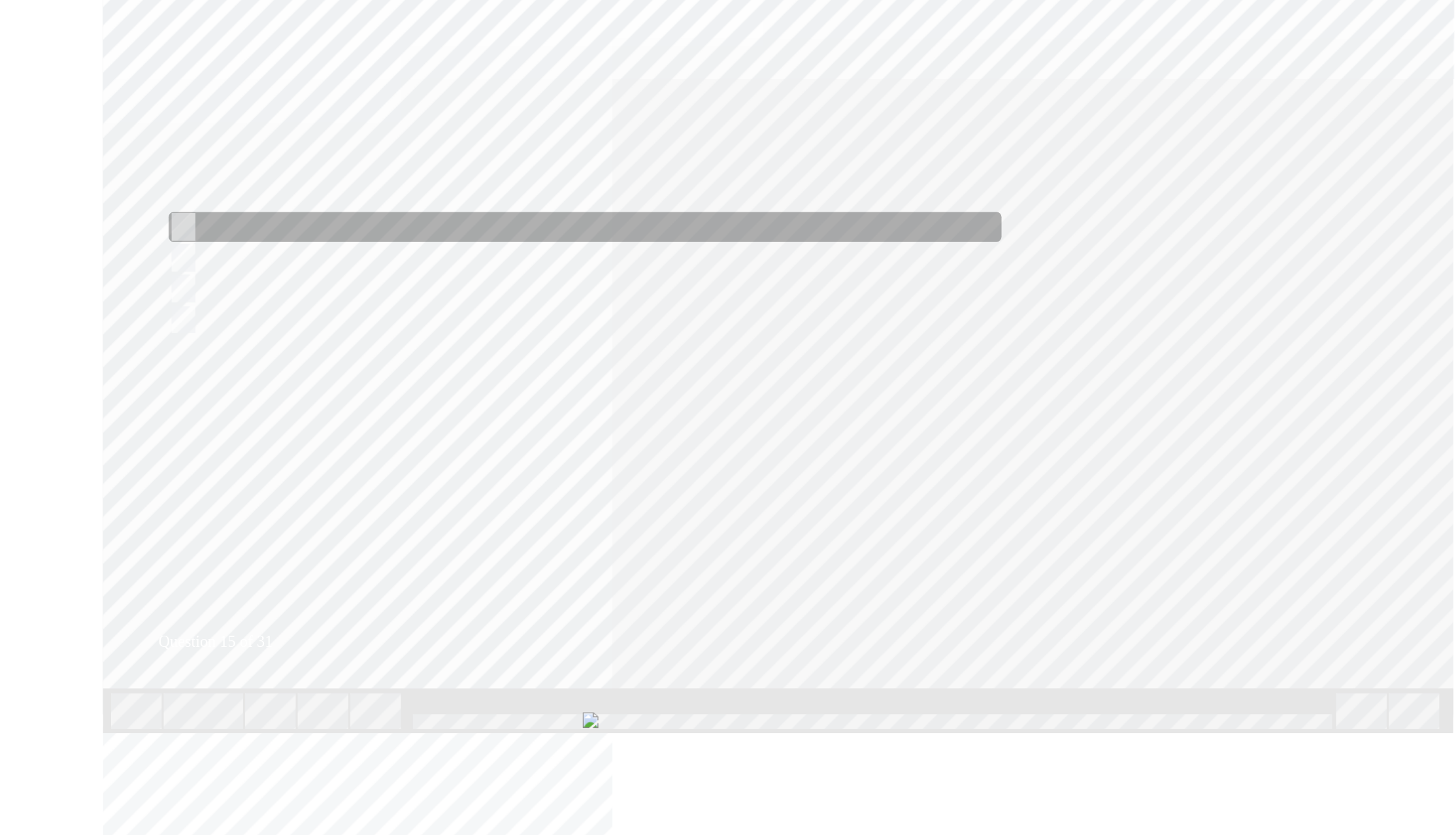
click at [73, 136] on div at bounding box center [330, 141] width 548 height 20
checkbox input "true"
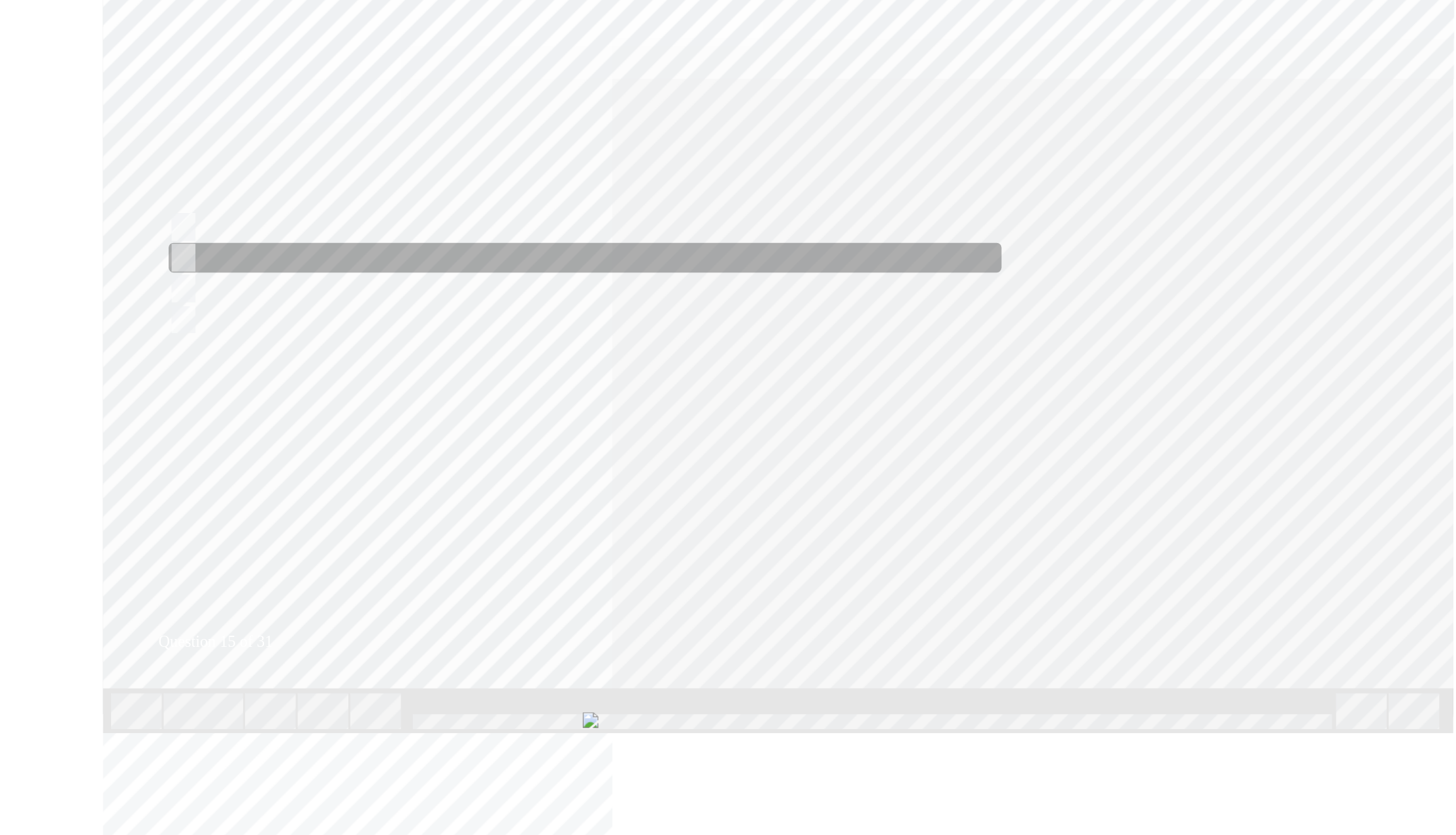
click at [70, 157] on input "See my service manager" at bounding box center [65, 161] width 15 height 15
checkbox input "true"
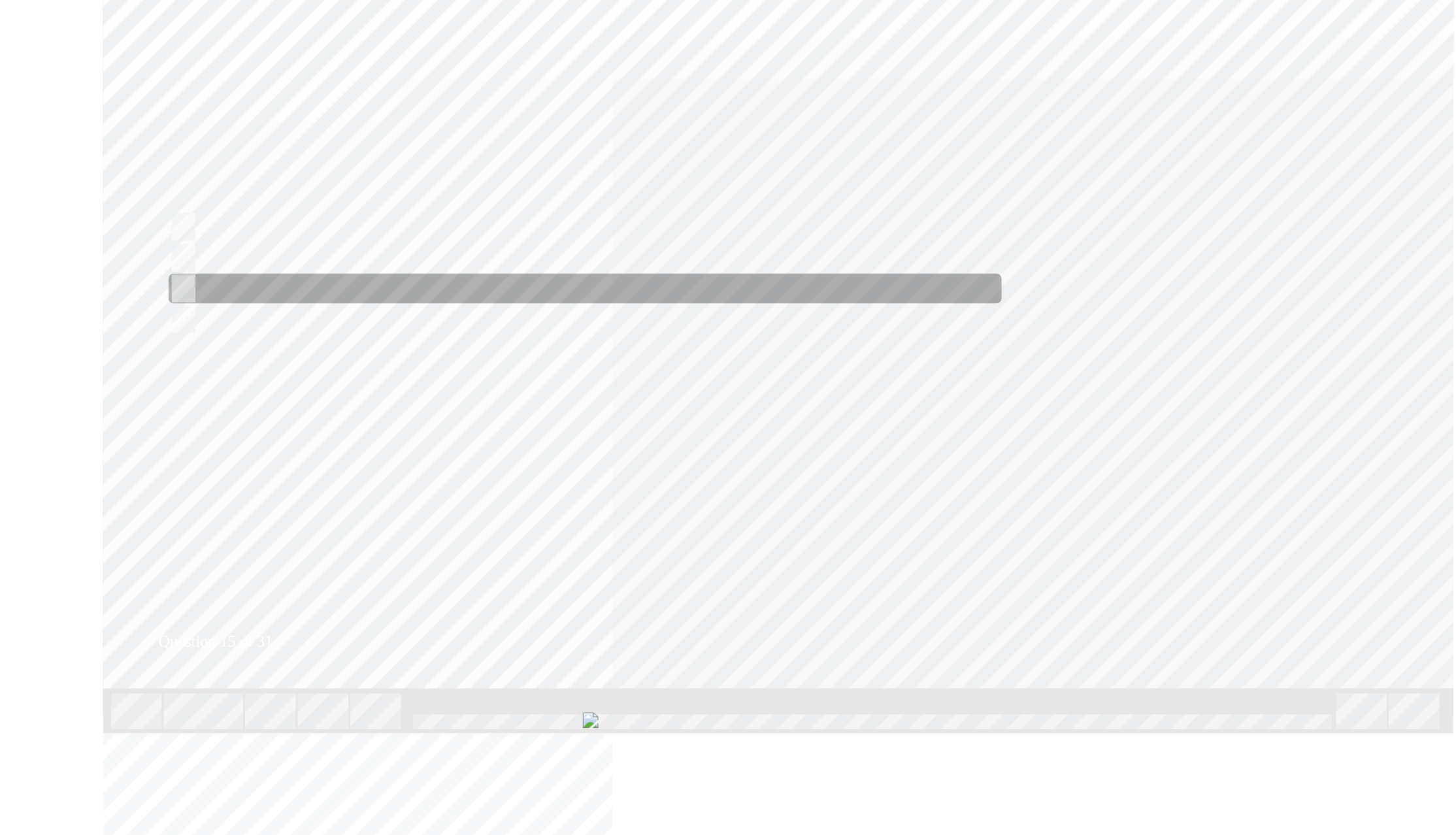
click at [71, 179] on input "Warranty controls those things" at bounding box center [65, 182] width 15 height 15
checkbox input "true"
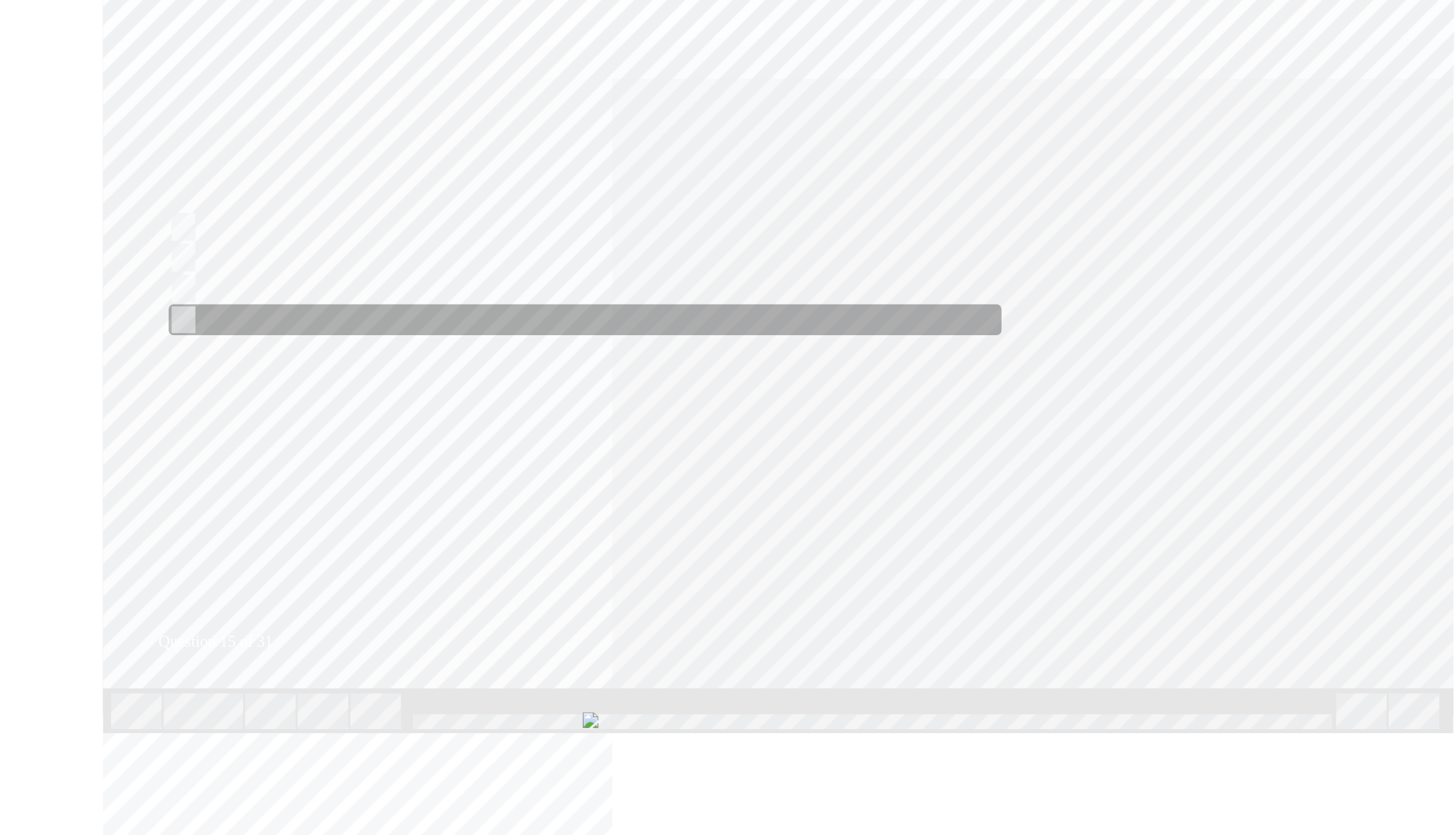
click at [70, 200] on input "Bulletins or Toyota website" at bounding box center [65, 203] width 15 height 15
checkbox input "true"
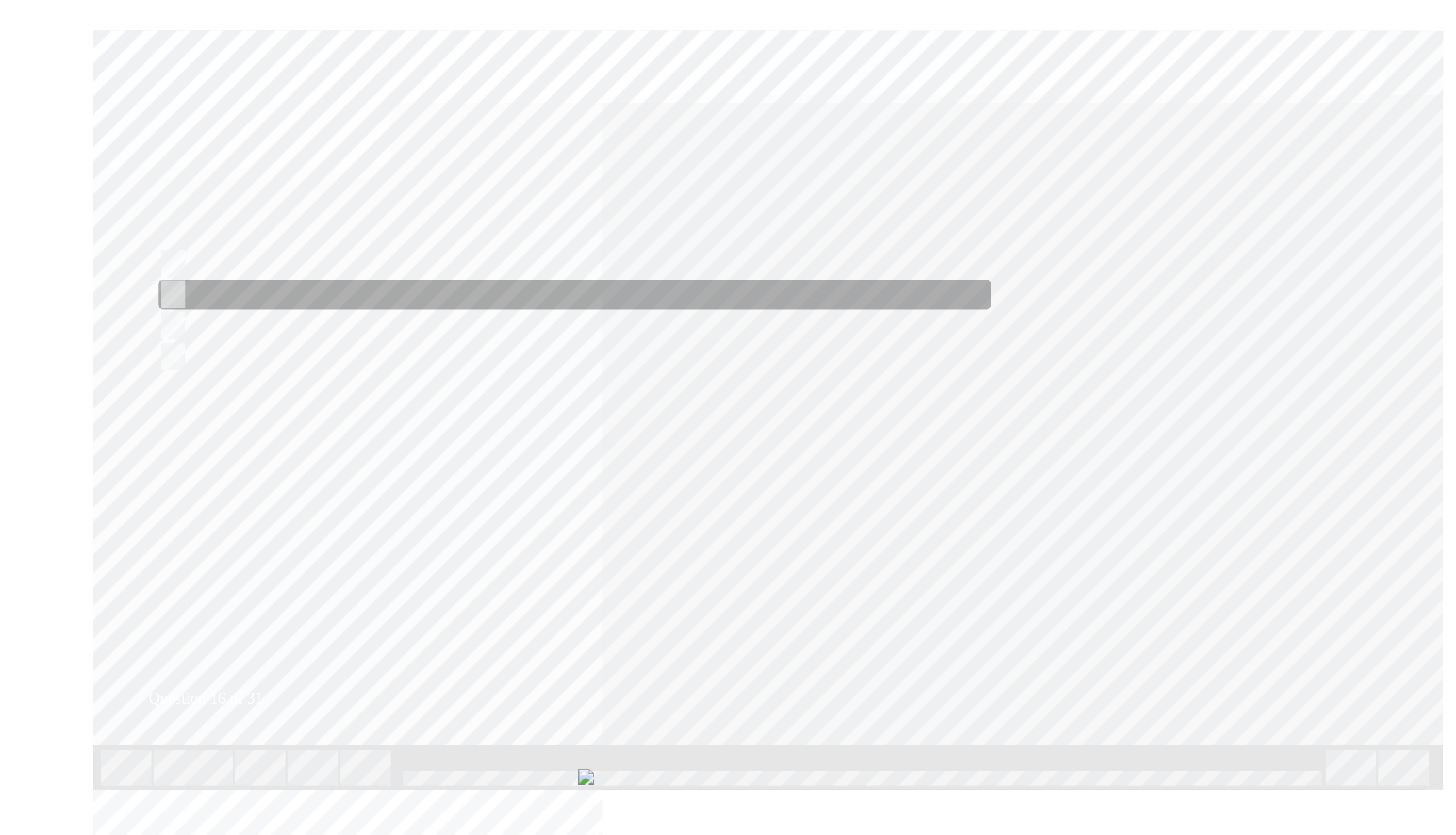
click at [58, 202] on input "Remove the Service Plug and tape the plug hole with non-conductive tape." at bounding box center [55, 204] width 15 height 15
radio input "true"
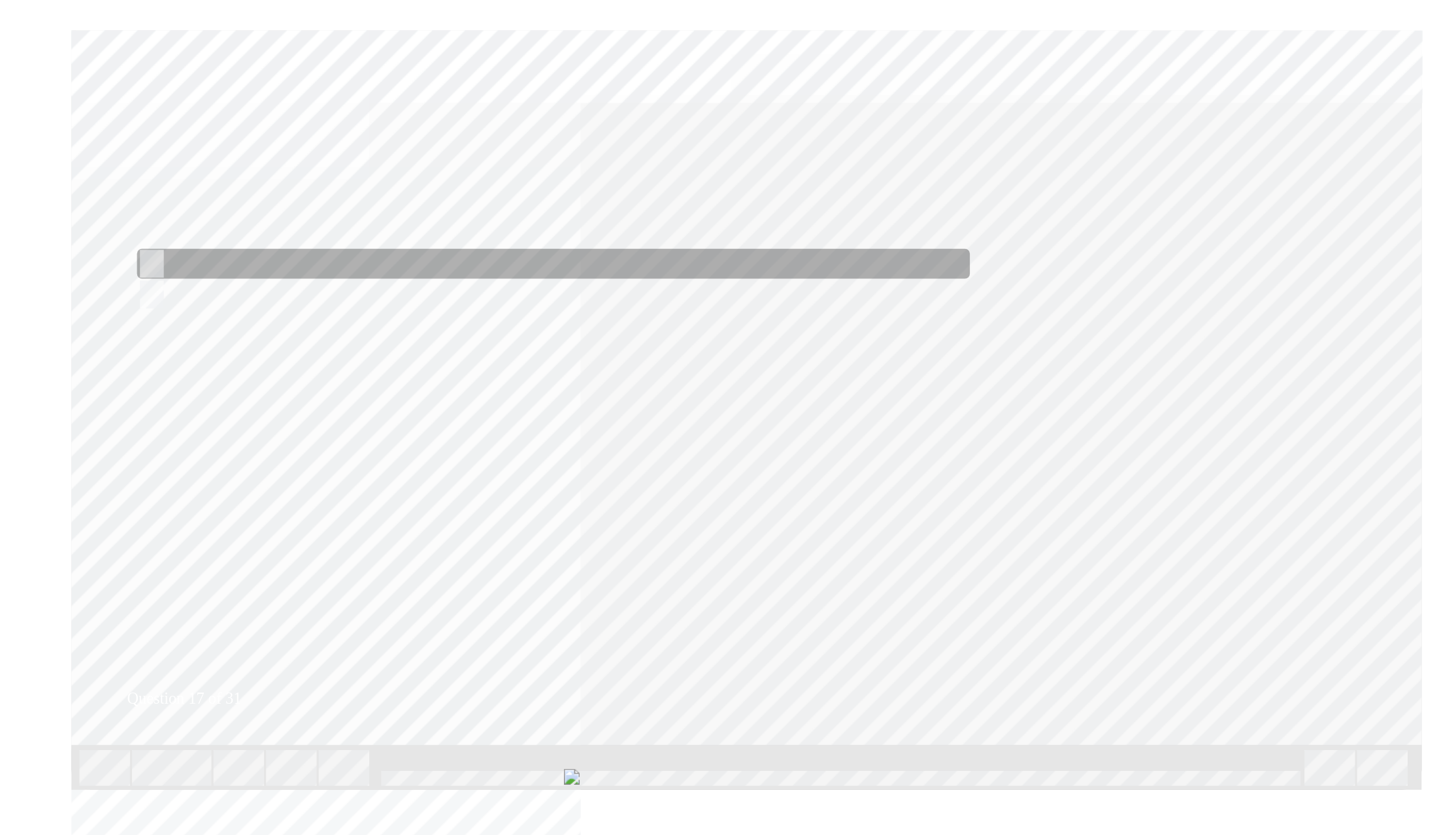
click at [42, 177] on div at bounding box center [298, 183] width 548 height 20
radio input "true"
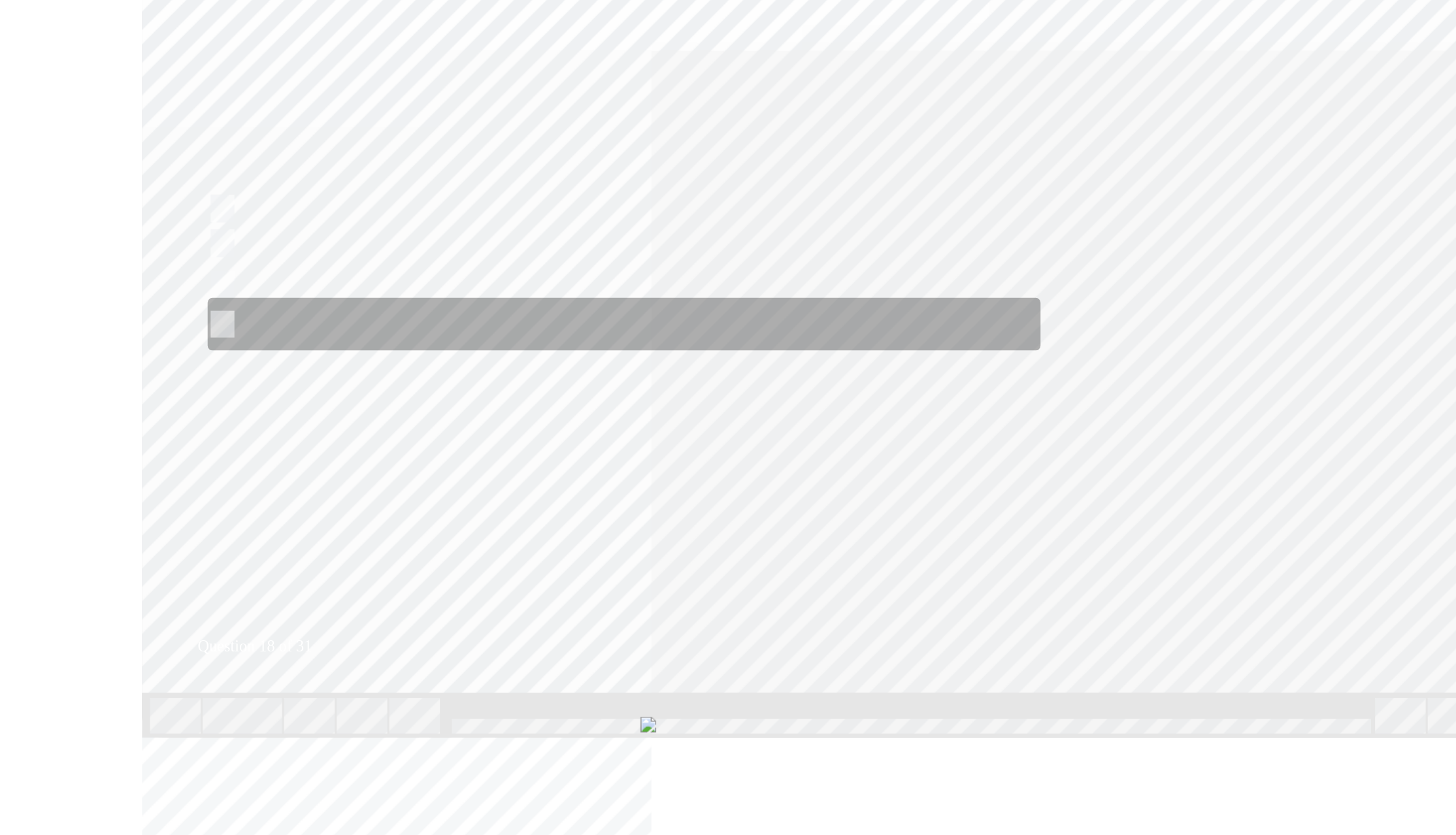
click at [105, 201] on input "Damage to the DC/DC converter or Vehicle may arise and gasses may become trappe…" at bounding box center [105, 206] width 15 height 15
radio input "true"
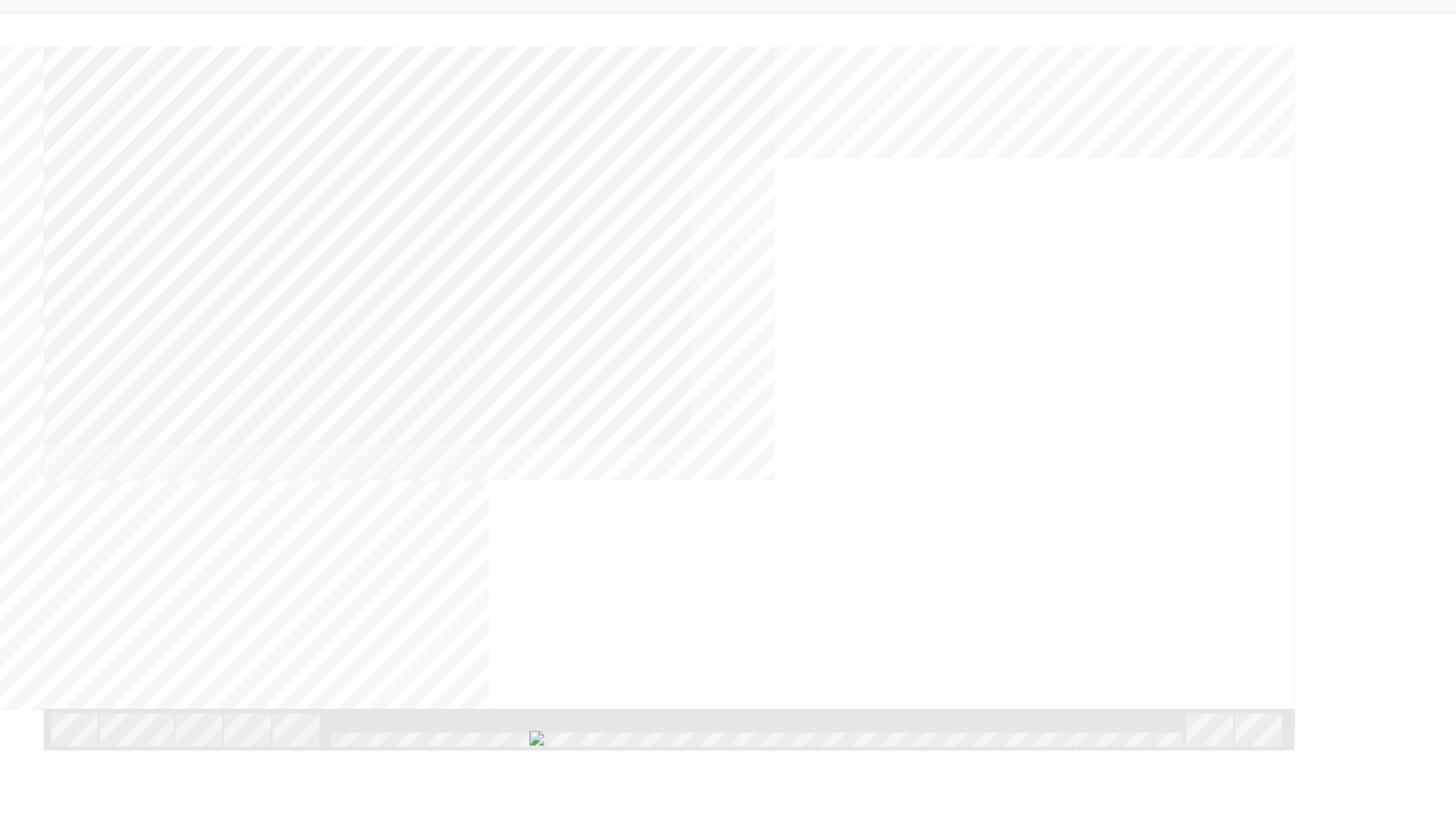
click at [58, 625] on div "NEXT Trigger this button to go to the next slide" at bounding box center [16, 636] width 82 height 24
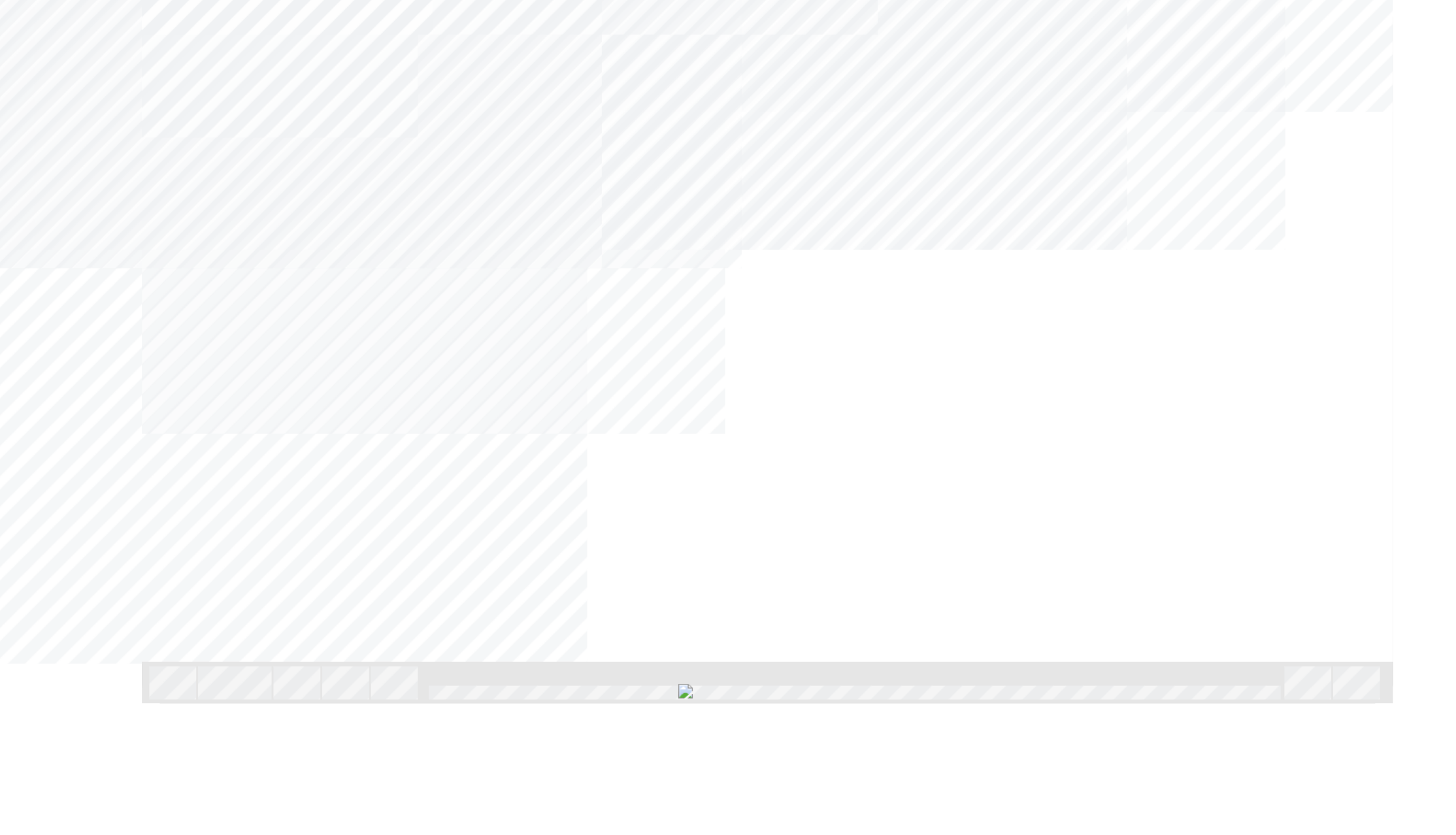
click at [156, 578] on div "NEXT Trigger this button to go to the next slide" at bounding box center [114, 590] width 82 height 24
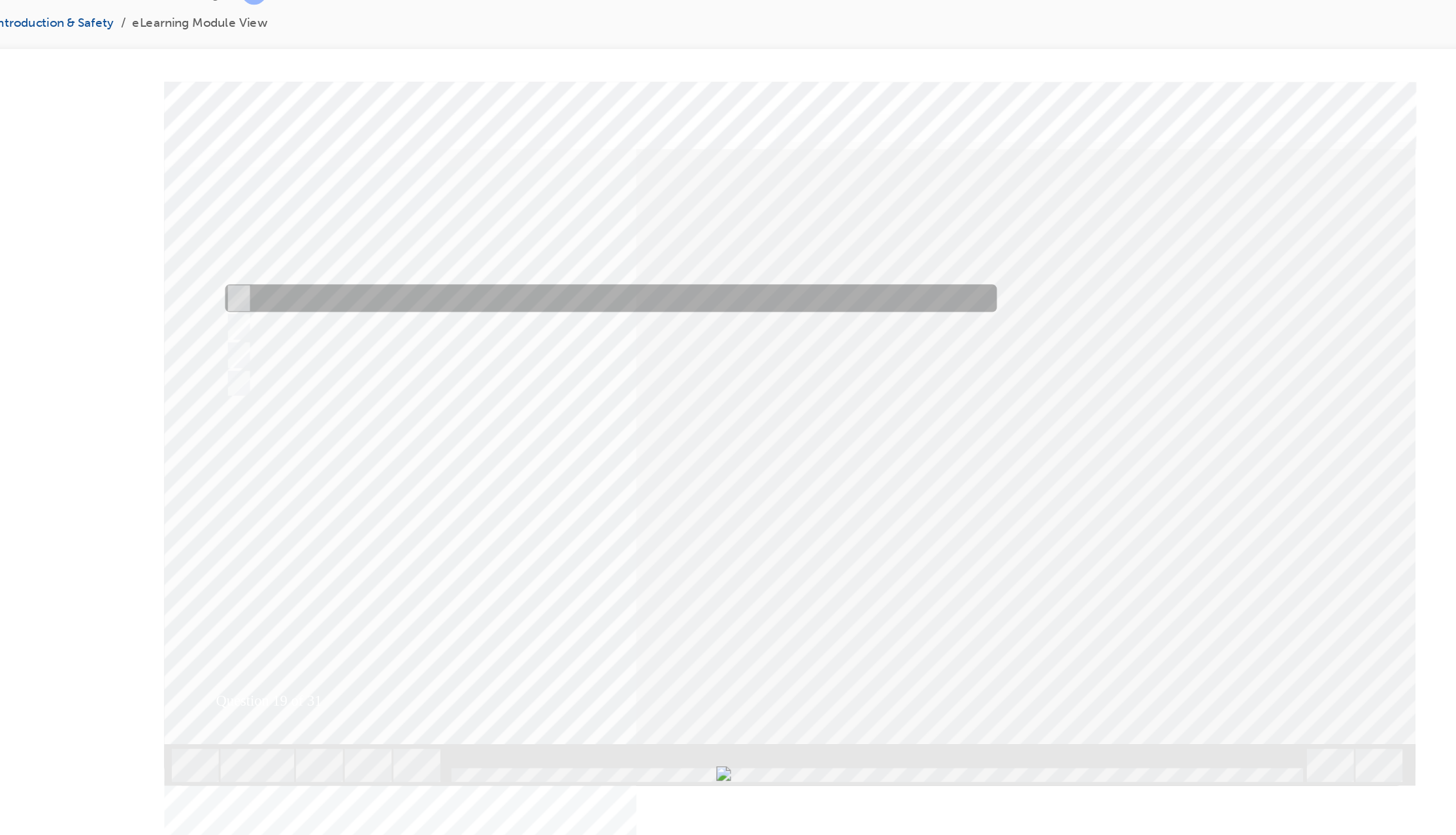
click at [149, 228] on input "Shut down the system." at bounding box center [147, 236] width 15 height 15
radio input "true"
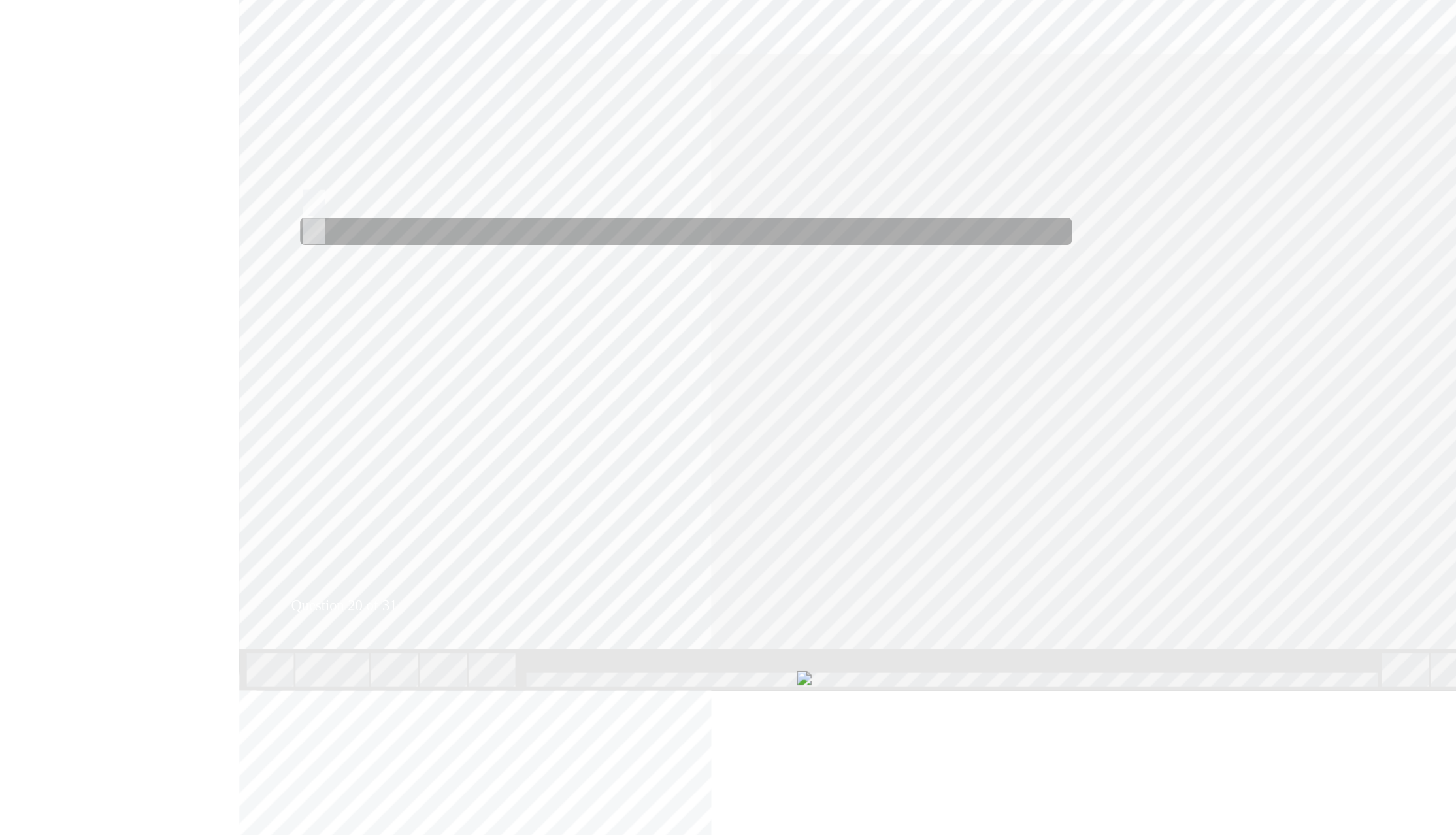
click at [227, 153] on input "False" at bounding box center [220, 161] width 15 height 15
radio input "true"
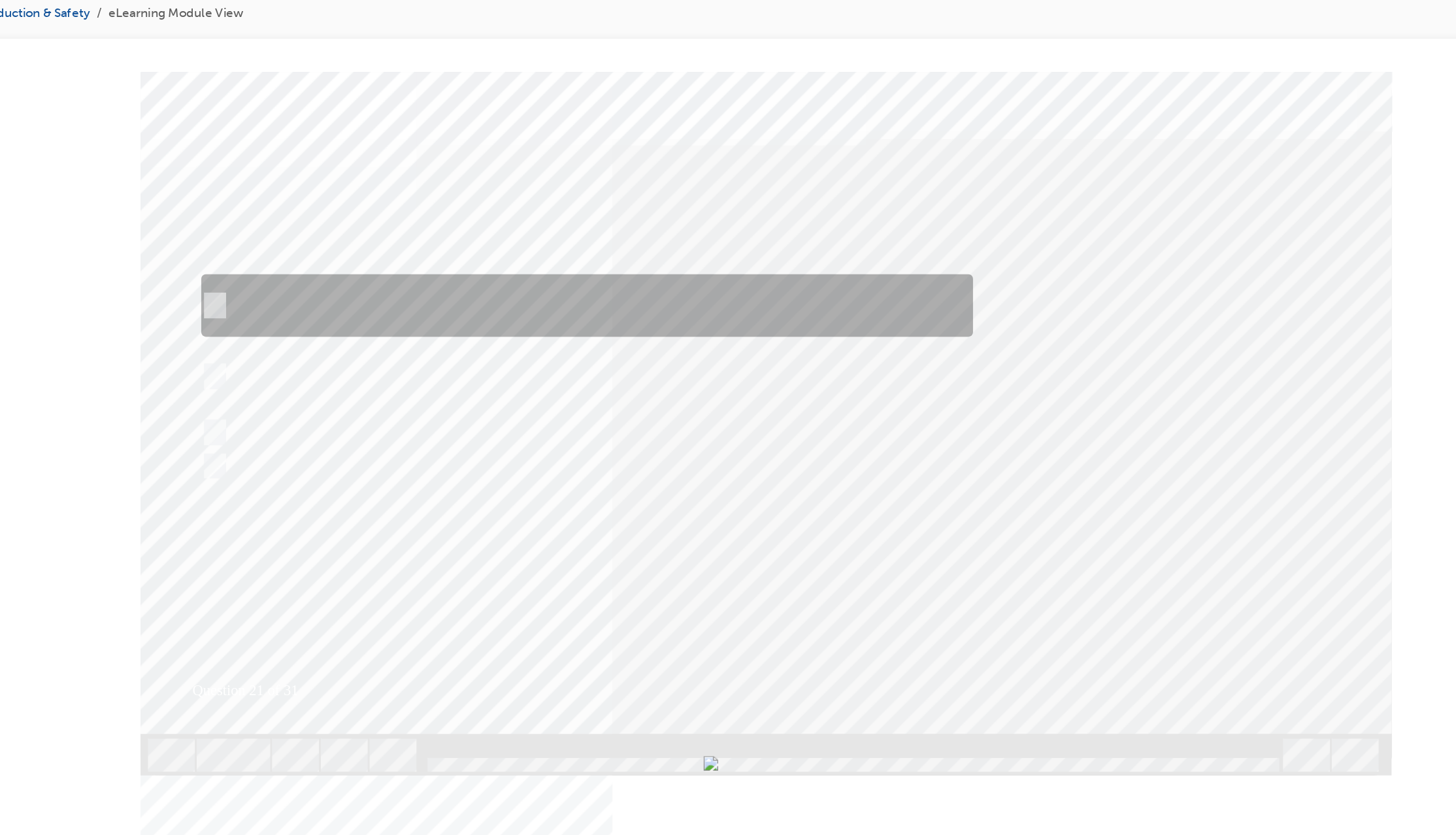
click at [126, 233] on input "MG1 is considered a Generator to provide power to MG2 and also start the Petrol…" at bounding box center [122, 238] width 15 height 15
radio input "true"
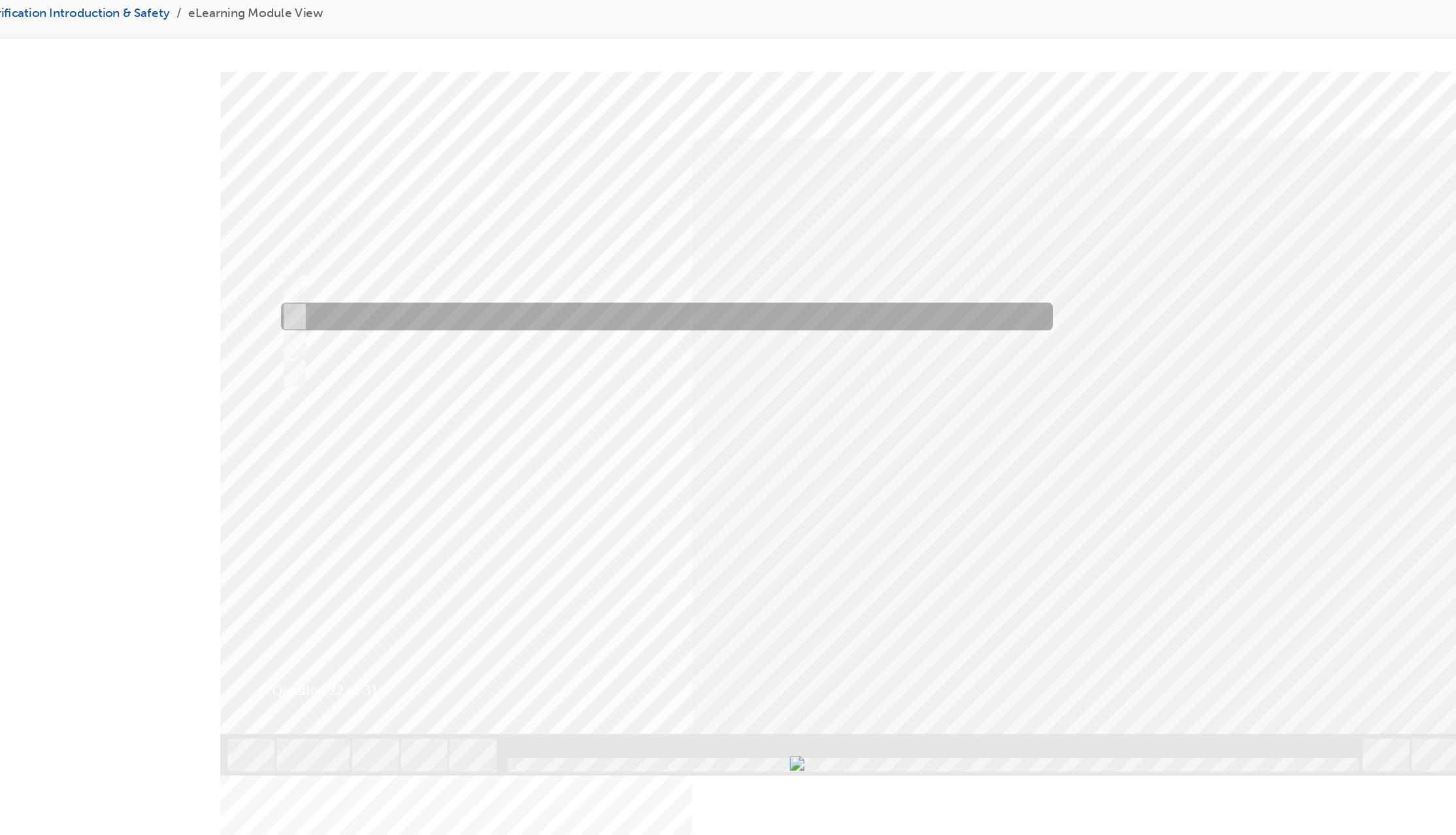
click at [201, 243] on input "It is the MG which drives the rear wheels in an AWD" at bounding box center [202, 245] width 15 height 15
radio input "true"
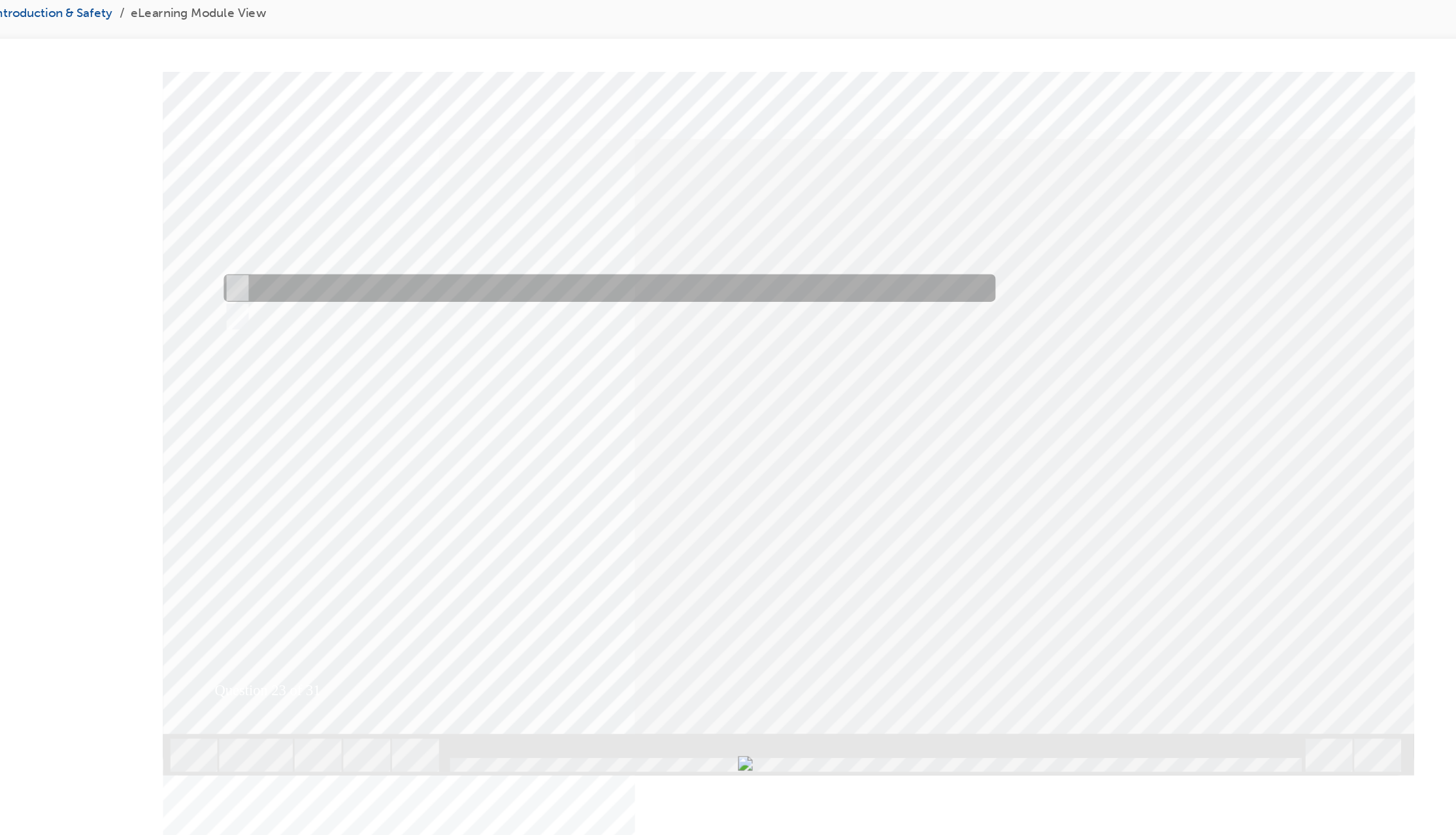
click at [149, 221] on input "True" at bounding box center [144, 226] width 15 height 15
radio input "true"
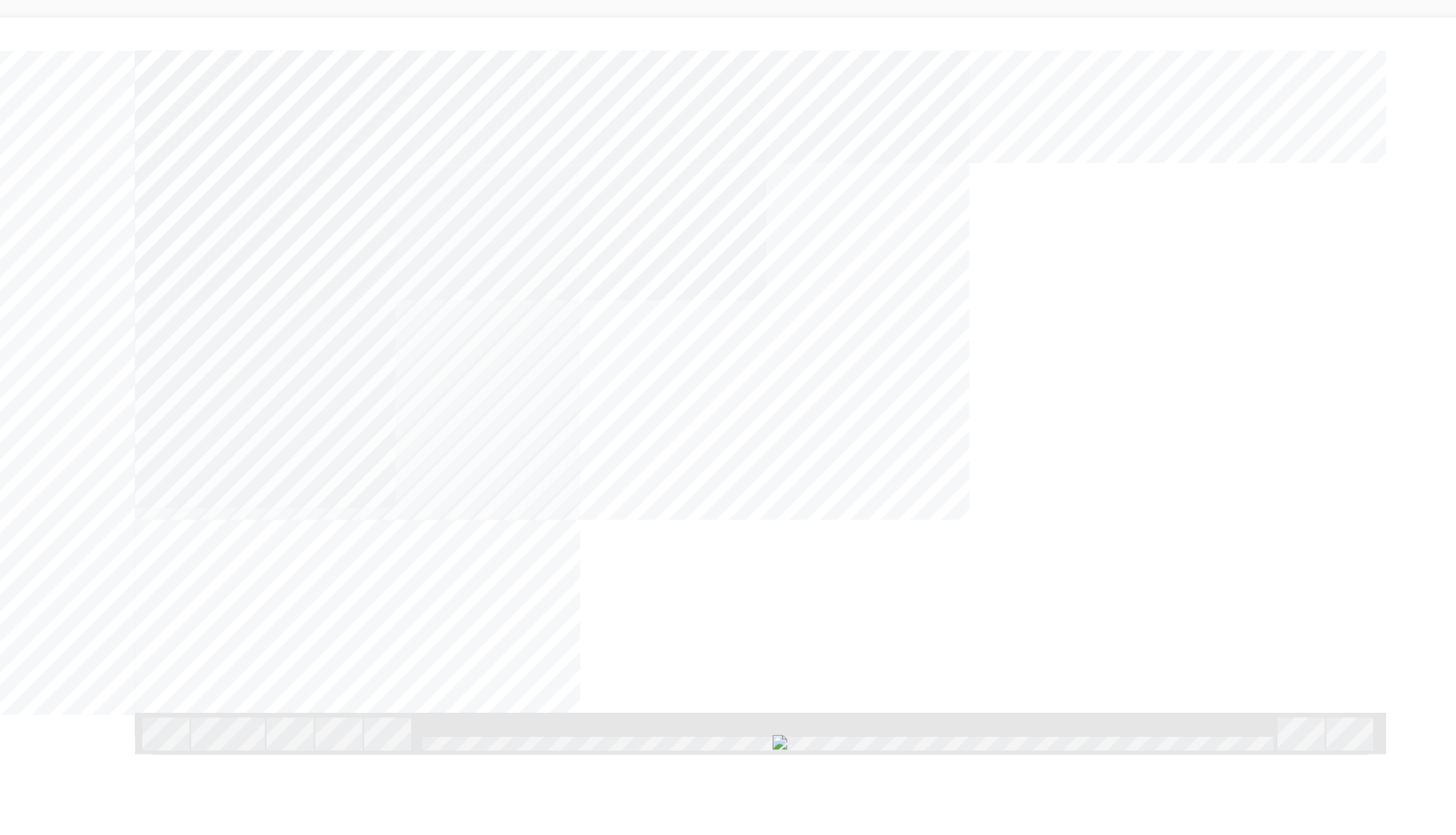
click at [149, 629] on div "NEXT Trigger this button to go to the next slide" at bounding box center [108, 640] width 82 height 24
click at [136, 820] on div "NEXT Trigger this button to go to the next slide" at bounding box center [95, 831] width 82 height 24
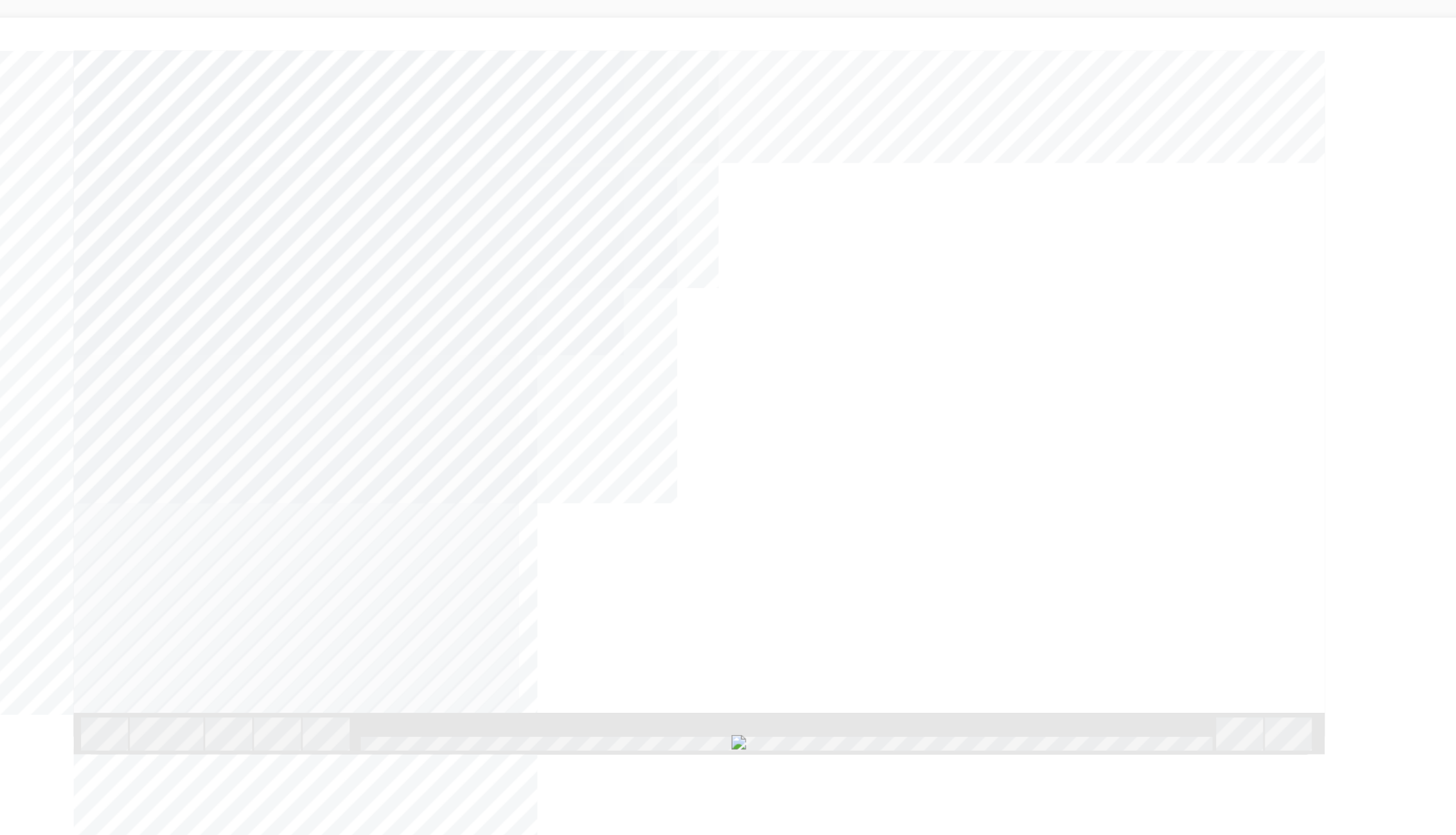
click at [82, 629] on div "NEXT Trigger this button to go to the next slide" at bounding box center [41, 640] width 82 height 24
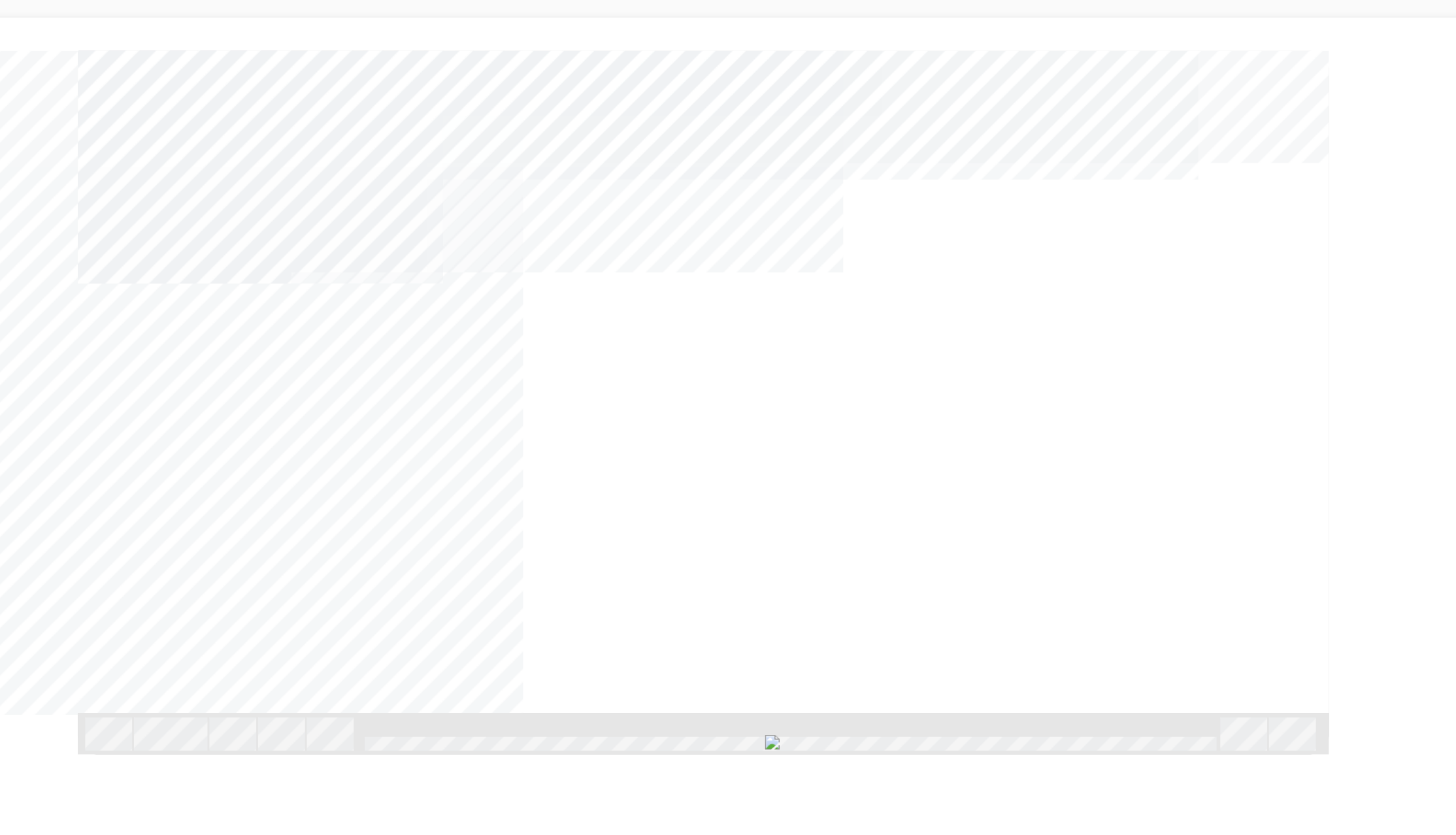
click at [91, 629] on div "NEXT Trigger this button to go to the next slide" at bounding box center [50, 640] width 82 height 24
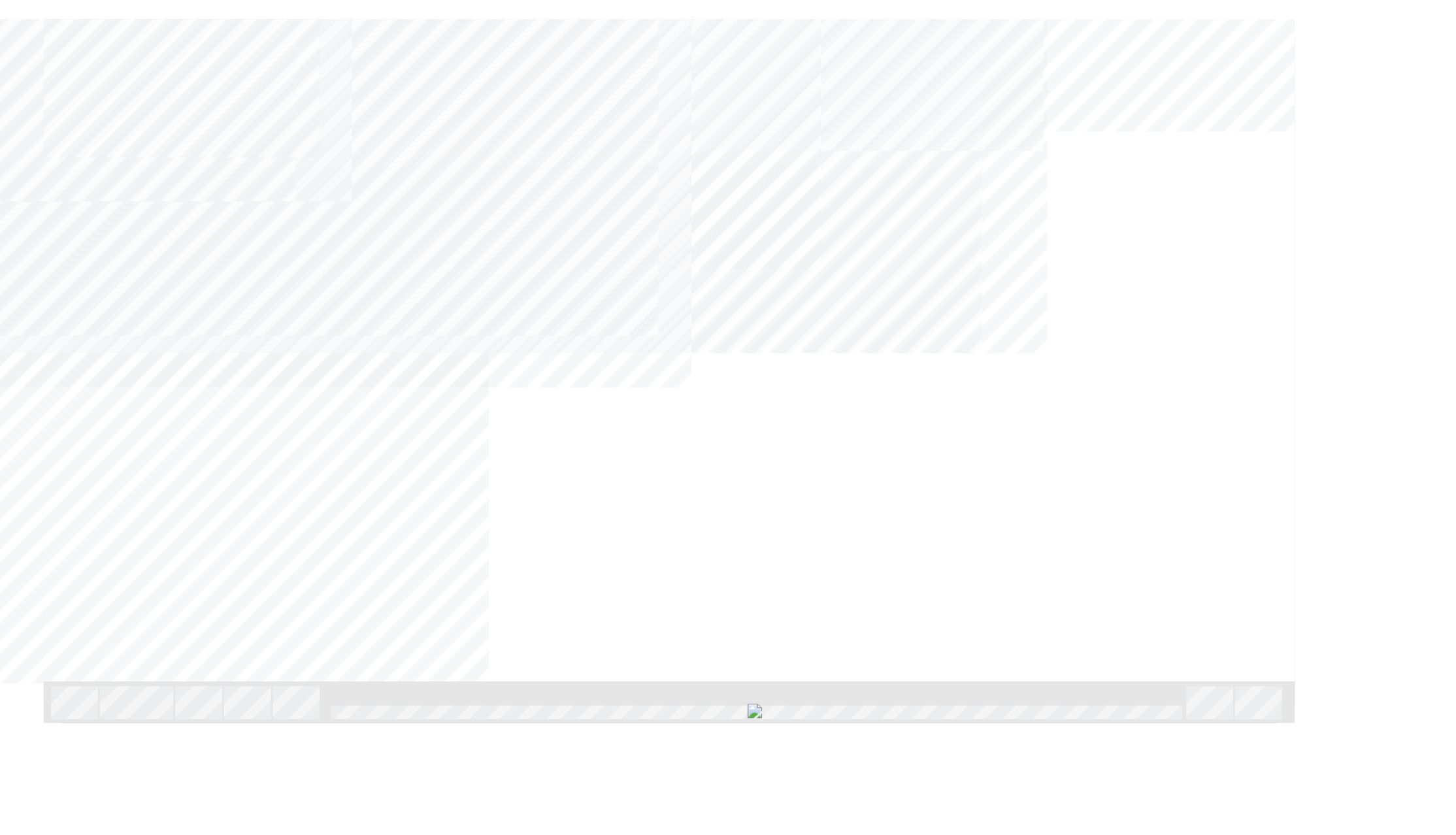
click at [58, 597] on div "NEXT Trigger this button to go to the next slide" at bounding box center [16, 608] width 82 height 24
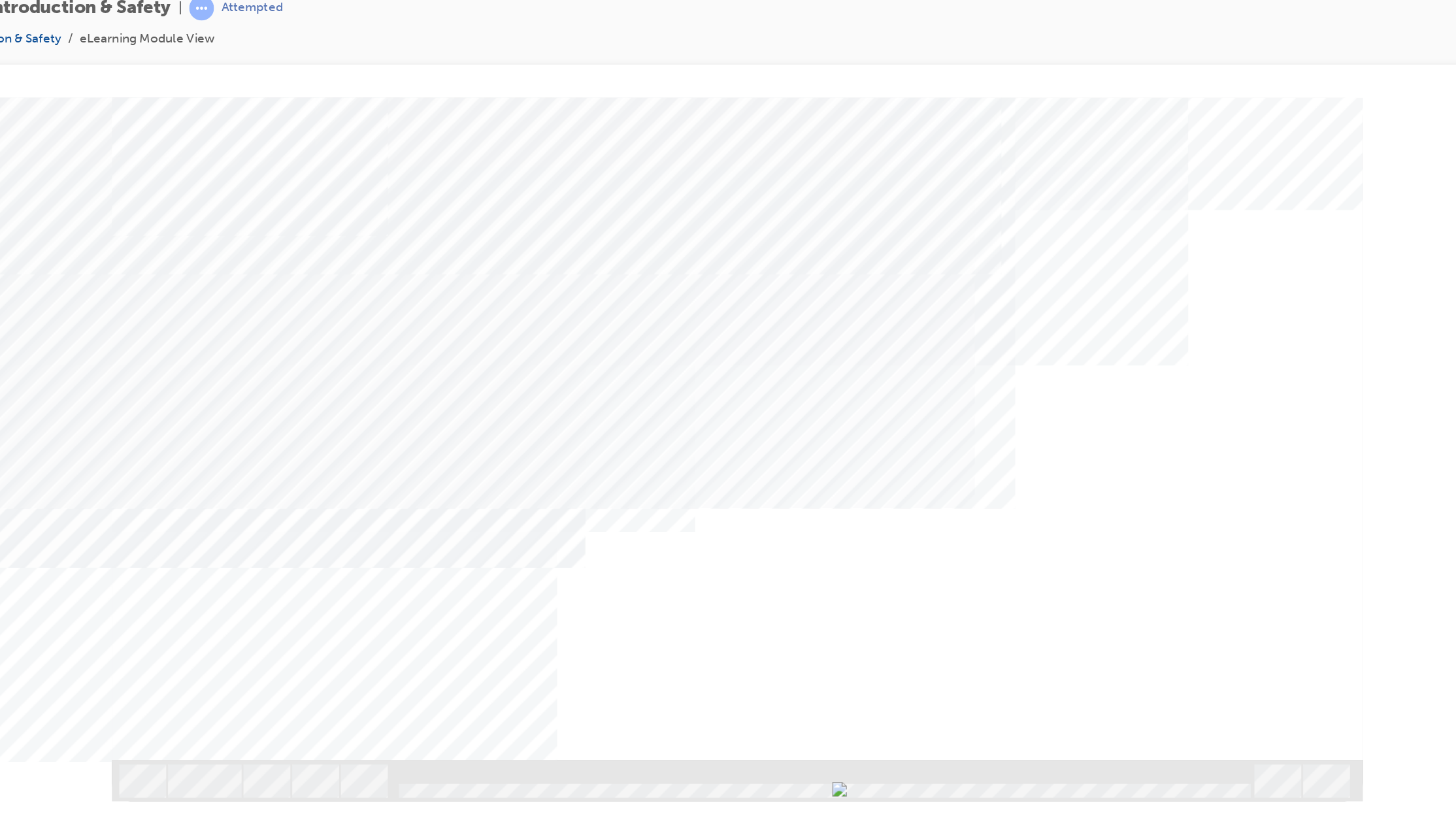
click at [126, 676] on div "NEXT Trigger this button to go to the next slide" at bounding box center [84, 687] width 82 height 24
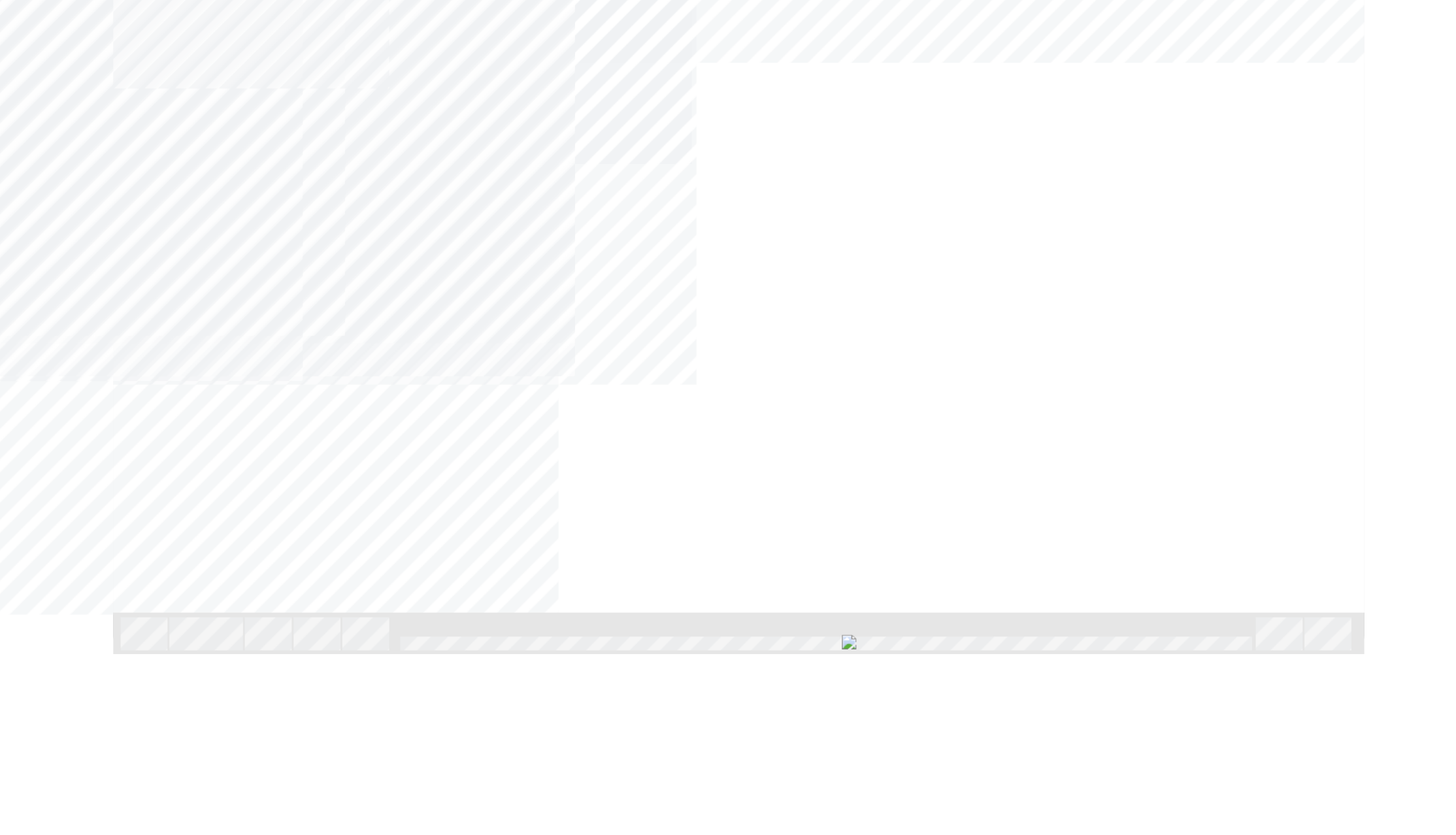
click at [126, 529] on div "NEXT Trigger this button to go to the next slide" at bounding box center [85, 541] width 82 height 24
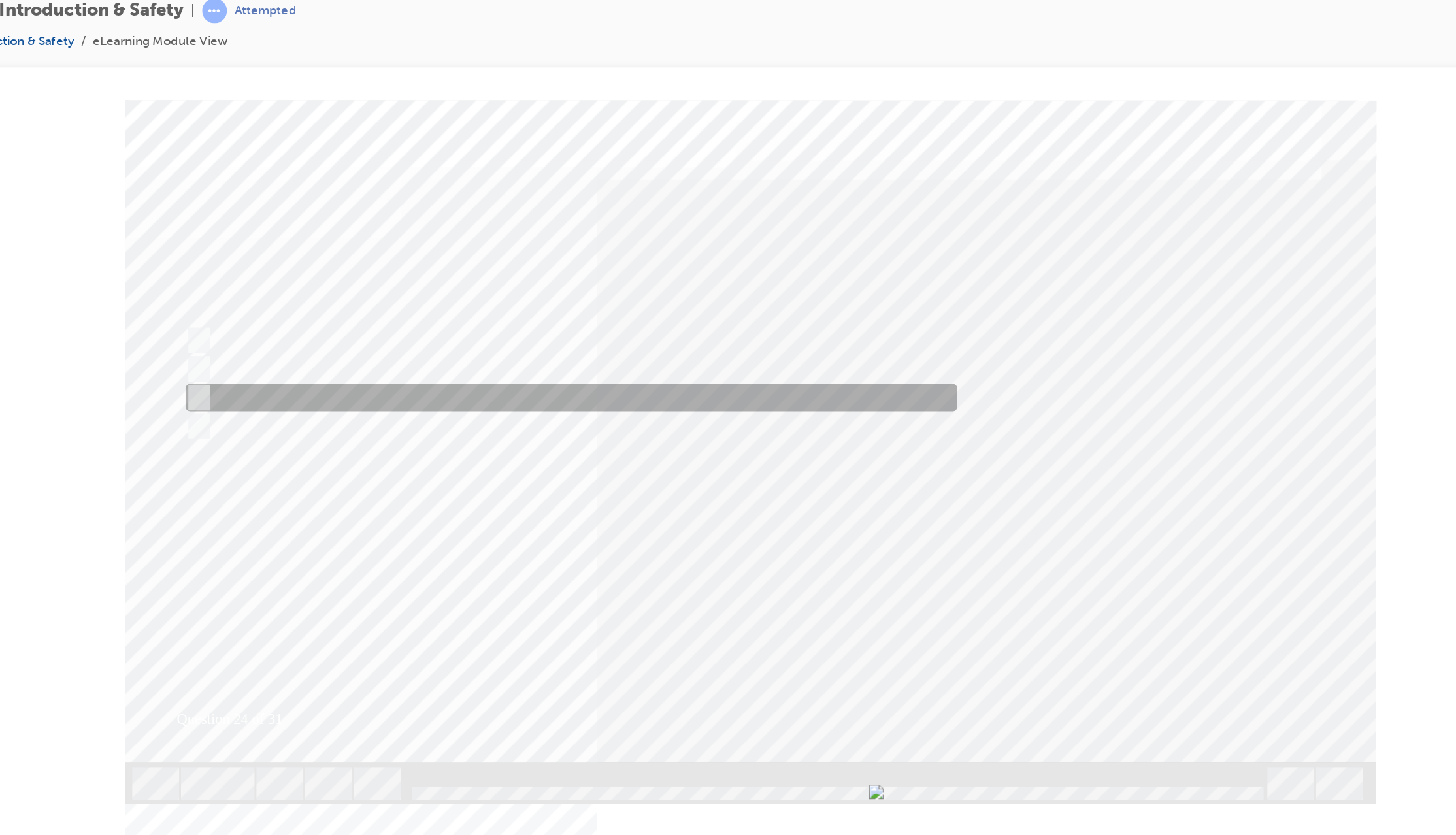
click at [110, 310] on input "10 minutes" at bounding box center [107, 311] width 15 height 15
radio input "true"
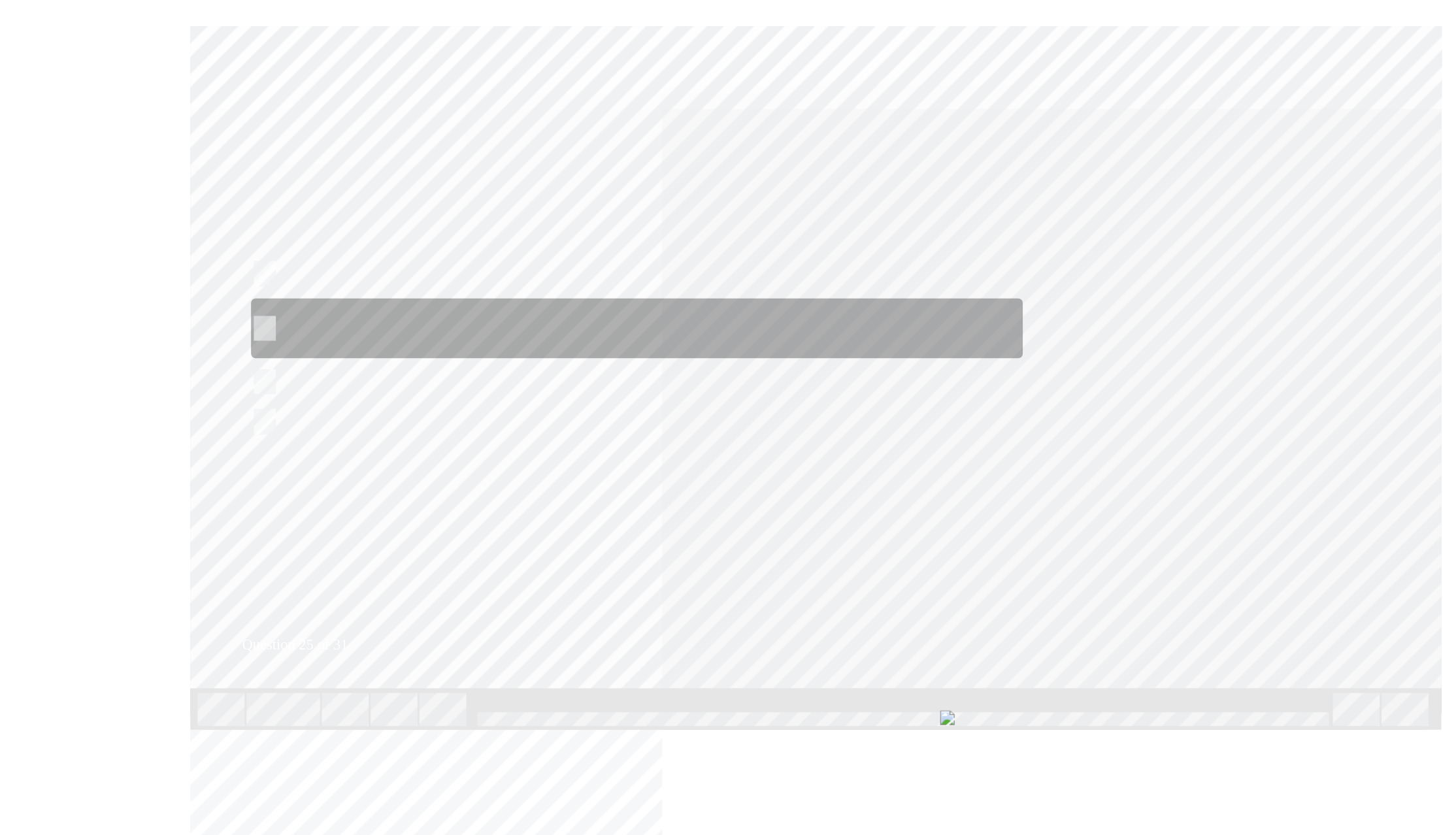
click at [175, 238] on input "Place a HV caution sign on the roof and disconnect the Auxiliary battery -ve, r…" at bounding box center [172, 241] width 15 height 15
radio input "true"
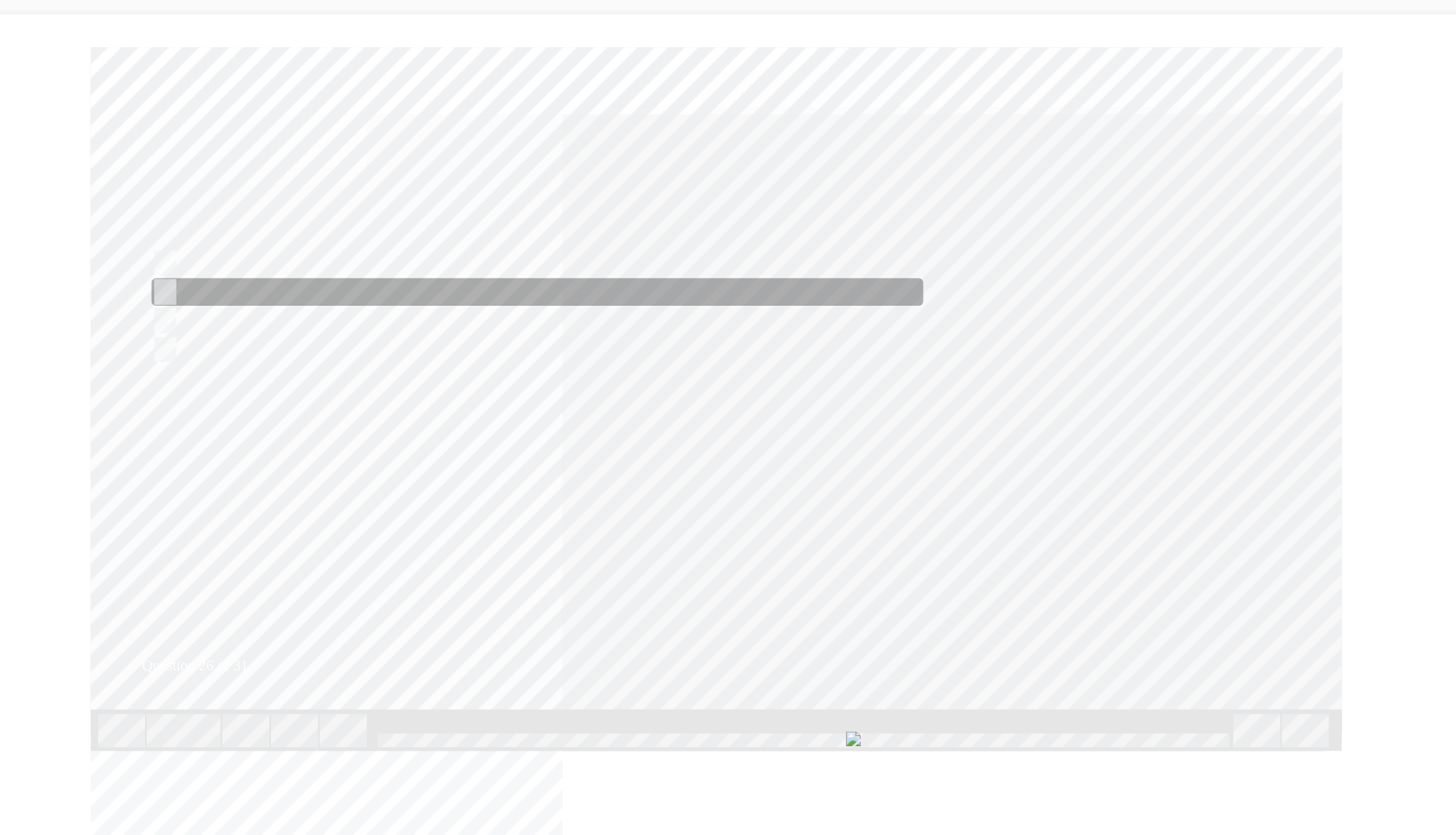
click at [73, 219] on input "High – Voltage Capacitor Terminal" at bounding box center [73, 221] width 15 height 15
radio input "true"
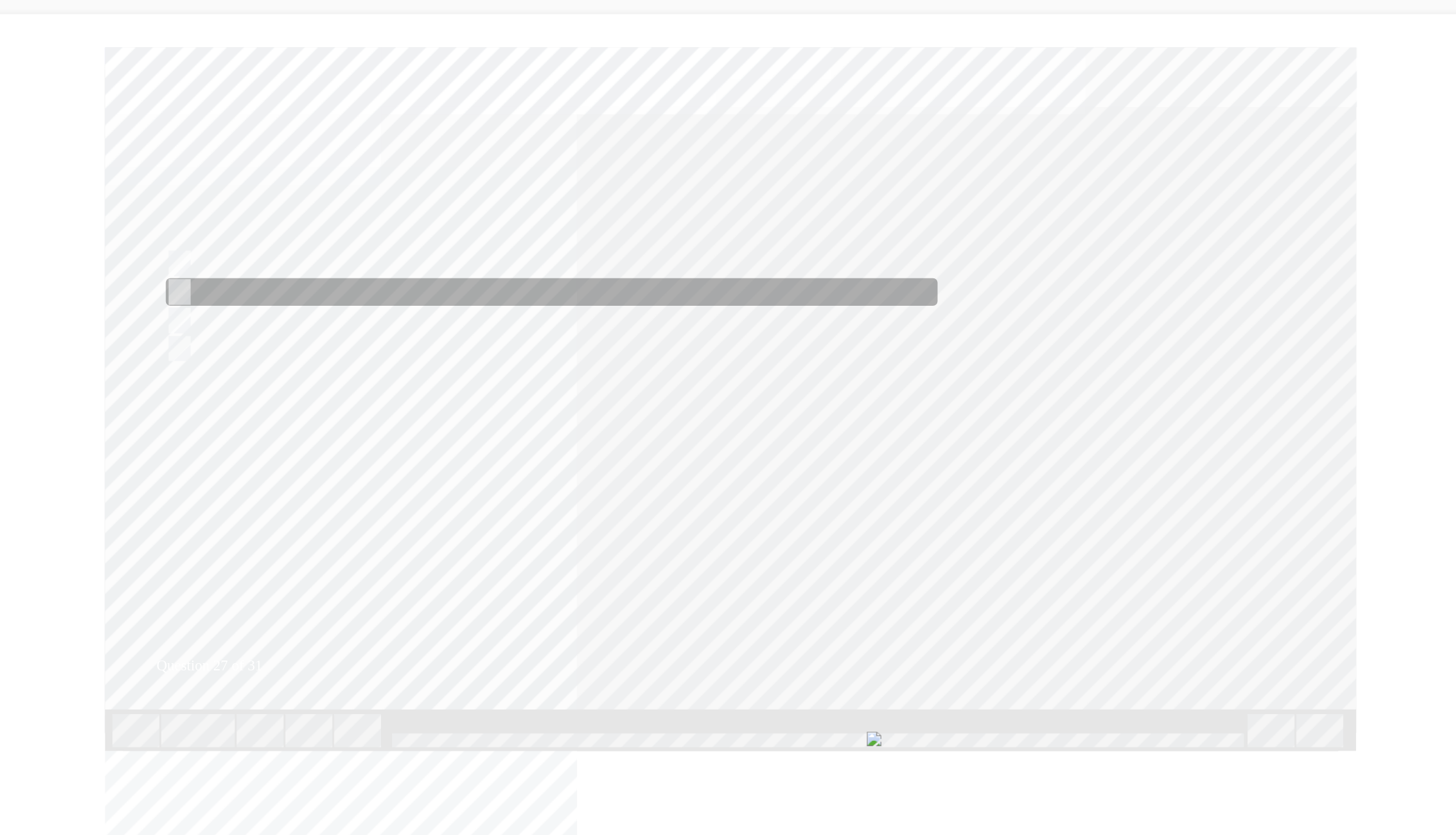
click at [87, 218] on input "Insulate them separately" at bounding box center [87, 221] width 15 height 15
radio input "true"
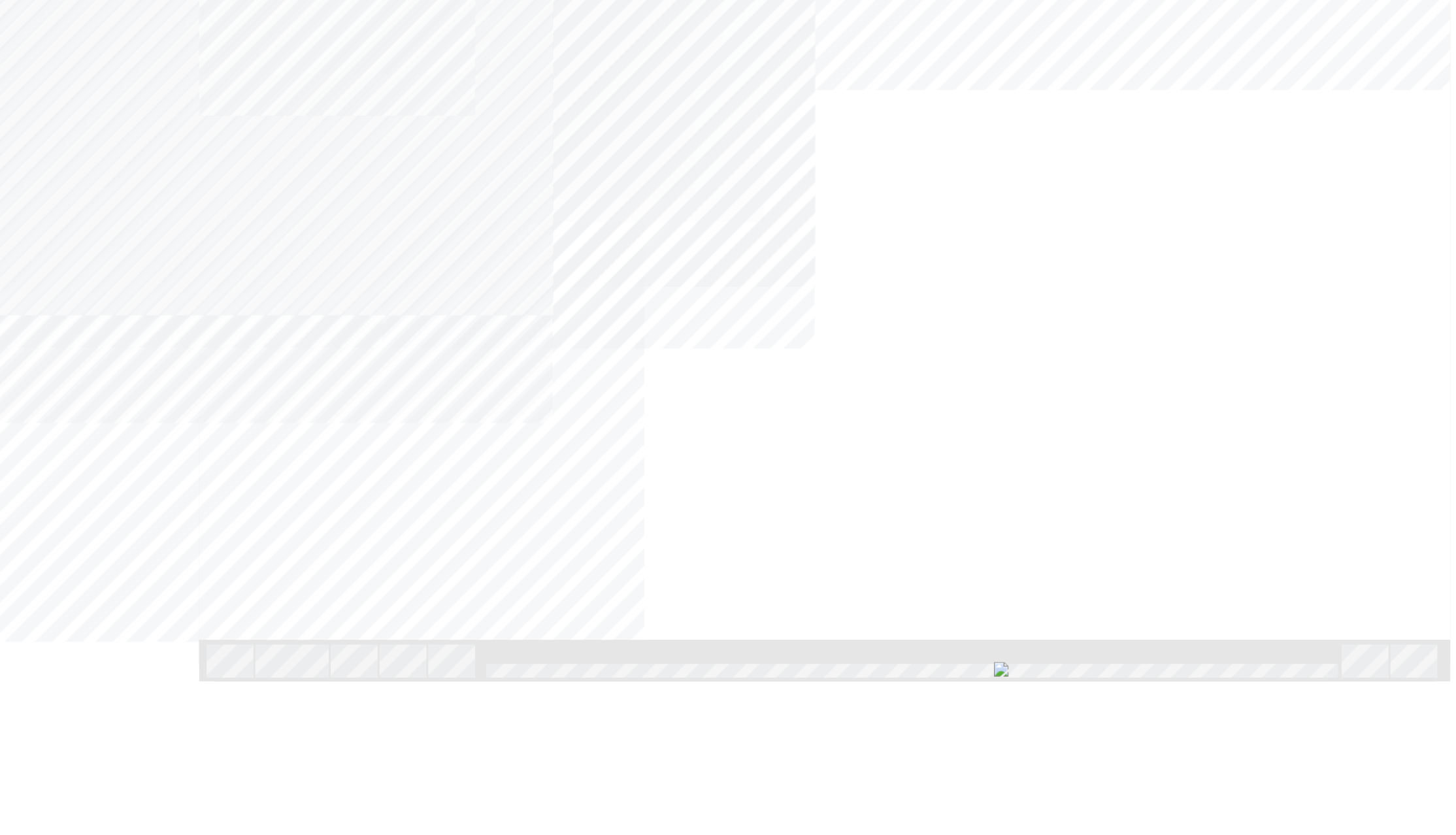
click at [213, 557] on div "NEXT Trigger this button to go to the next slide" at bounding box center [171, 568] width 82 height 24
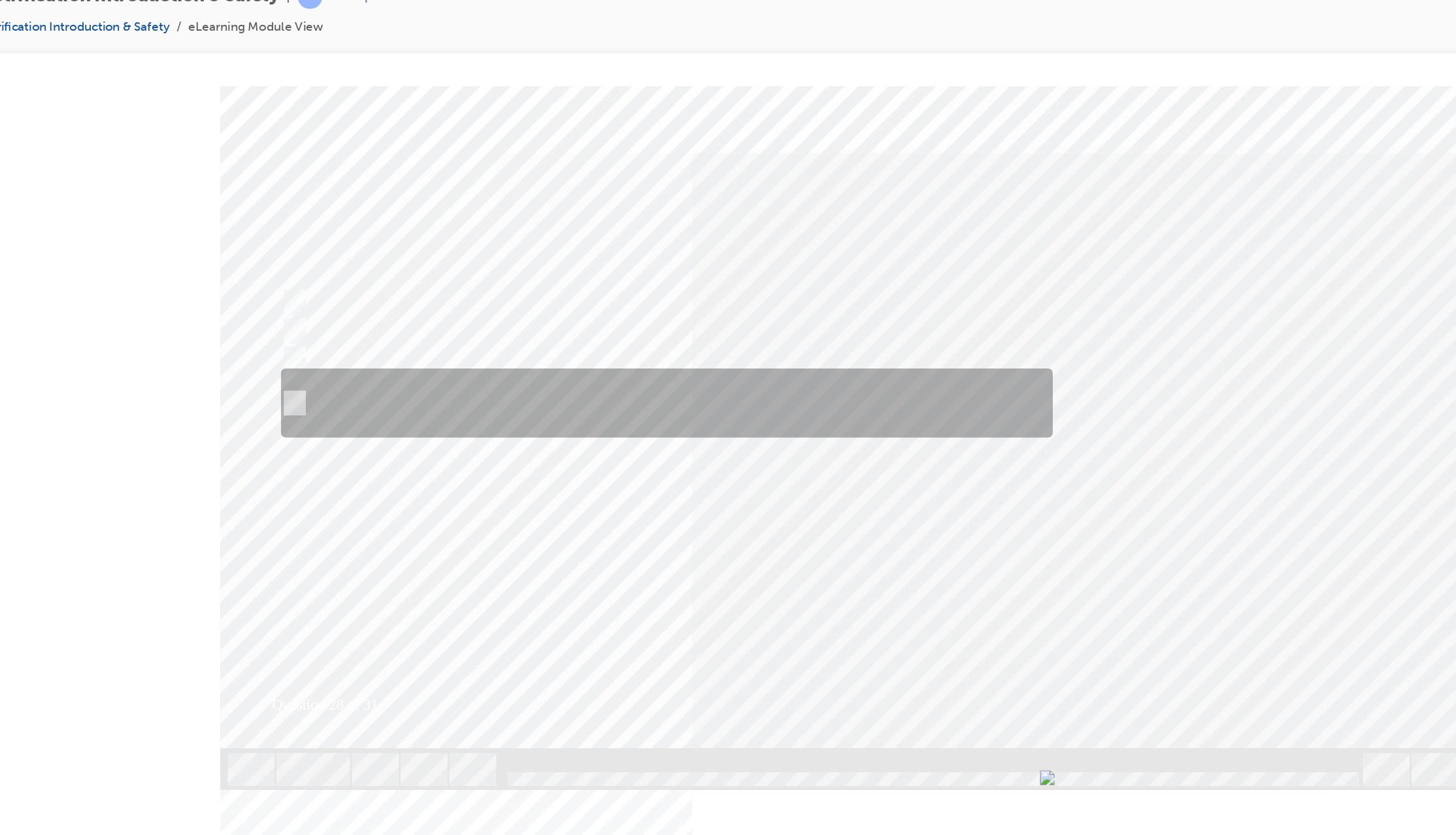
click at [206, 311] on input "Keep the removed service plug in your pocket to prevent other technicians from …" at bounding box center [202, 311] width 15 height 15
radio input "true"
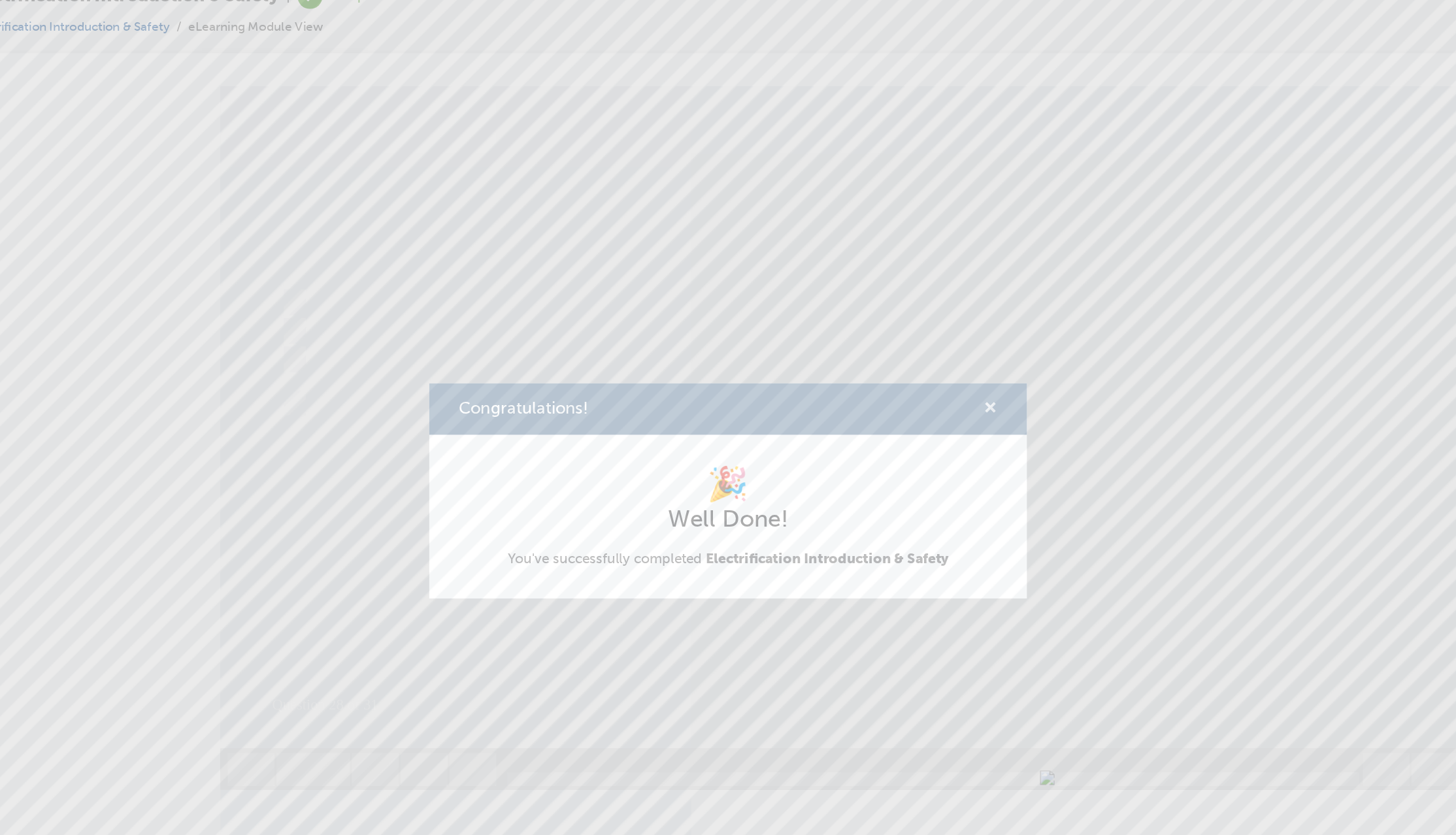
click at [911, 360] on span "cross-icon" at bounding box center [914, 360] width 10 height 11
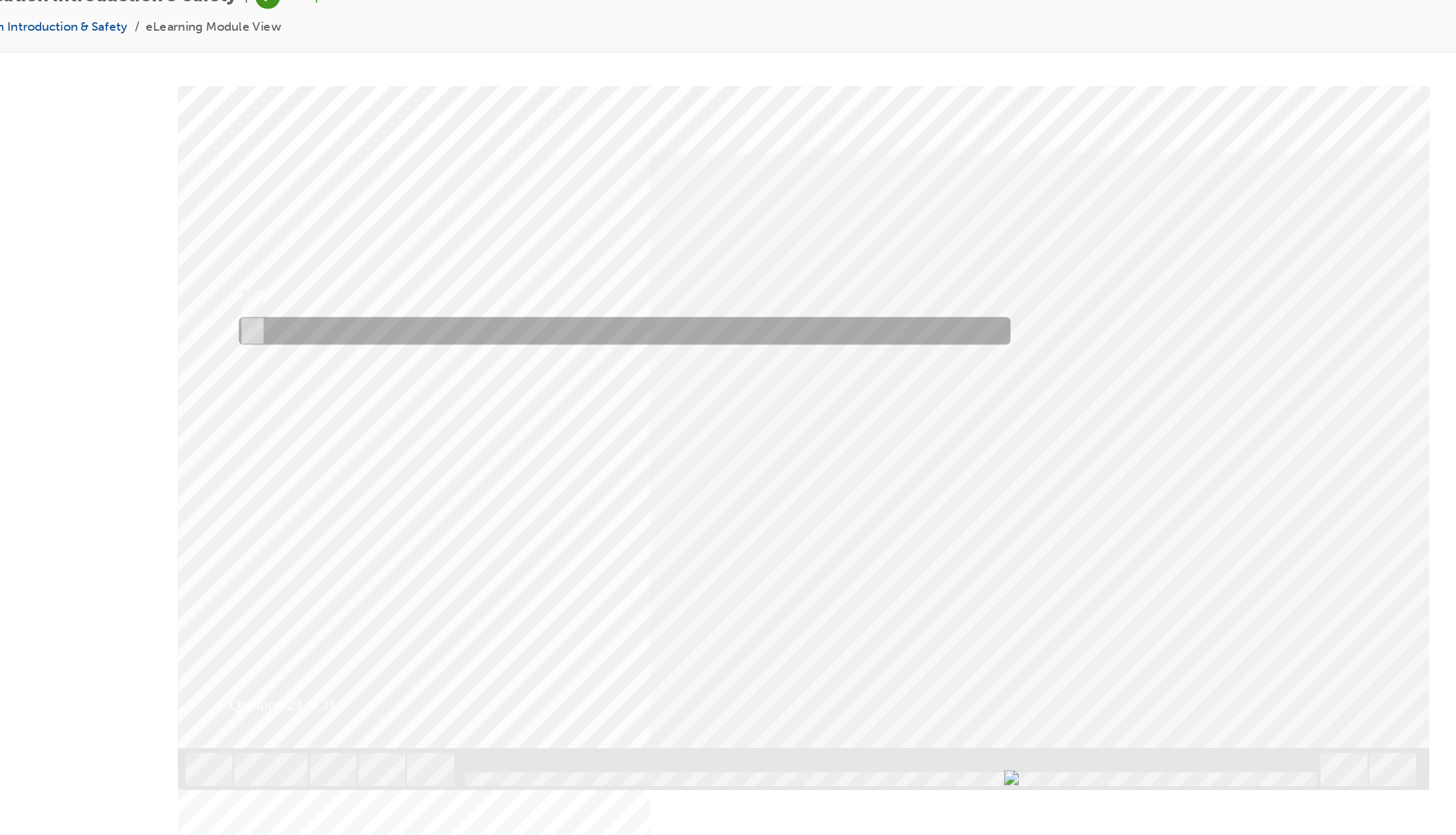
click at [163, 256] on input "False" at bounding box center [160, 260] width 15 height 15
radio input "true"
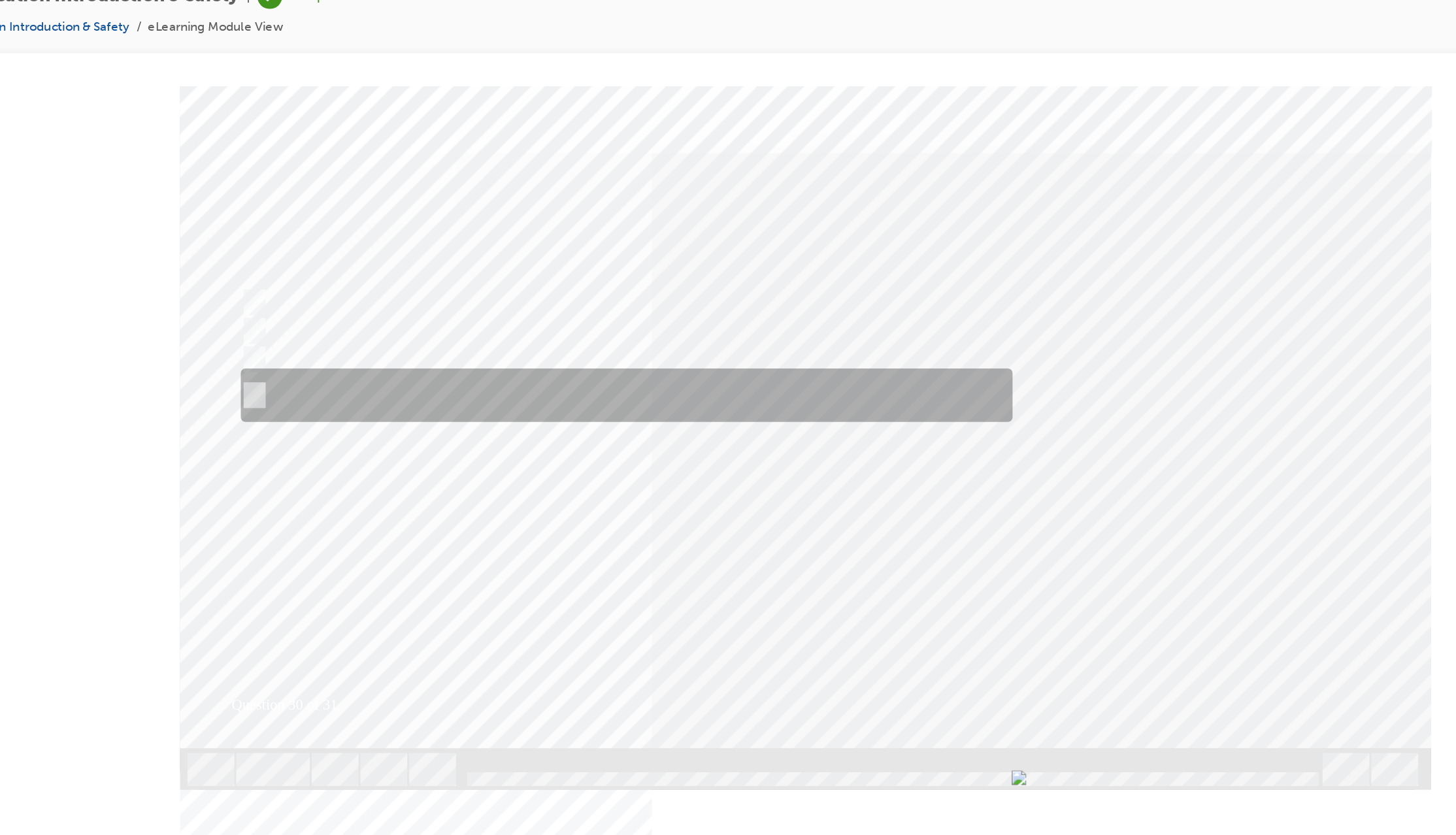
click at [166, 304] on input "Cause the MGs to operate, generating voltage. If the vehicle is damaged/malfunc…" at bounding box center [162, 306] width 15 height 15
radio input "true"
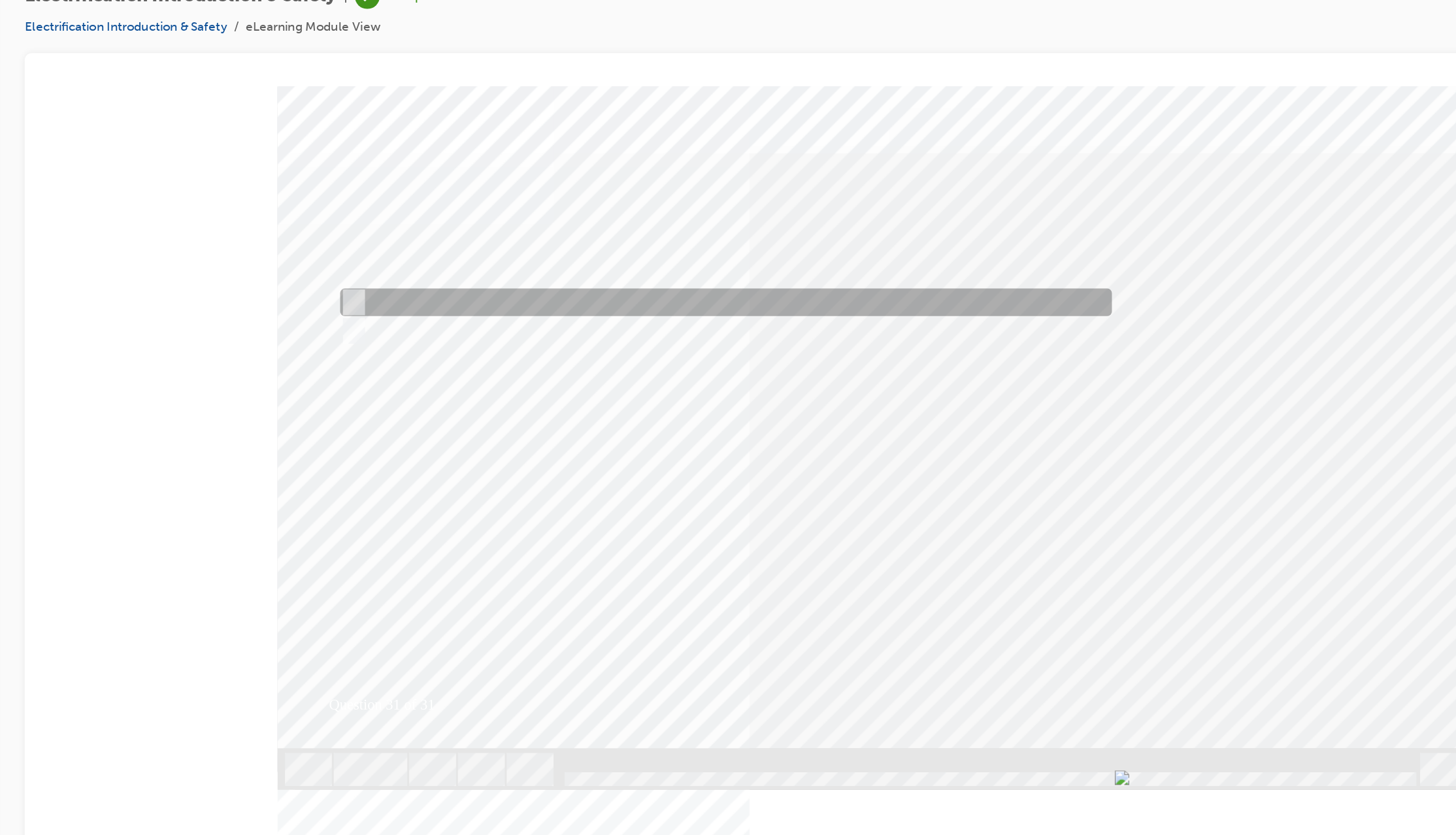
click at [264, 232] on input "True" at bounding box center [260, 240] width 15 height 15
radio input "true"
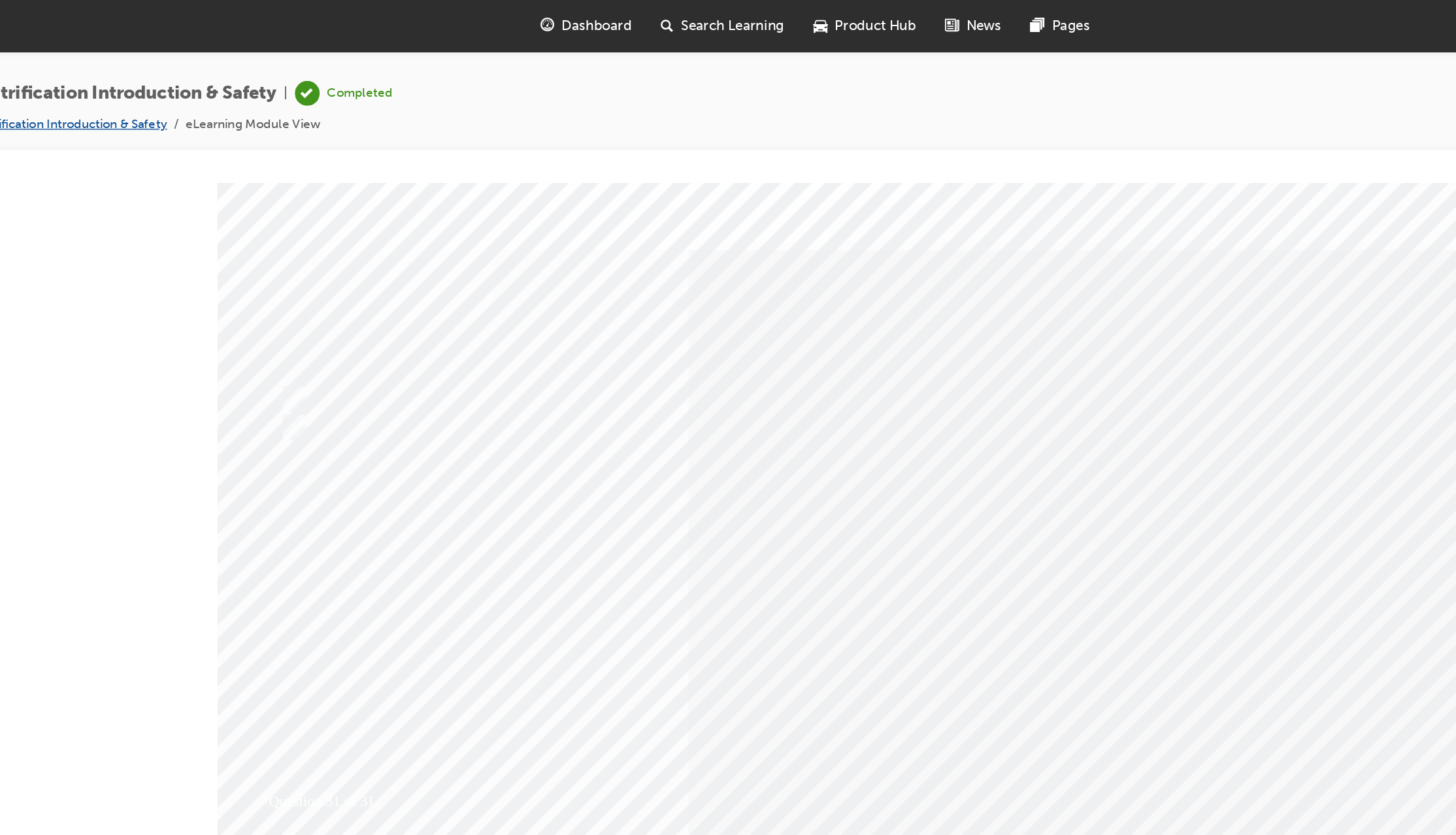
drag, startPoint x: 321, startPoint y: 89, endPoint x: 257, endPoint y: 89, distance: 64.0
click at [257, 89] on link "Electrification Introduction & Safety" at bounding box center [259, 88] width 144 height 11
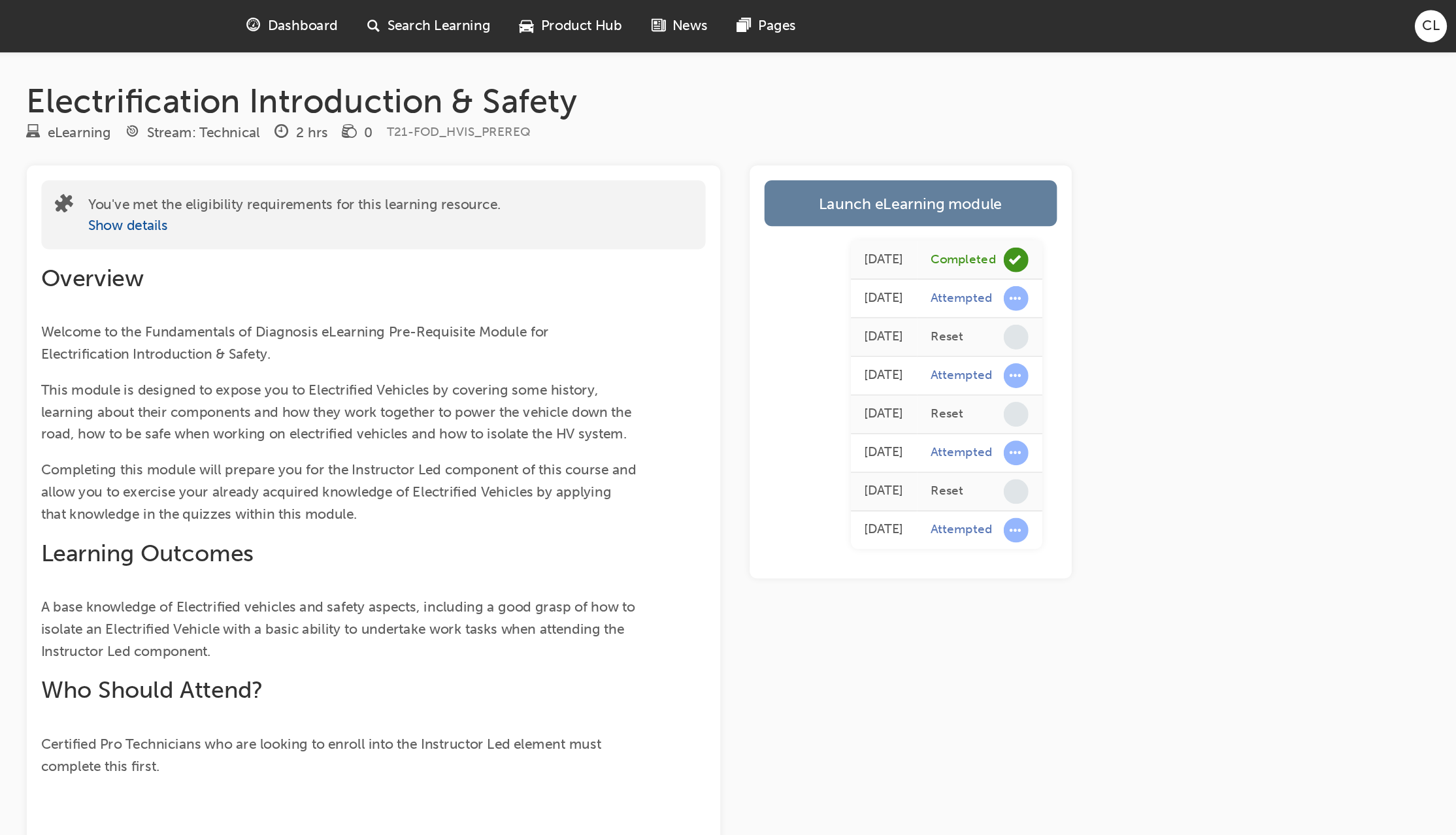
click at [1439, 13] on span "CL" at bounding box center [1438, 19] width 12 height 15
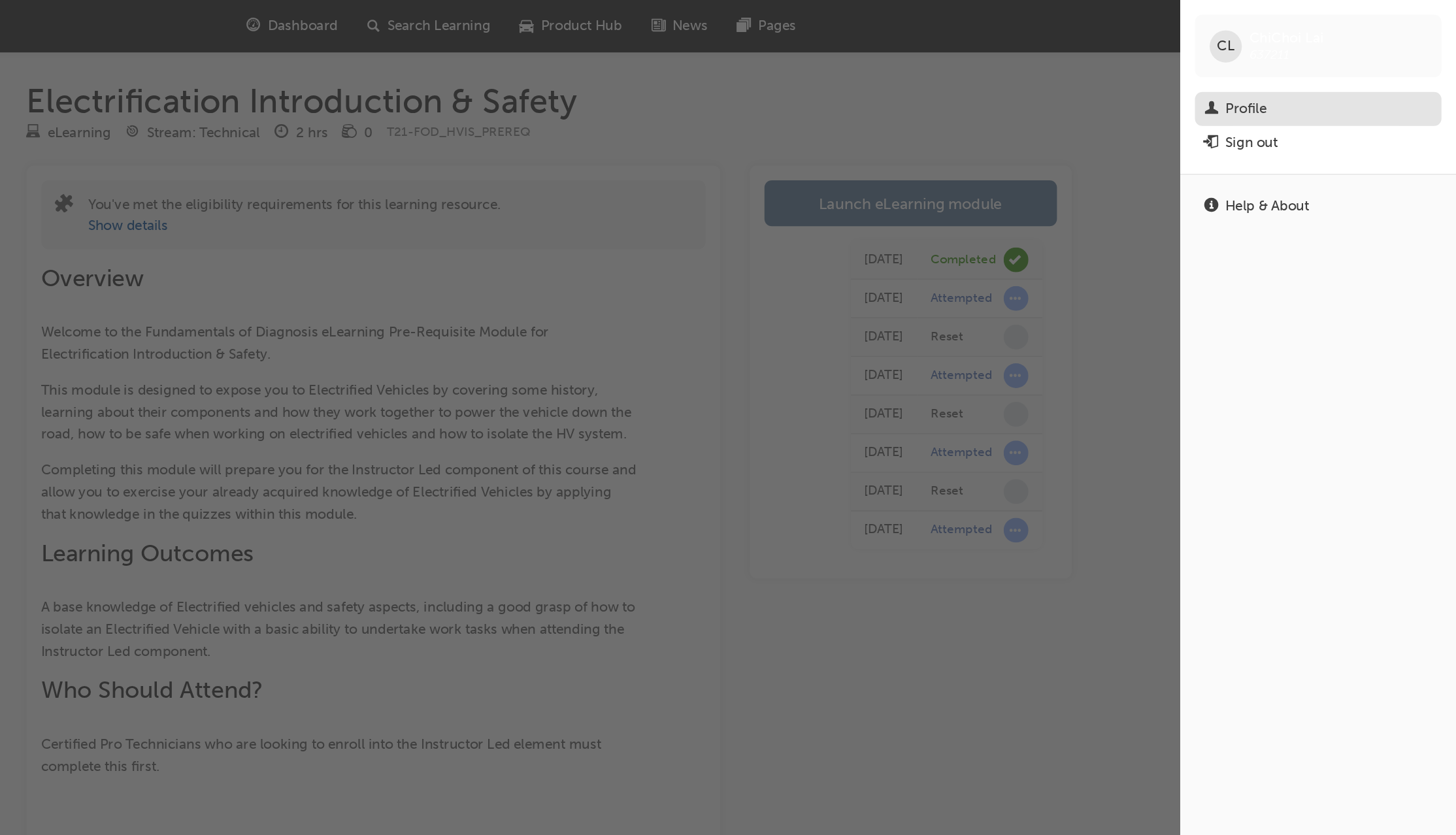
click at [1321, 71] on div "Profile" at bounding box center [1307, 77] width 29 height 15
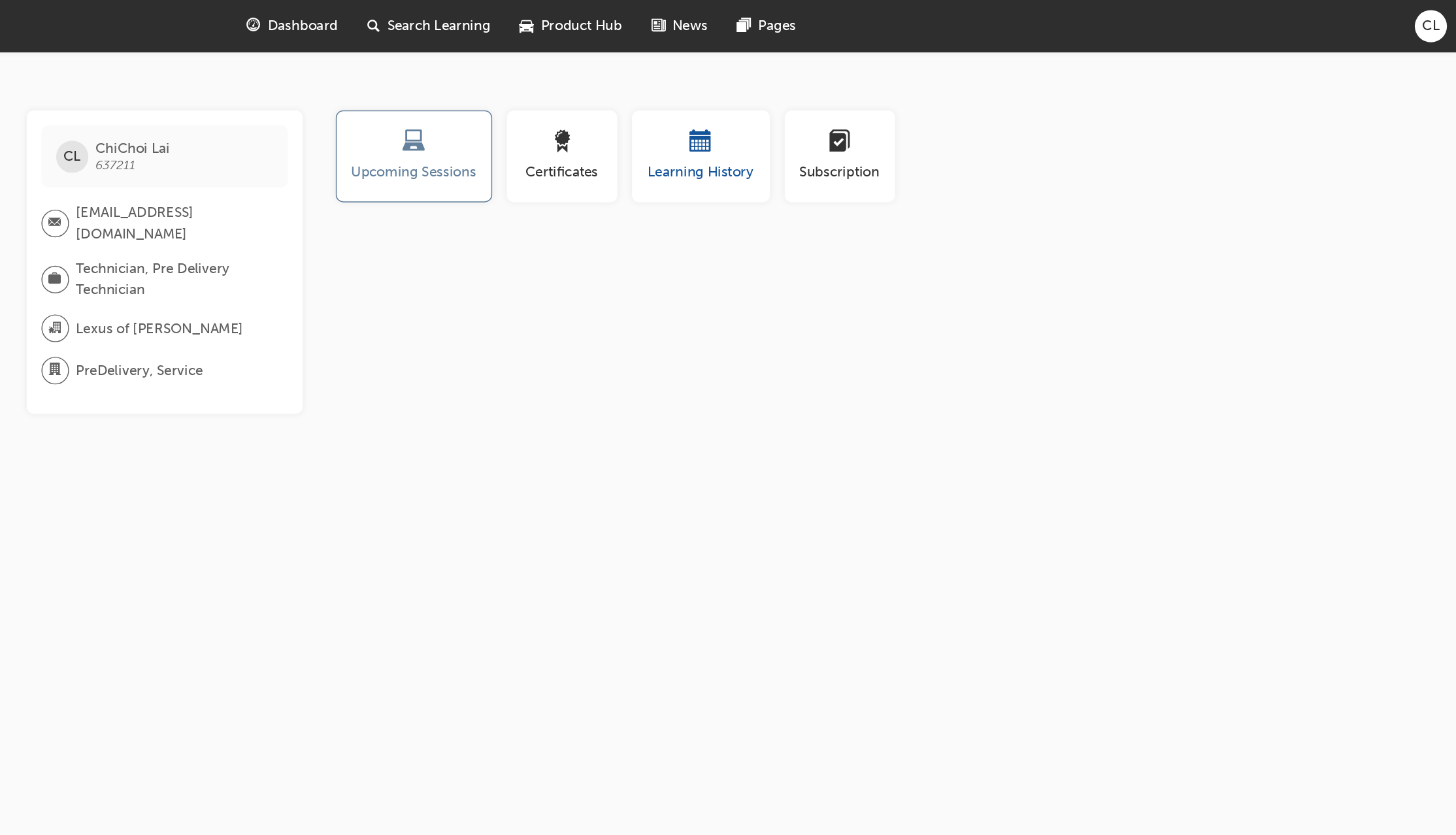
click at [916, 123] on span "Learning History" at bounding box center [919, 122] width 78 height 15
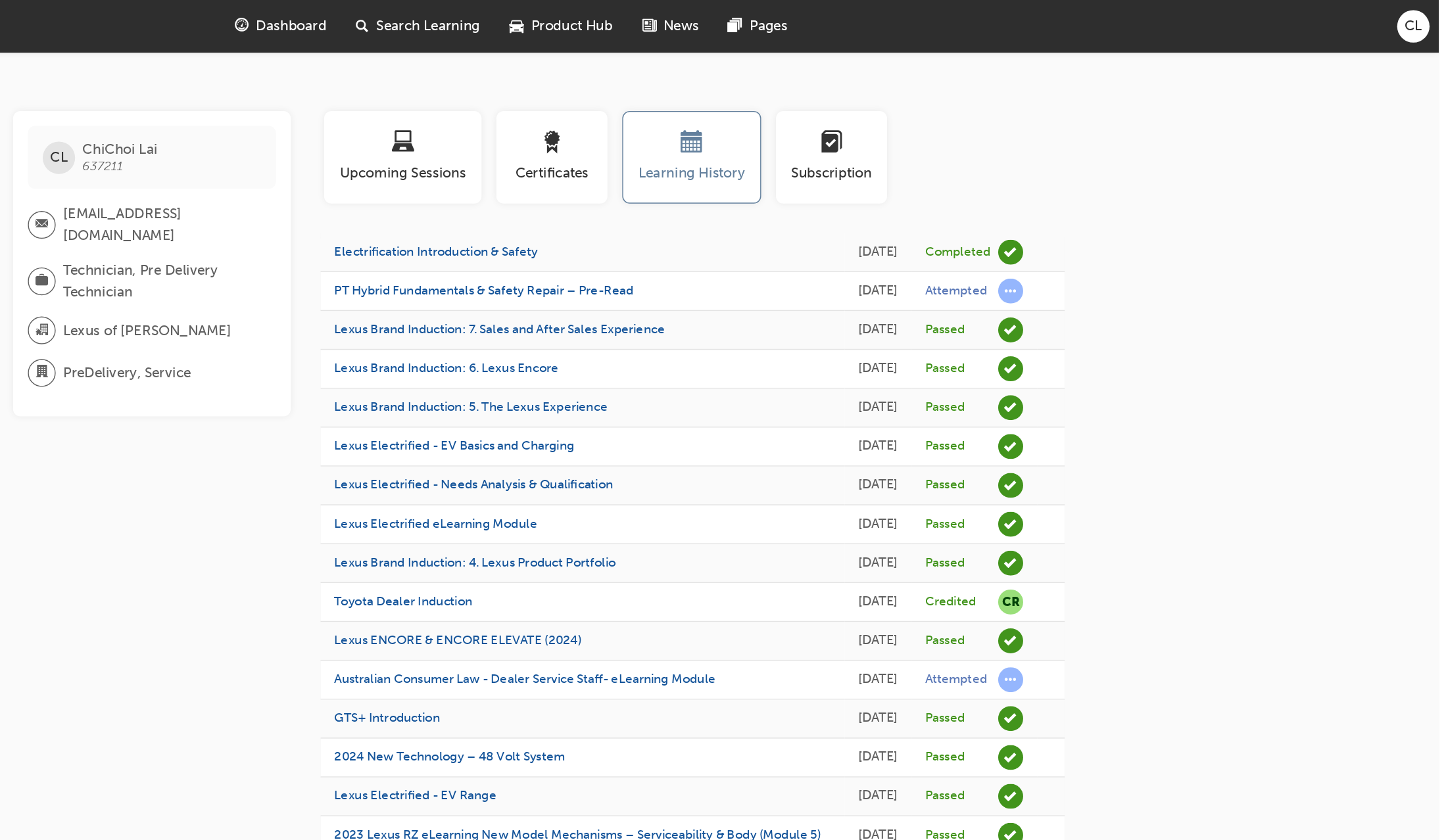
click at [1425, 19] on span "CL" at bounding box center [1427, 19] width 12 height 15
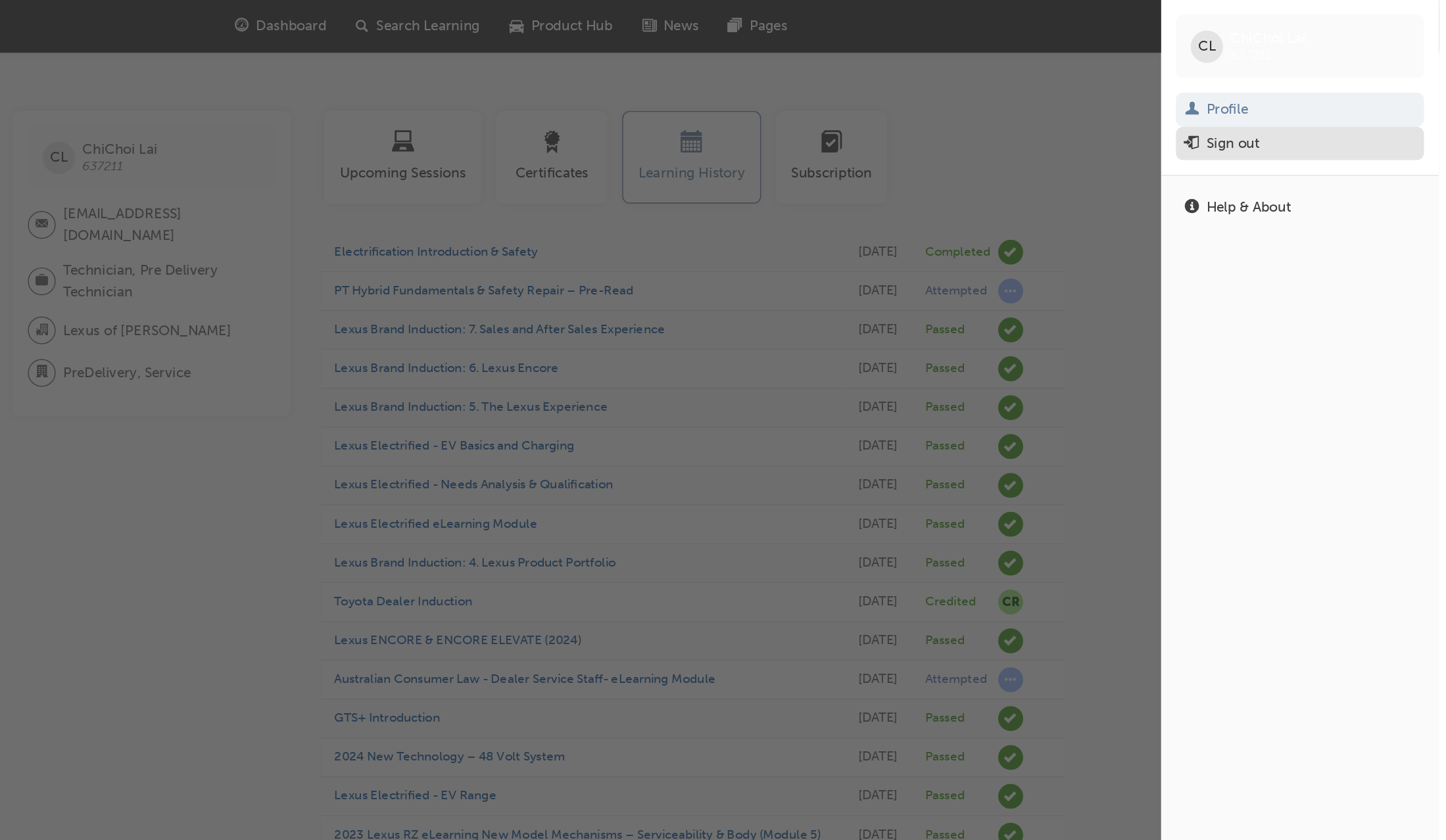
click at [1316, 99] on div "Sign out" at bounding box center [1300, 102] width 38 height 15
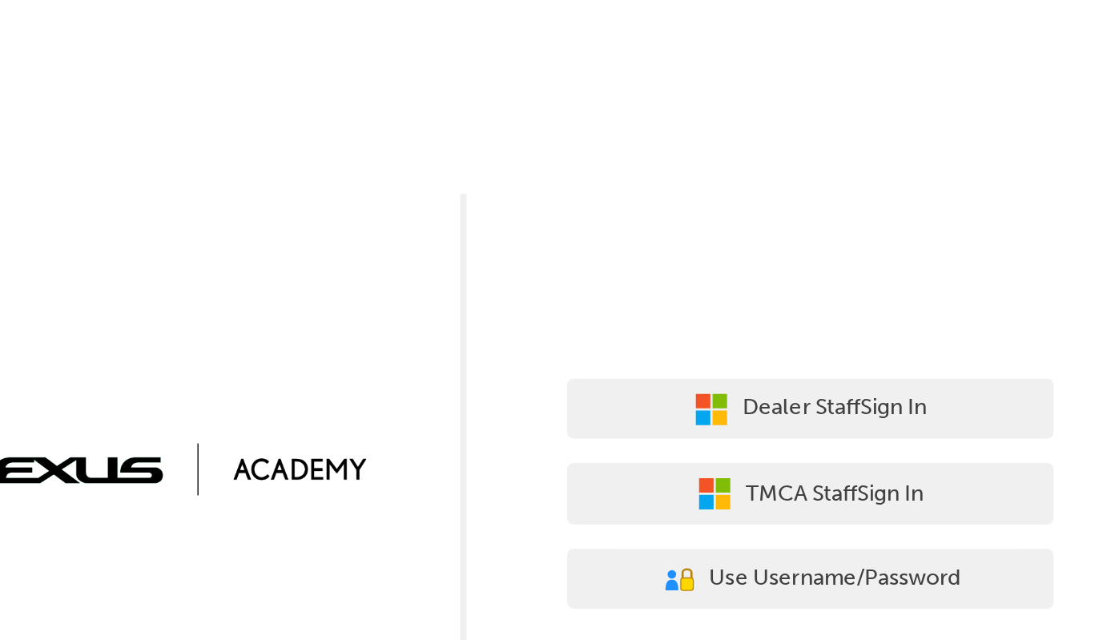
drag, startPoint x: 969, startPoint y: 3, endPoint x: 681, endPoint y: 147, distance: 321.8
click at [681, 147] on div "Dealer Staff Sign In TMCA Staff Sign In User Authentication Icon - Blue Person,…" at bounding box center [557, 196] width 1115 height 393
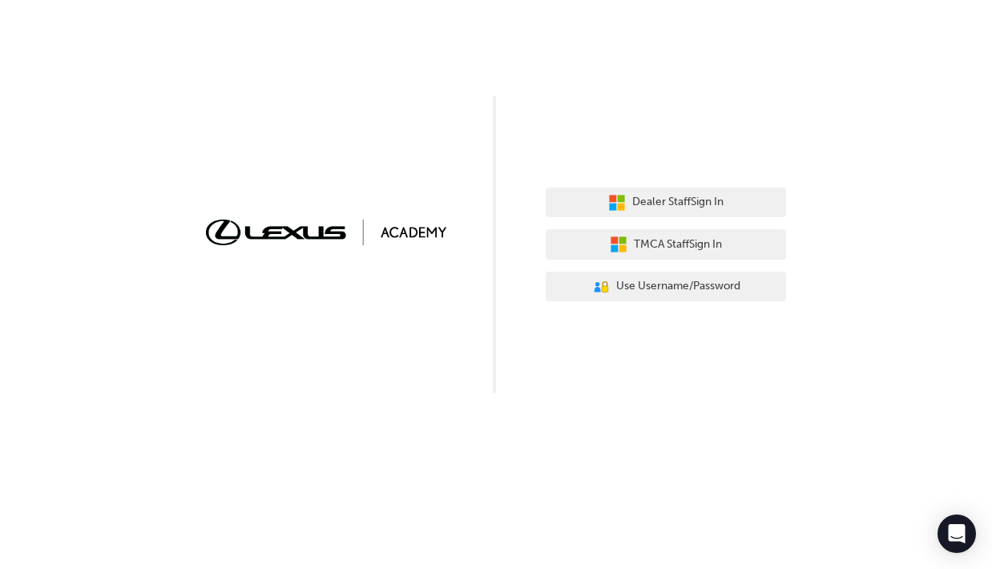
drag, startPoint x: 1107, startPoint y: 1, endPoint x: 490, endPoint y: 429, distance: 750.2
click at [490, 429] on div "Dealer Staff Sign In TMCA Staff Sign In User Authentication Icon - Blue Person,…" at bounding box center [496, 284] width 992 height 569
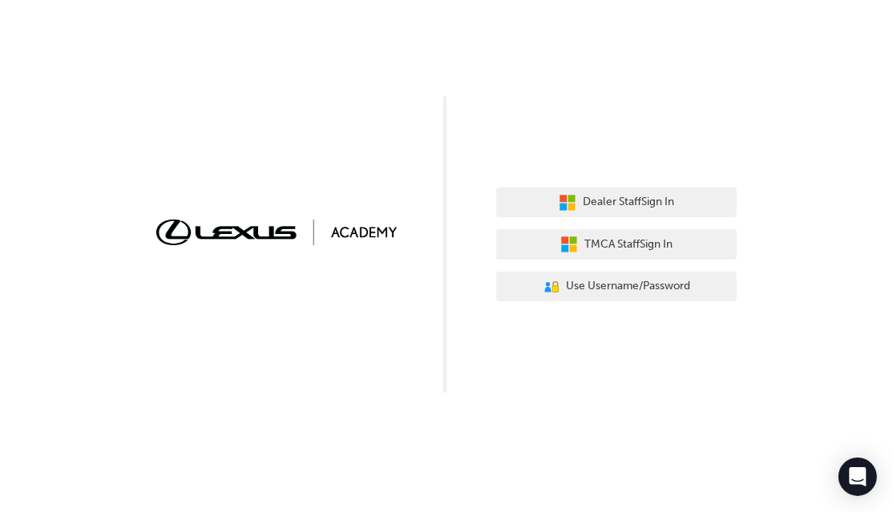
drag, startPoint x: 928, startPoint y: 0, endPoint x: 512, endPoint y: 427, distance: 596.1
click at [512, 427] on div "Dealer Staff Sign In TMCA Staff Sign In User Authentication Icon - Blue Person,…" at bounding box center [446, 256] width 893 height 512
